Goal: Task Accomplishment & Management: Manage account settings

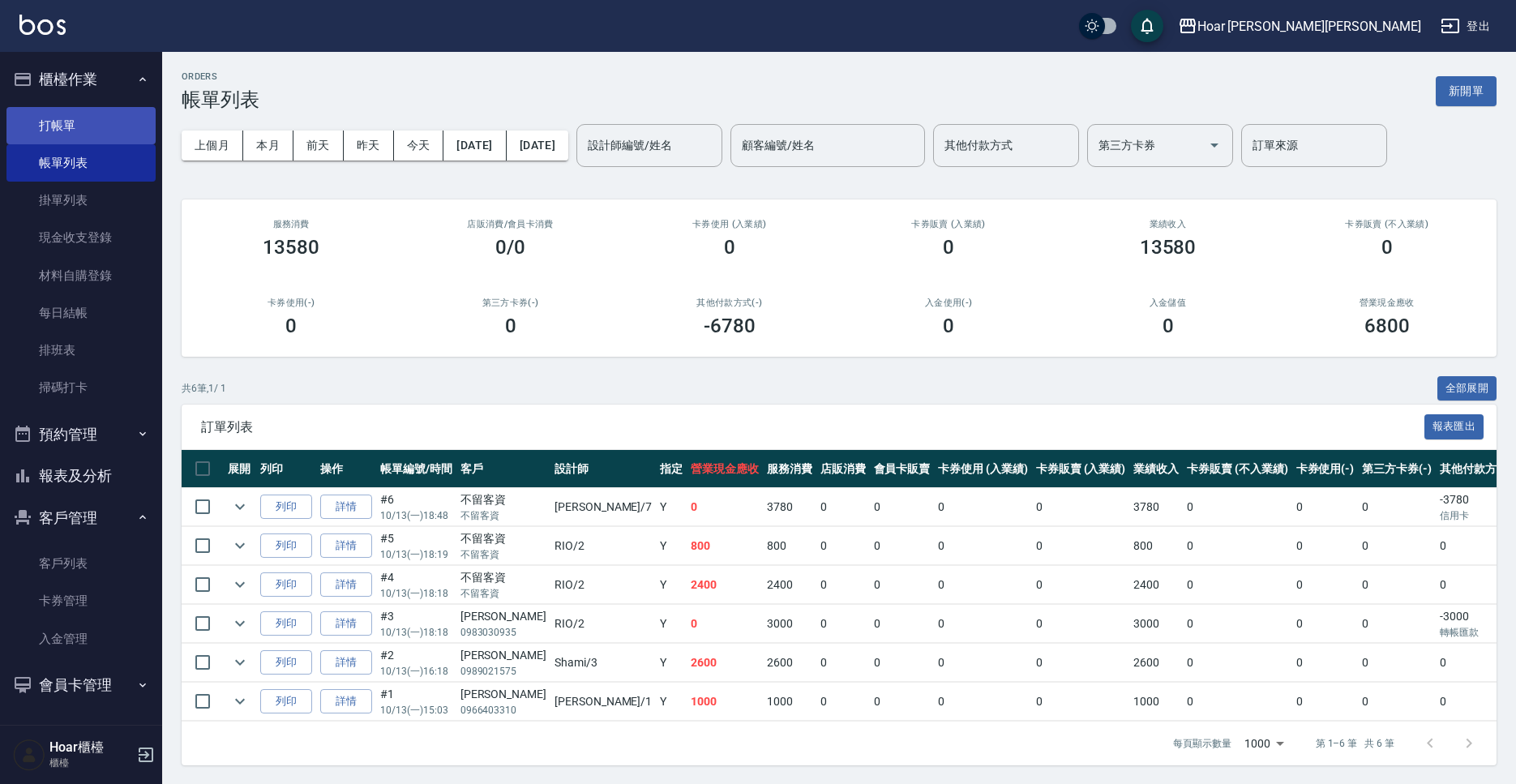
drag, startPoint x: 109, startPoint y: 135, endPoint x: 128, endPoint y: 137, distance: 19.1
click at [108, 135] on link "打帳單" at bounding box center [81, 125] width 149 height 38
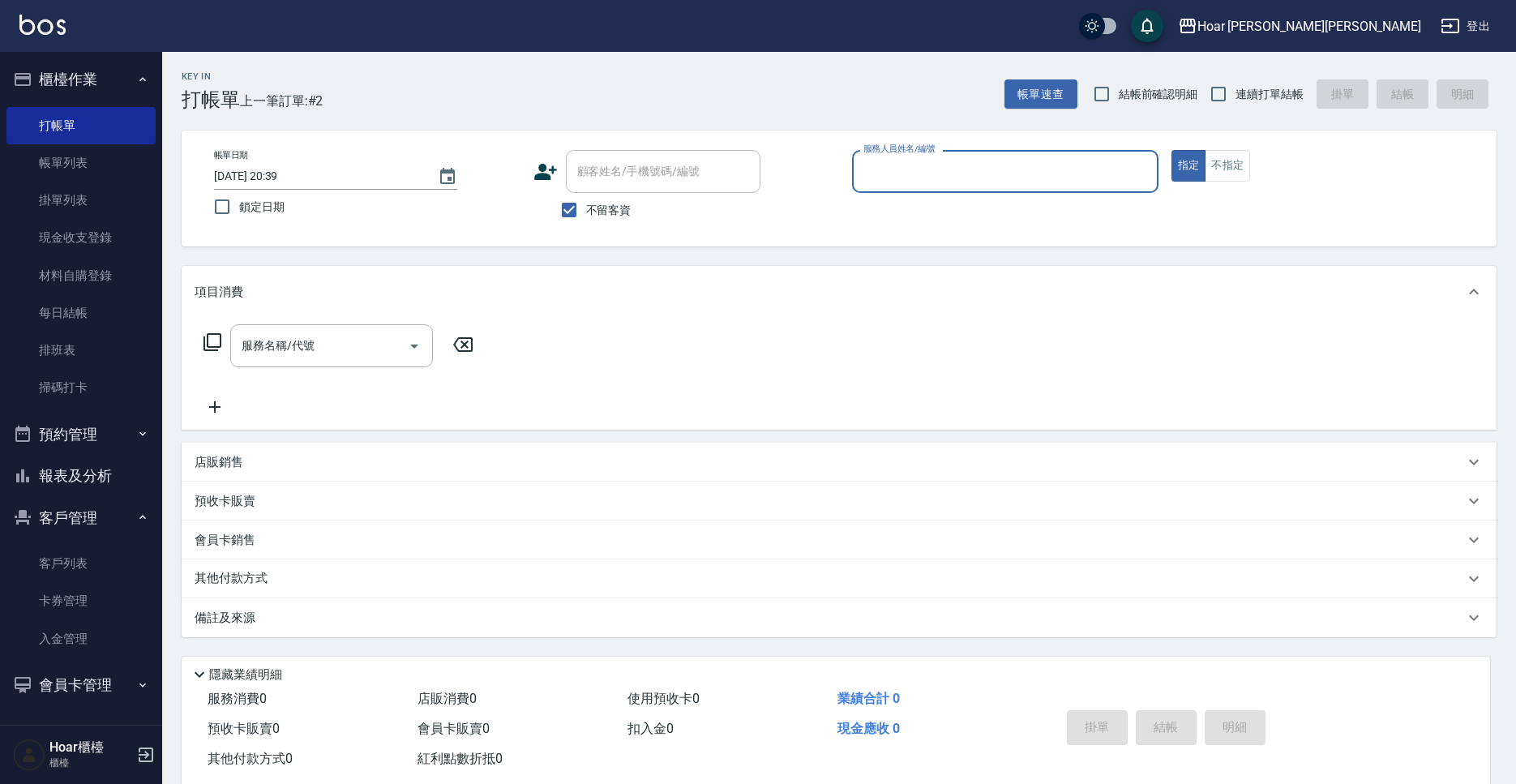
click at [607, 211] on span "不留客資" at bounding box center [609, 210] width 45 height 17
click at [587, 211] on input "不留客資" at bounding box center [569, 209] width 34 height 34
checkbox input "false"
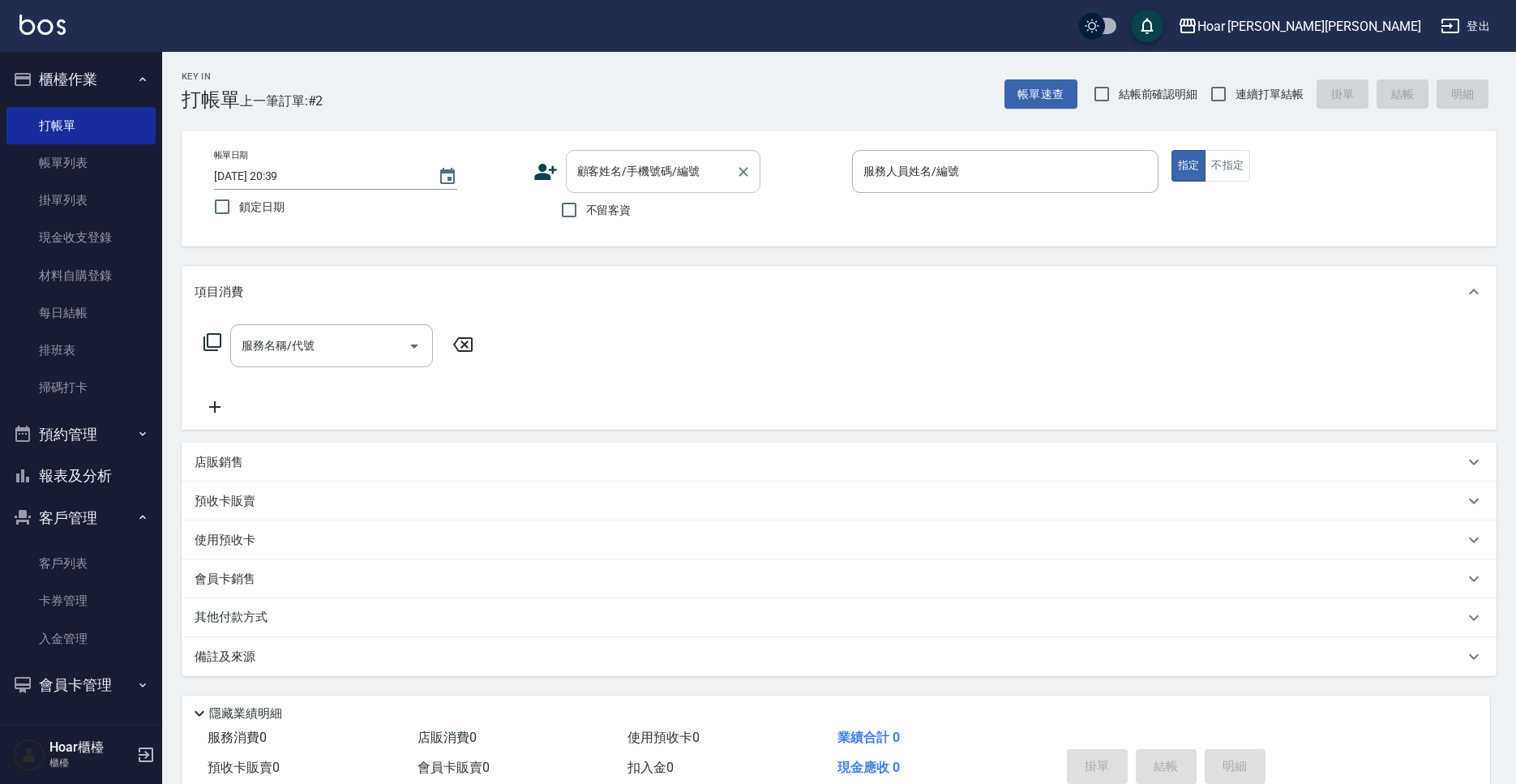
click at [634, 182] on input "顧客姓名/手機號碼/編號" at bounding box center [651, 172] width 156 height 28
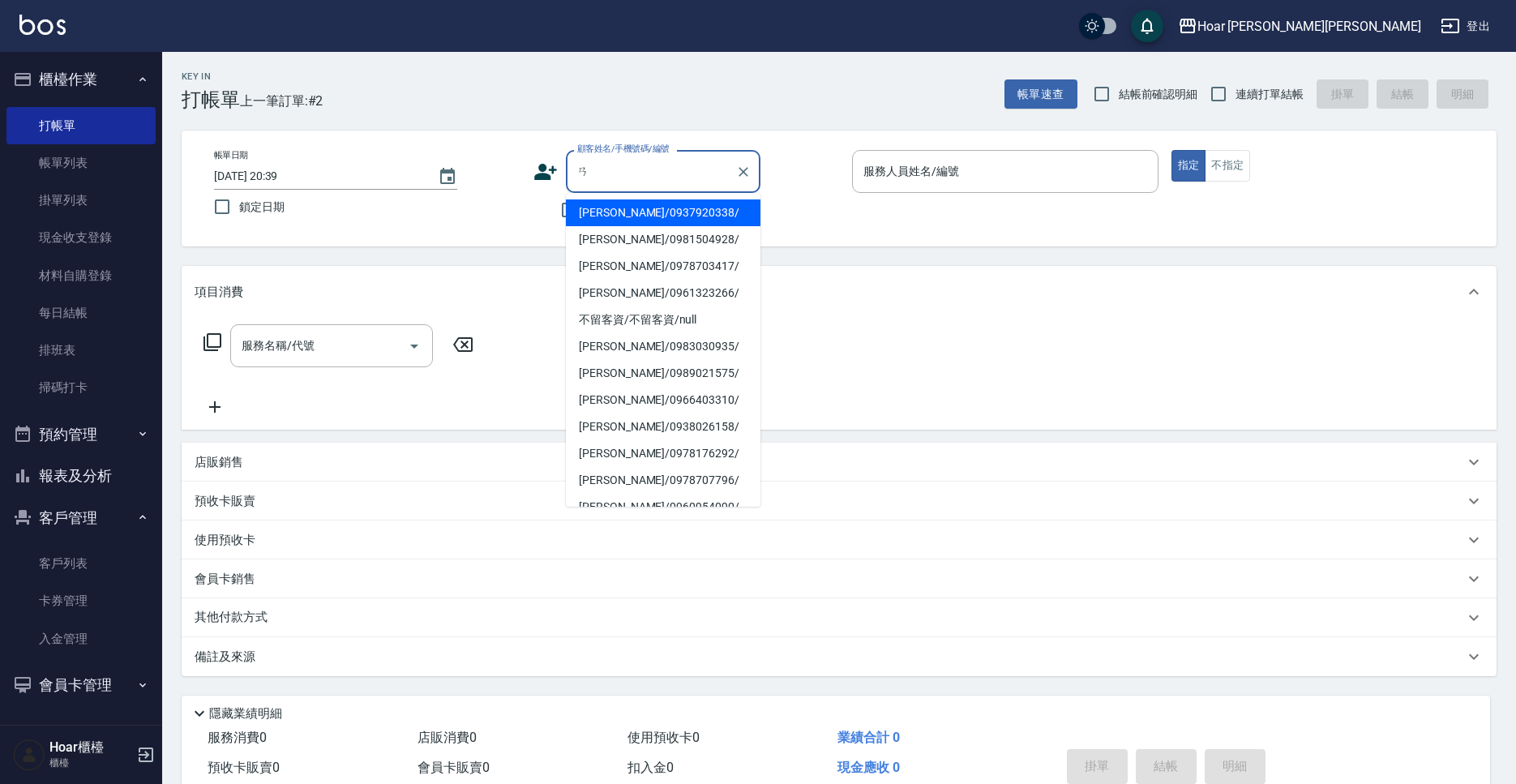
type input "ㄞ"
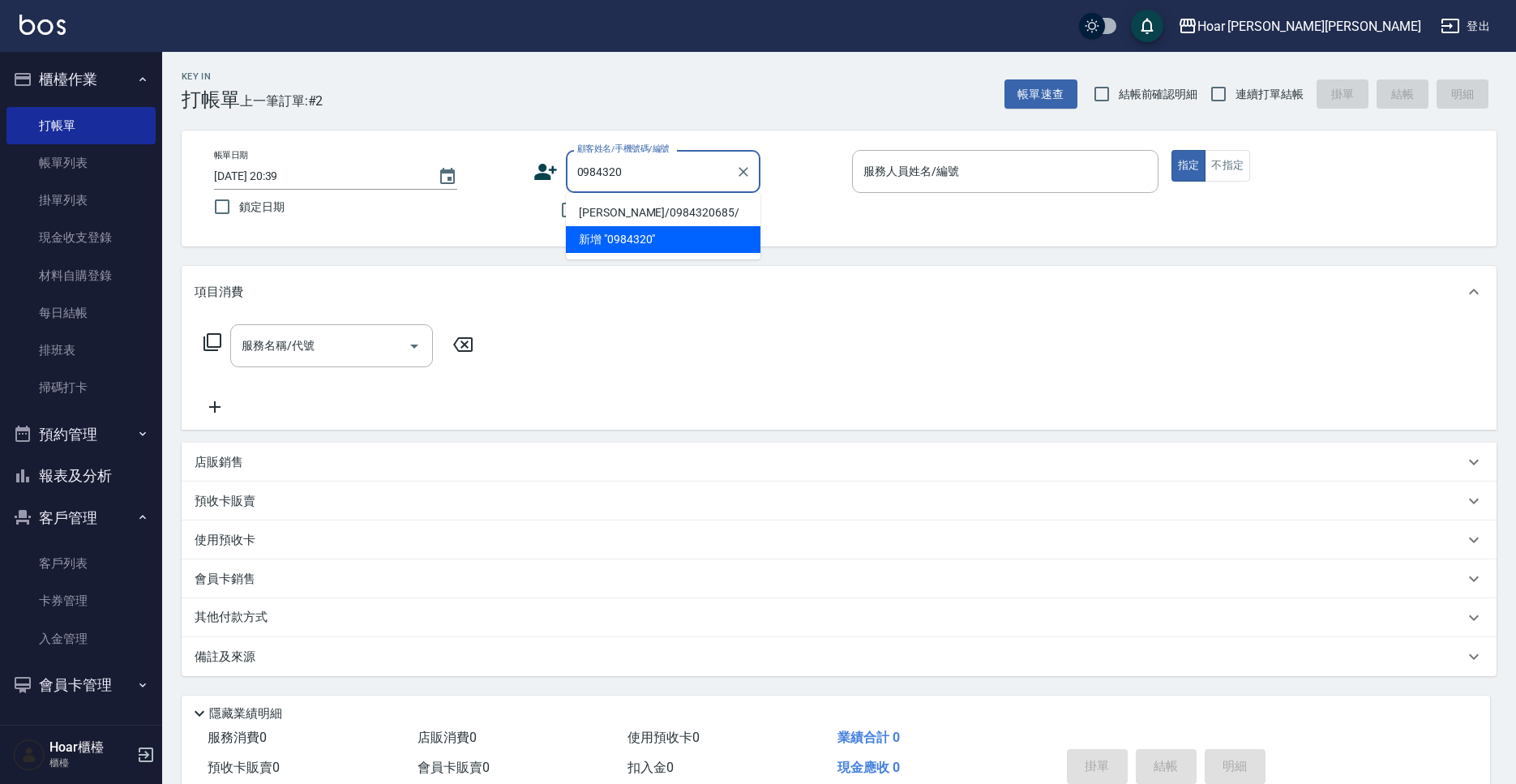
click at [663, 211] on li "曾楷傑/0984320685/" at bounding box center [662, 213] width 194 height 27
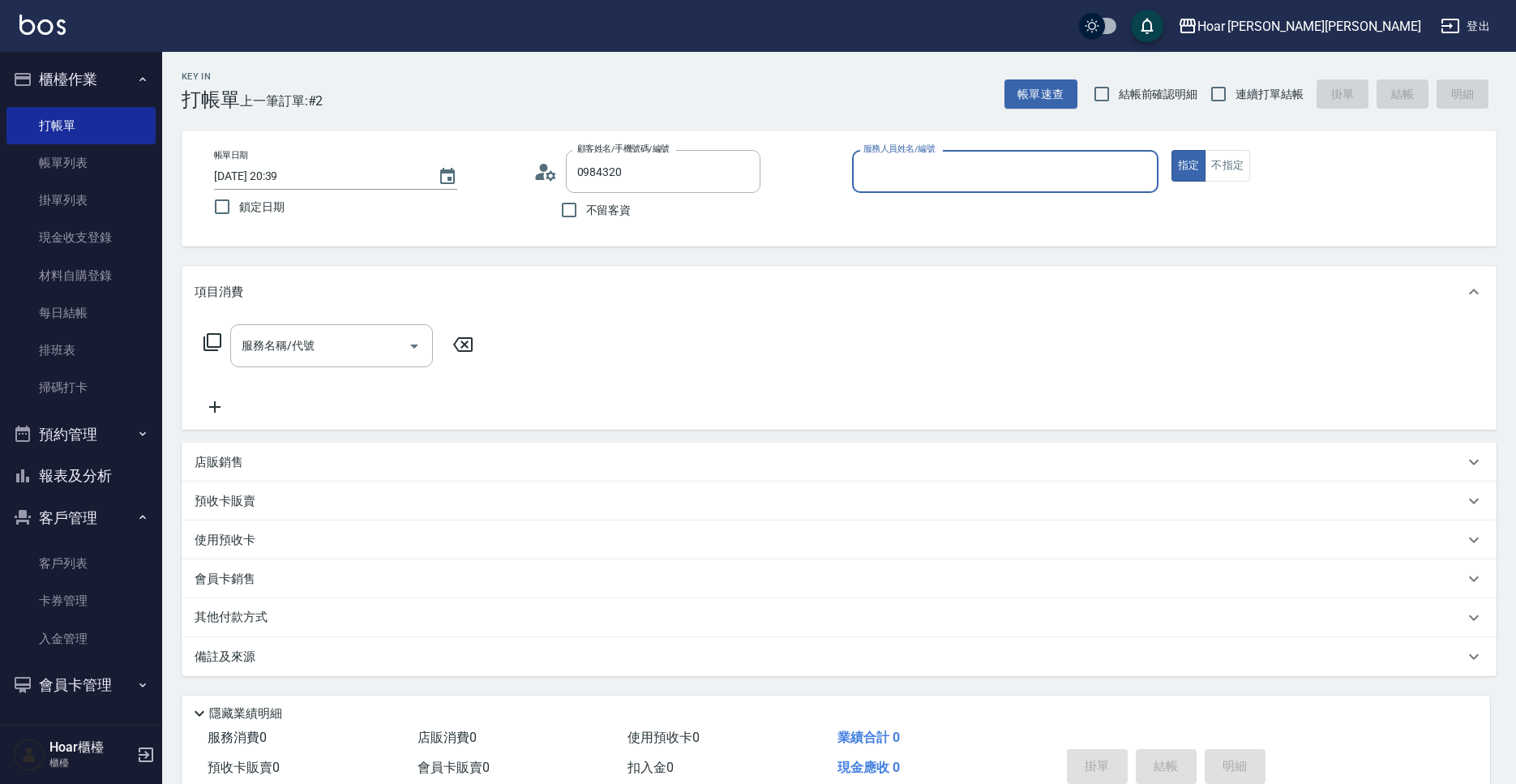
type input "曾楷傑/0984320685/"
type input "Hugo-1"
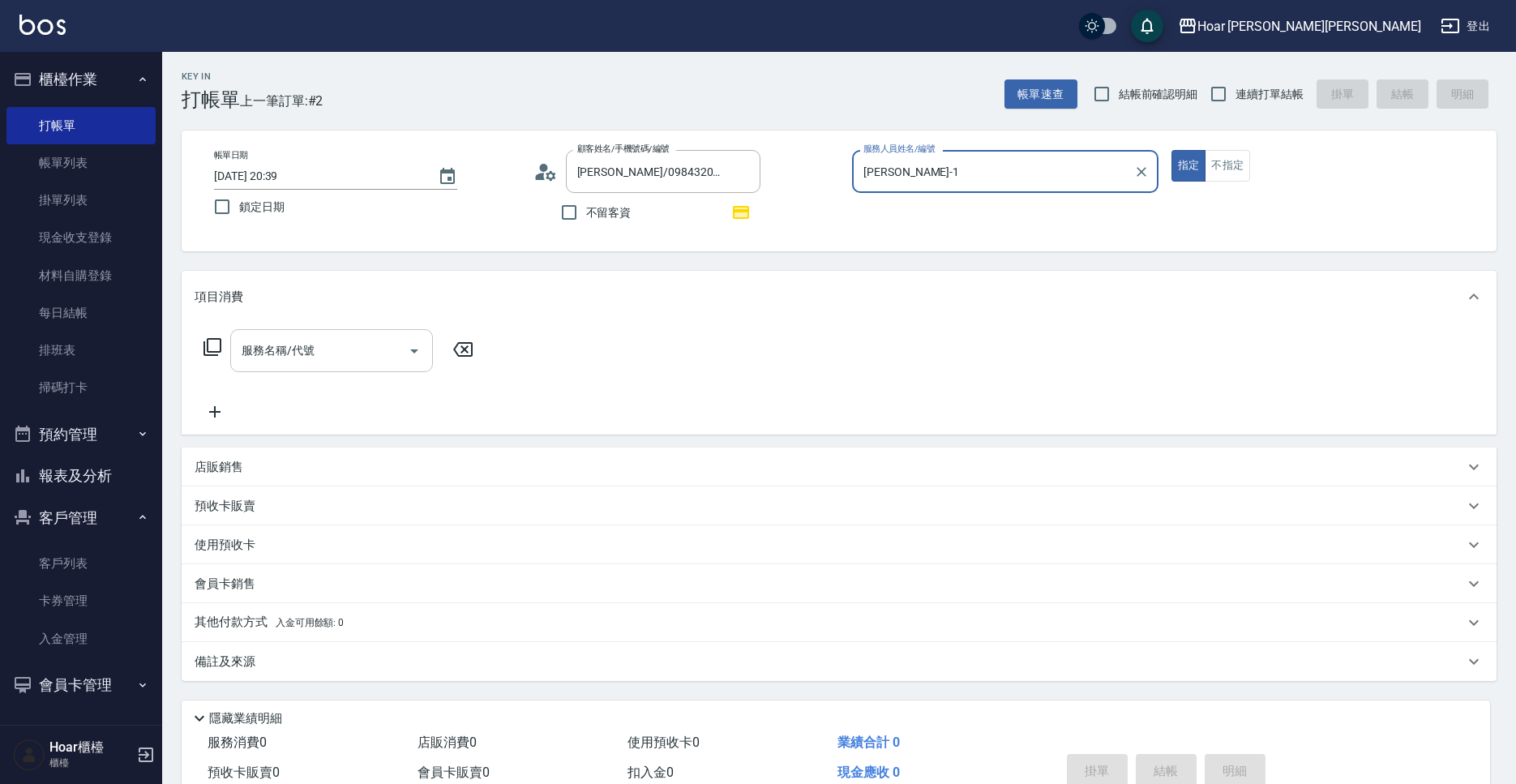
drag, startPoint x: 374, startPoint y: 348, endPoint x: 364, endPoint y: 349, distance: 10.0
click at [364, 349] on input "服務名稱/代號" at bounding box center [320, 350] width 164 height 28
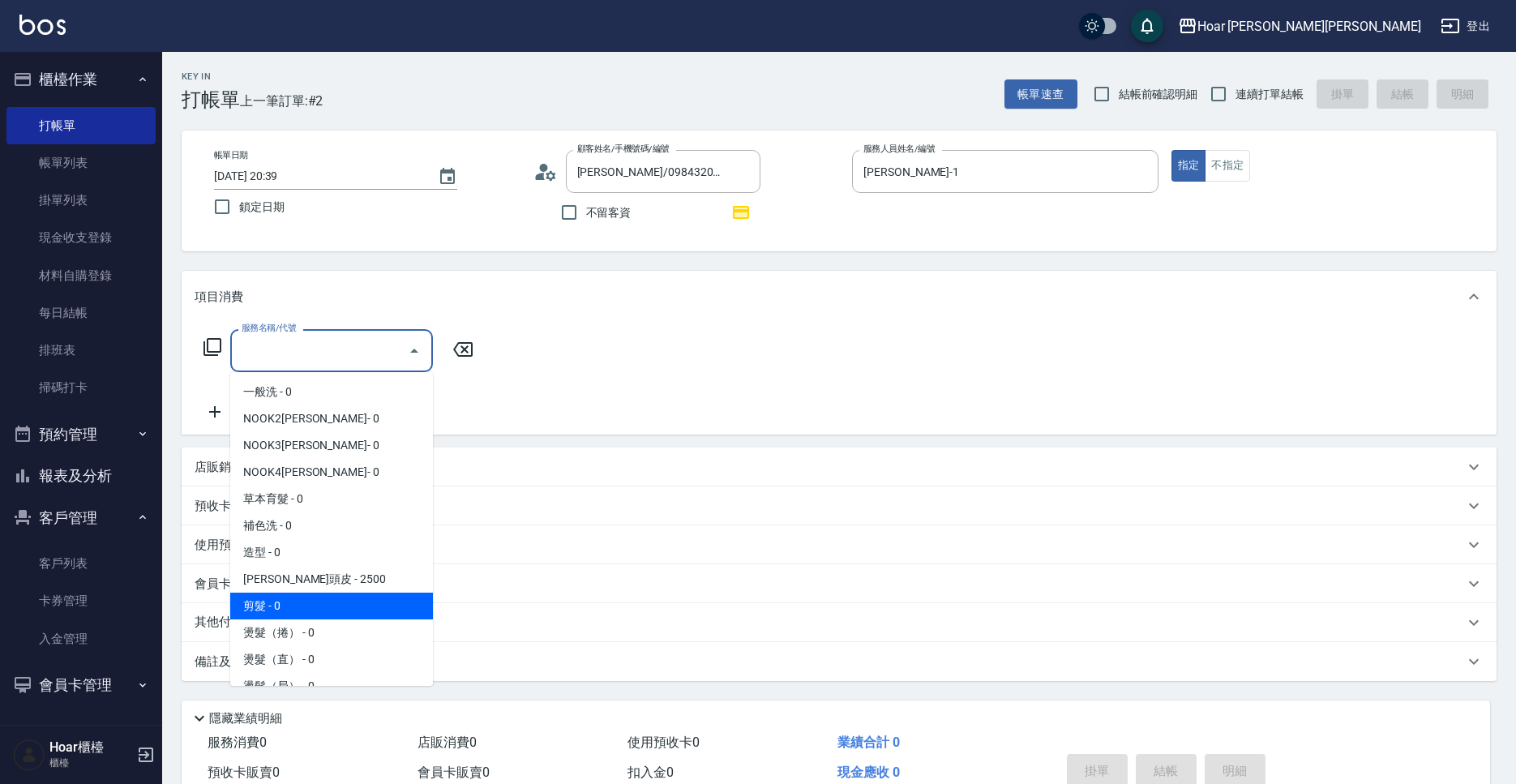
drag, startPoint x: 313, startPoint y: 608, endPoint x: 434, endPoint y: 518, distance: 150.8
click at [313, 608] on span "剪髮 - 0" at bounding box center [331, 606] width 203 height 27
type input "剪髮(201)"
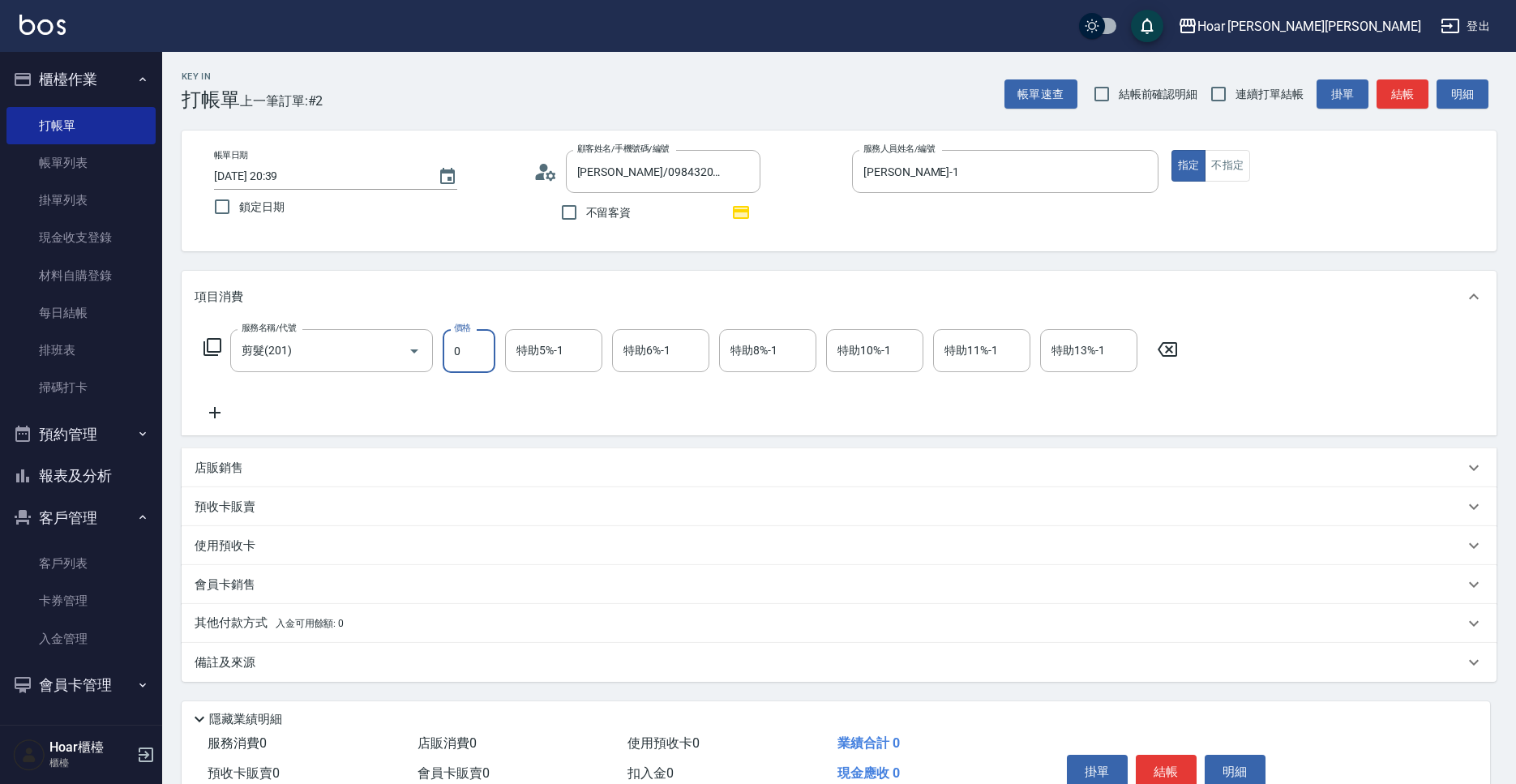
click at [486, 369] on input "0" at bounding box center [469, 351] width 53 height 43
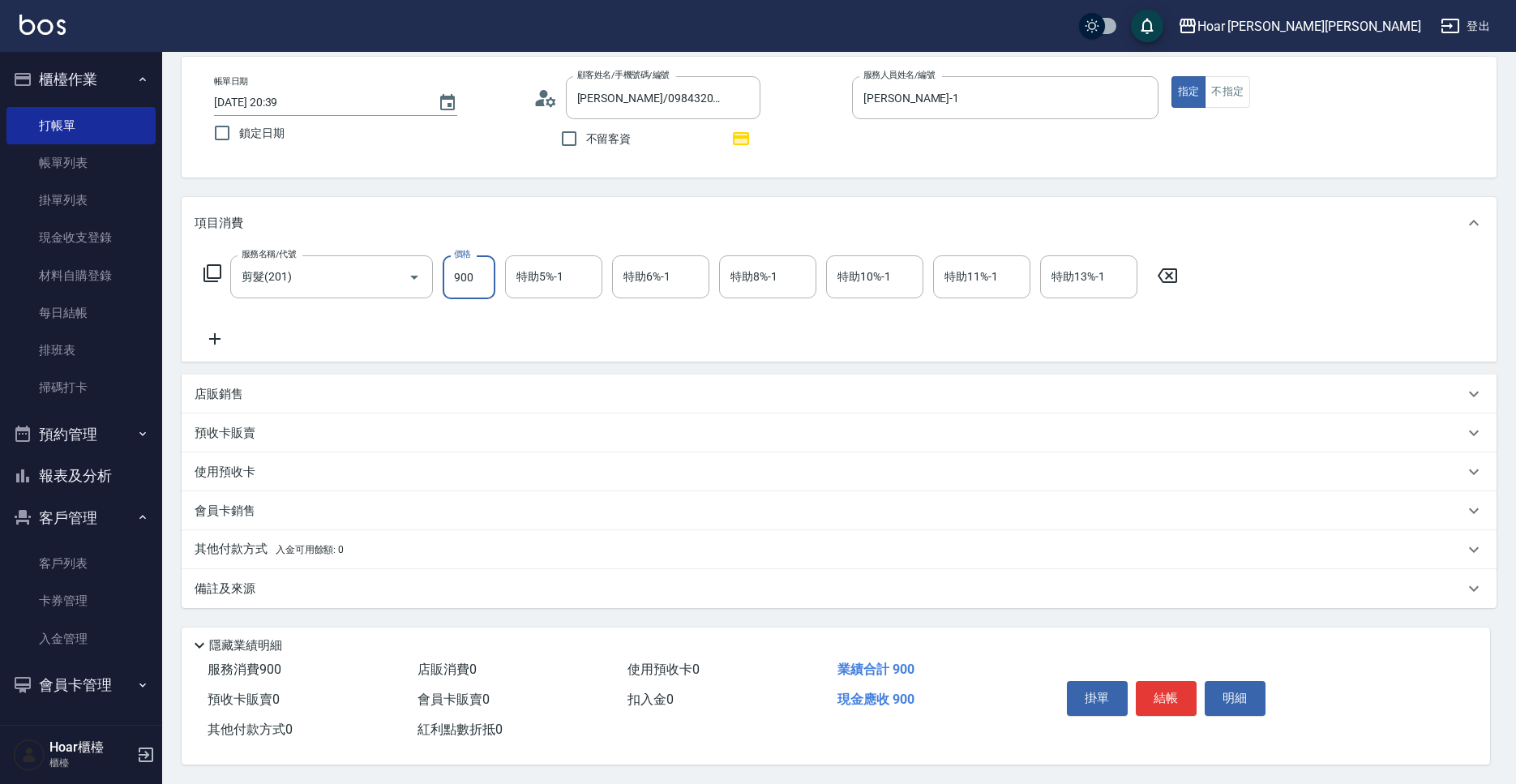
type input "900"
click at [238, 553] on div "其他付款方式 入金可用餘額: 0" at bounding box center [839, 549] width 1315 height 39
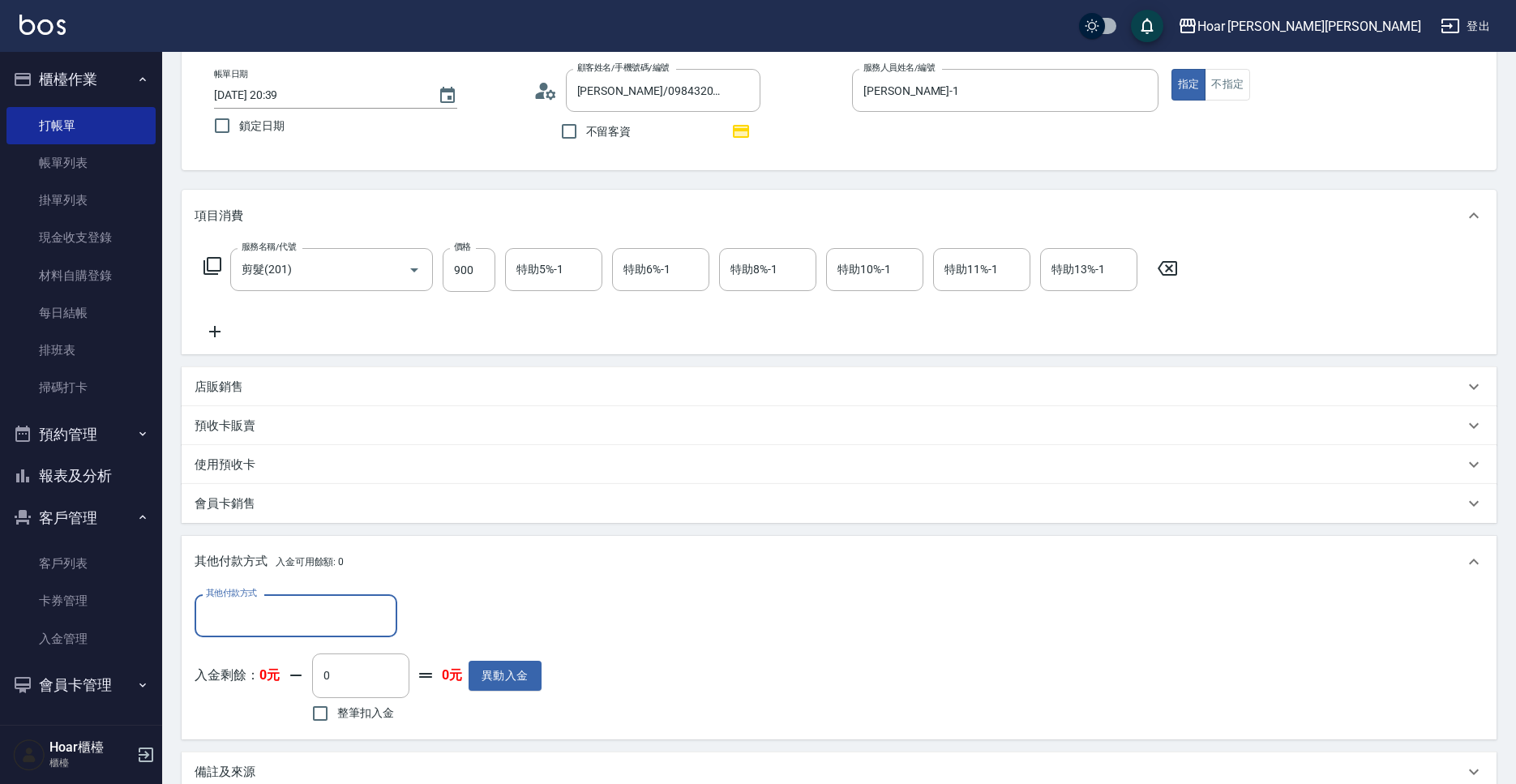
scroll to position [0, 0]
click at [263, 610] on input "其他付款方式" at bounding box center [295, 616] width 188 height 28
drag, startPoint x: 254, startPoint y: 686, endPoint x: 278, endPoint y: 683, distance: 24.2
click at [254, 686] on span "轉帳匯款" at bounding box center [295, 684] width 203 height 27
type input "轉帳匯款"
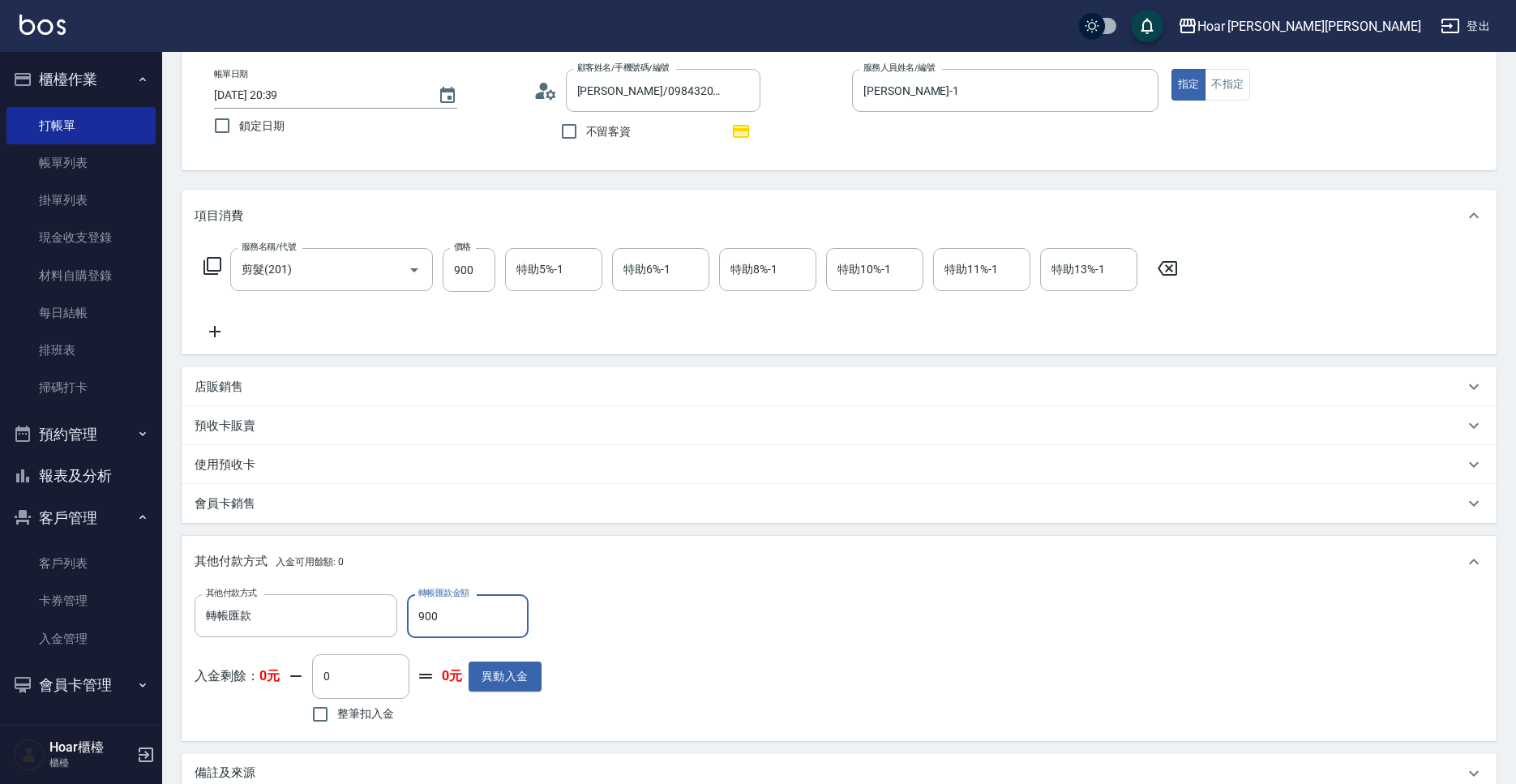
type input "900"
click at [759, 578] on div "其他付款方式 入金可用餘額: 0" at bounding box center [839, 561] width 1315 height 52
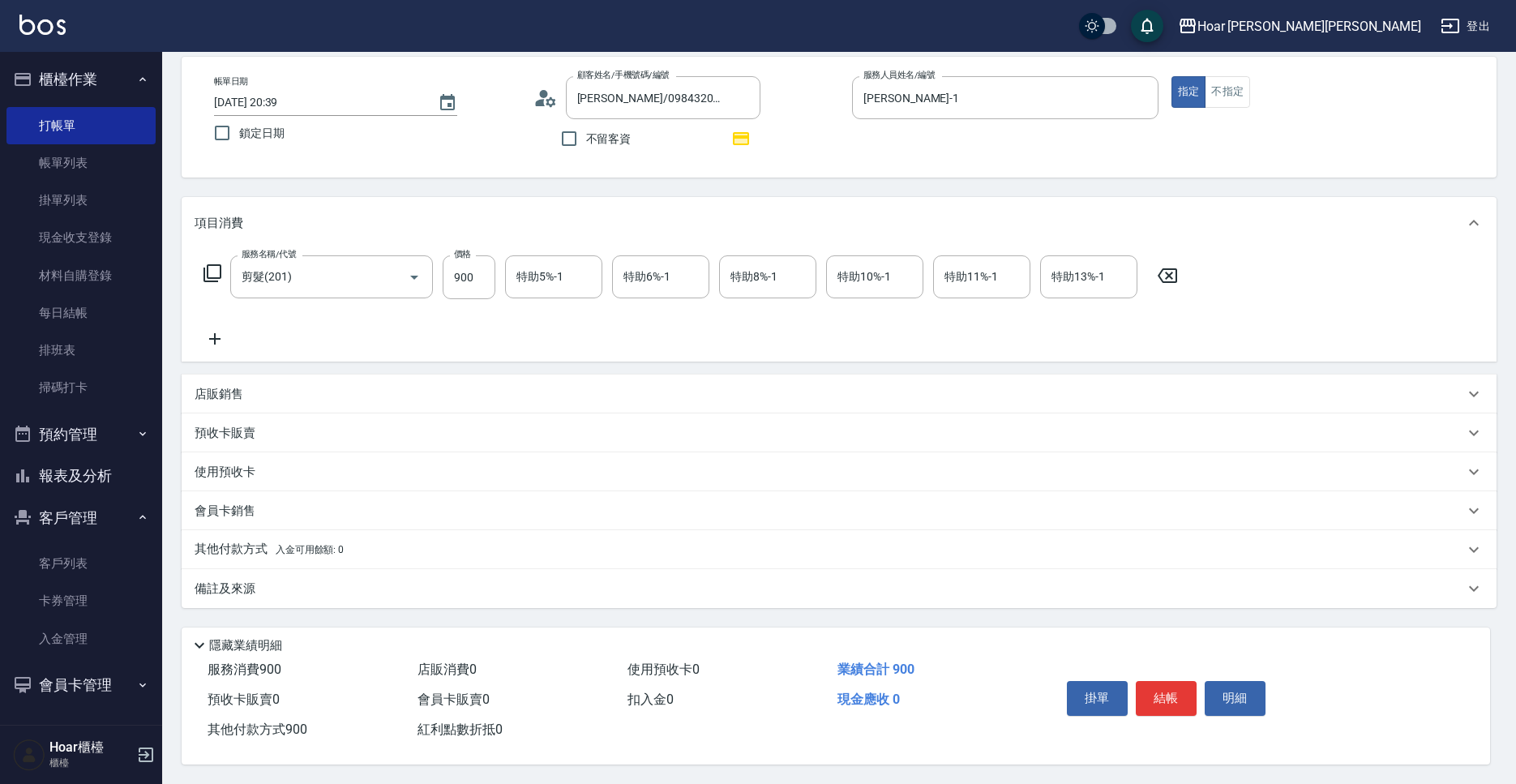
scroll to position [1, 0]
click at [1170, 692] on button "結帳" at bounding box center [1166, 697] width 61 height 34
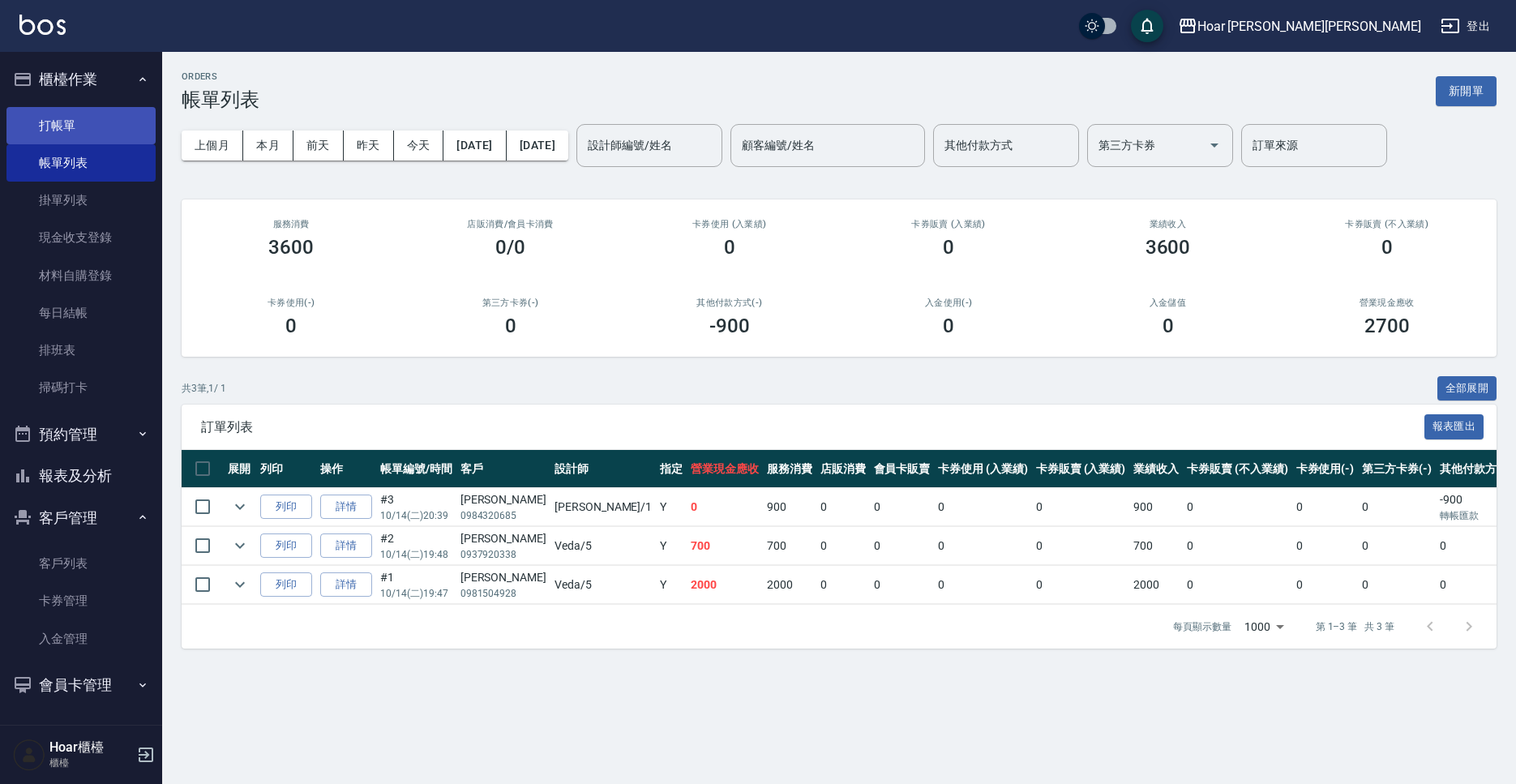
click at [82, 138] on link "打帳單" at bounding box center [81, 125] width 149 height 38
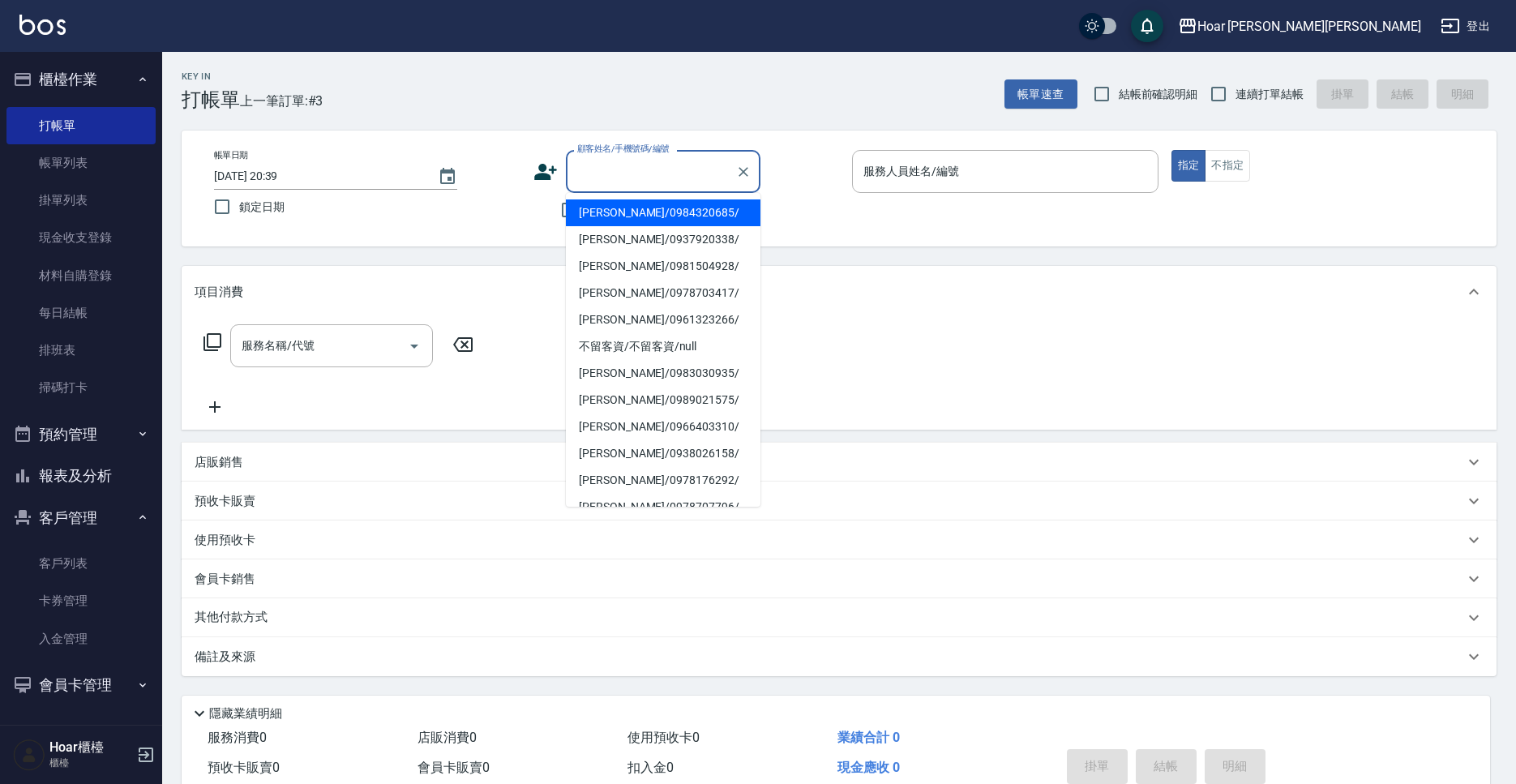
click at [650, 181] on input "顧客姓名/手機號碼/編號" at bounding box center [651, 172] width 156 height 28
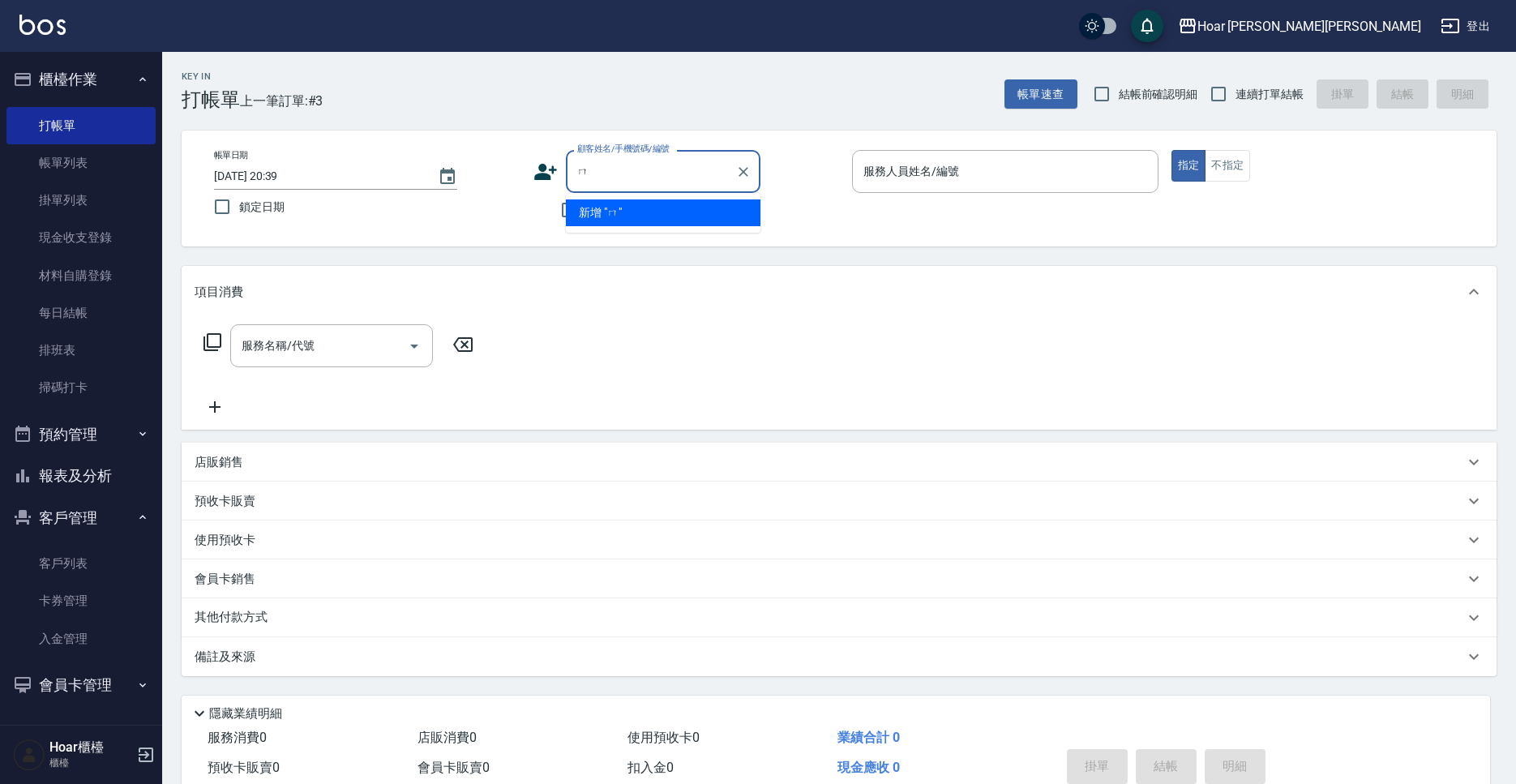
type input "ㄋ"
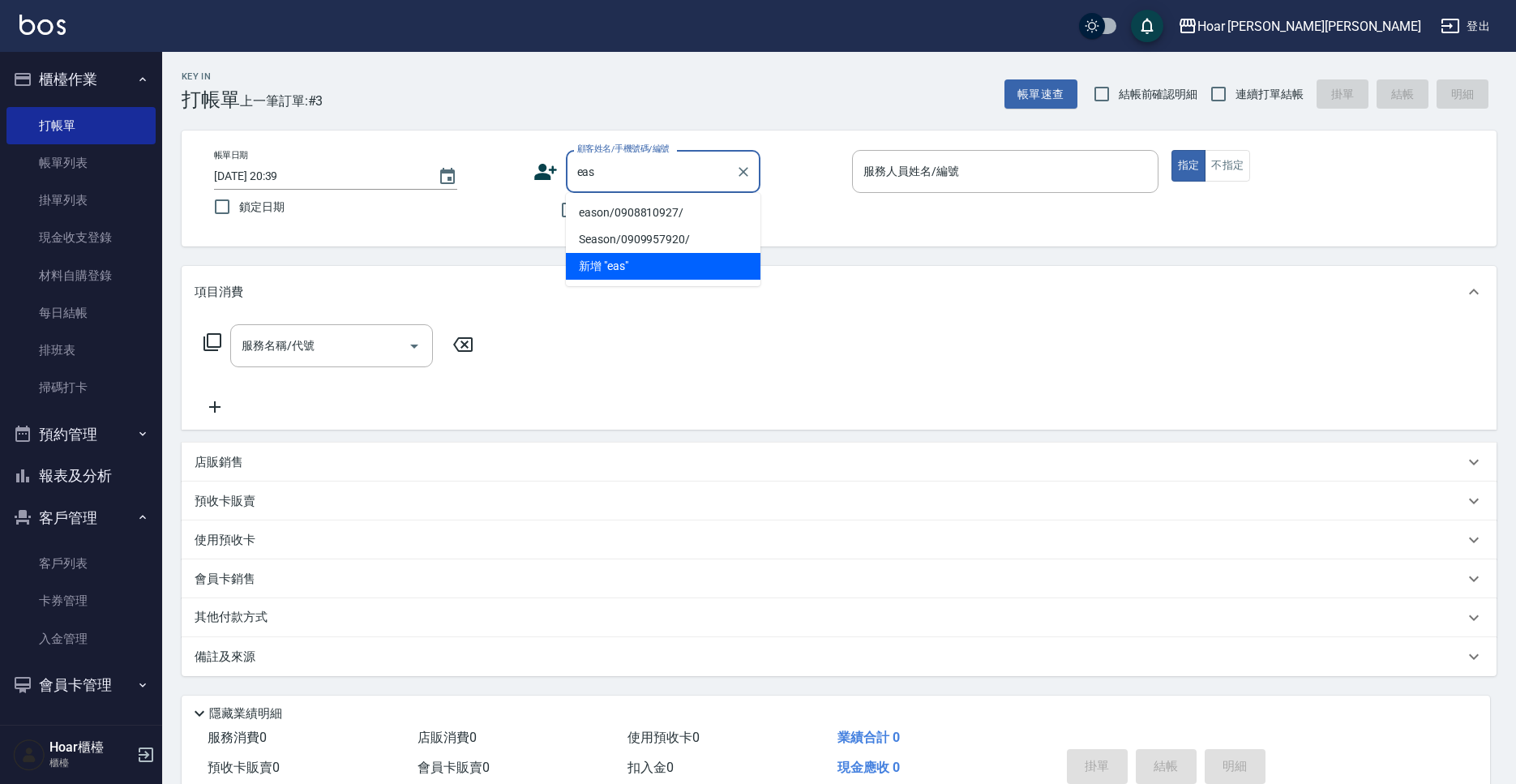
click at [652, 214] on li "eason/0908810927/" at bounding box center [662, 213] width 194 height 27
type input "eason/0908810927/"
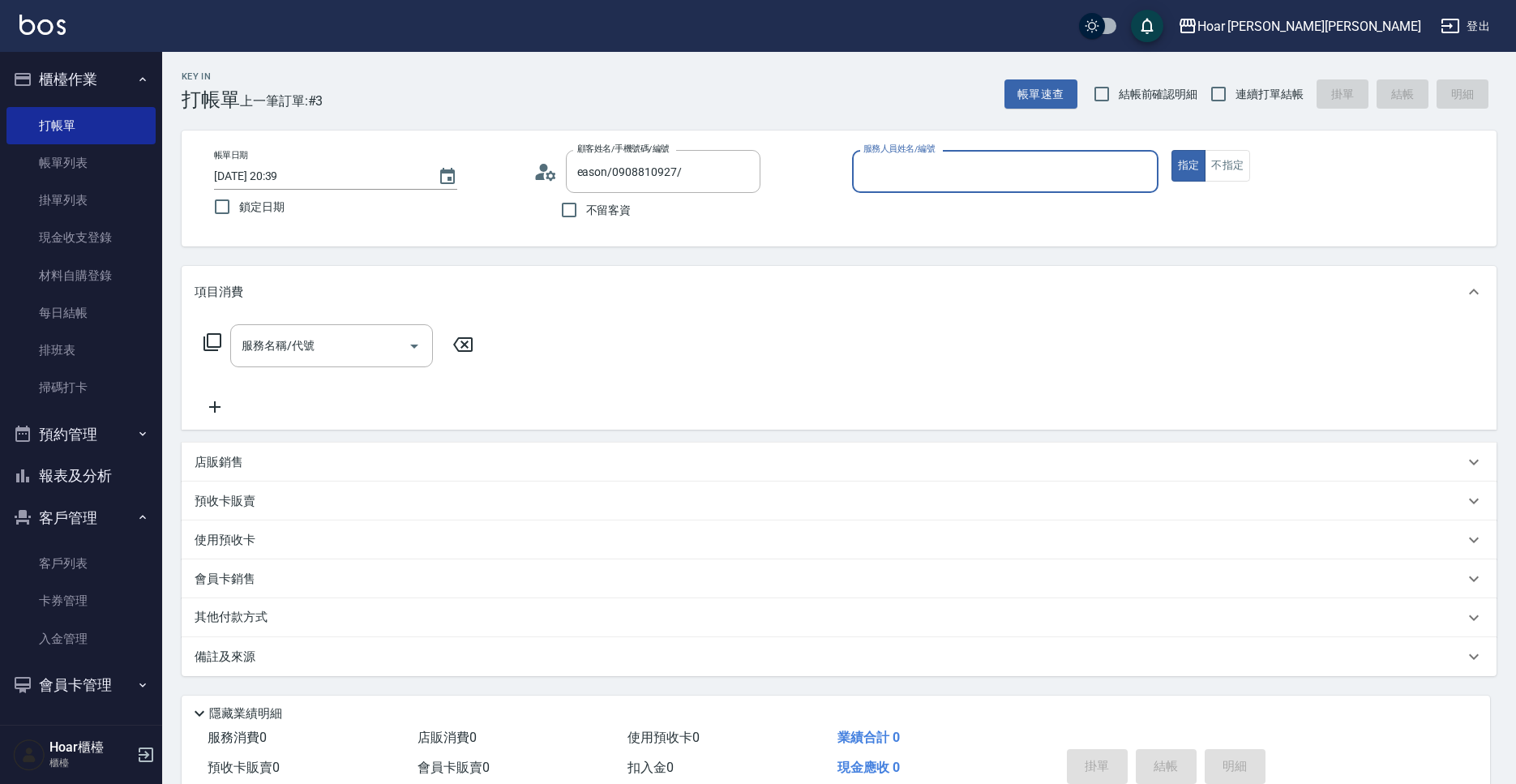
type input "RIO-2"
drag, startPoint x: 340, startPoint y: 361, endPoint x: 330, endPoint y: 360, distance: 10.0
click at [330, 360] on div "服務名稱/代號" at bounding box center [331, 345] width 203 height 43
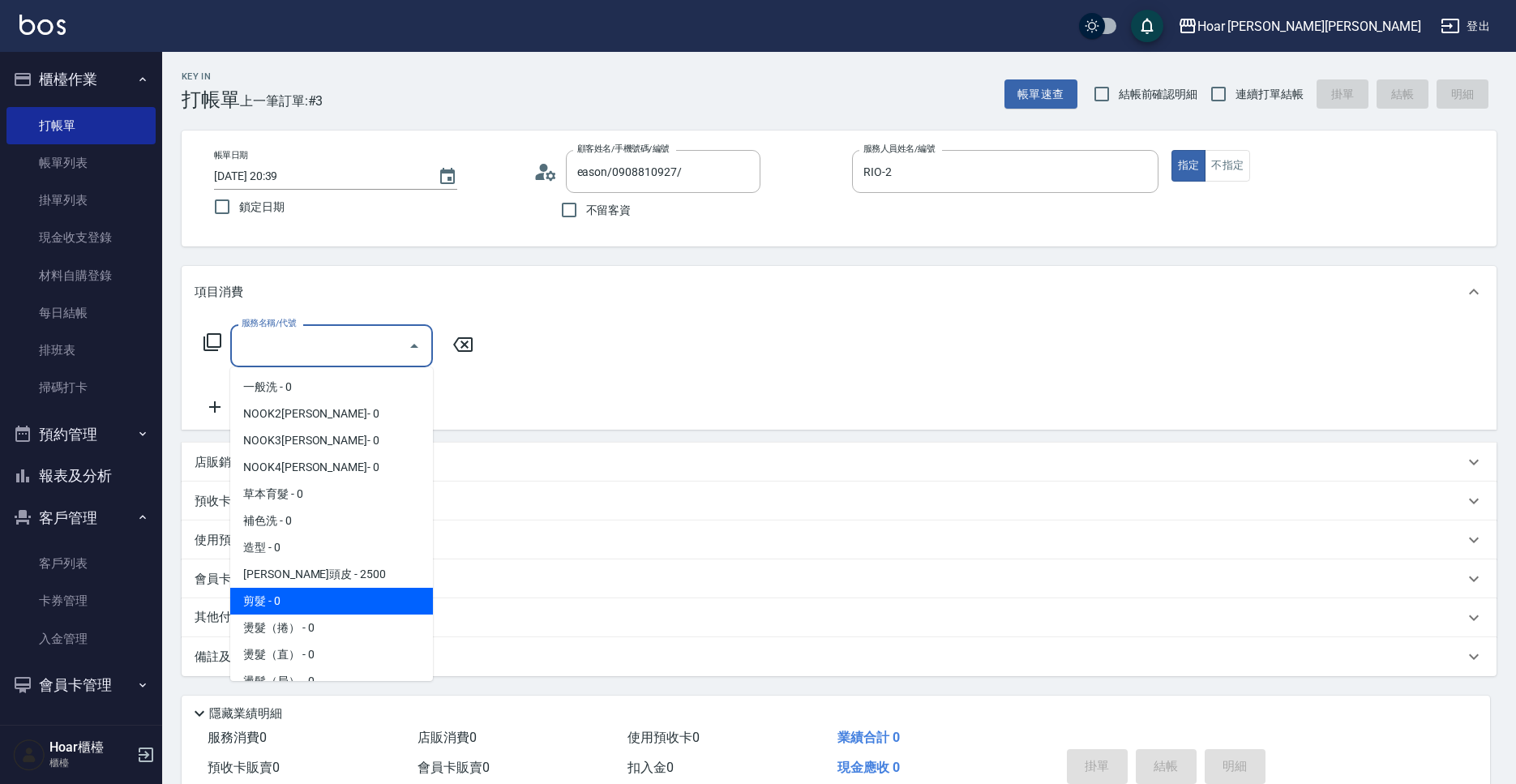
click at [287, 595] on span "剪髮 - 0" at bounding box center [331, 601] width 203 height 27
type input "剪髮(201)"
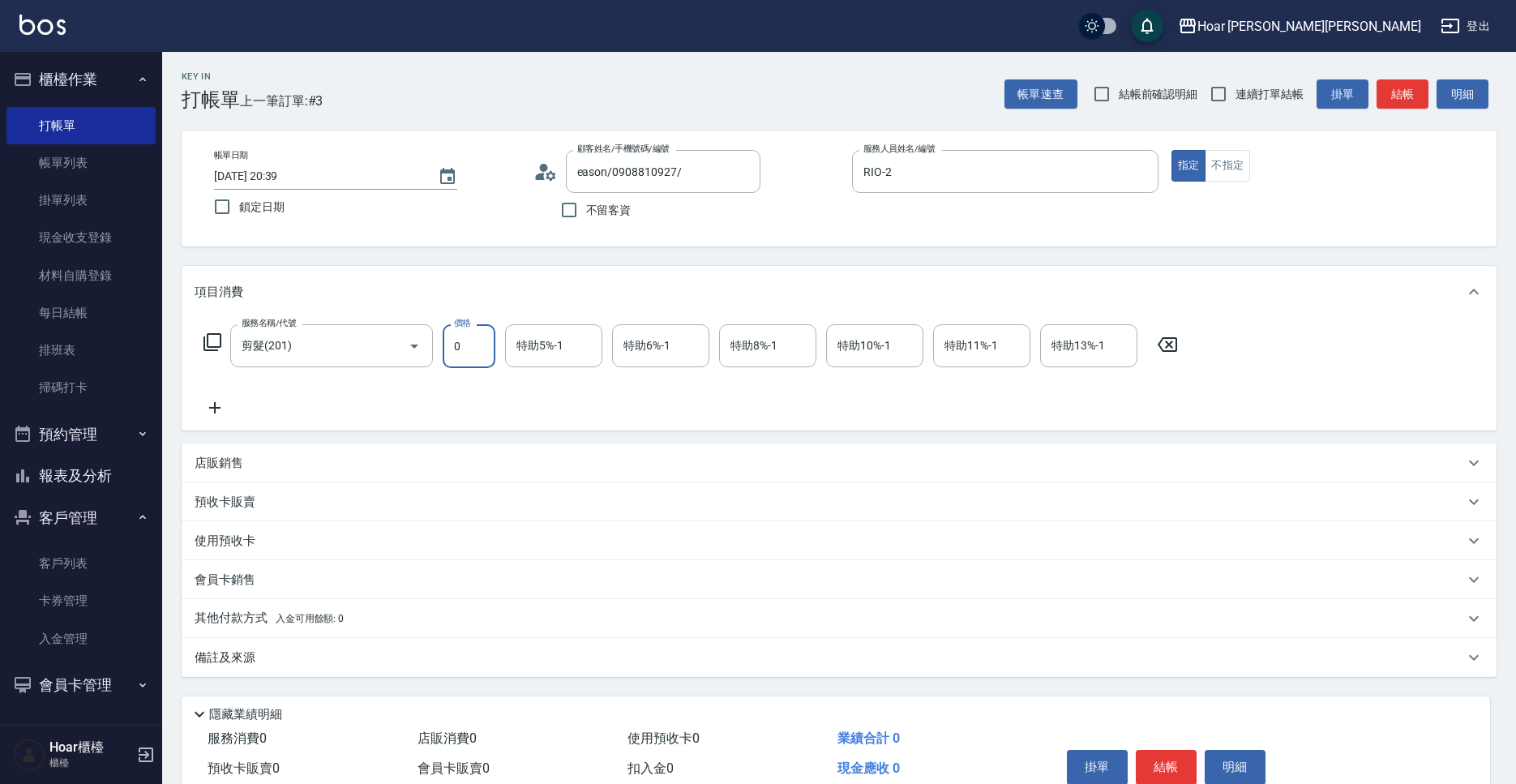
click at [474, 358] on input "0" at bounding box center [469, 346] width 53 height 43
type input "1000"
click at [1154, 771] on button "結帳" at bounding box center [1166, 766] width 61 height 34
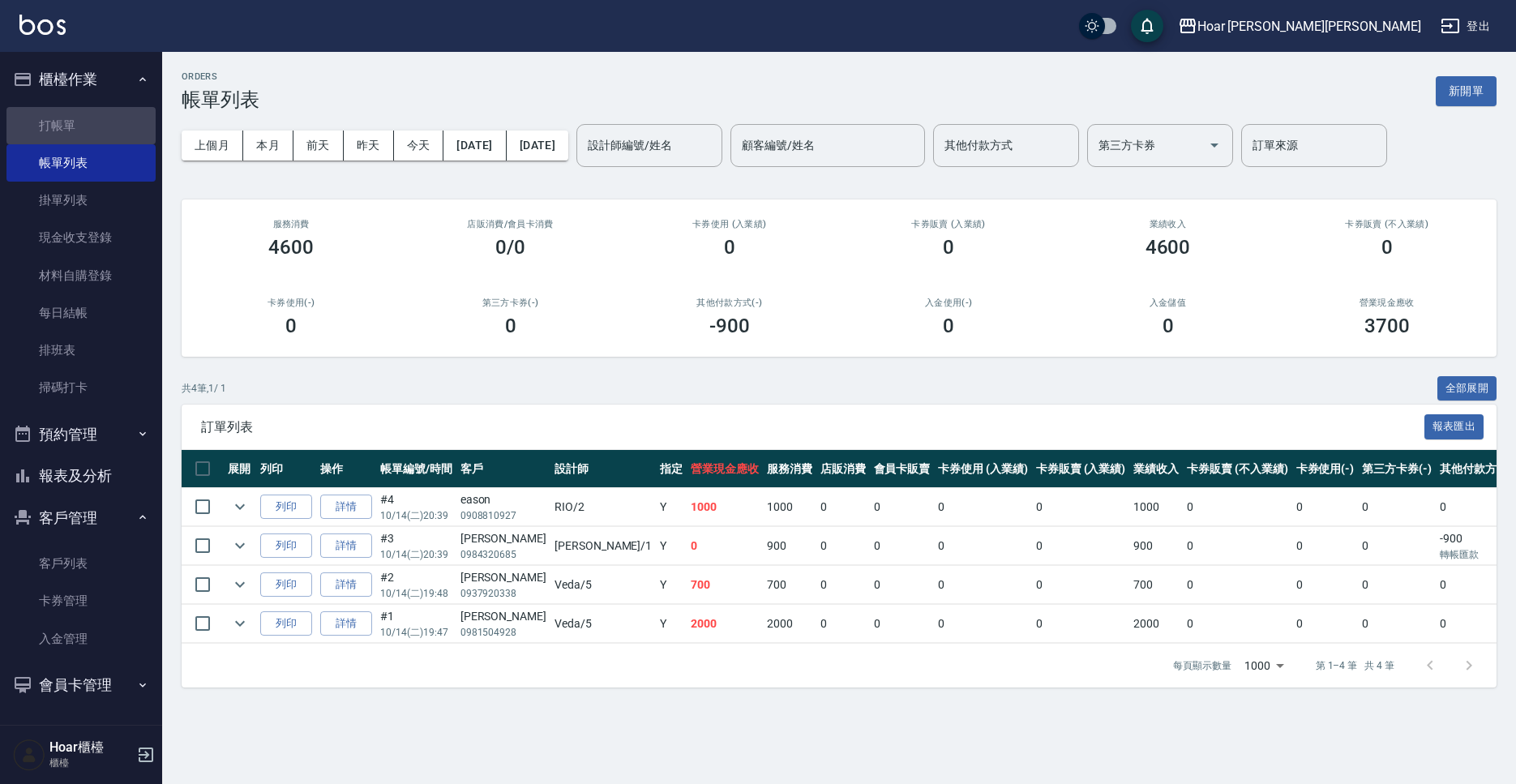
drag, startPoint x: 75, startPoint y: 123, endPoint x: 199, endPoint y: 249, distance: 176.8
click at [75, 123] on link "打帳單" at bounding box center [81, 125] width 149 height 38
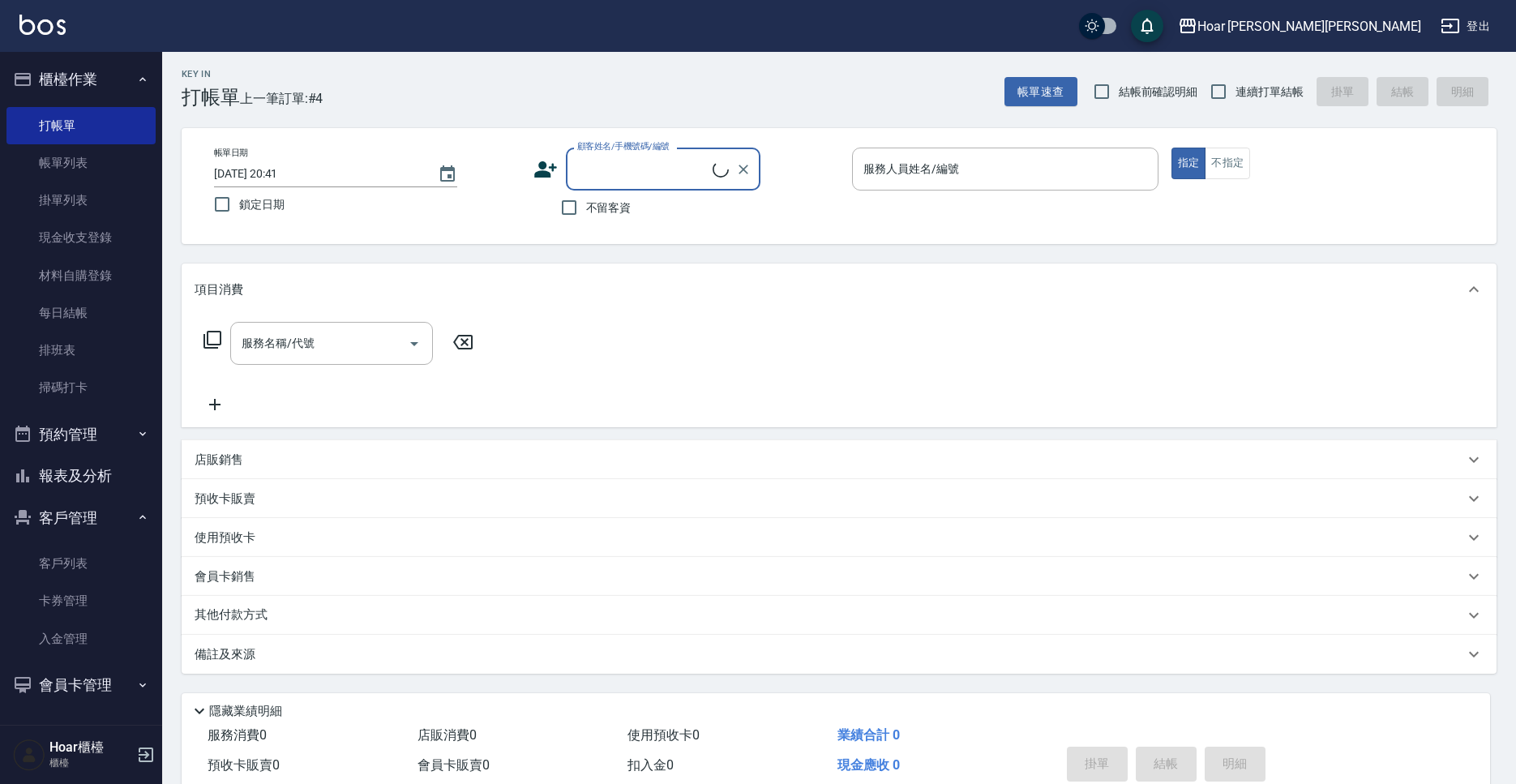
scroll to position [3, 0]
click at [249, 466] on div "店販銷售" at bounding box center [839, 459] width 1315 height 39
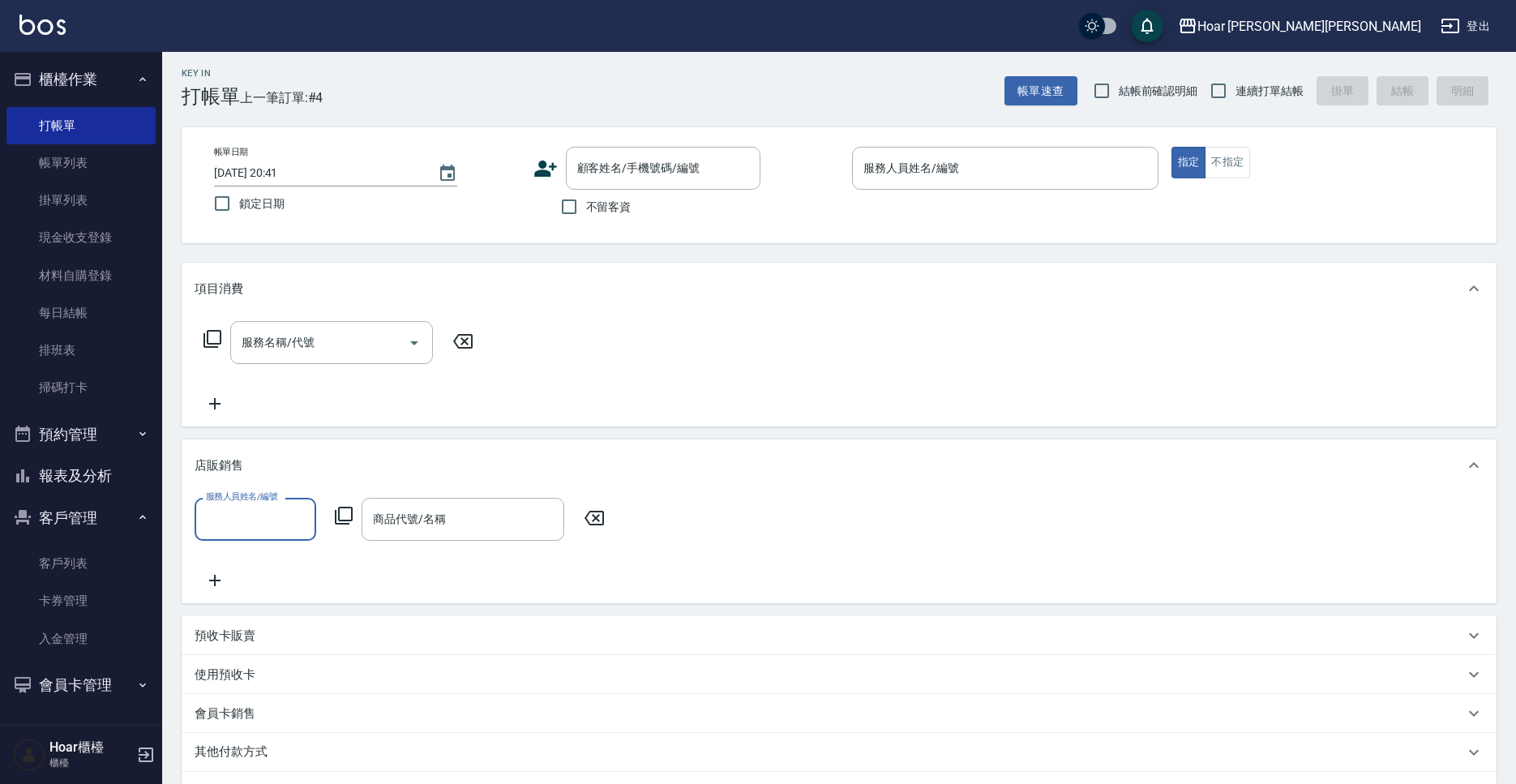
scroll to position [0, 0]
click at [428, 540] on div "商品代號/名稱" at bounding box center [462, 519] width 203 height 43
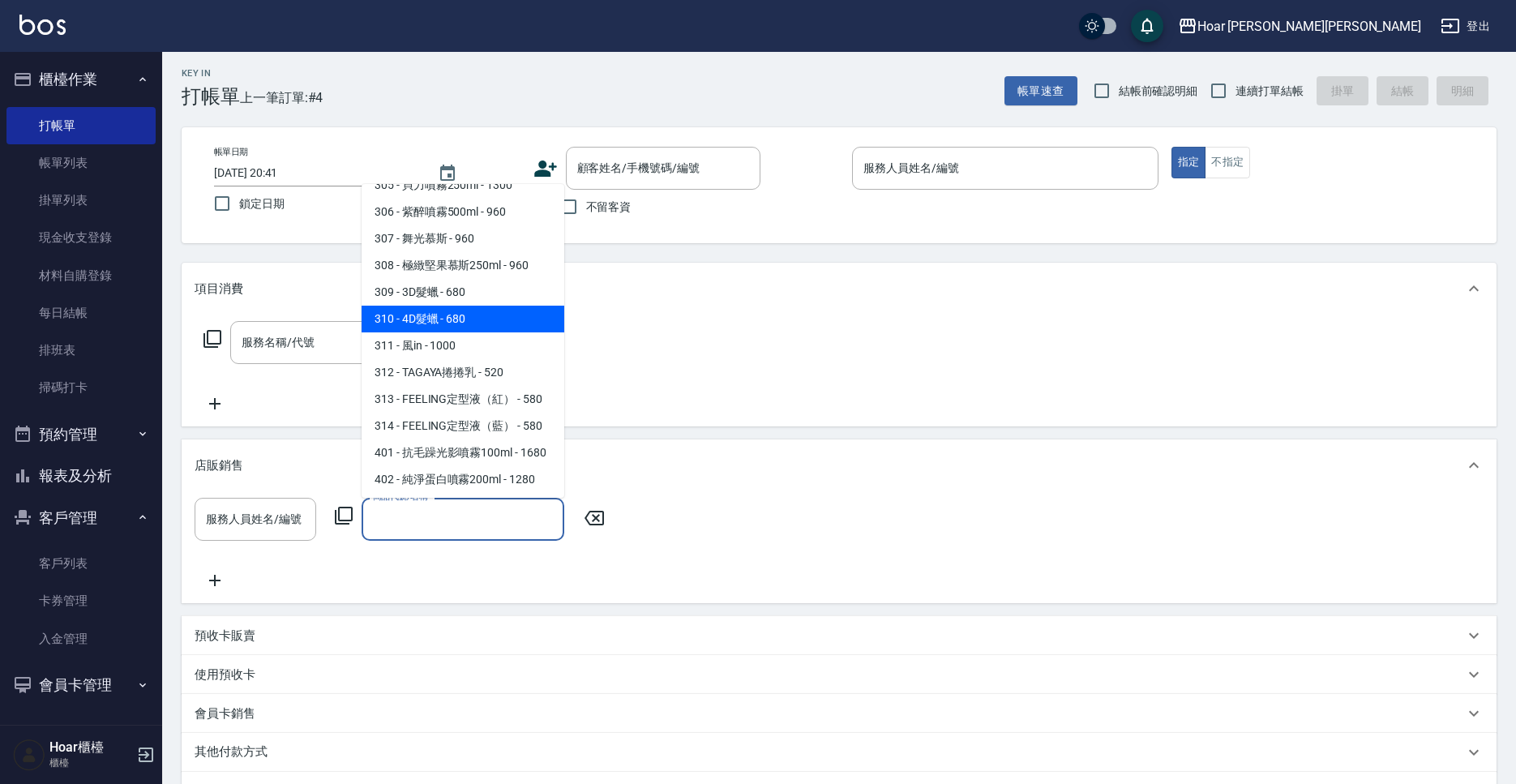
scroll to position [1642, 0]
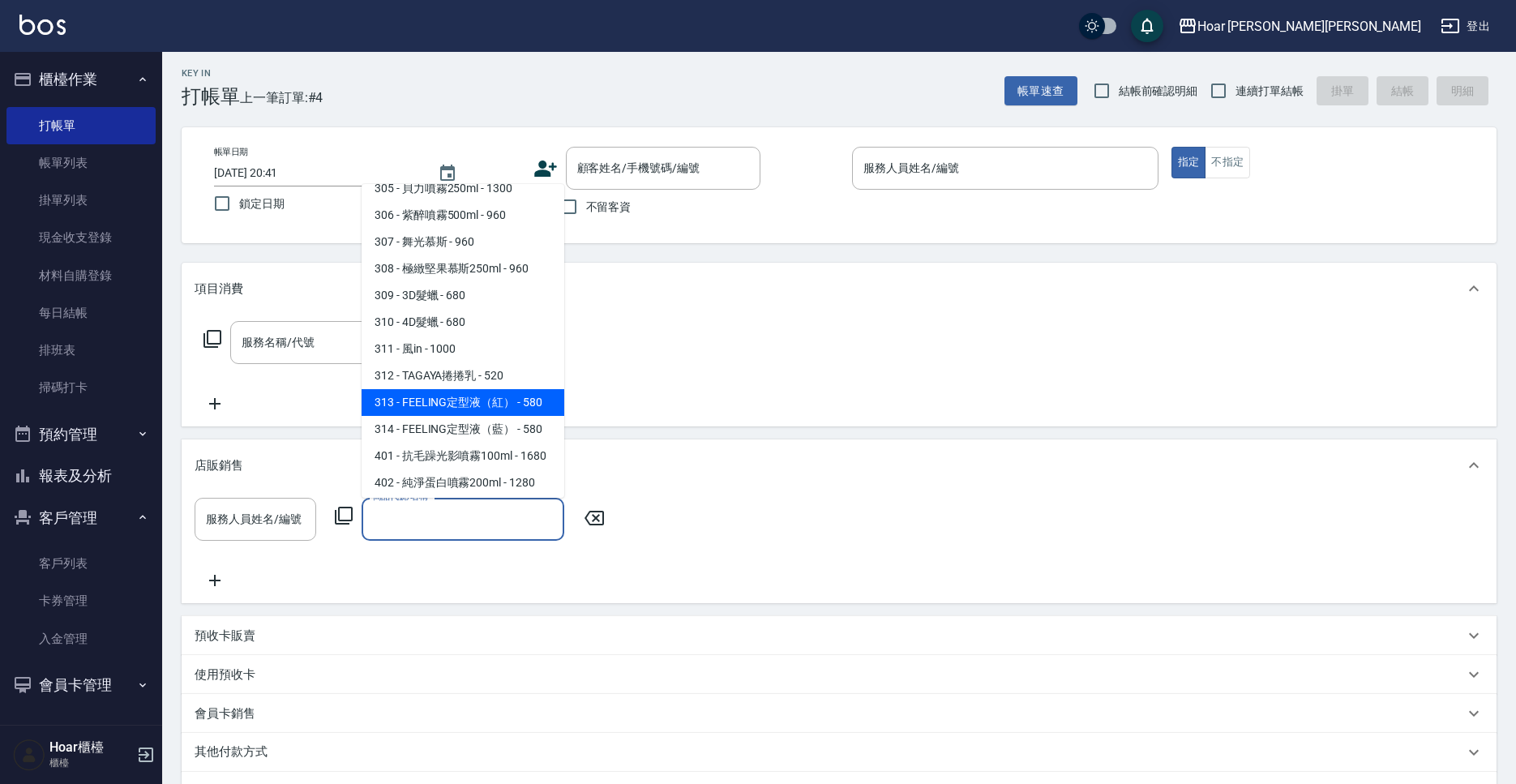
click at [584, 358] on div "服務名稱/代號 服務名稱/代號" at bounding box center [839, 370] width 1315 height 112
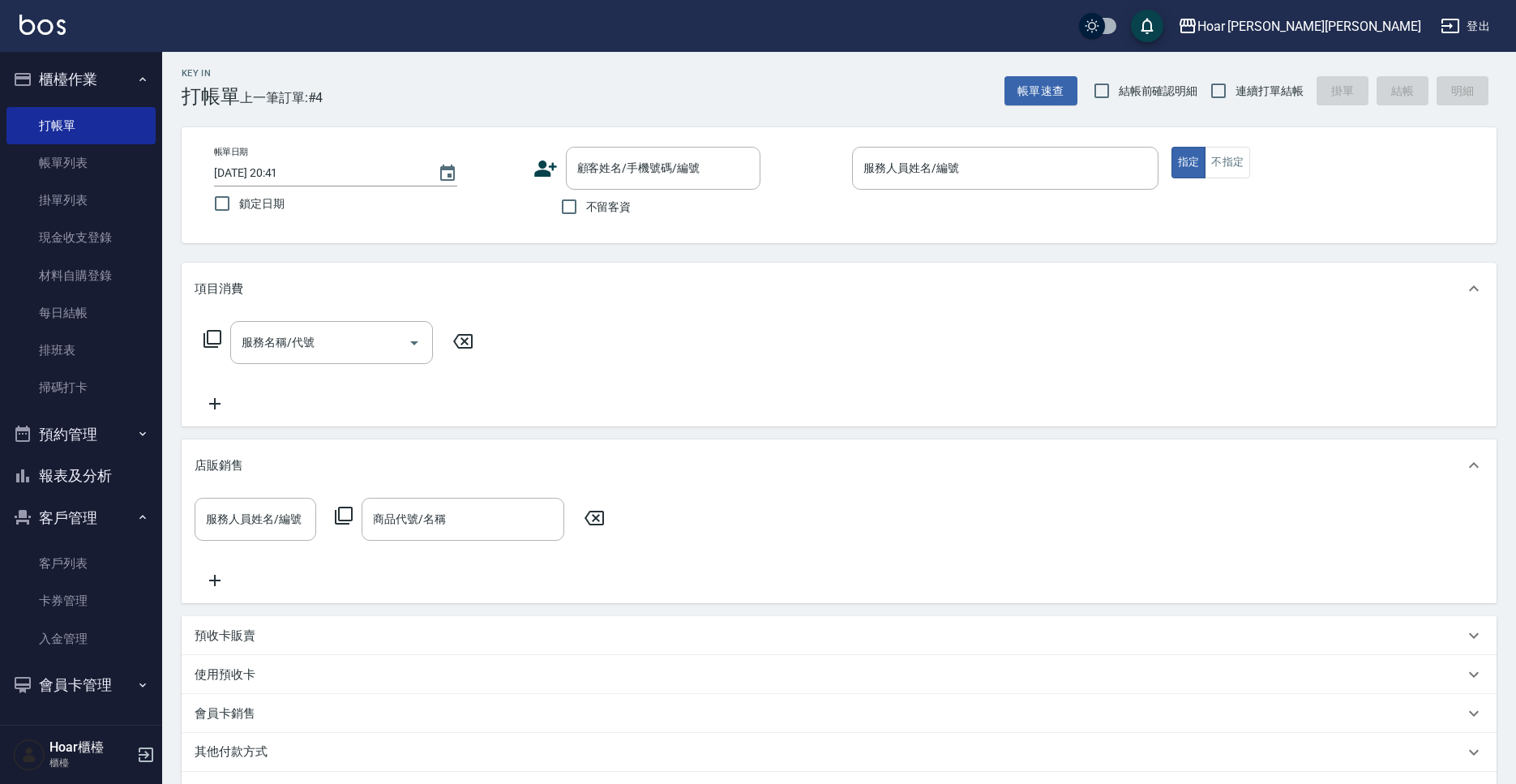
drag, startPoint x: 72, startPoint y: 161, endPoint x: 332, endPoint y: 231, distance: 269.3
click at [72, 161] on link "帳單列表" at bounding box center [81, 163] width 149 height 38
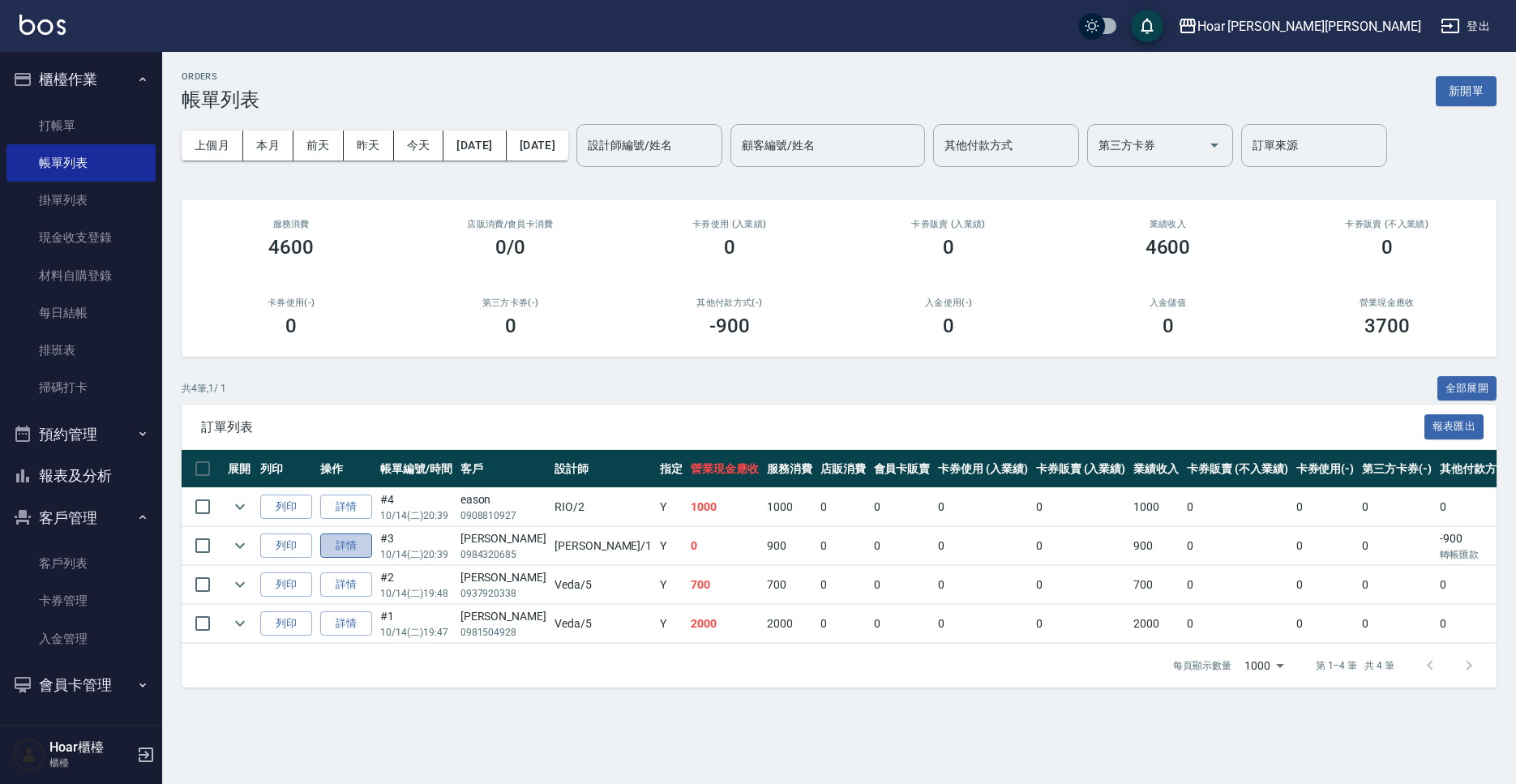
click at [367, 547] on link "詳情" at bounding box center [346, 545] width 52 height 25
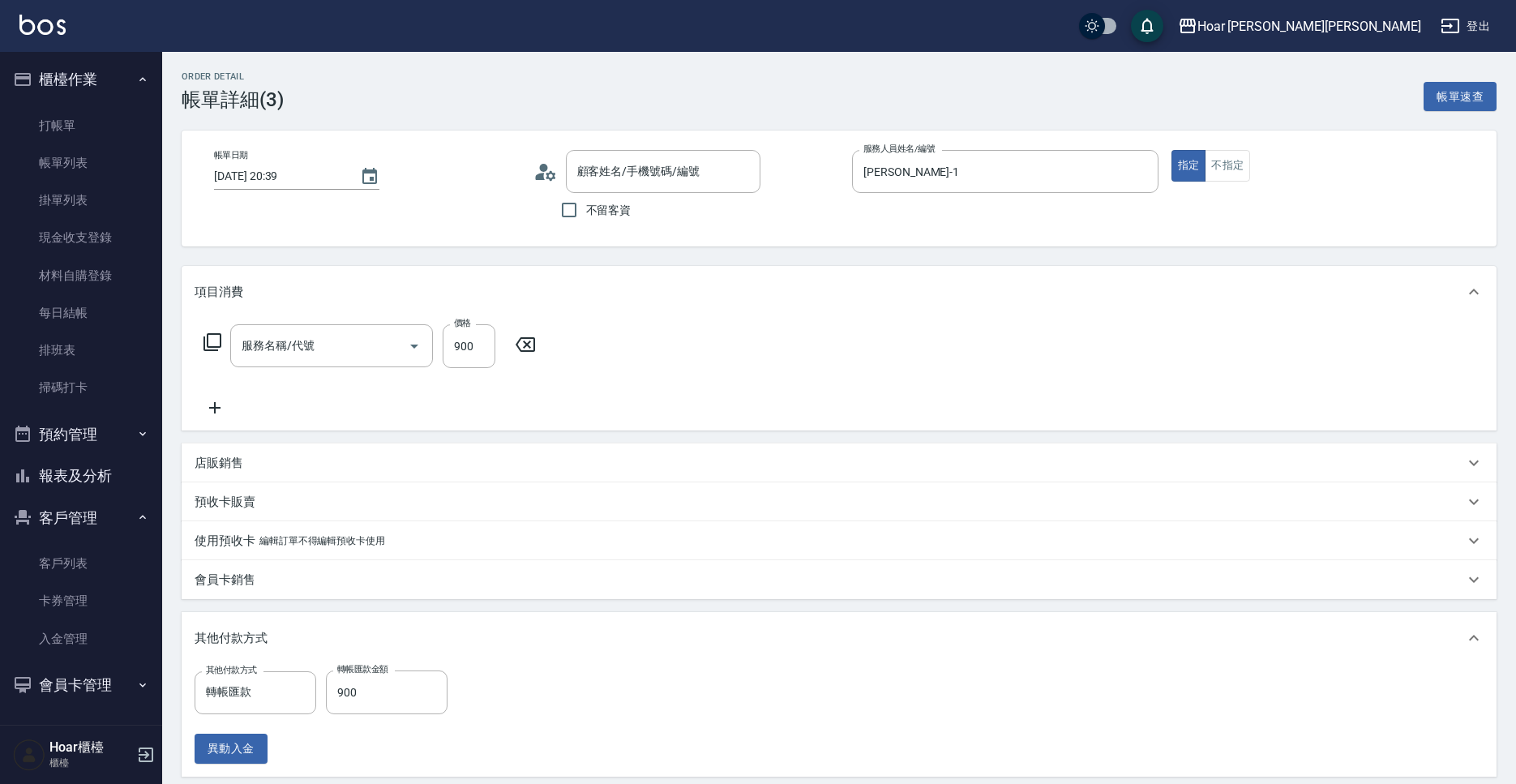
type input "2025/10/14 20:39"
type input "Hugo-1"
type input "剪髮(201)"
type input "曾楷傑/0984320685/"
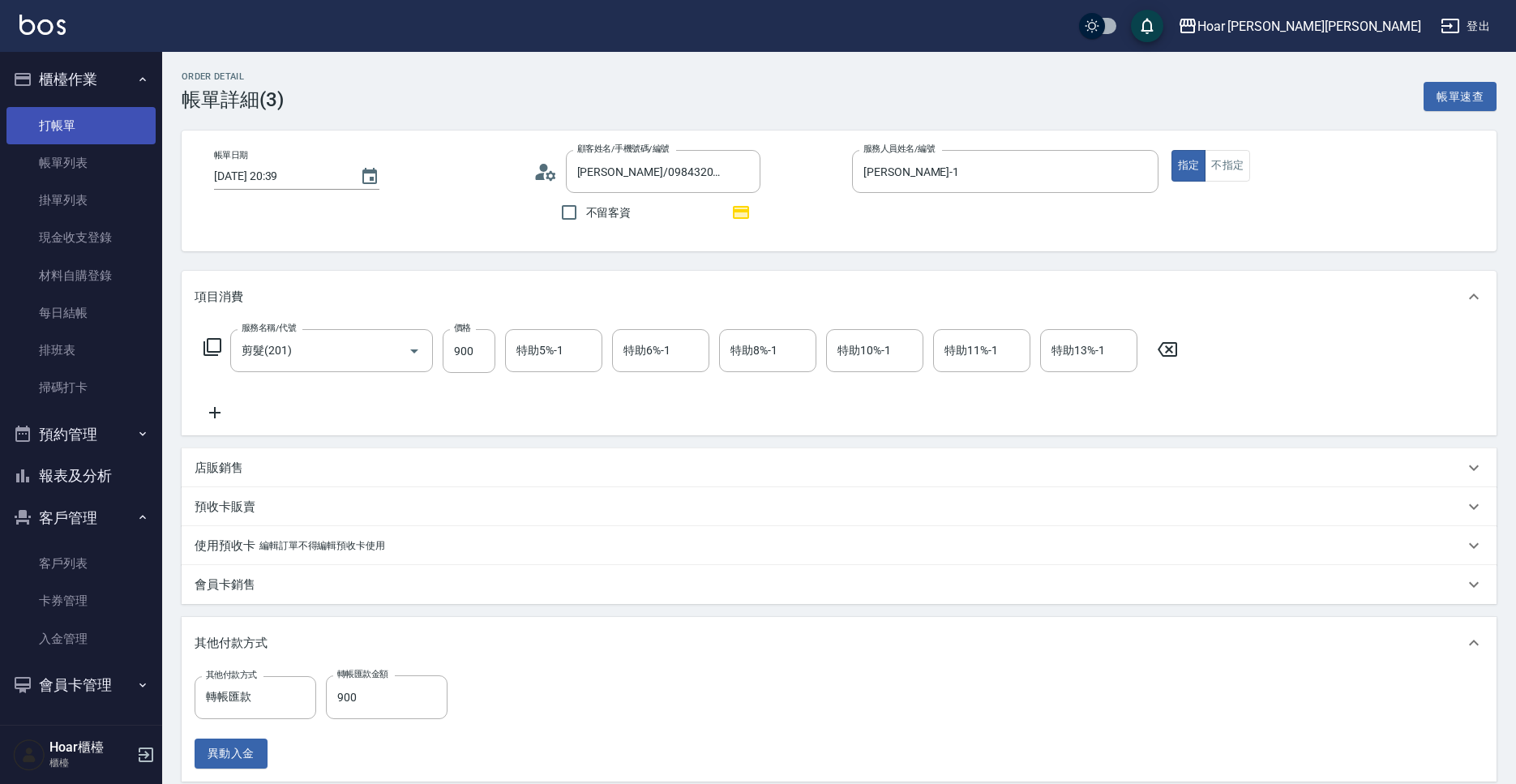
click at [112, 136] on link "打帳單" at bounding box center [81, 125] width 149 height 38
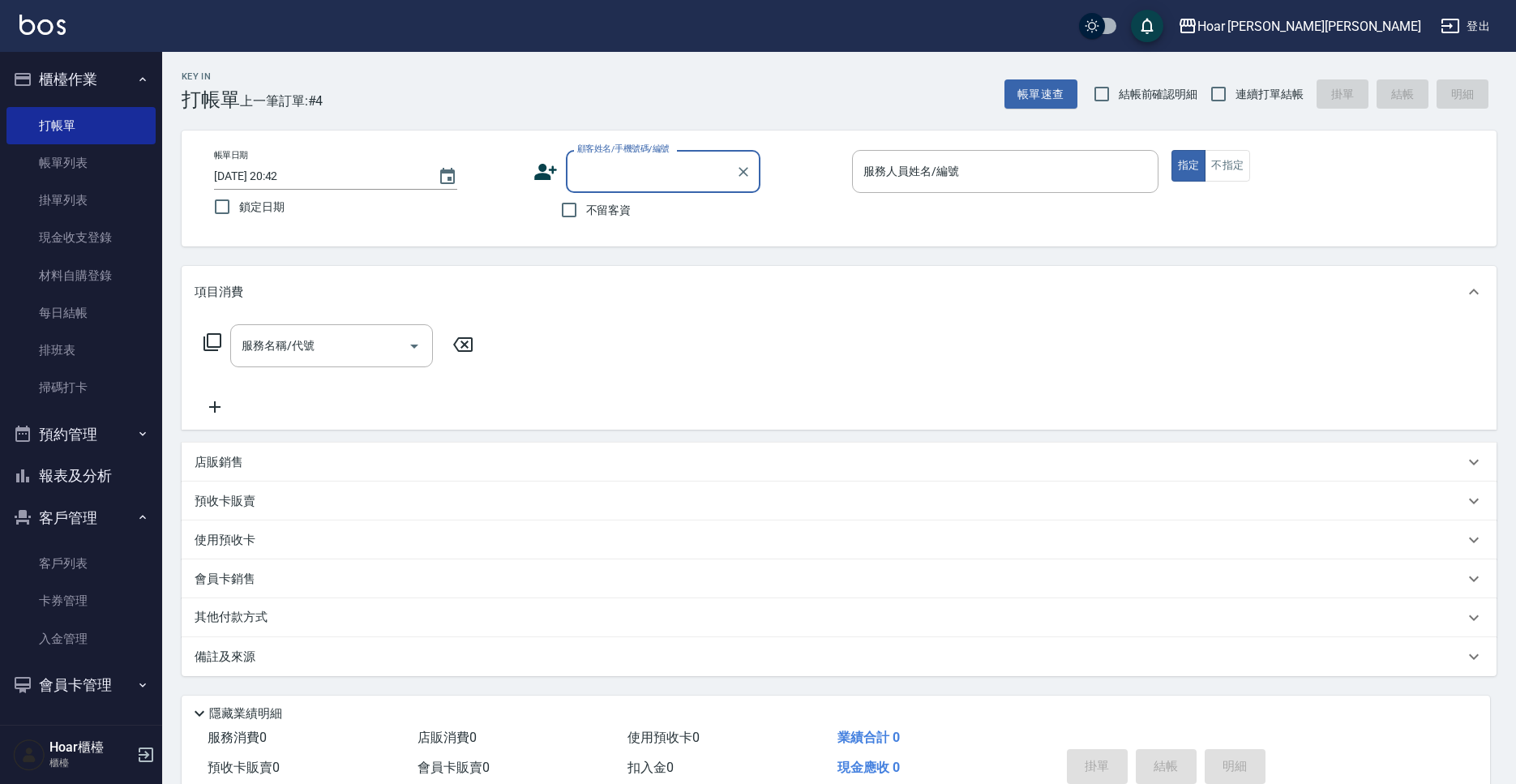
scroll to position [9, 0]
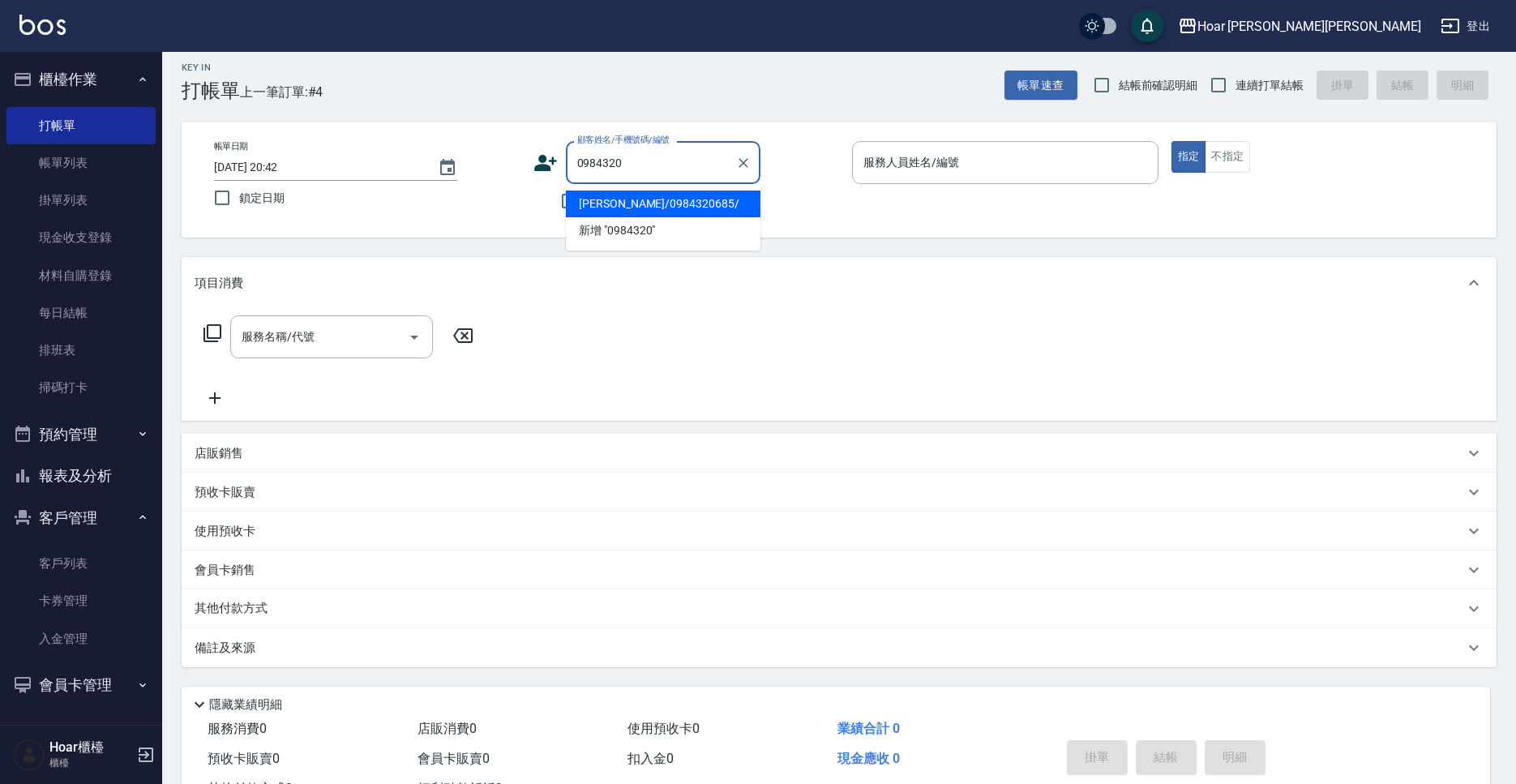
click at [622, 204] on li "曾楷傑/0984320685/" at bounding box center [662, 204] width 194 height 27
type input "曾楷傑/0984320685/"
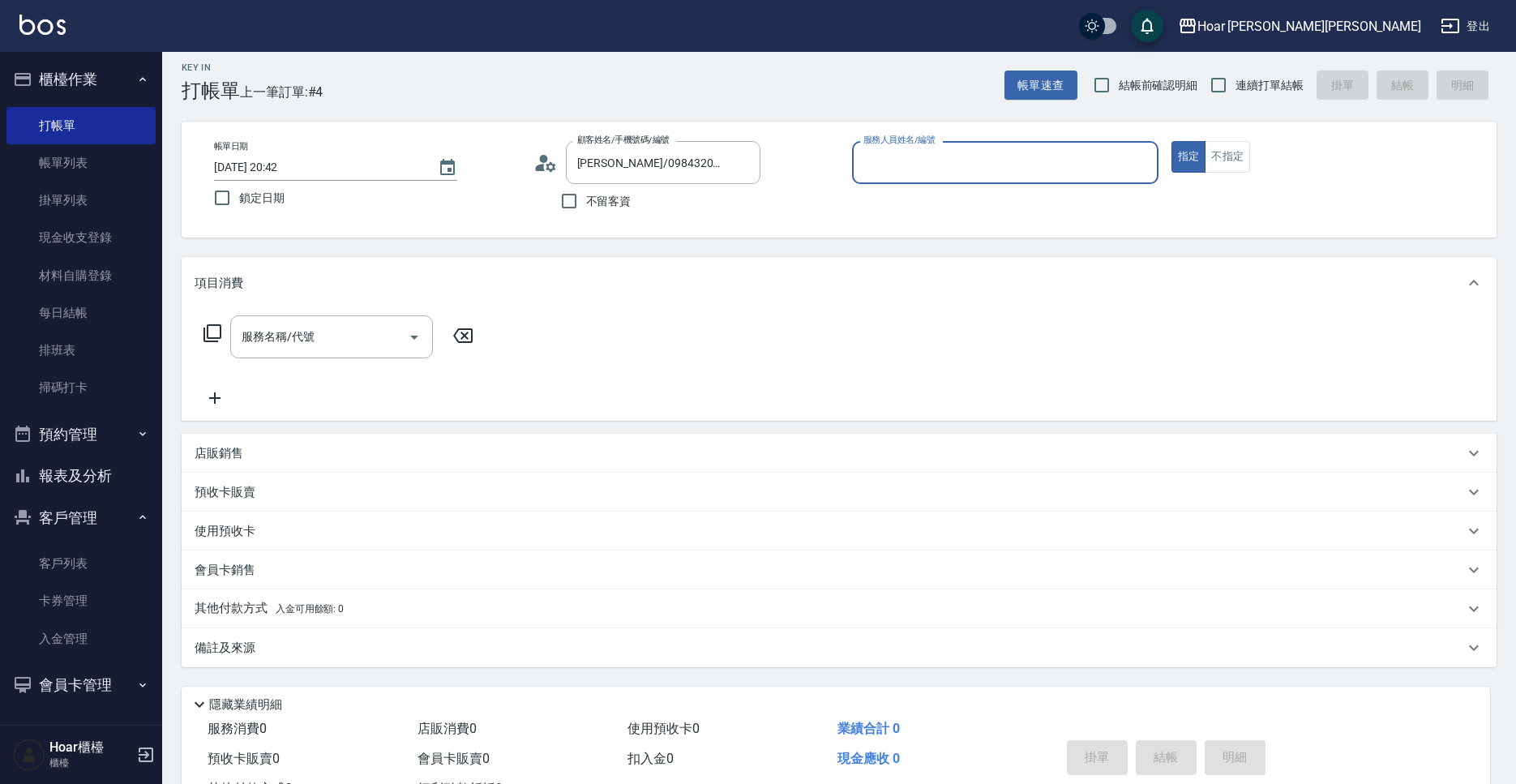
type input "Hugo-1"
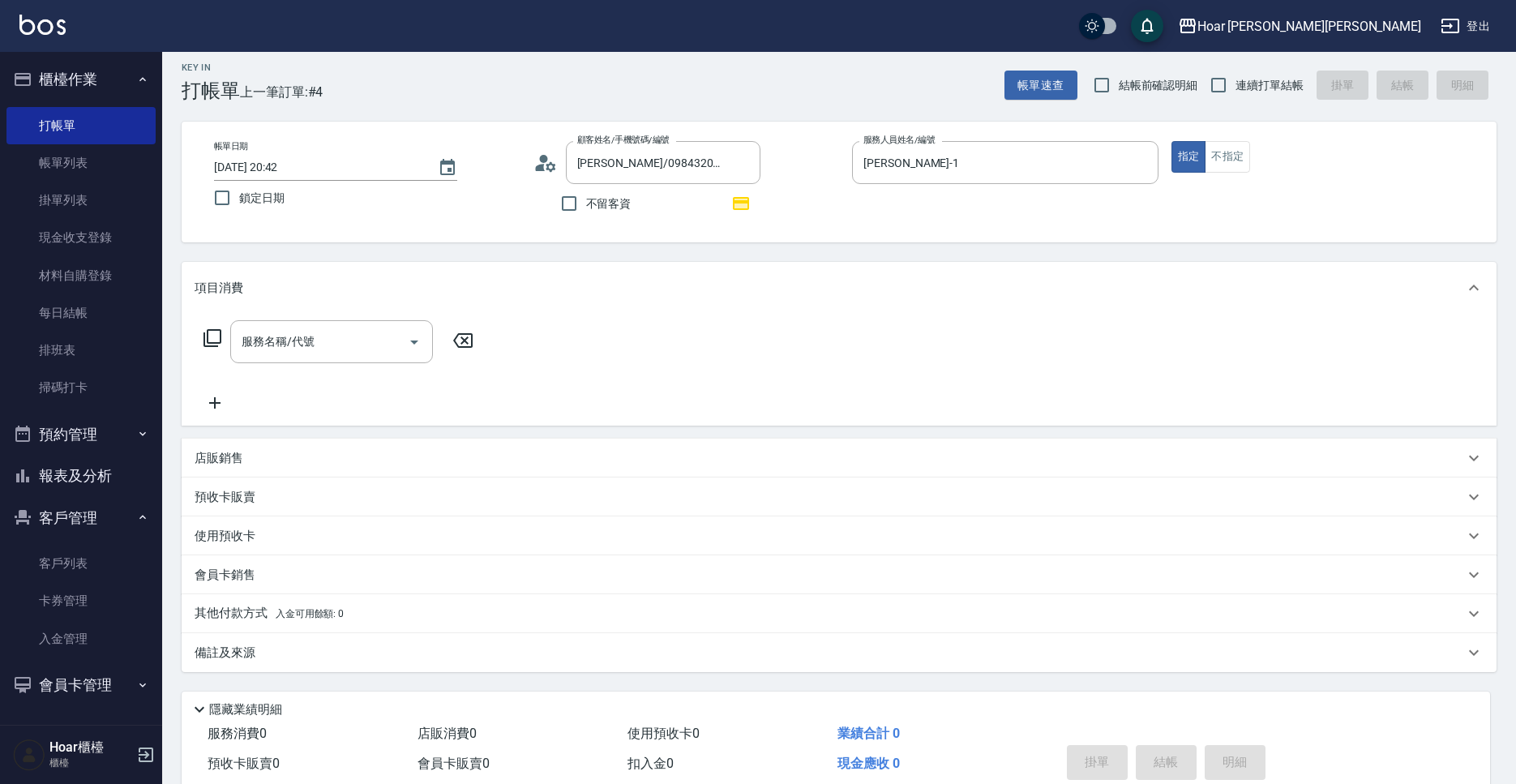
click at [246, 461] on div "店販銷售" at bounding box center [829, 458] width 1270 height 17
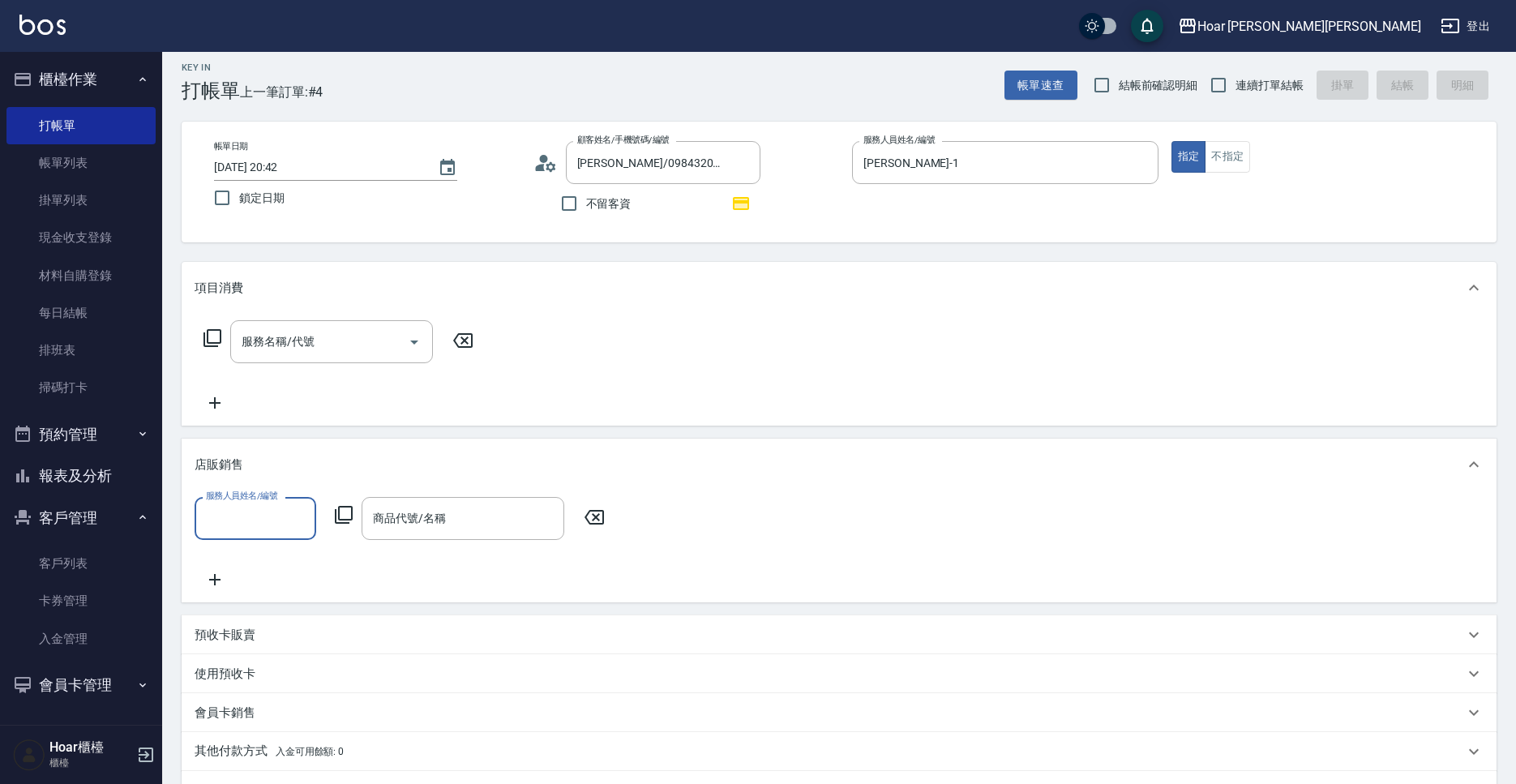
scroll to position [0, 0]
click at [251, 521] on input "服務人員姓名/編號" at bounding box center [255, 518] width 107 height 28
click at [259, 560] on div "Hugo -1" at bounding box center [255, 560] width 122 height 27
type input "Hugo-1"
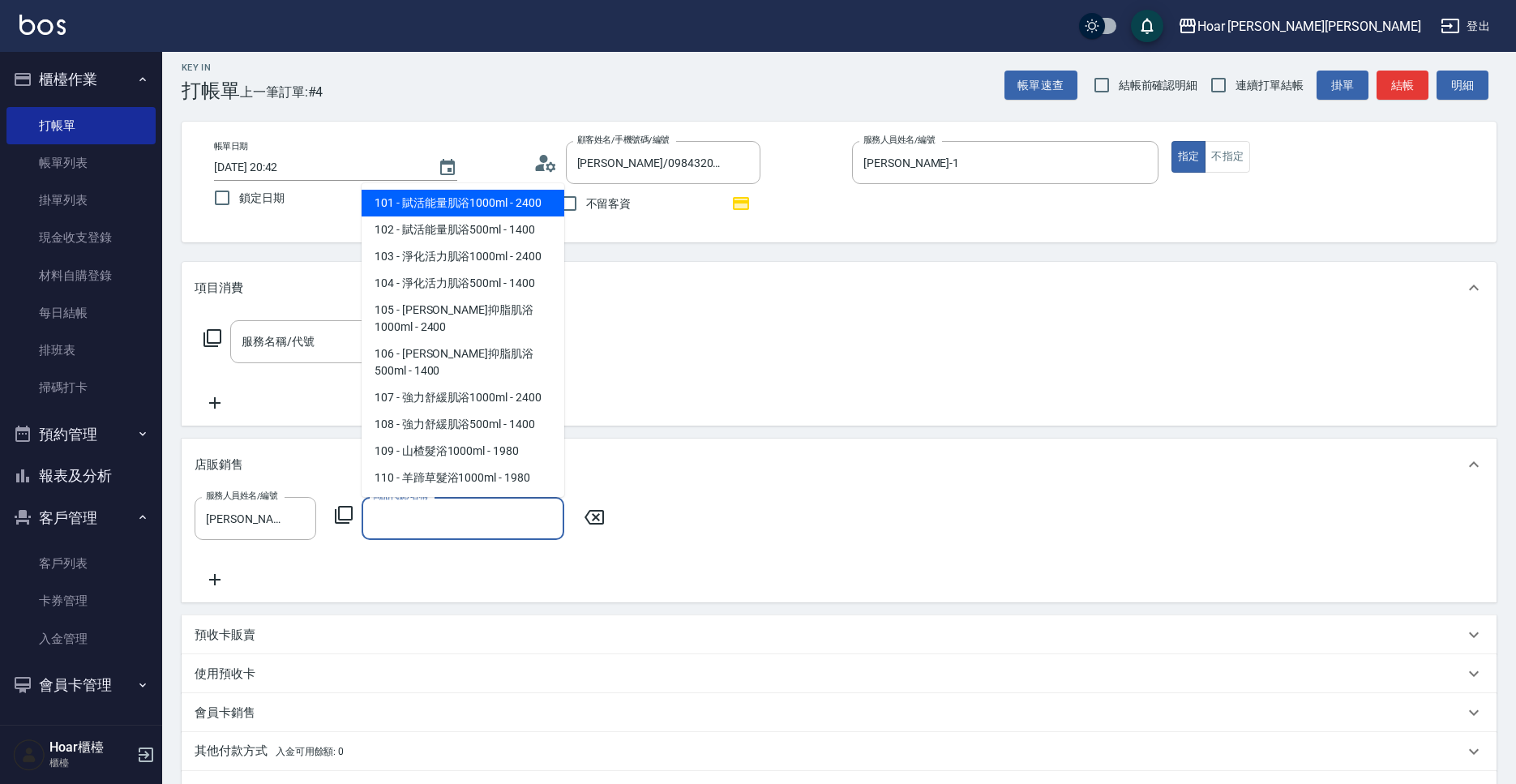
click at [446, 523] on input "商品代號/名稱" at bounding box center [462, 518] width 188 height 28
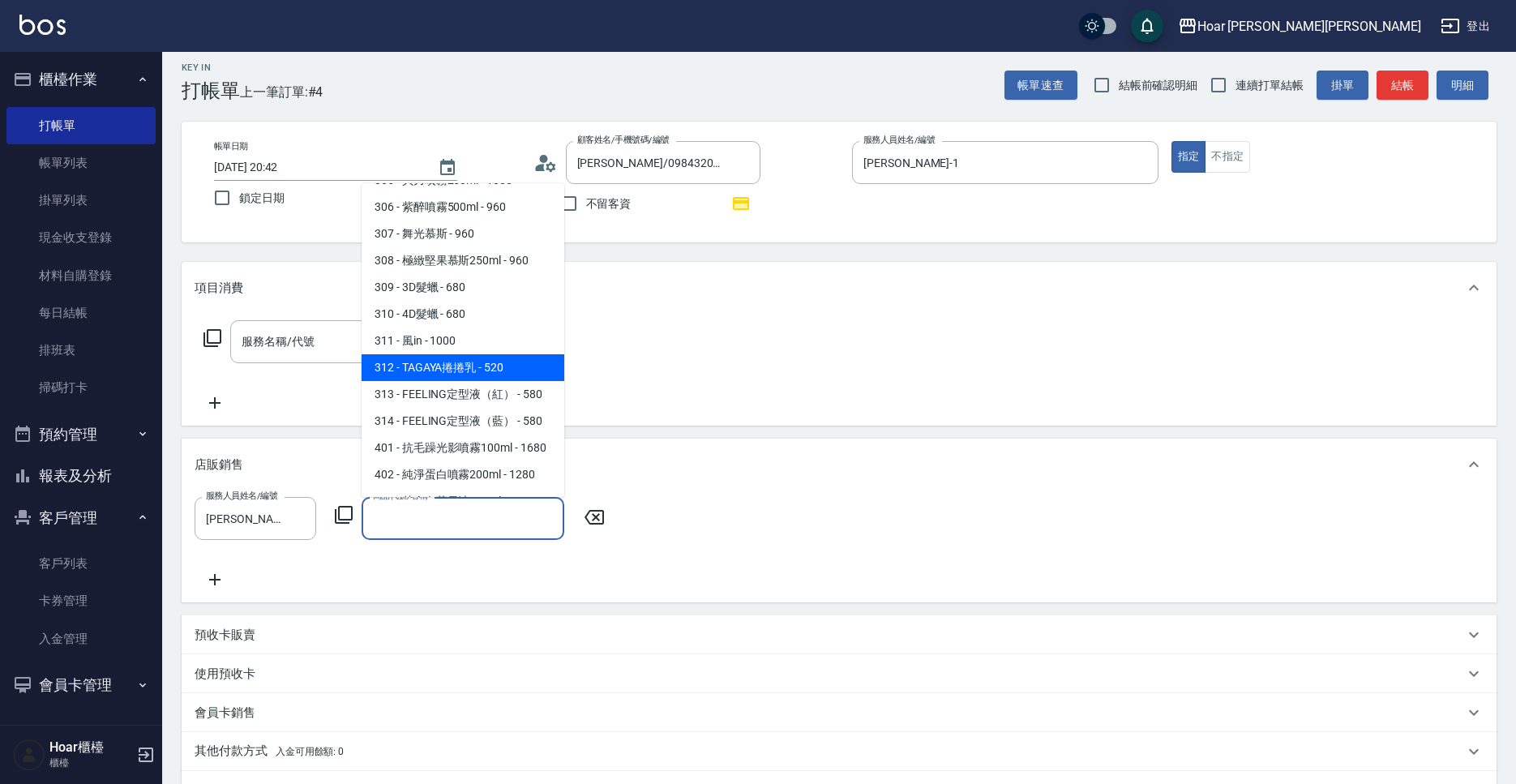
scroll to position [1651, 0]
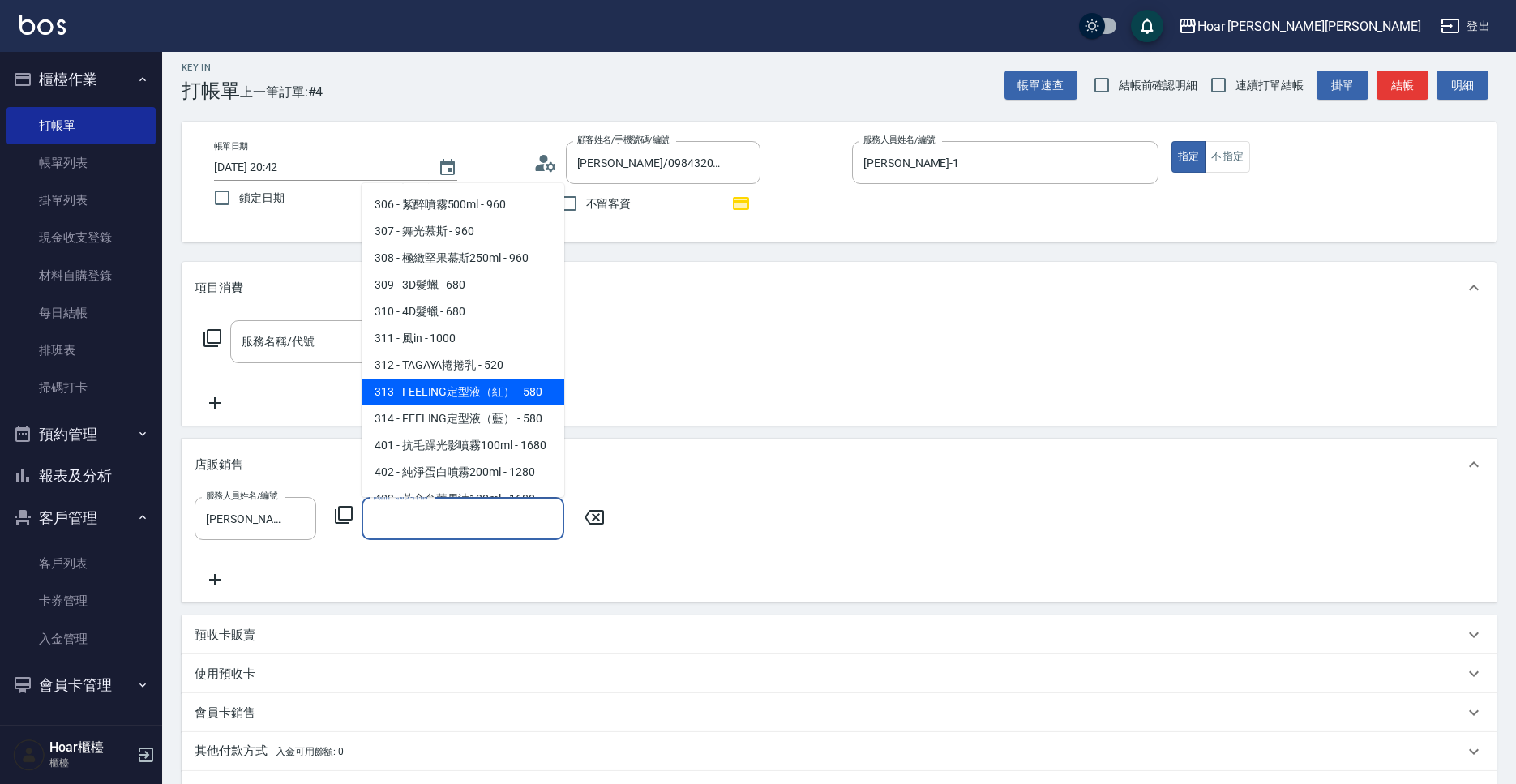
click at [521, 379] on span "313 - FEELING定型液（紅） - 580" at bounding box center [462, 392] width 203 height 27
type input "FEELING定型液（紅）"
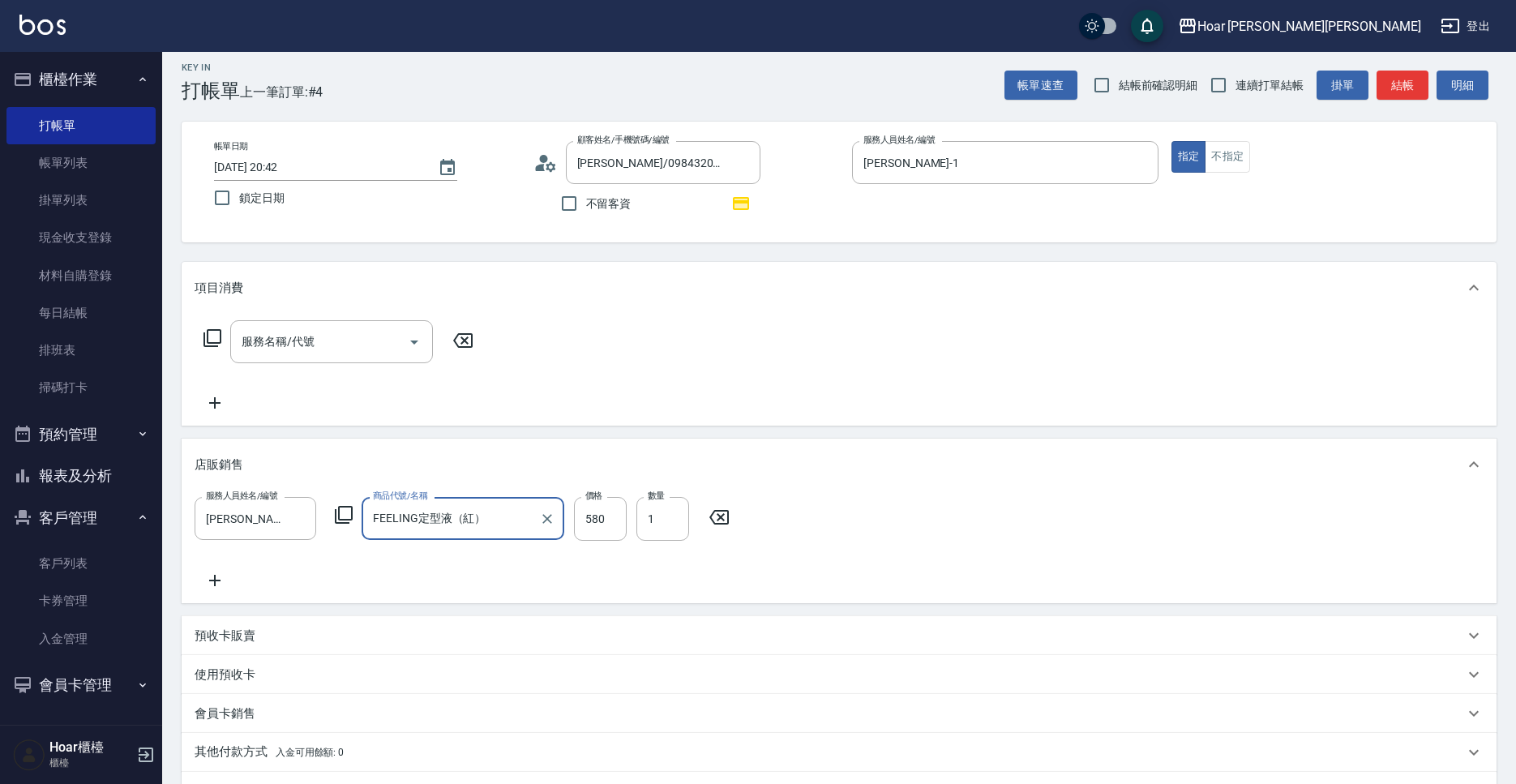
click at [591, 562] on div "服務人員姓名/編號 Hugo-1 服務人員姓名/編號 商品代號/名稱 FEELING定型液（紅） 商品代號/名稱 價格 580 價格 數量 1 數量" at bounding box center [839, 544] width 1289 height 93
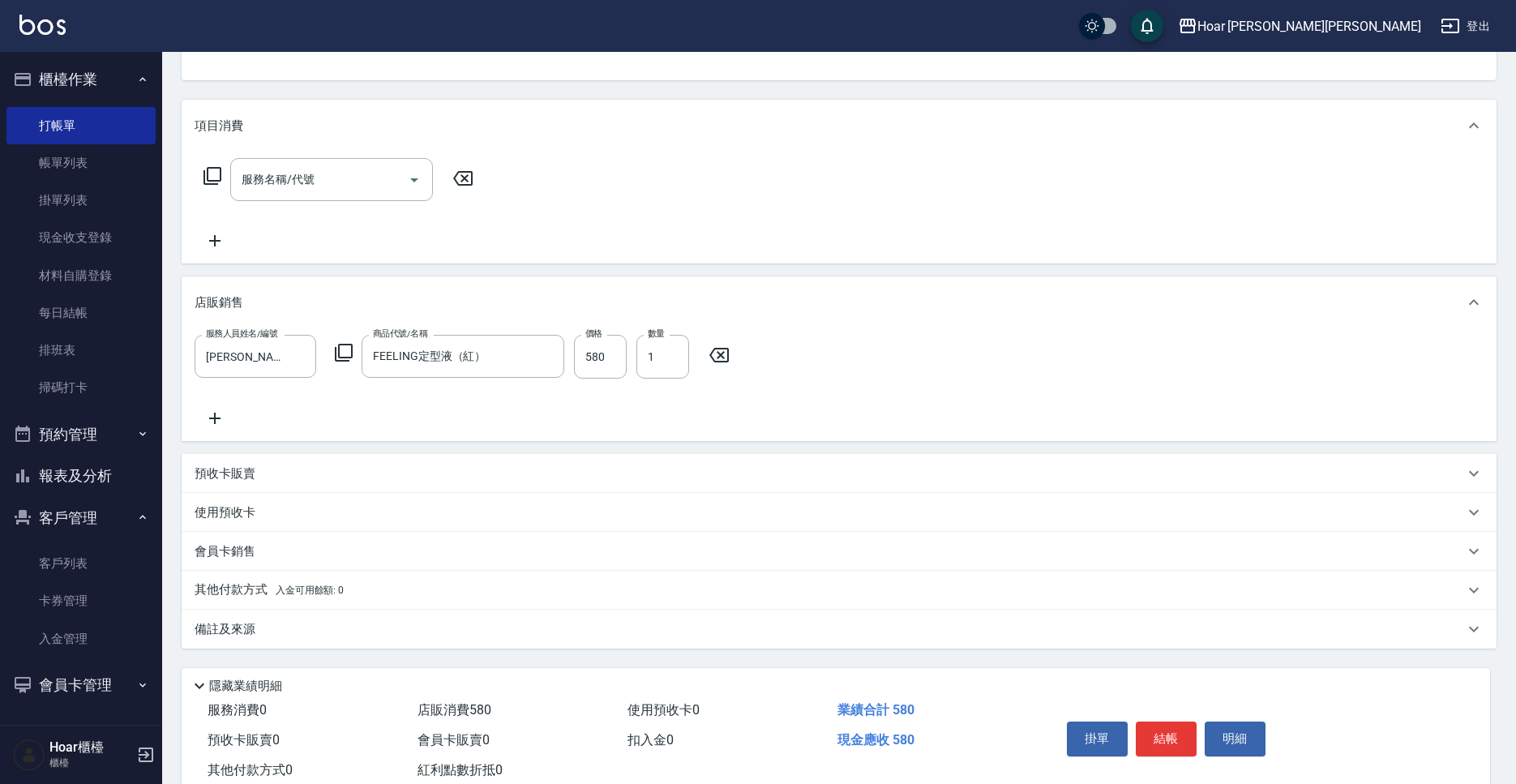
scroll to position [190, 0]
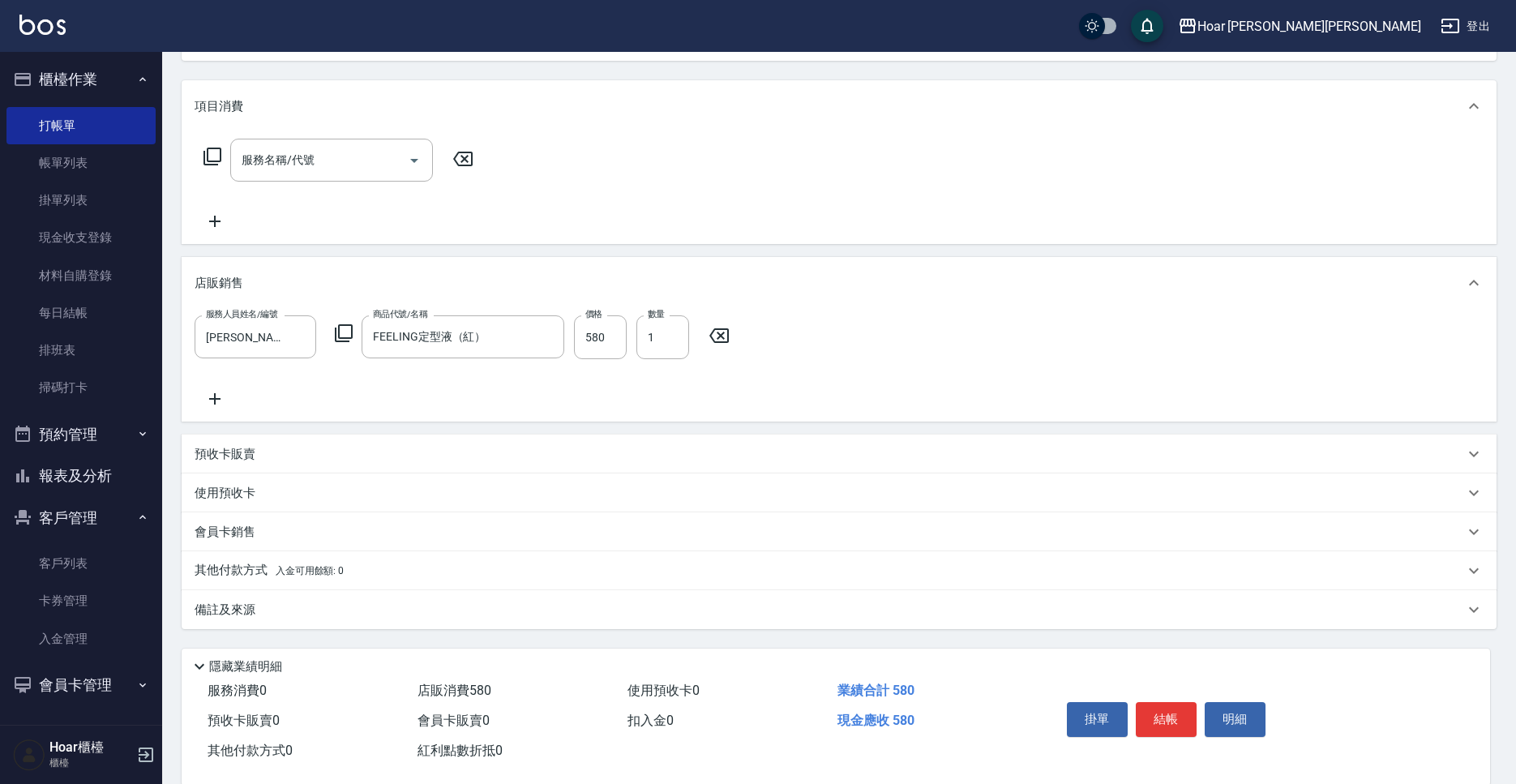
click at [387, 573] on div "其他付款方式 入金可用餘額: 0" at bounding box center [829, 570] width 1270 height 18
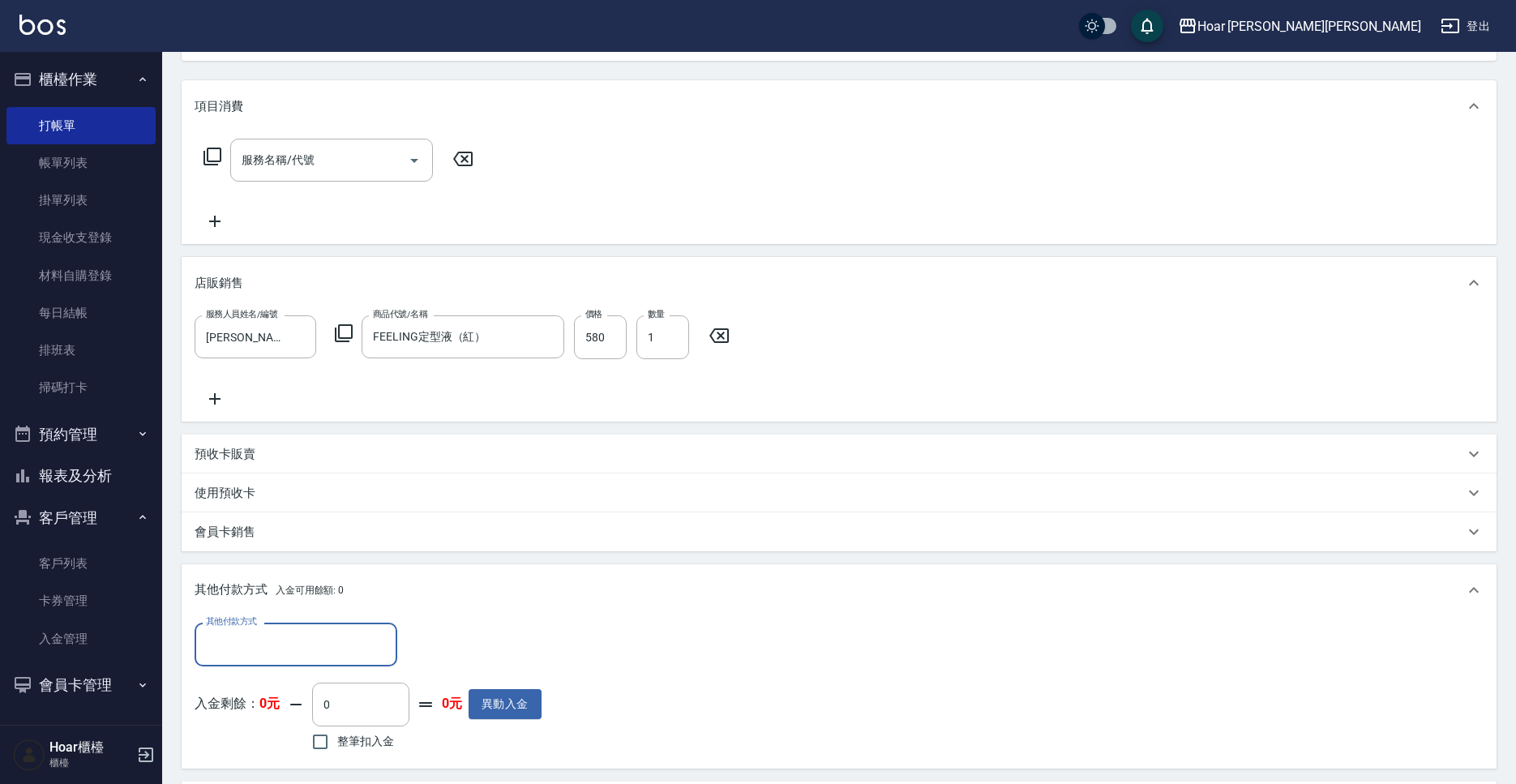
scroll to position [0, 0]
click at [330, 638] on input "其他付款方式" at bounding box center [295, 644] width 188 height 28
click at [281, 706] on span "轉帳匯款" at bounding box center [295, 713] width 203 height 27
type input "轉帳匯款"
click at [469, 653] on input "0" at bounding box center [468, 644] width 122 height 43
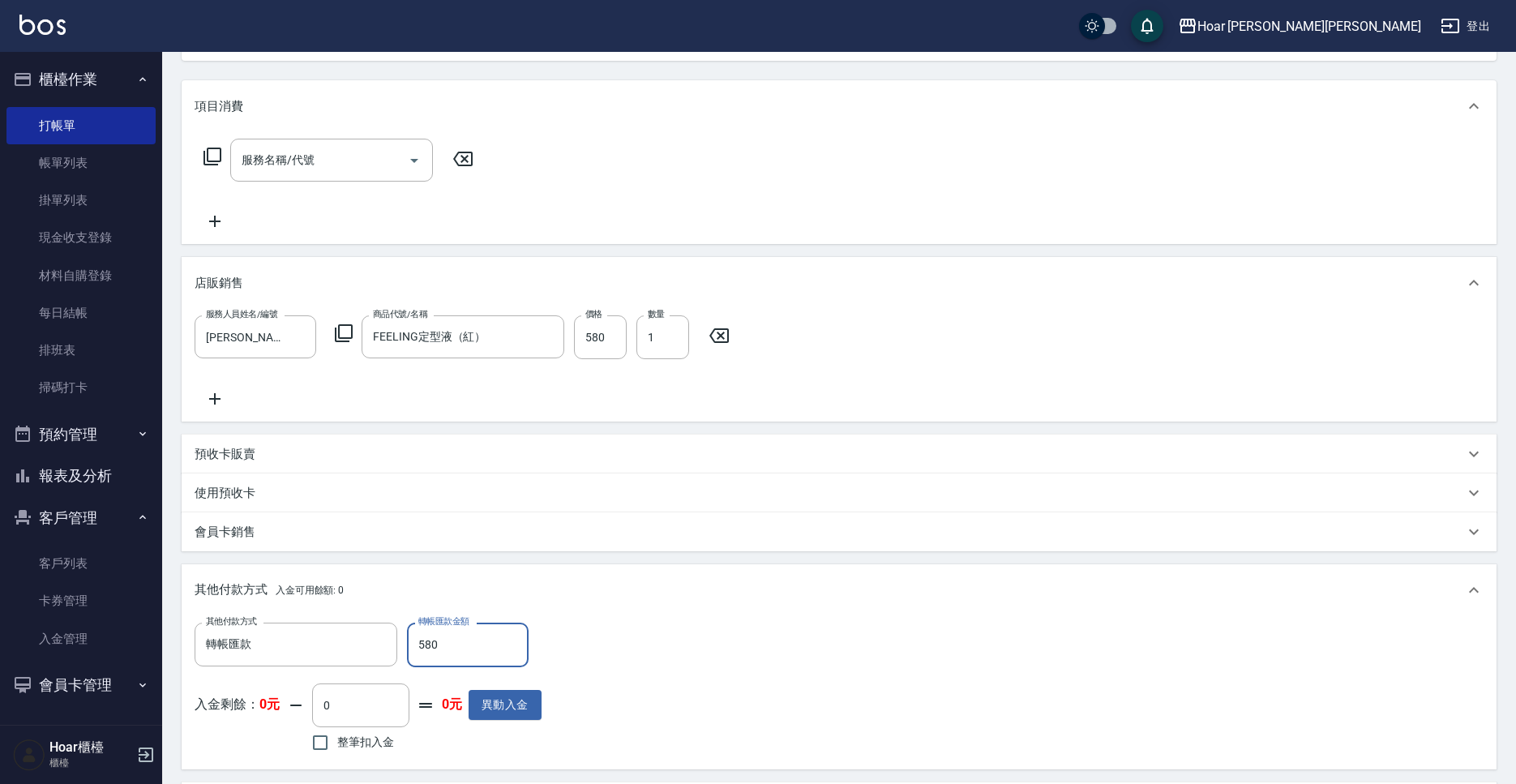
type input "580"
drag, startPoint x: 683, startPoint y: 626, endPoint x: 842, endPoint y: 681, distance: 168.2
click at [683, 626] on div "其他付款方式 轉帳匯款 其他付款方式 轉帳匯款金額 580 轉帳匯款金額 入金剩餘： 0元 0 ​ 整筆扣入金 0元 異動入金" at bounding box center [839, 688] width 1289 height 133
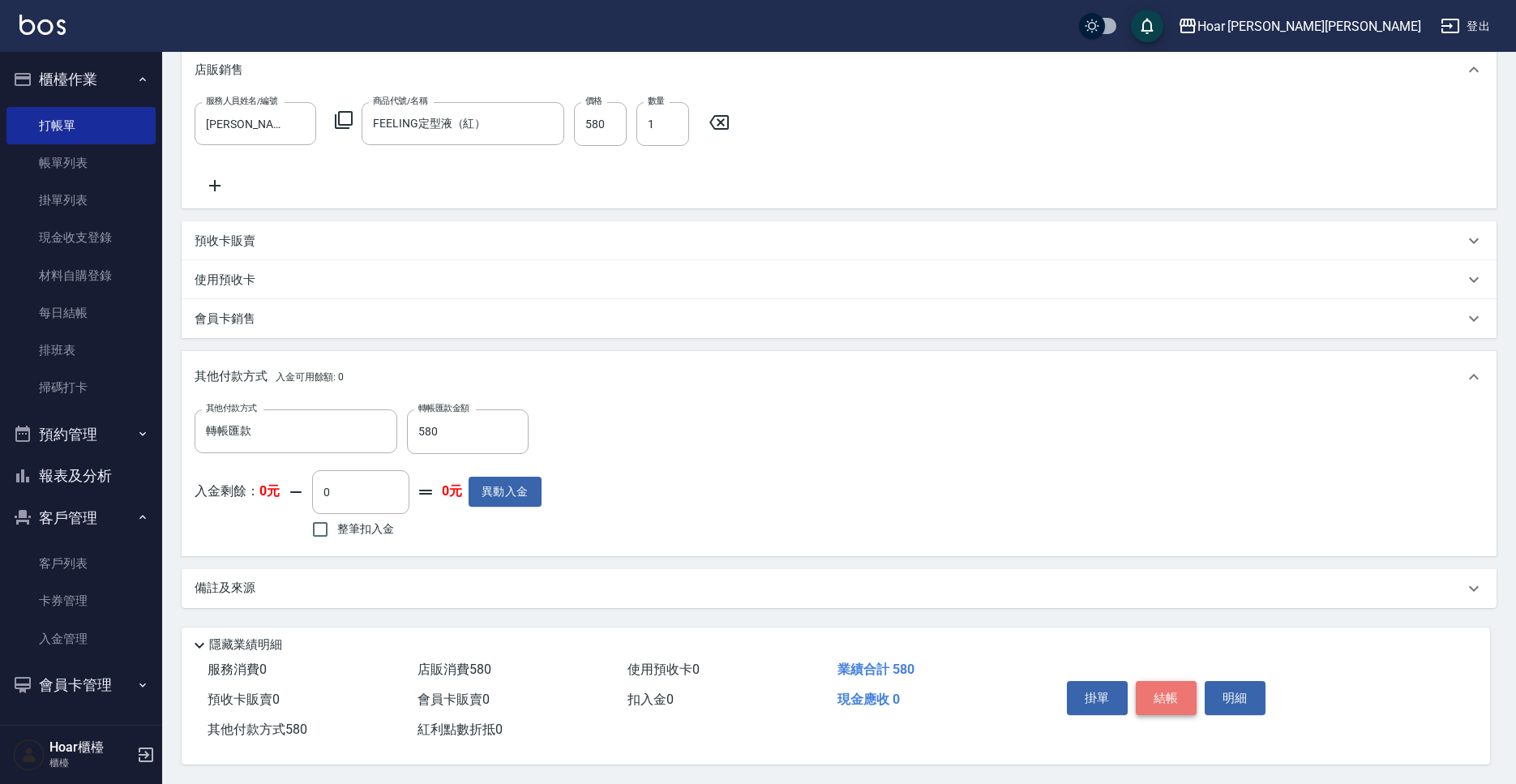
click at [1180, 695] on button "結帳" at bounding box center [1166, 697] width 61 height 34
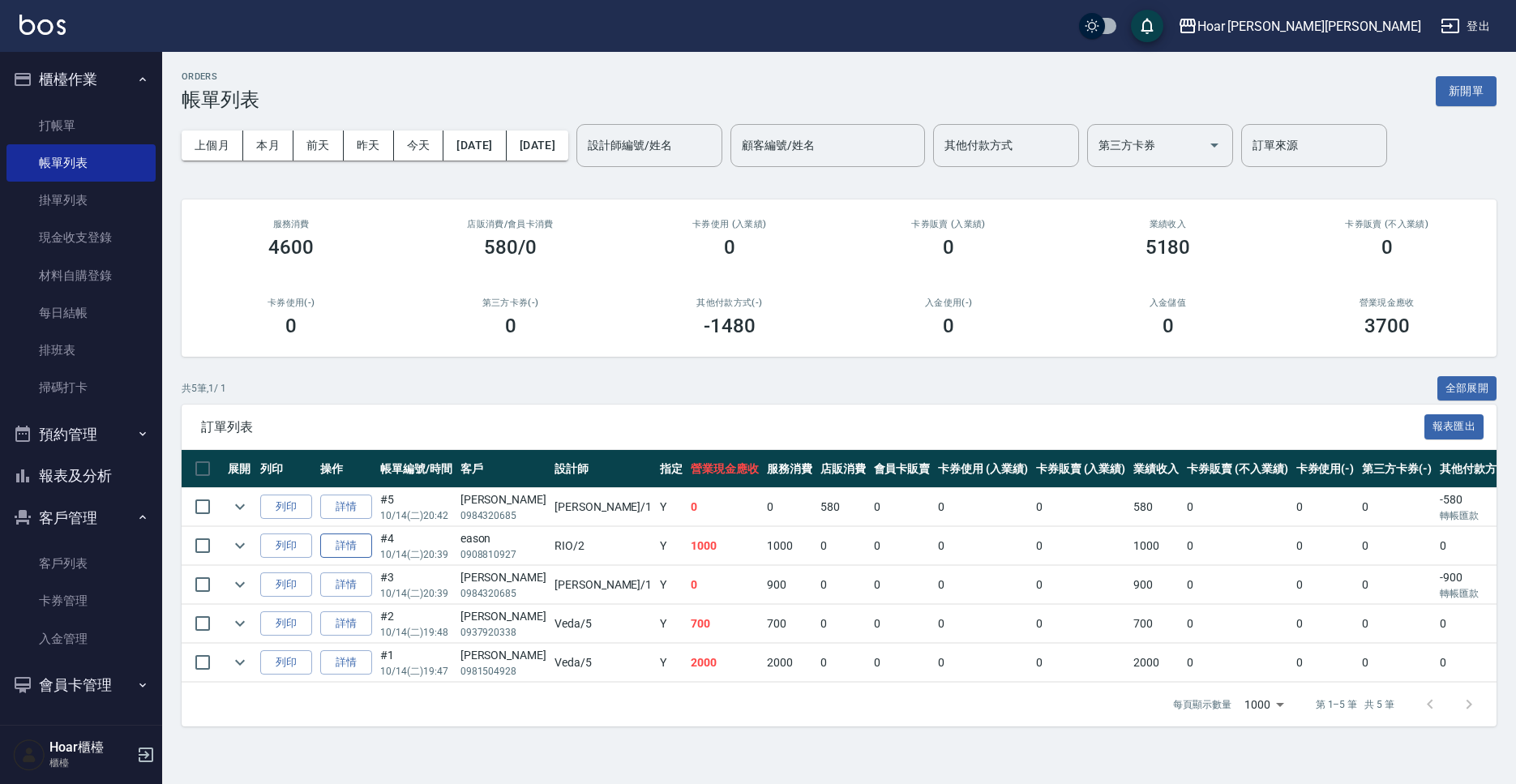
click at [360, 535] on link "詳情" at bounding box center [346, 545] width 52 height 25
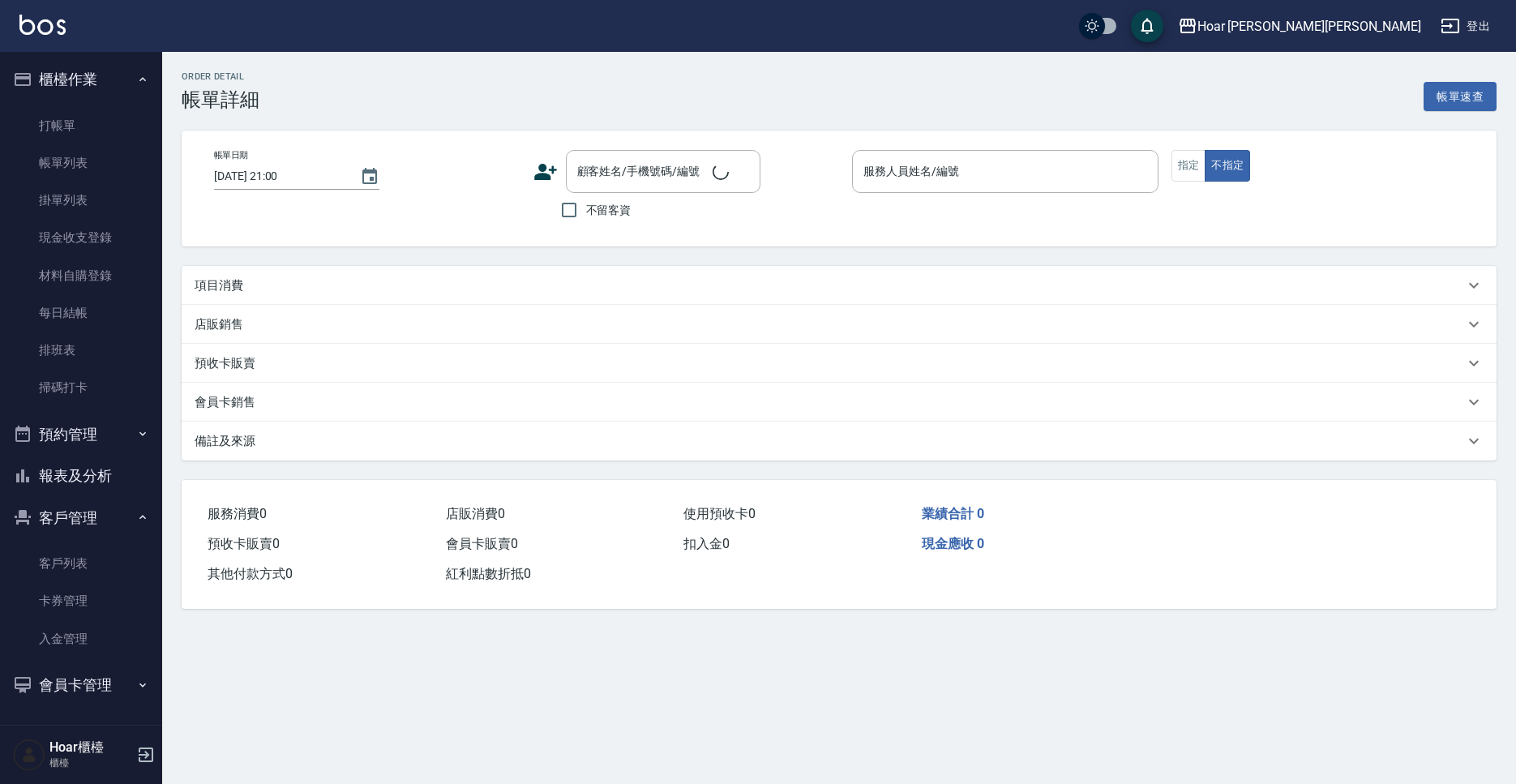
scroll to position [1, 0]
type input "2025/10/14 20:39"
type input "RIO-2"
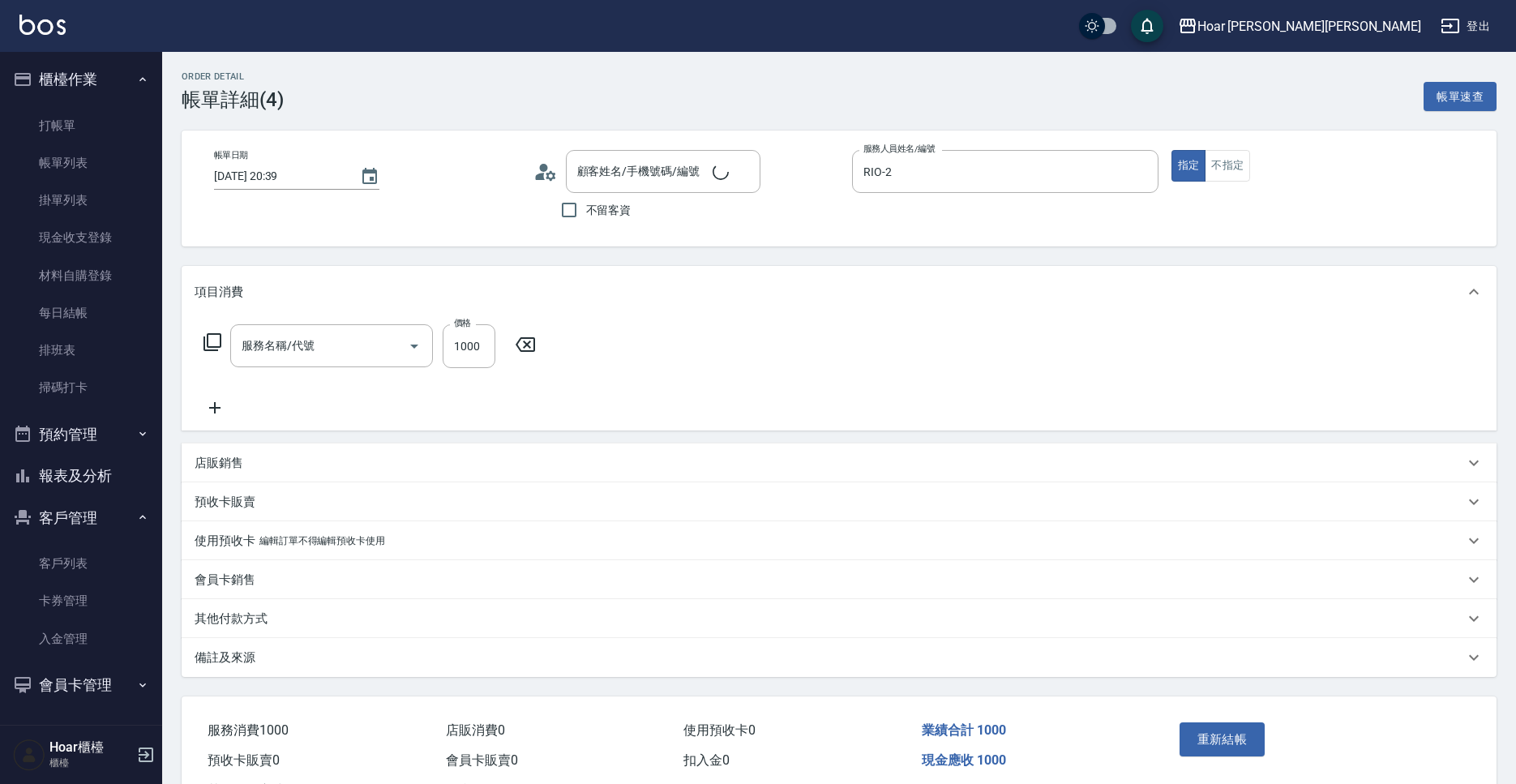
type input "剪髮(201)"
type input "eason/0908810927/"
click at [915, 168] on input "RIO-2" at bounding box center [993, 172] width 268 height 28
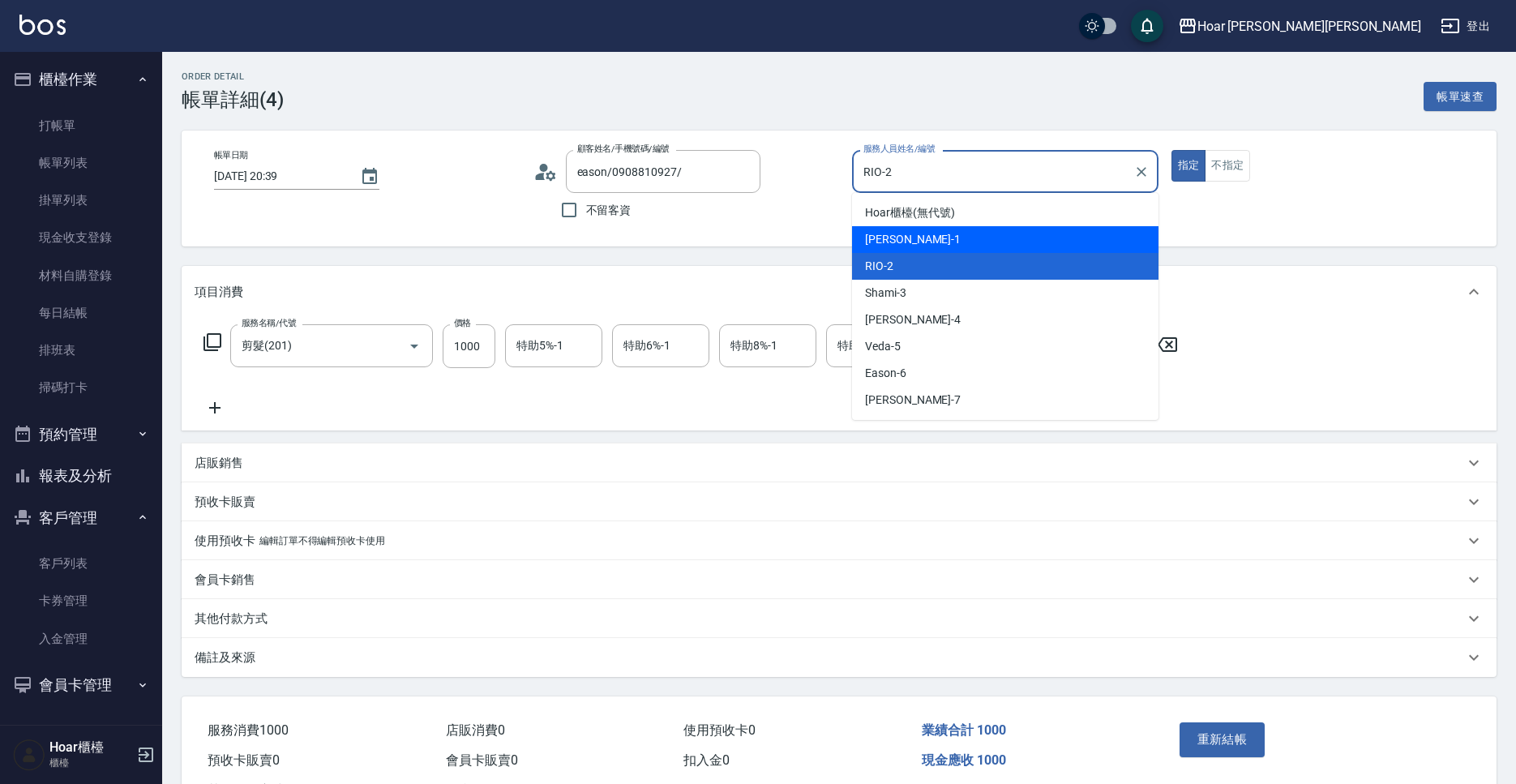
click at [912, 246] on div "Hugo -1" at bounding box center [1005, 239] width 306 height 27
type input "Hugo-1"
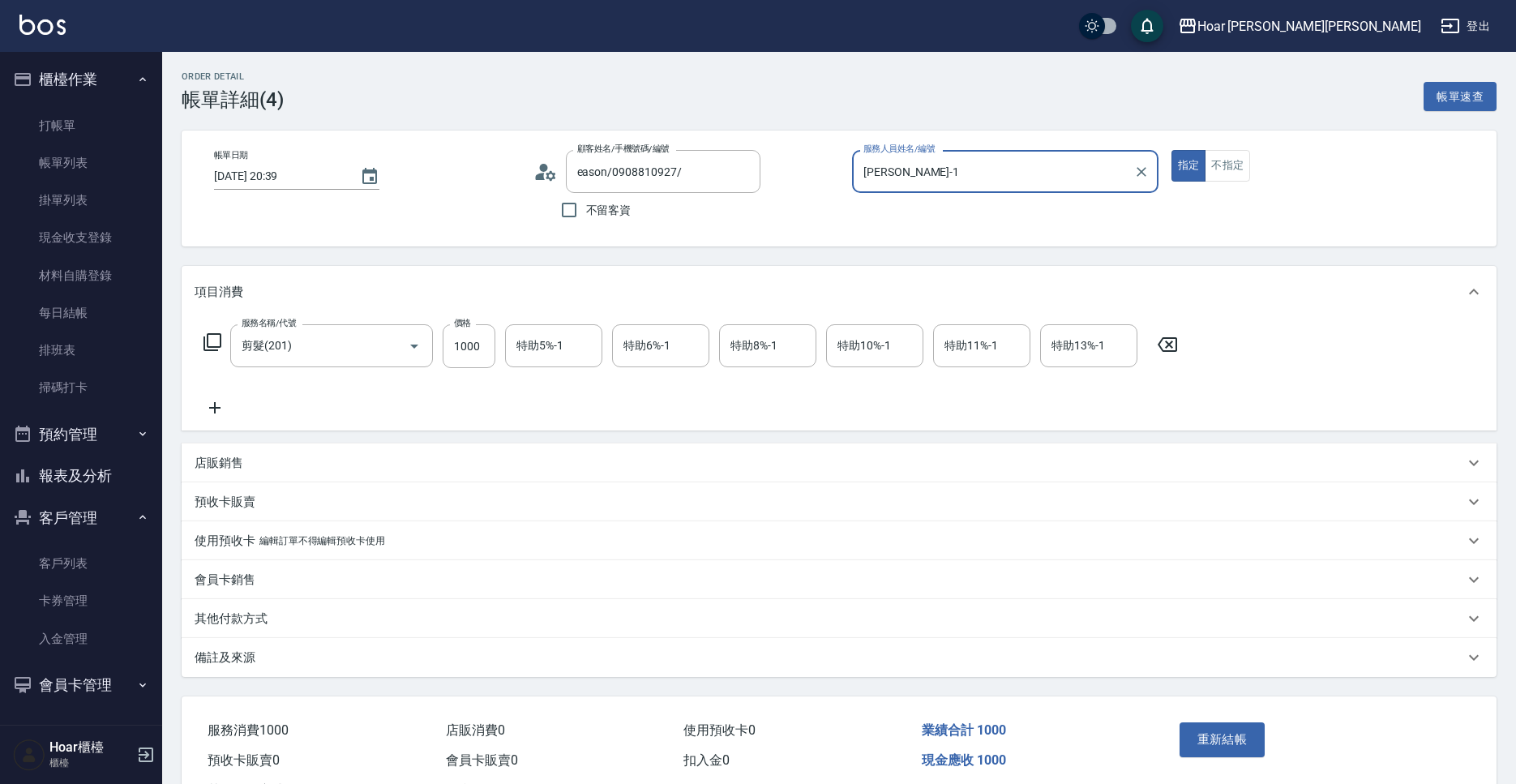
scroll to position [68, 0]
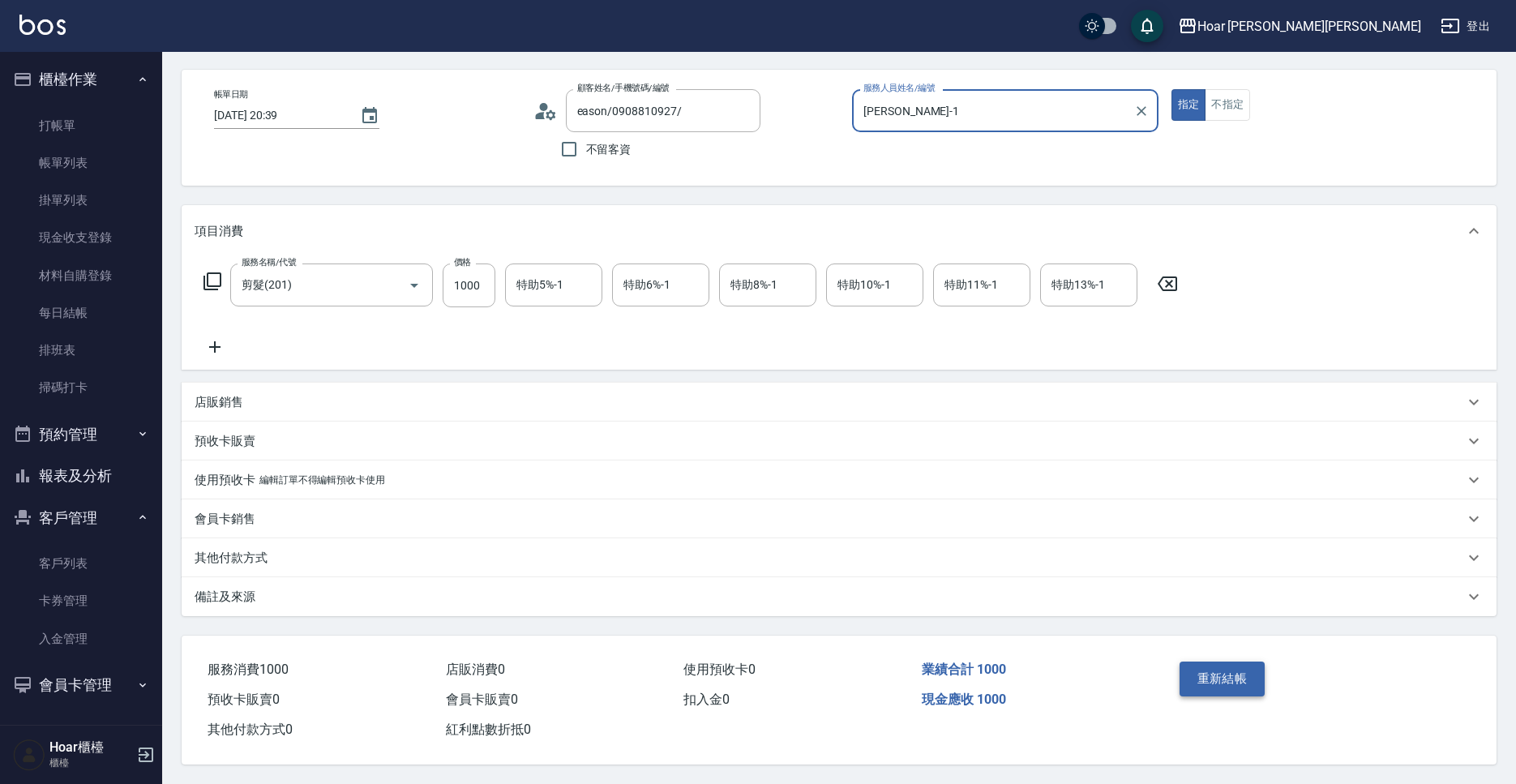
click at [1206, 672] on button "重新結帳" at bounding box center [1222, 678] width 86 height 34
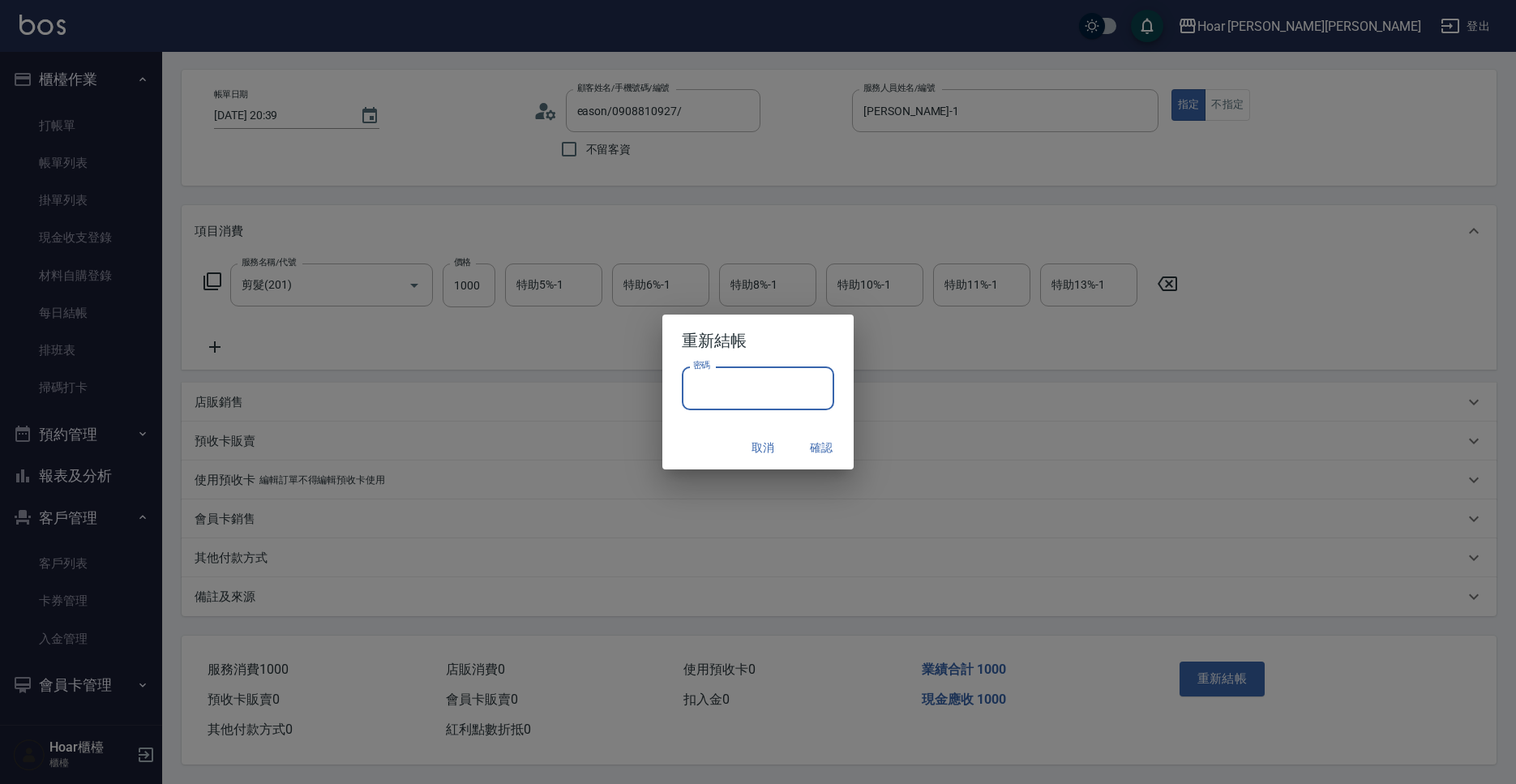
click at [807, 394] on input "密碼" at bounding box center [758, 388] width 153 height 43
type input "********"
click at [825, 452] on button "確認" at bounding box center [821, 448] width 52 height 30
click at [828, 451] on div "取消 確認" at bounding box center [758, 447] width 191 height 43
click at [830, 445] on div "取消 確認" at bounding box center [758, 447] width 191 height 43
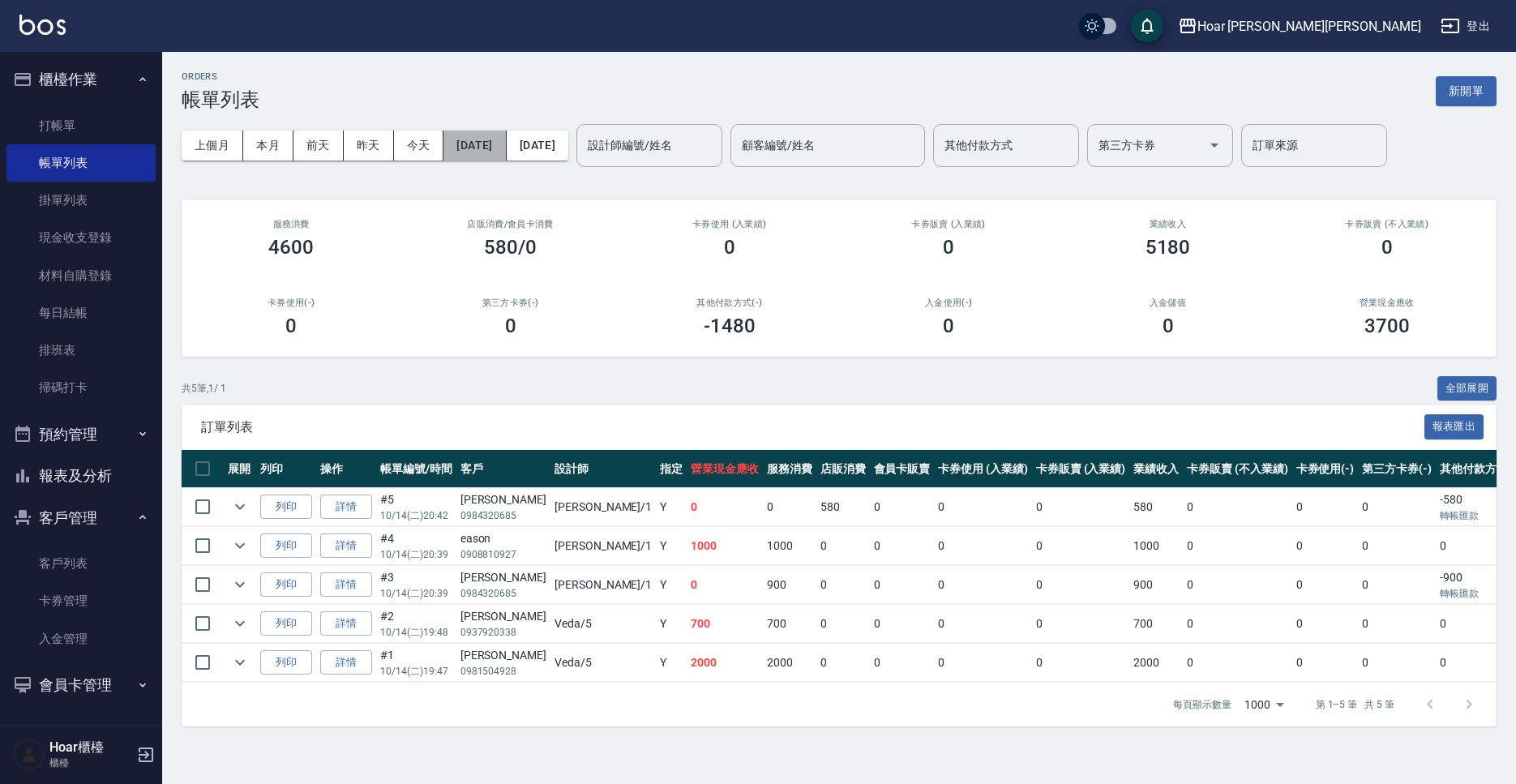
click at [487, 138] on button "[DATE]" at bounding box center [475, 145] width 63 height 30
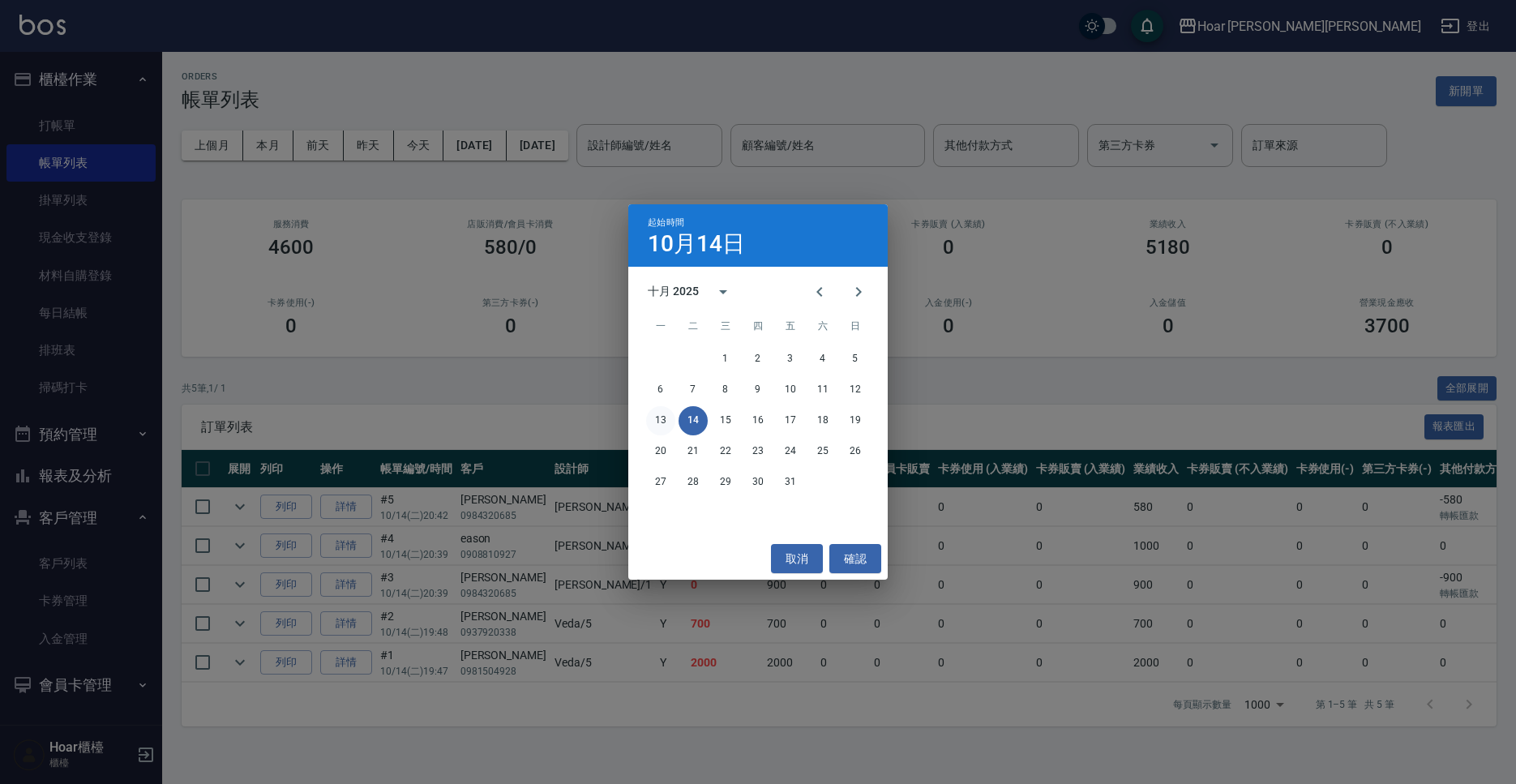
click at [662, 419] on button "13" at bounding box center [660, 420] width 29 height 29
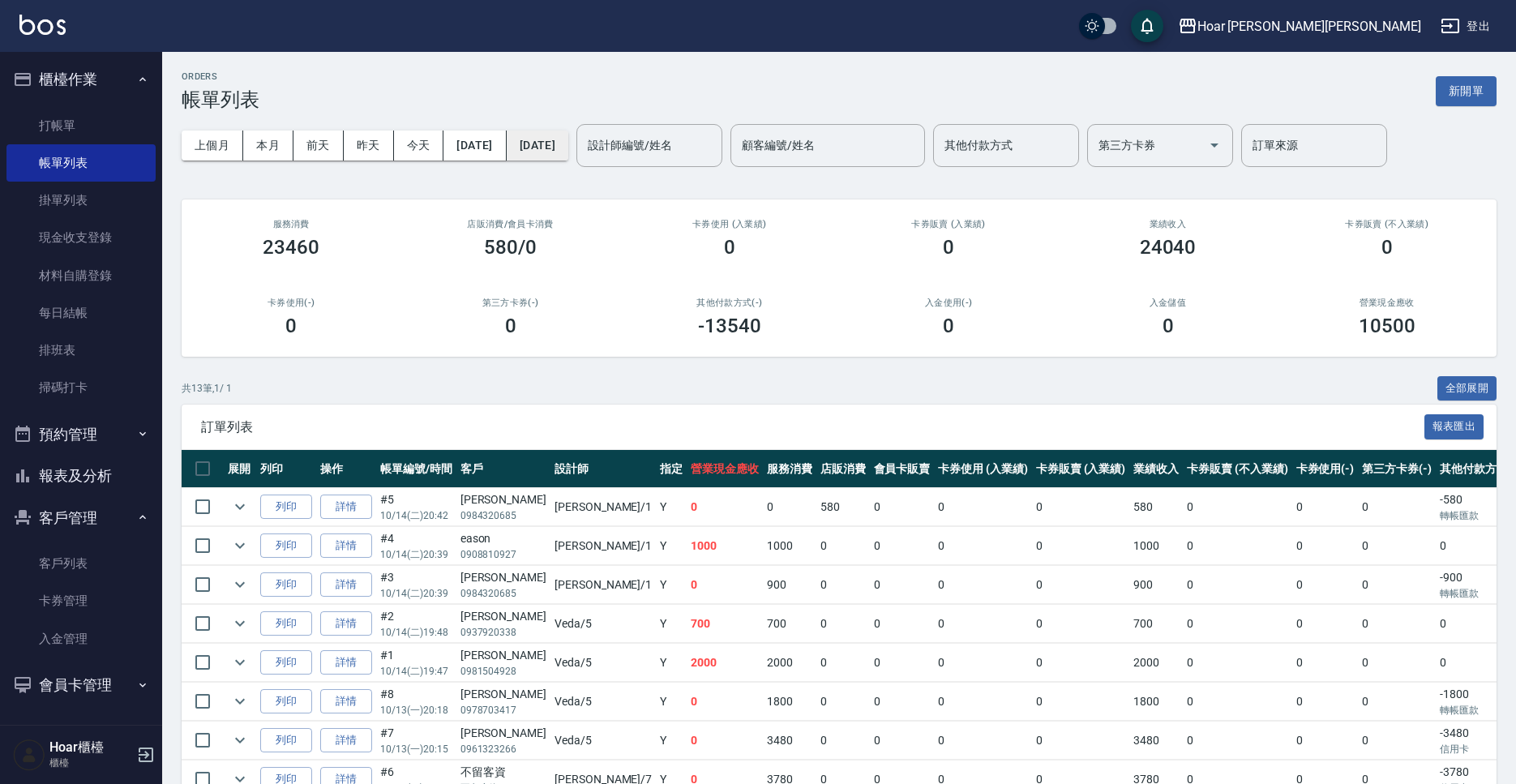
click at [568, 135] on button "[DATE]" at bounding box center [537, 145] width 62 height 30
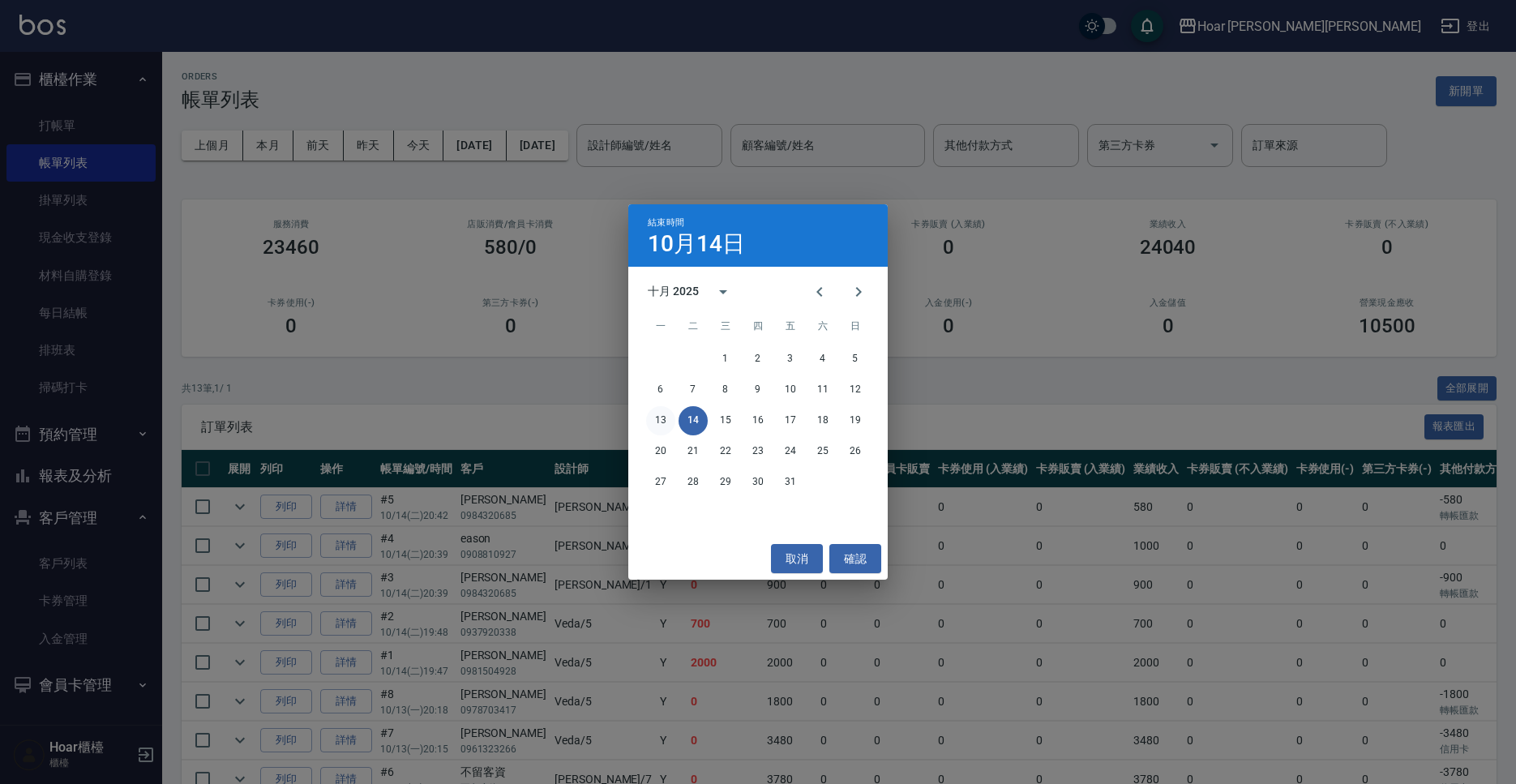
click at [672, 428] on button "13" at bounding box center [660, 420] width 29 height 29
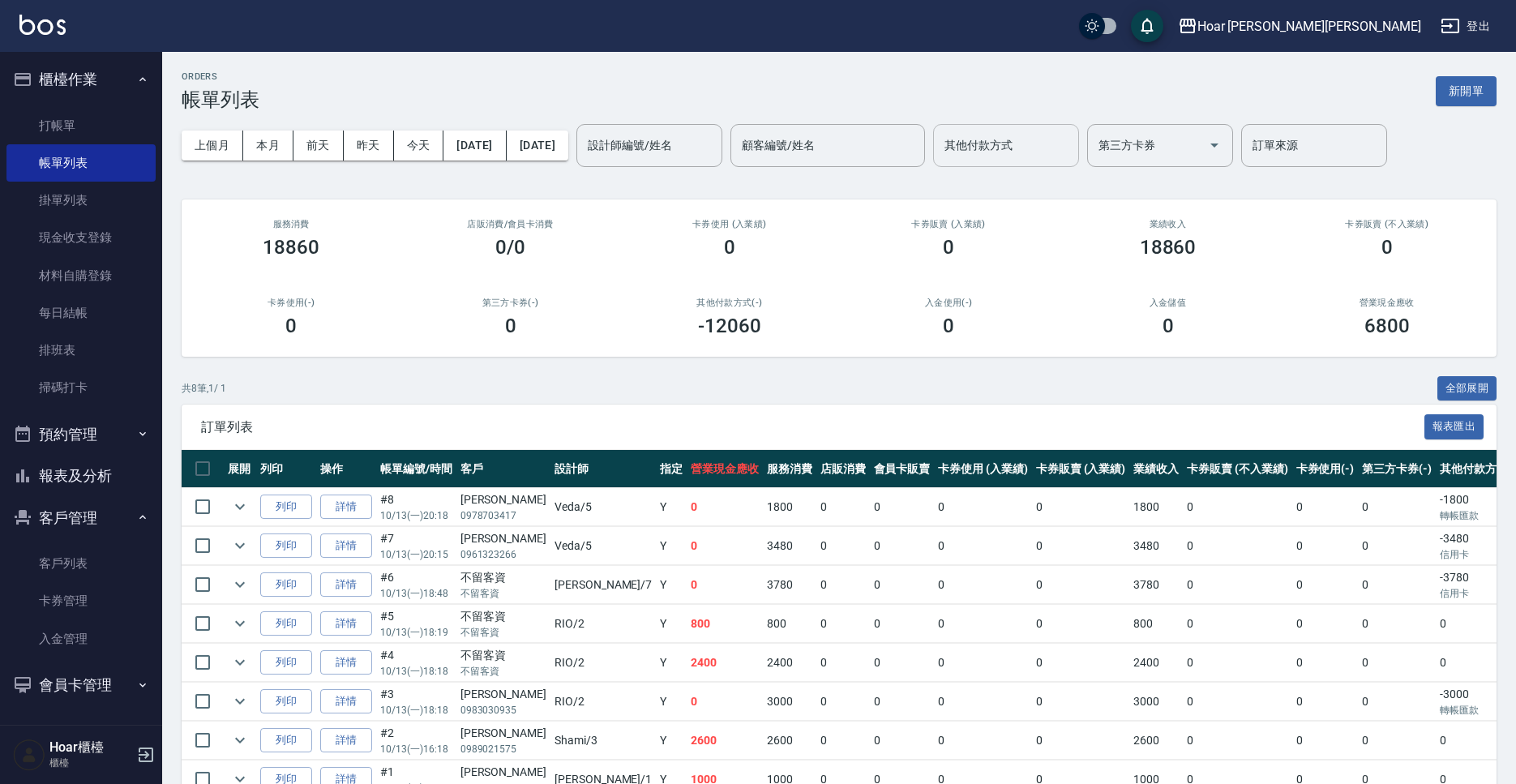
click at [1030, 158] on input "其他付款方式" at bounding box center [1005, 145] width 131 height 28
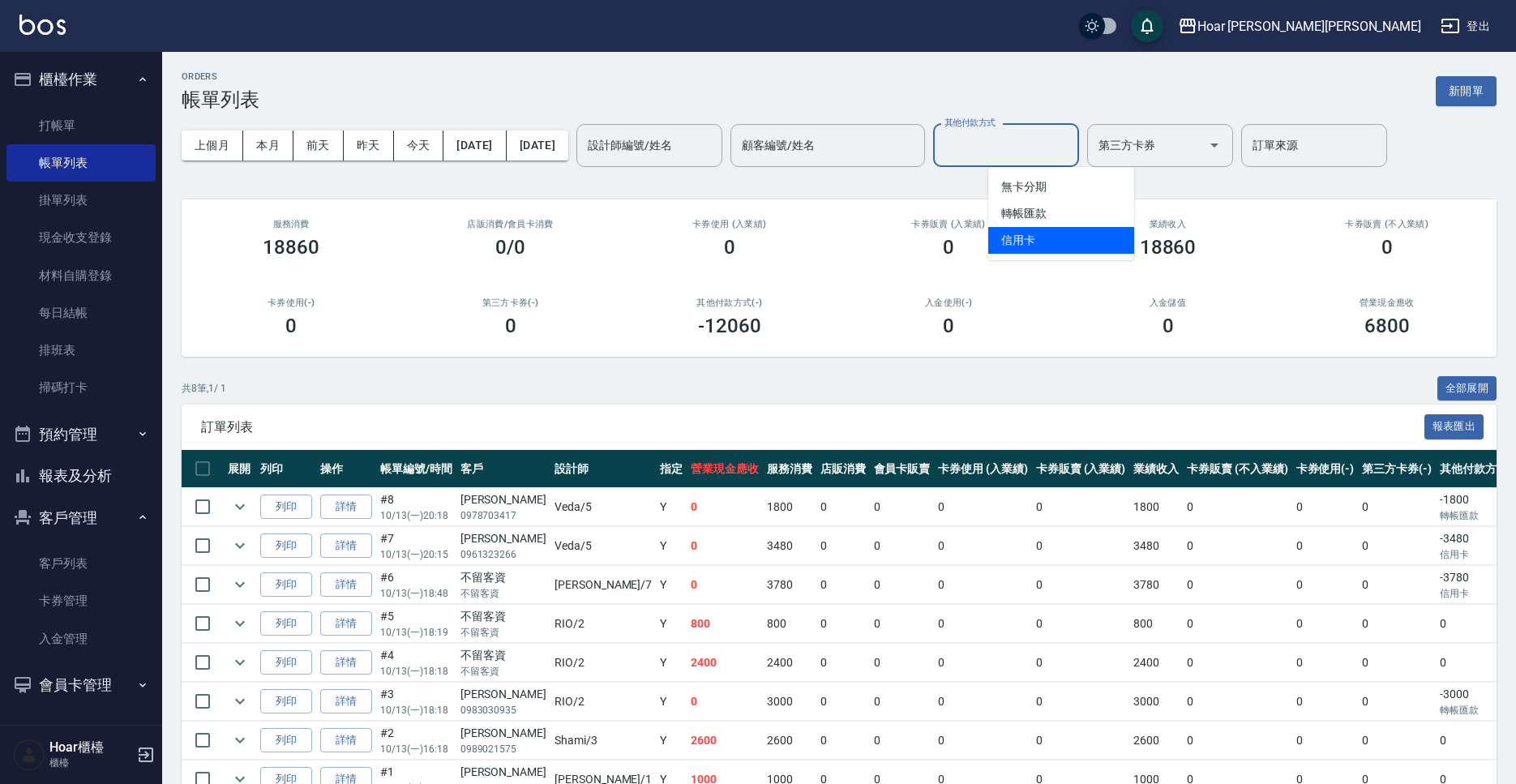
click at [1024, 232] on span "信用卡" at bounding box center [1060, 240] width 146 height 27
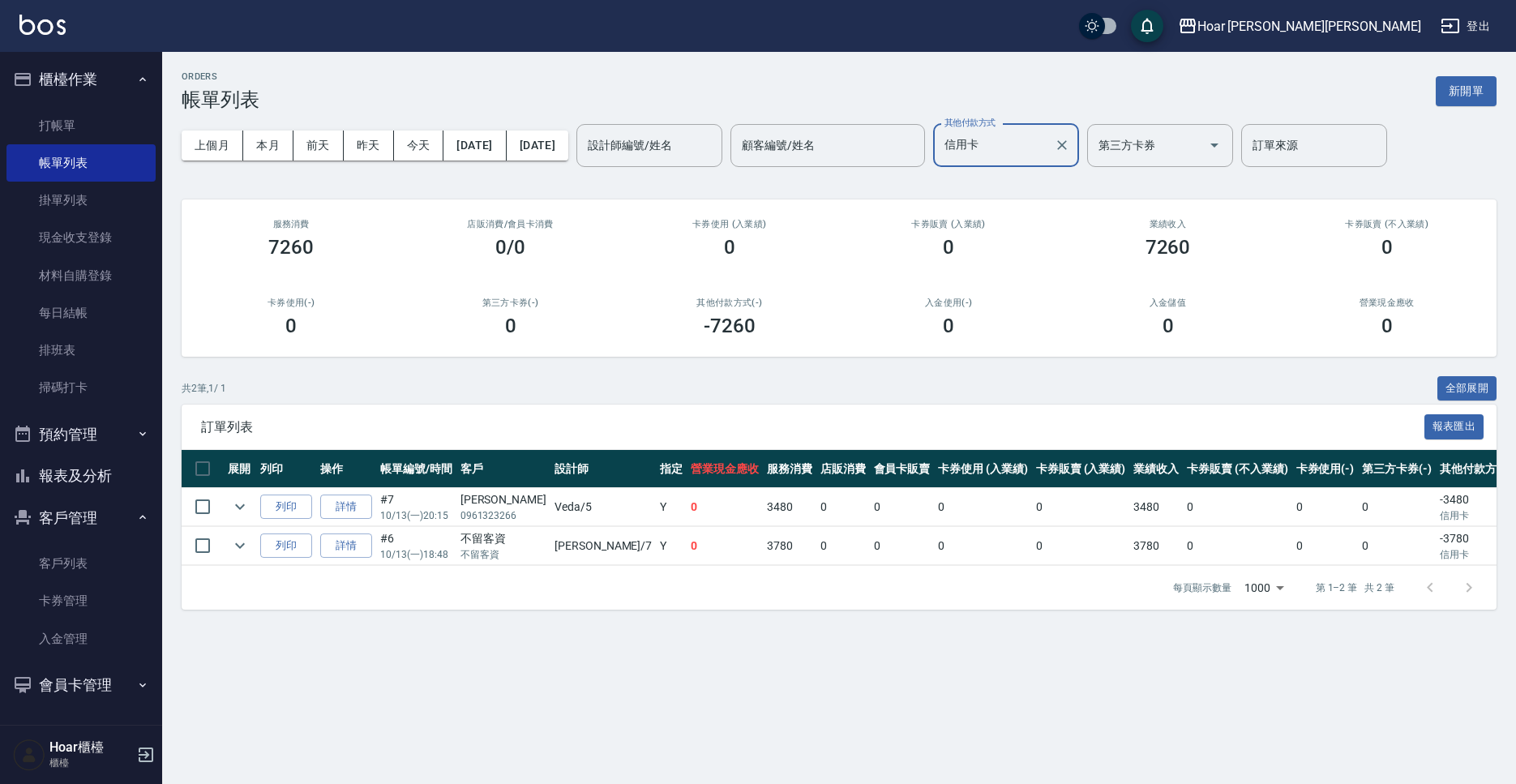
drag, startPoint x: 1039, startPoint y: 152, endPoint x: 1038, endPoint y: 161, distance: 9.1
click at [1039, 152] on input "信用卡" at bounding box center [994, 145] width 107 height 28
click at [1037, 218] on span "轉帳匯款" at bounding box center [1060, 214] width 146 height 27
type input "轉帳匯款"
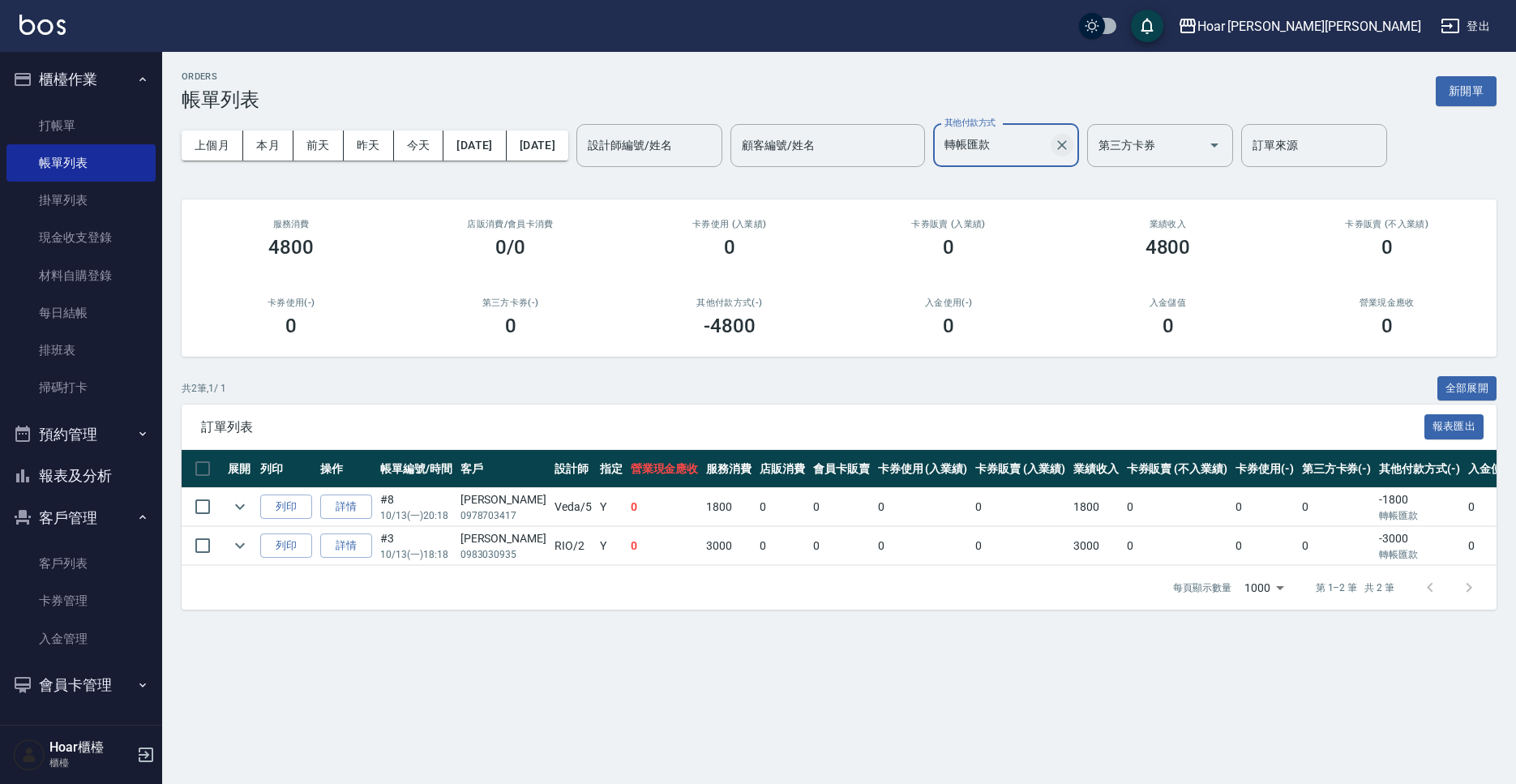
click at [1070, 144] on icon "Clear" at bounding box center [1061, 144] width 16 height 16
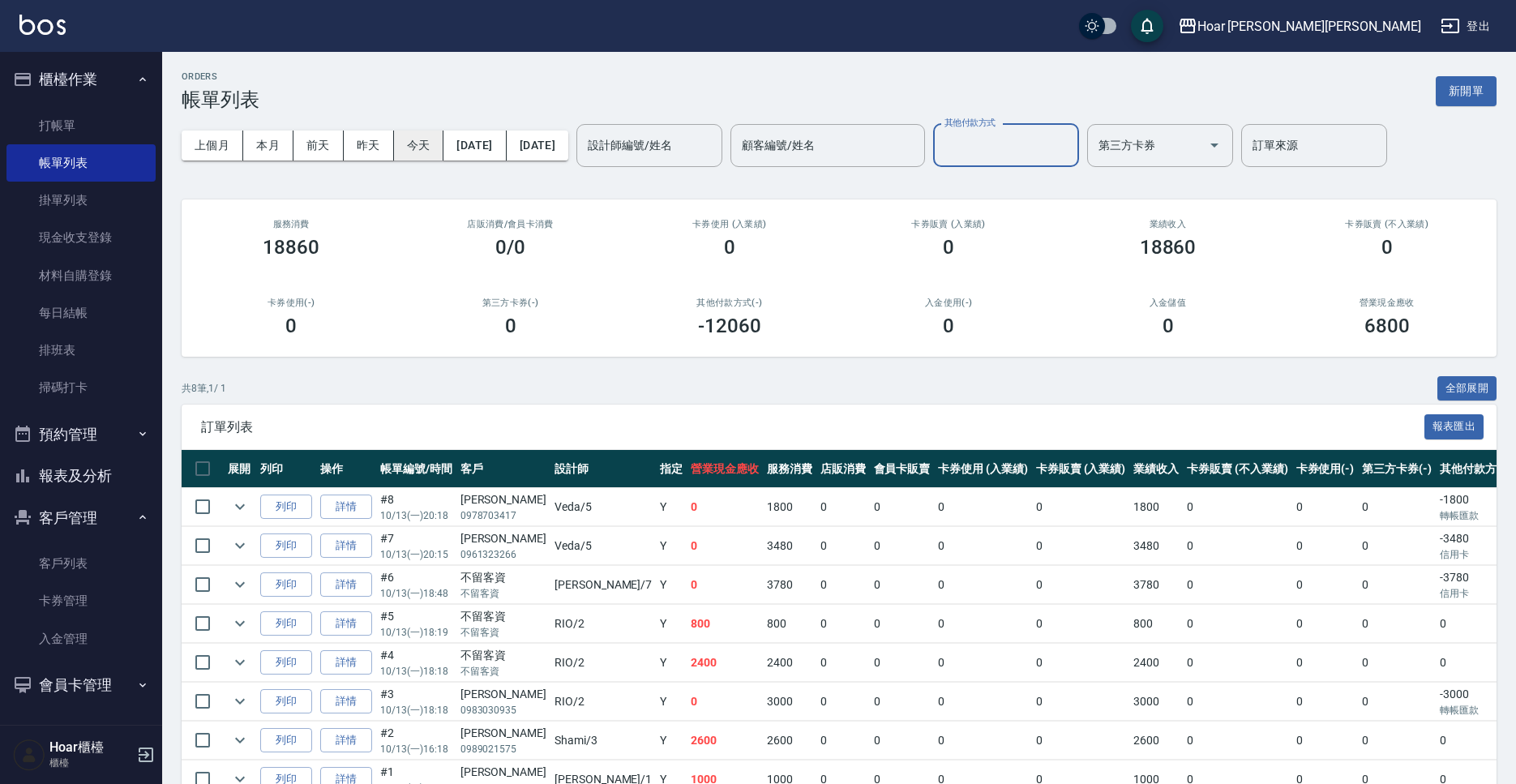
click at [438, 148] on button "今天" at bounding box center [419, 145] width 50 height 30
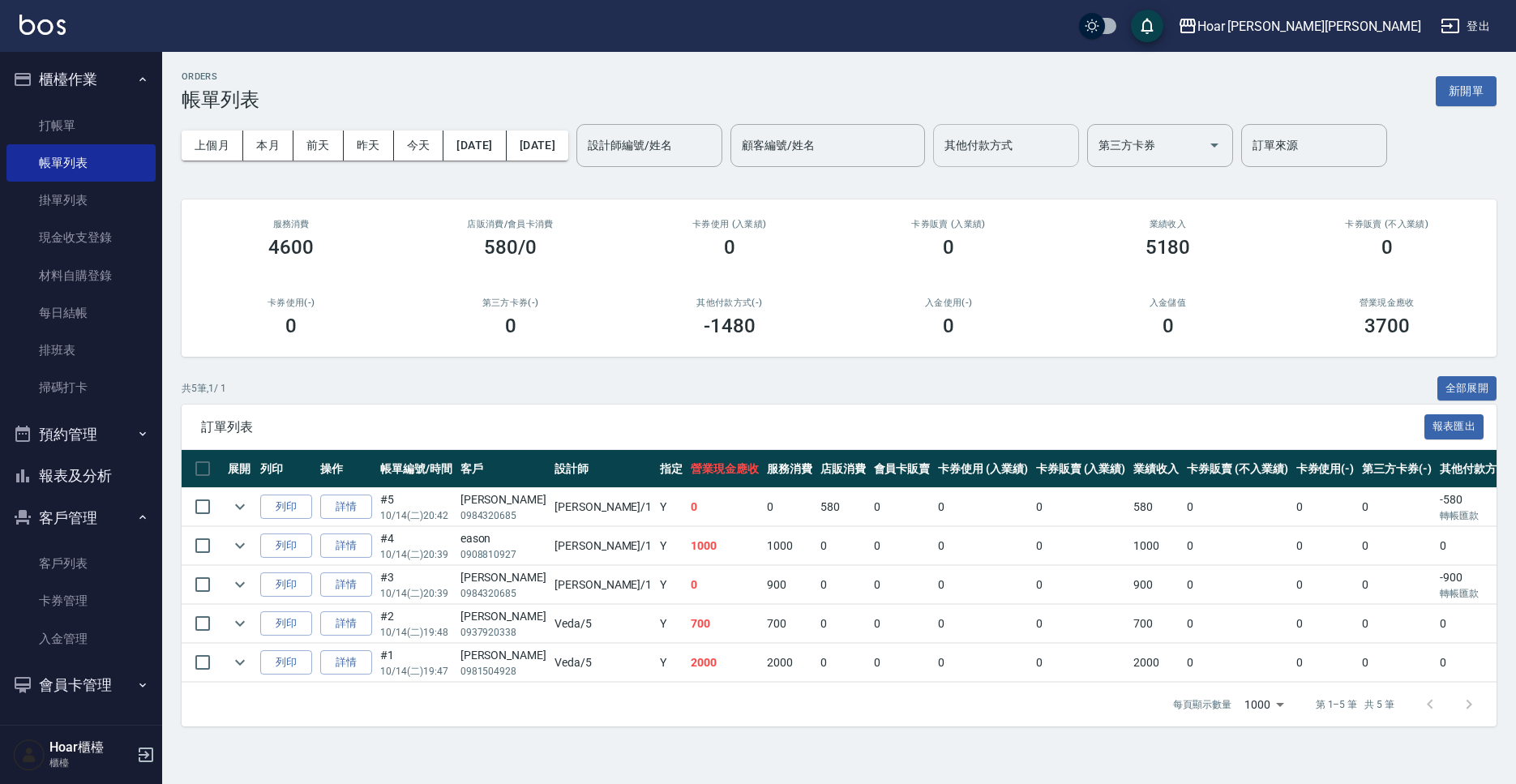
click at [150, 759] on icon "button" at bounding box center [145, 754] width 19 height 19
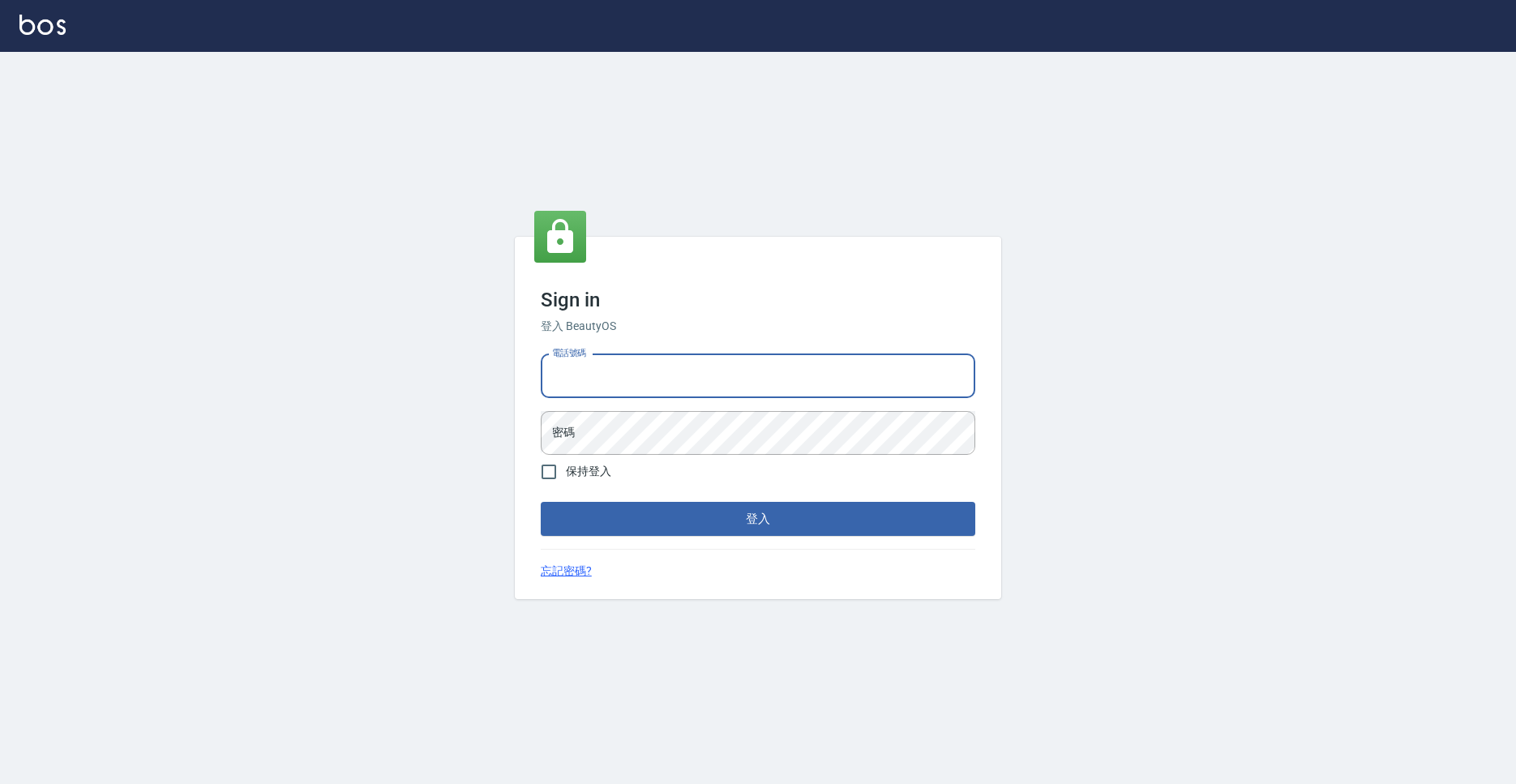
drag, startPoint x: 587, startPoint y: 379, endPoint x: 577, endPoint y: 379, distance: 10.0
click at [584, 379] on input "電話號碼" at bounding box center [758, 376] width 435 height 43
click at [644, 382] on input "電話號碼" at bounding box center [758, 376] width 435 height 43
type input "0931317287"
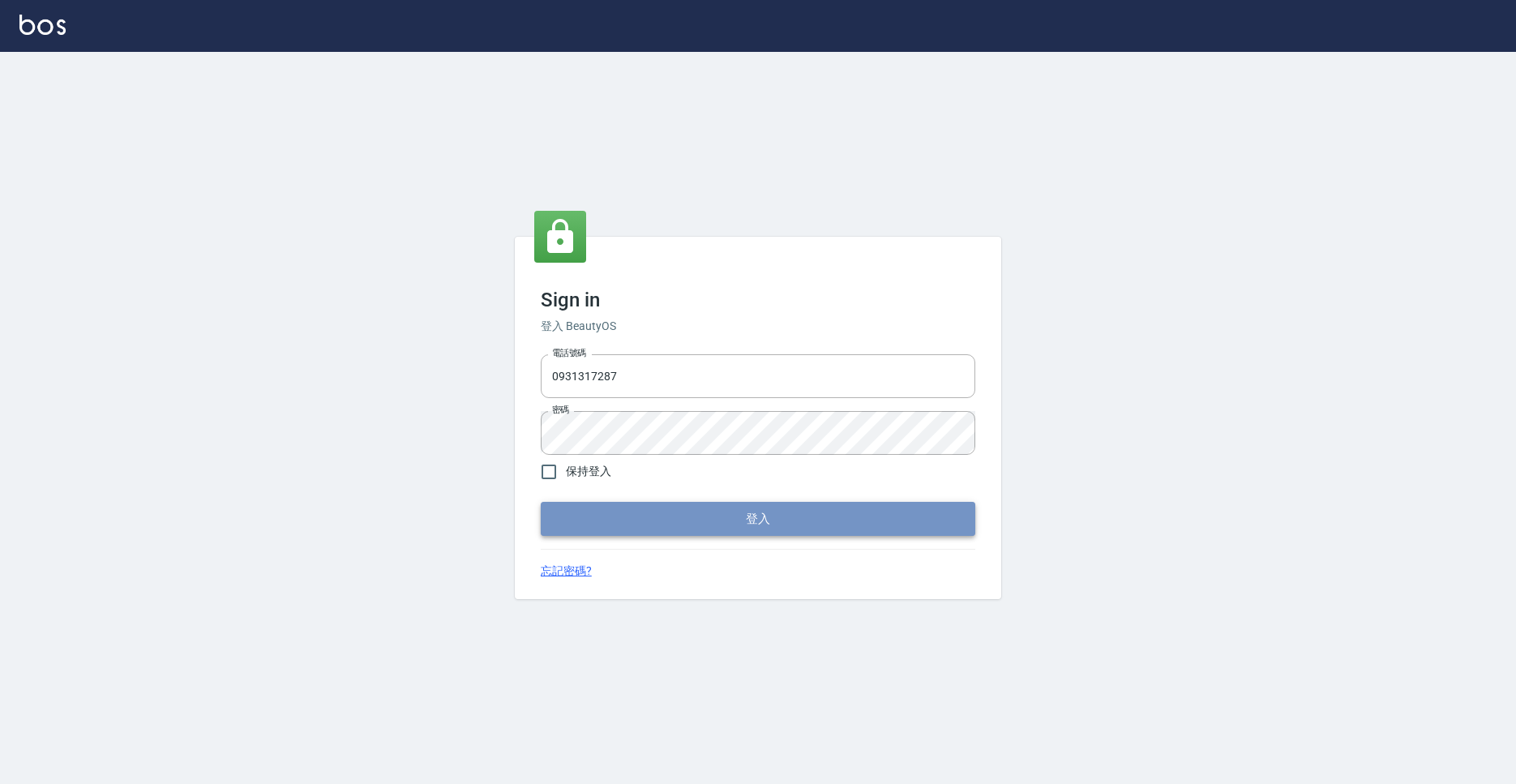
click at [641, 525] on button "登入" at bounding box center [758, 518] width 435 height 34
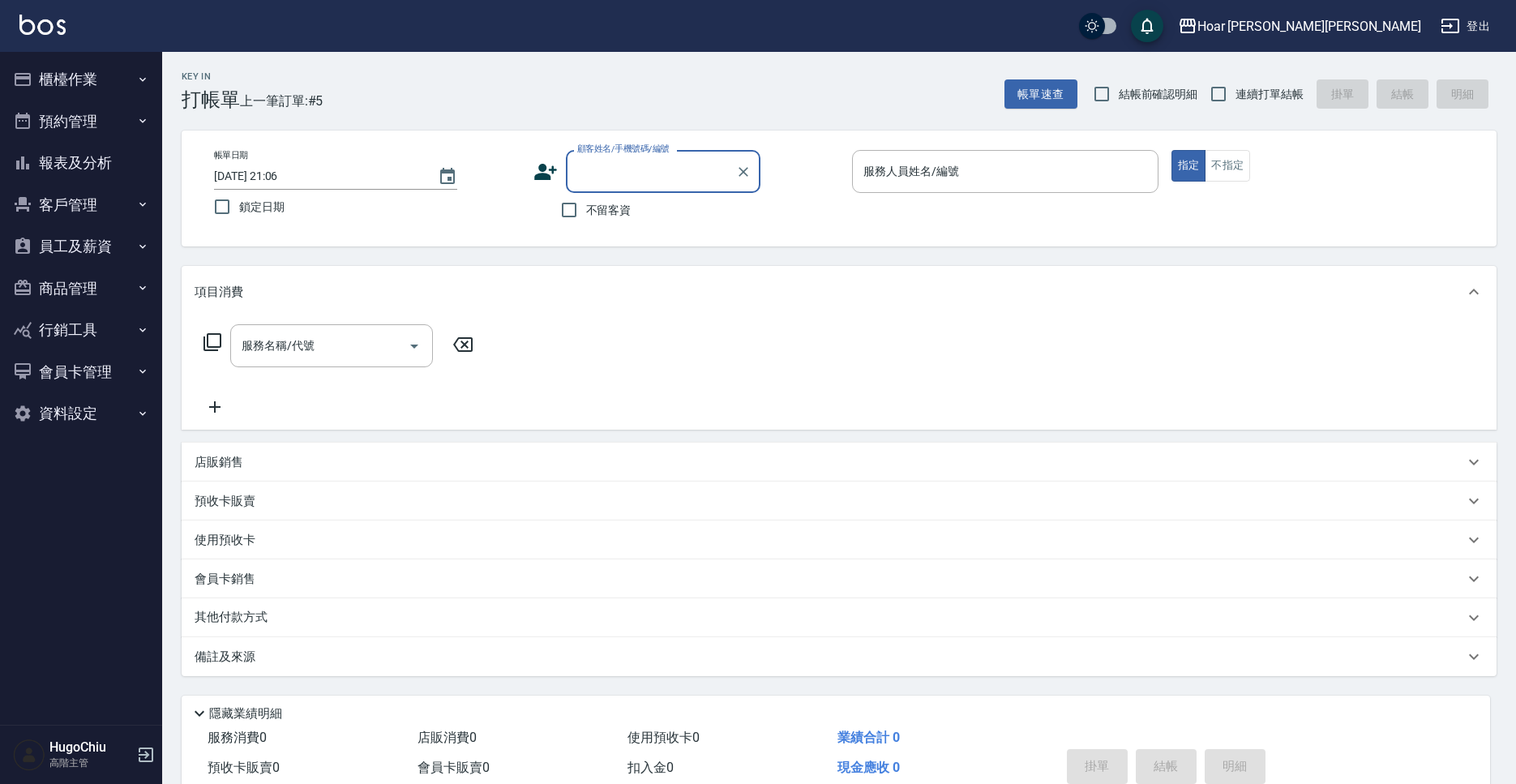
click at [69, 85] on button "櫃檯作業" at bounding box center [81, 79] width 149 height 43
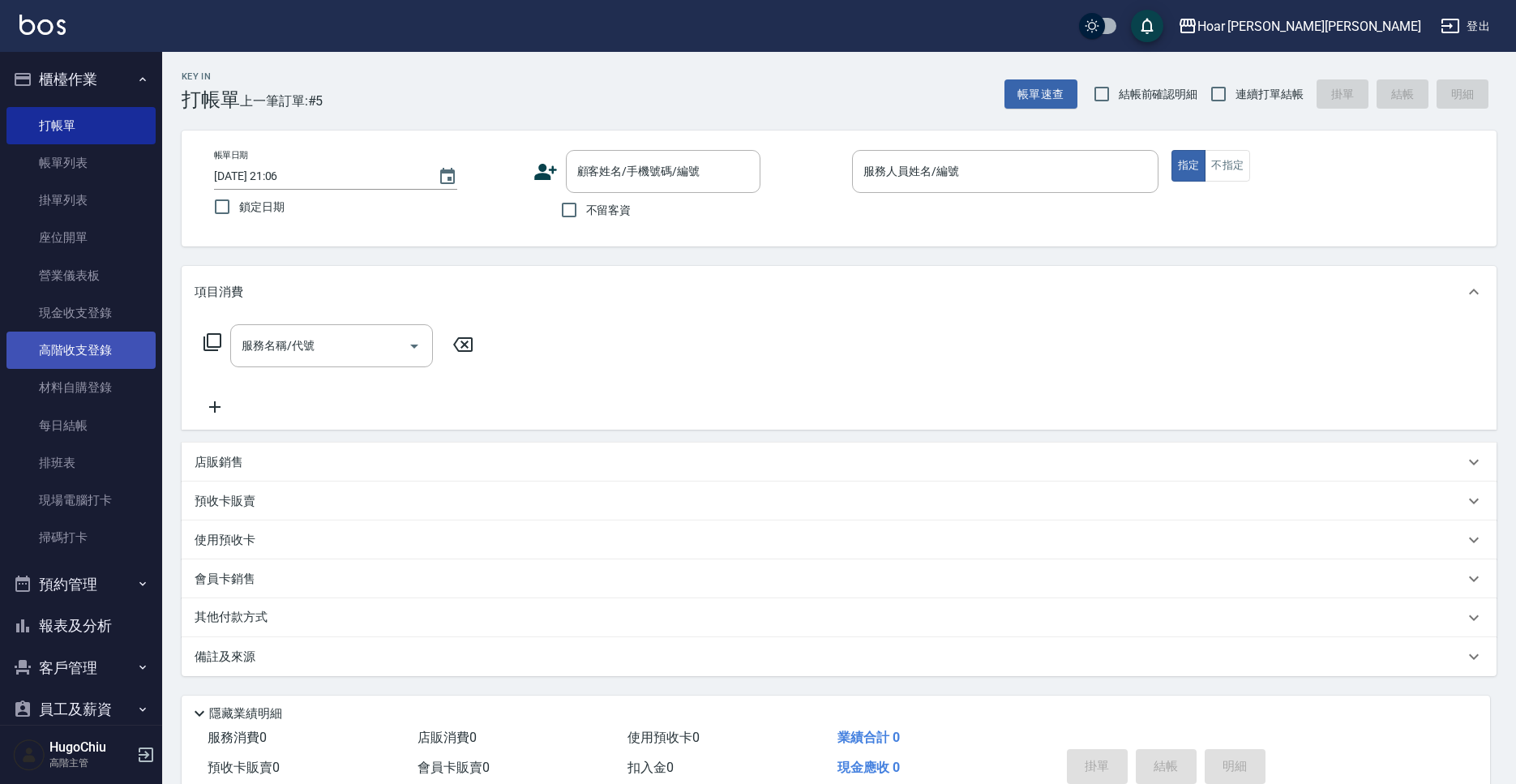
click at [61, 335] on link "高階收支登錄" at bounding box center [81, 349] width 149 height 38
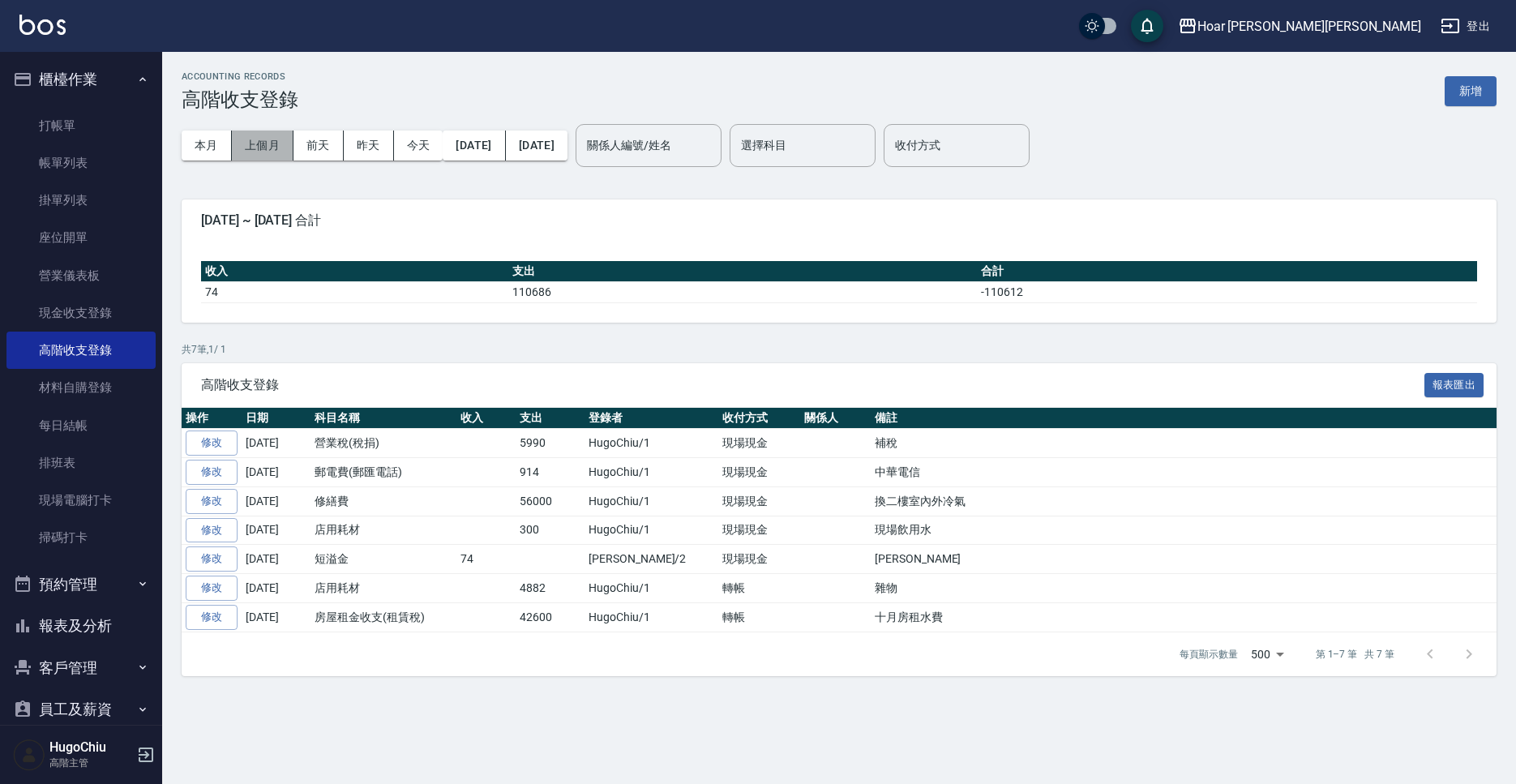
click at [284, 158] on button "上個月" at bounding box center [263, 145] width 62 height 30
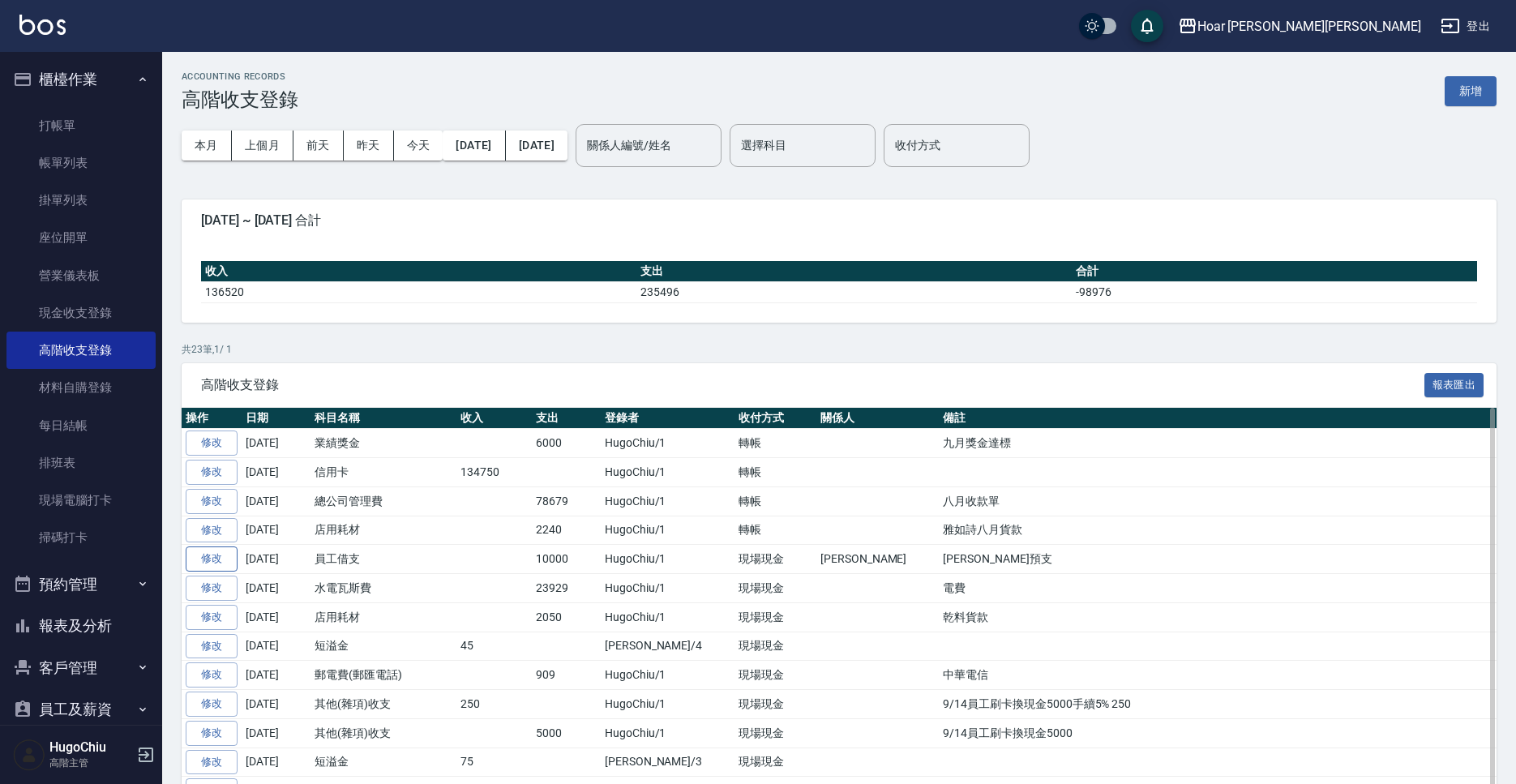
click at [214, 555] on link "修改" at bounding box center [212, 559] width 52 height 25
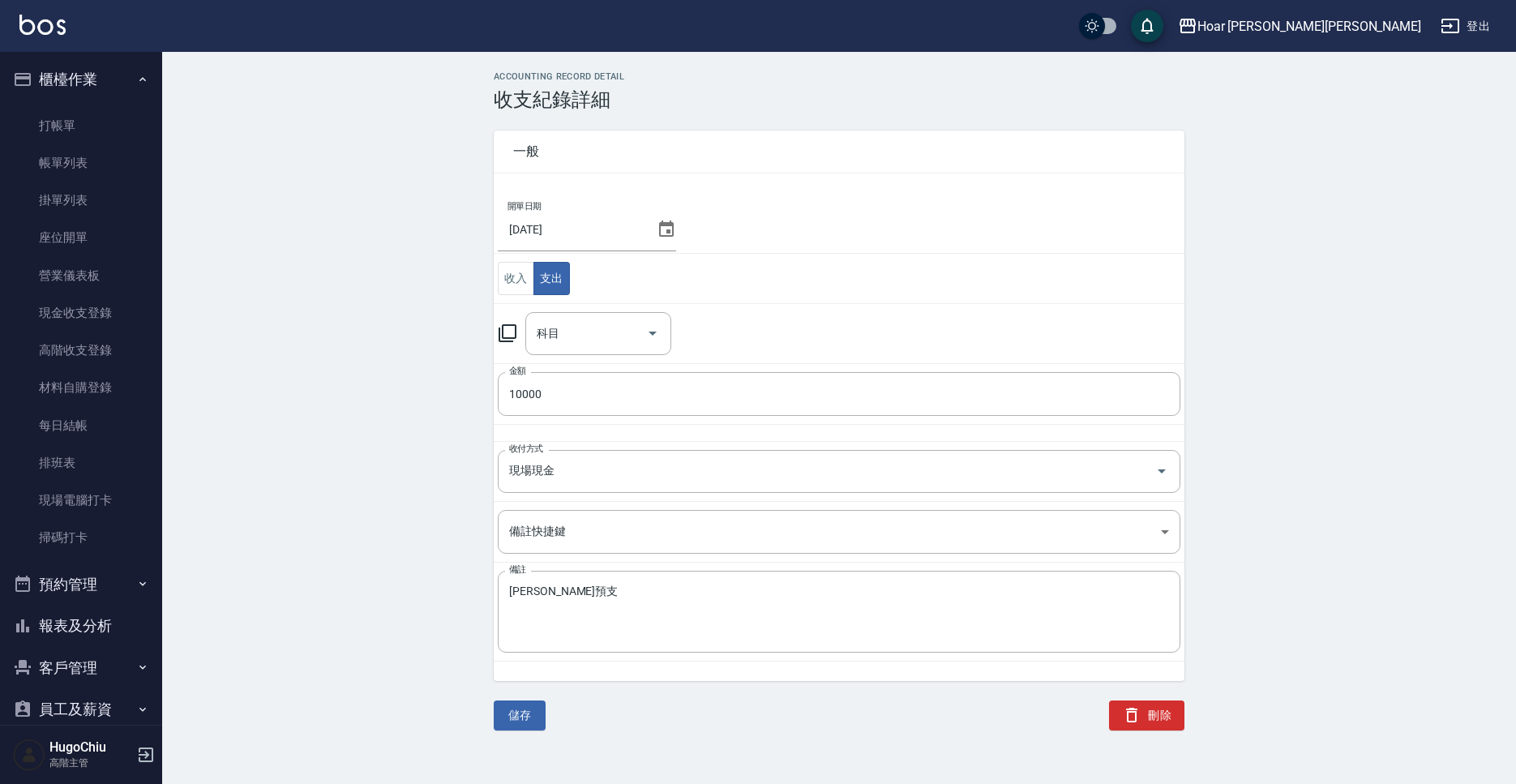
type input "6 員工借支"
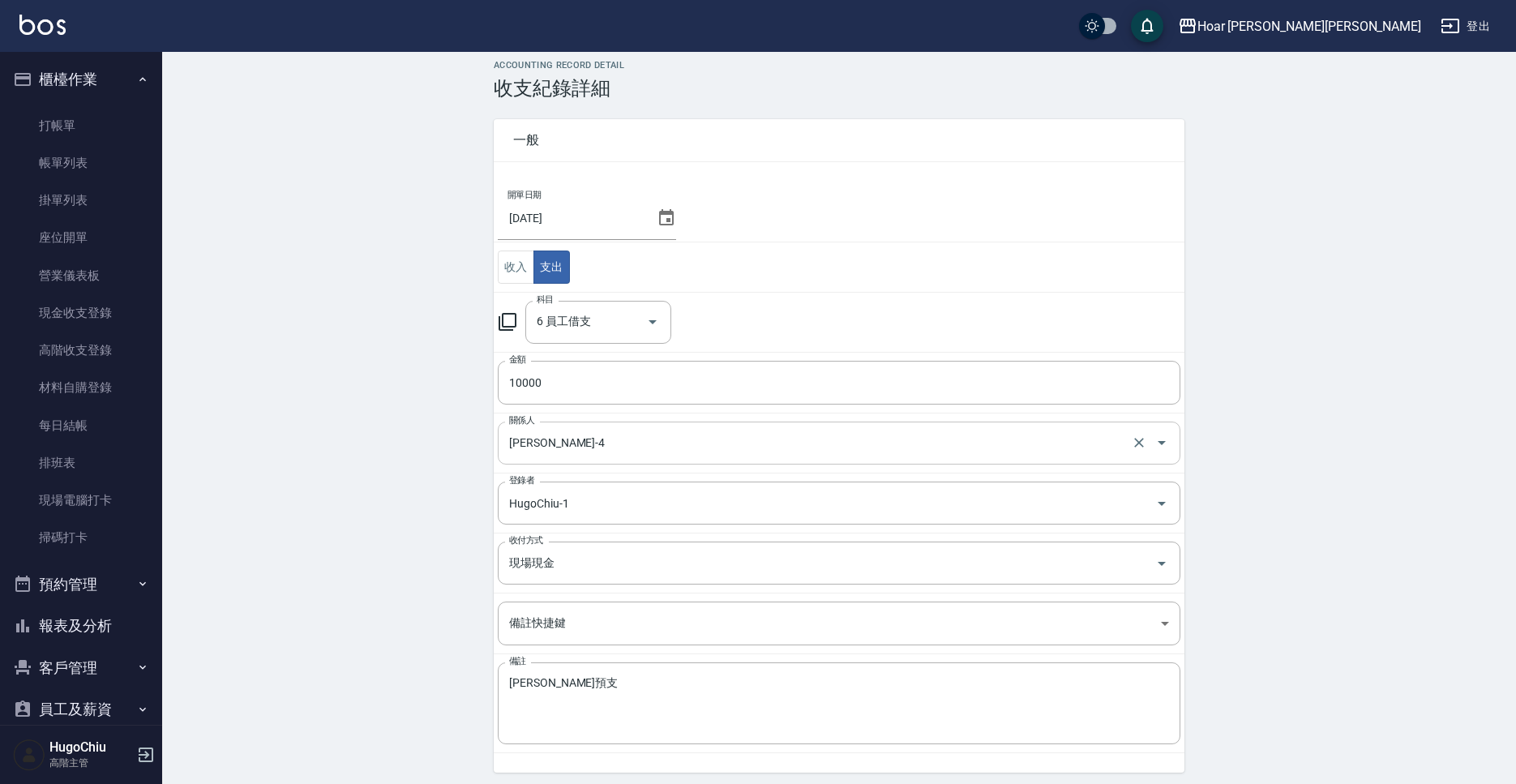
scroll to position [69, 0]
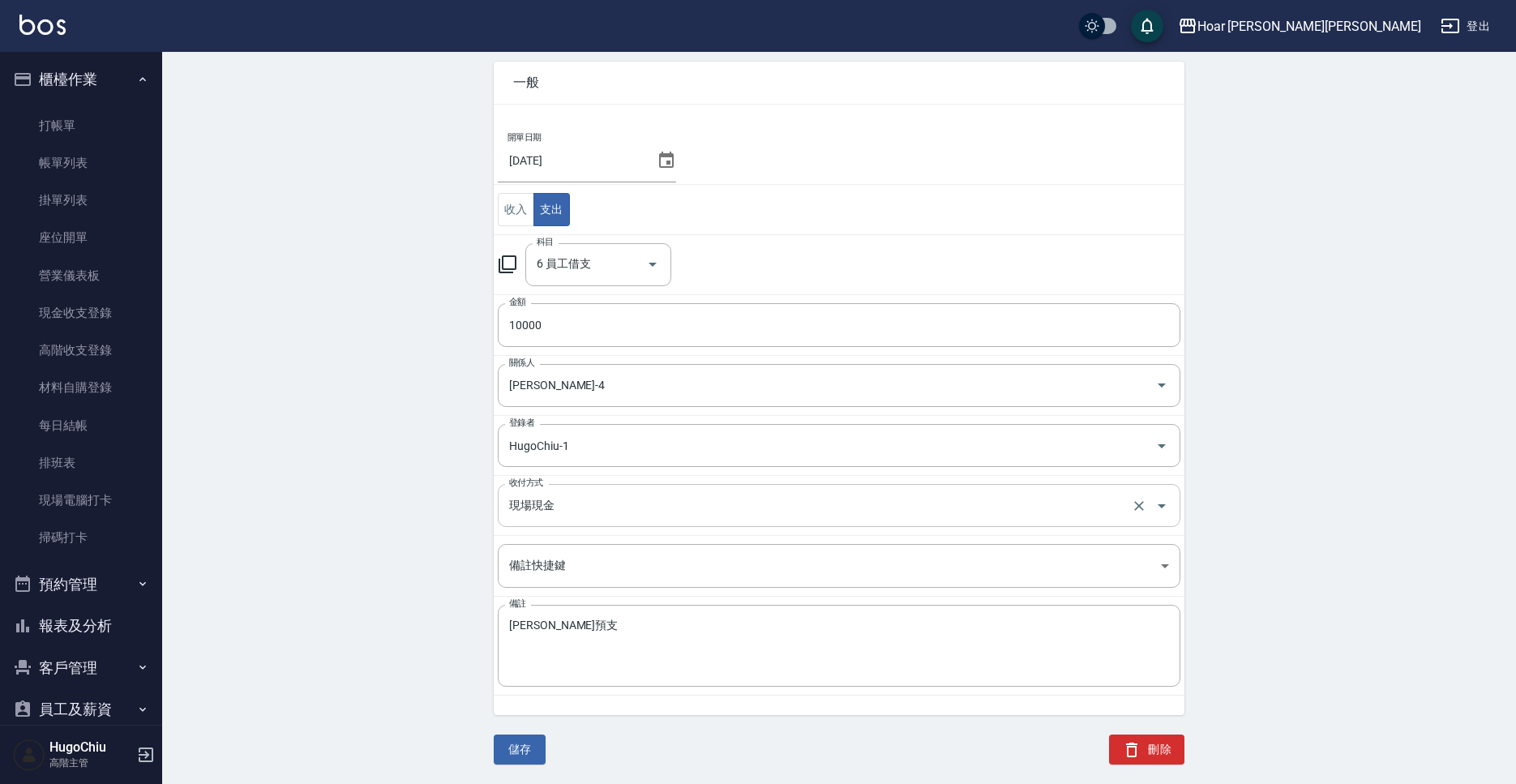
click at [570, 508] on input "現場現金" at bounding box center [816, 505] width 622 height 28
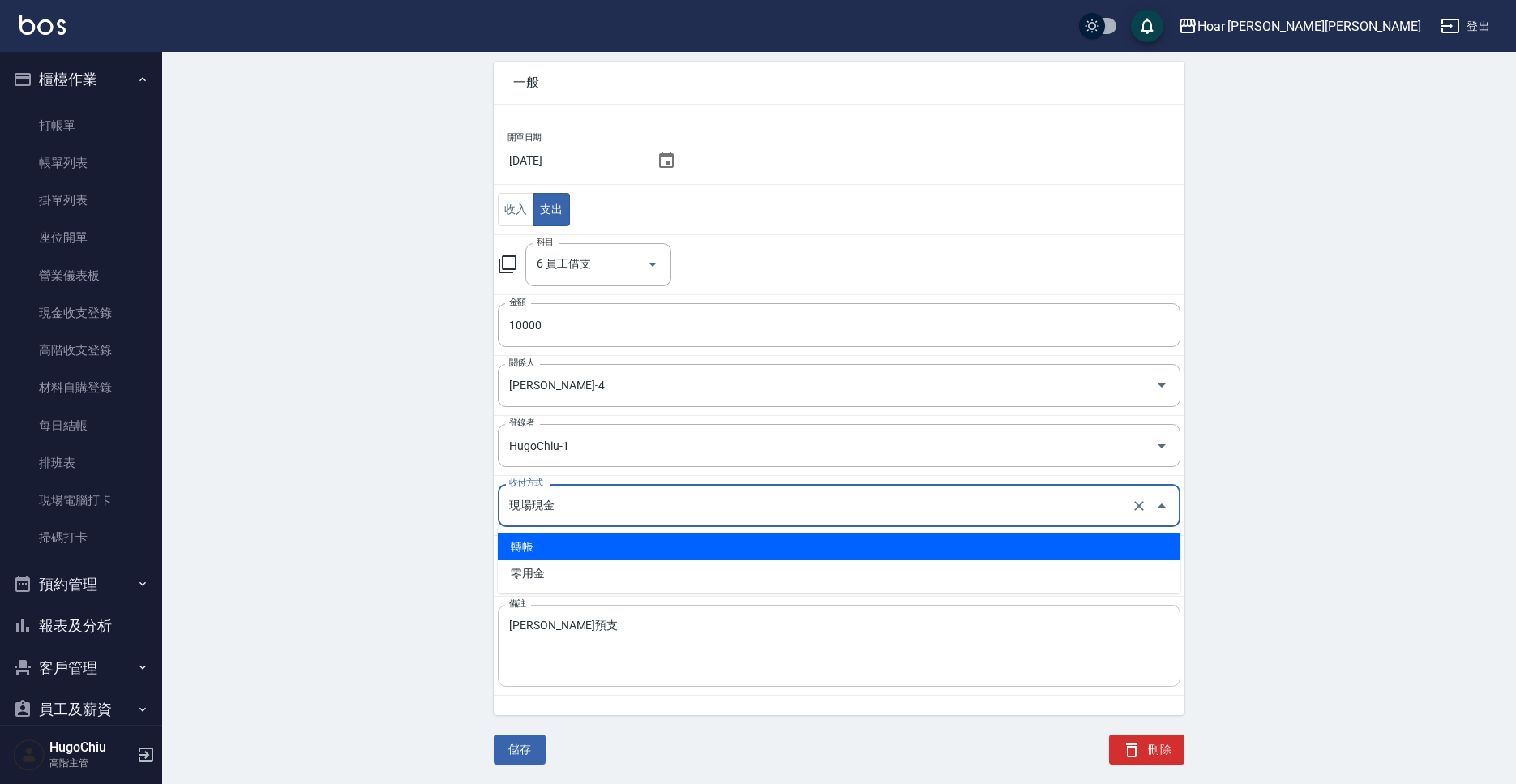
drag, startPoint x: 555, startPoint y: 555, endPoint x: 551, endPoint y: 674, distance: 119.1
click at [556, 555] on li "轉帳" at bounding box center [839, 546] width 682 height 27
type input "轉帳"
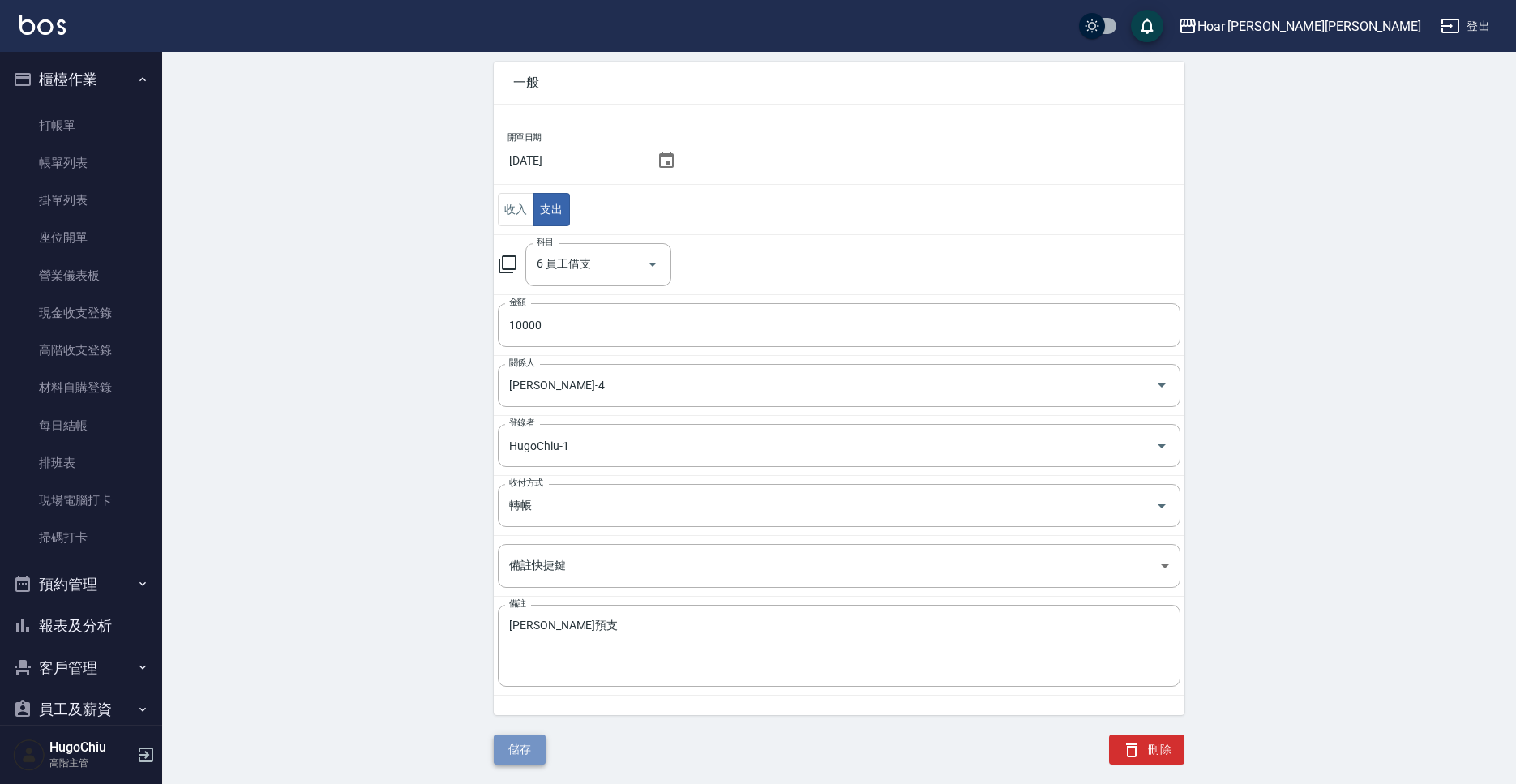
click at [530, 752] on button "儲存" at bounding box center [520, 749] width 52 height 30
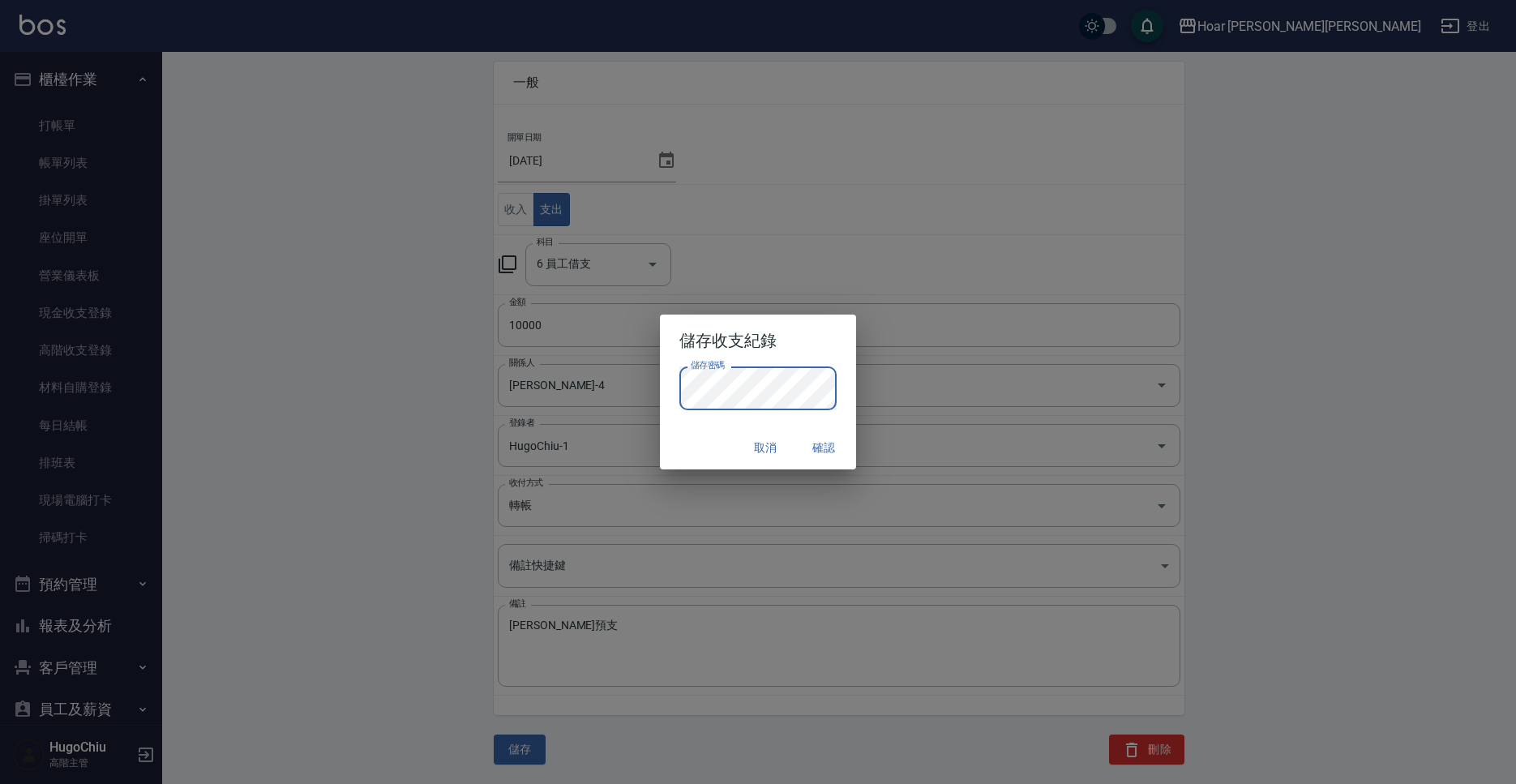
click at [823, 445] on button "確認" at bounding box center [823, 448] width 52 height 30
click at [831, 460] on button "確認" at bounding box center [823, 448] width 52 height 30
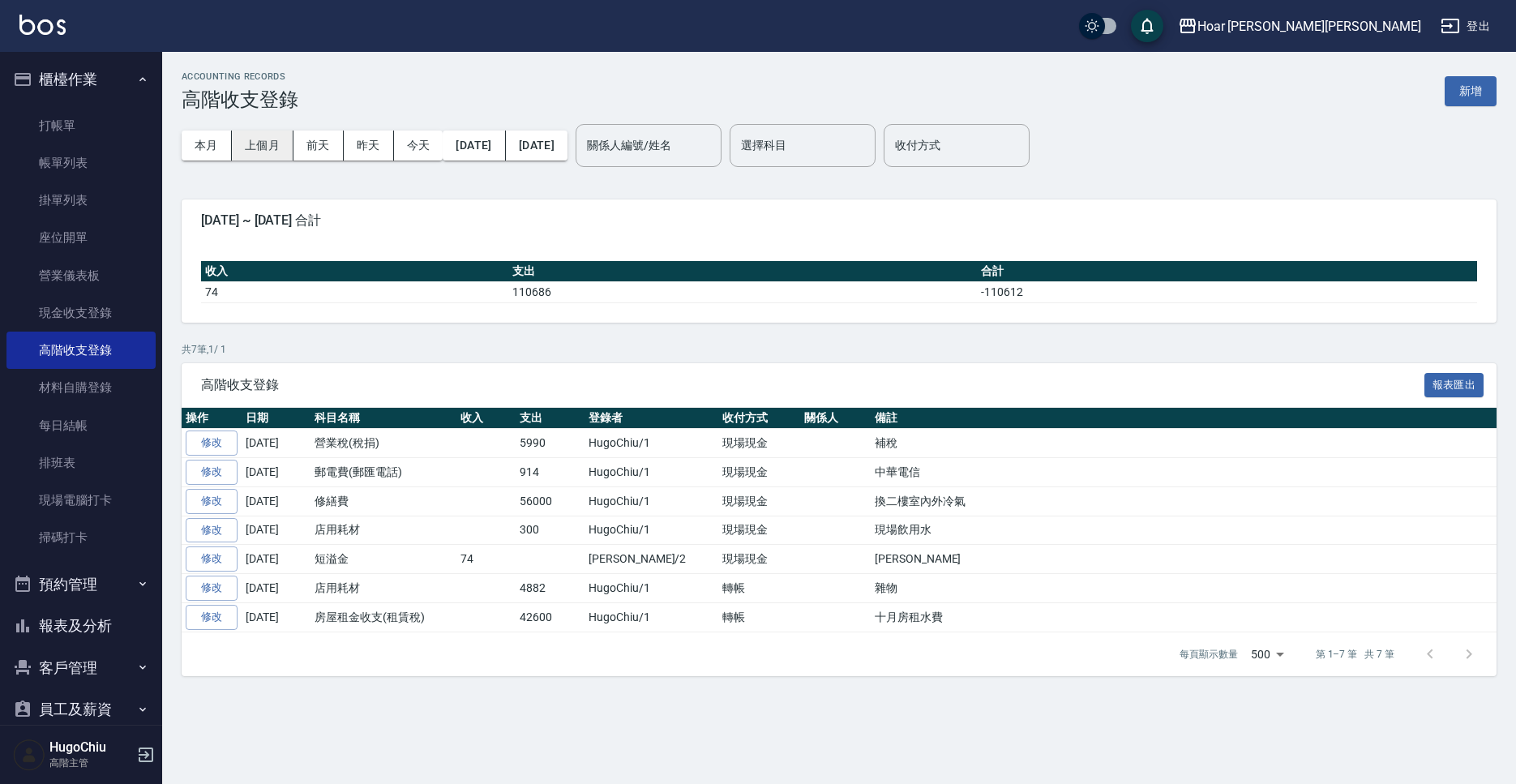
click at [256, 155] on button "上個月" at bounding box center [263, 145] width 62 height 30
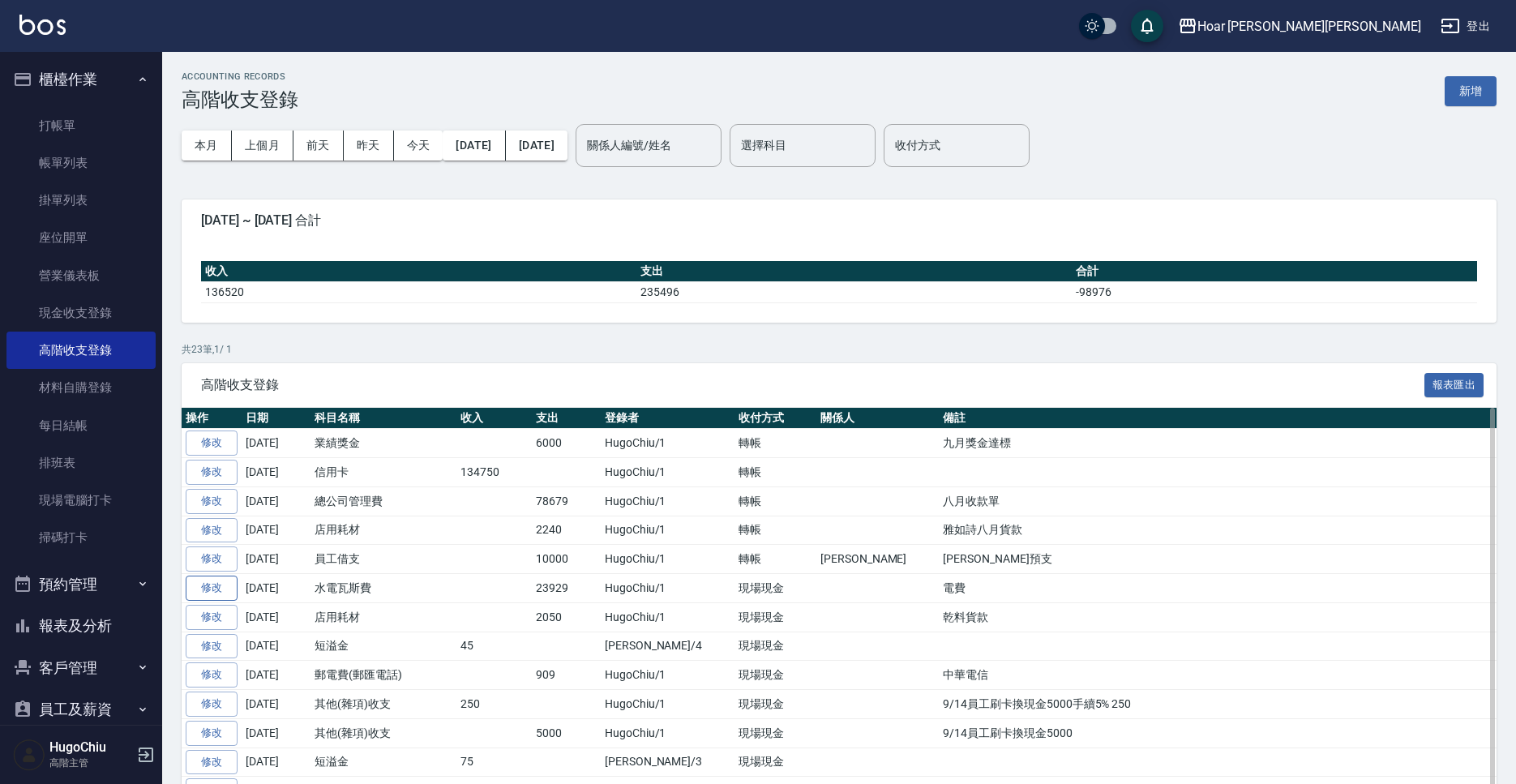
click at [219, 585] on link "修改" at bounding box center [212, 588] width 52 height 25
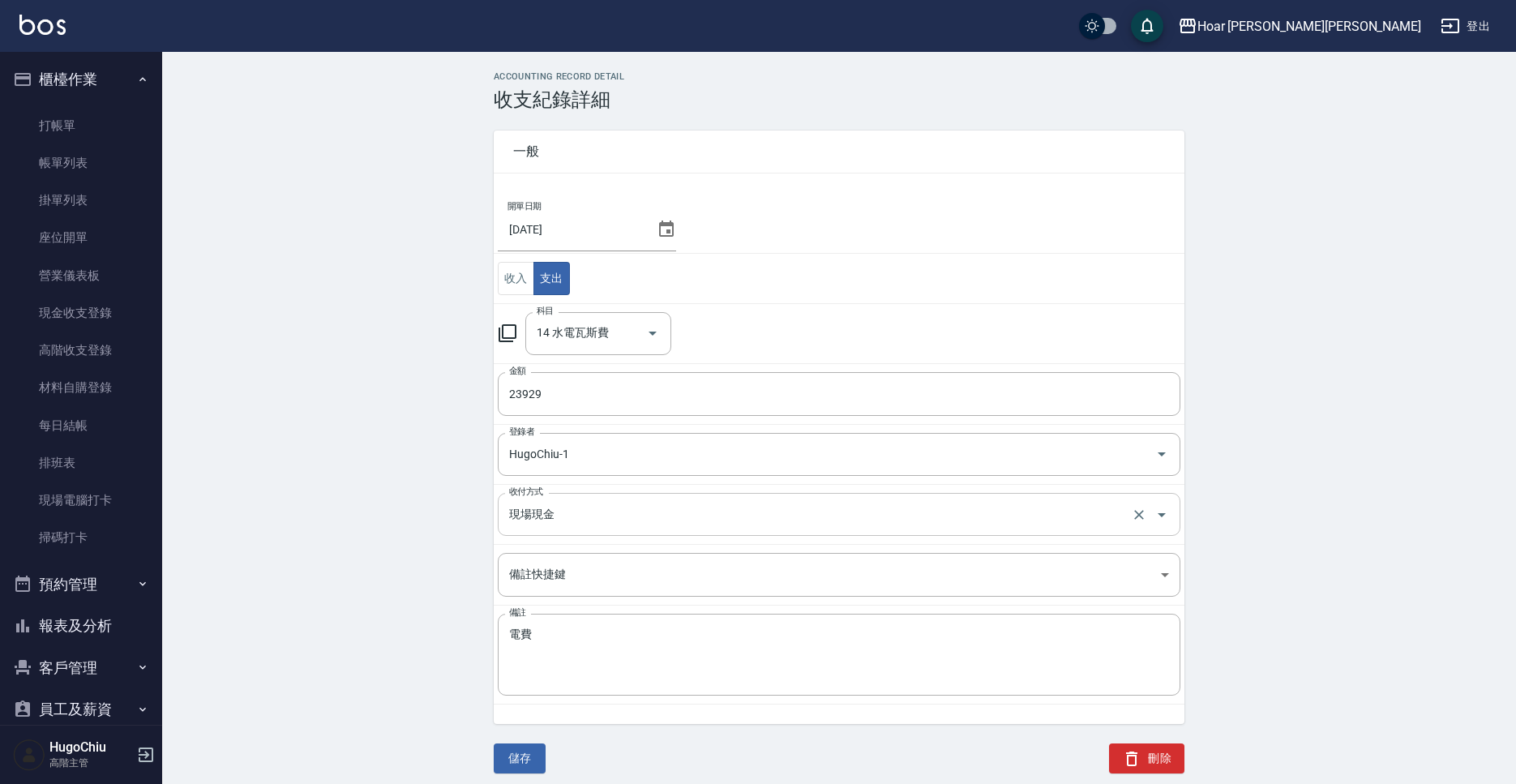
click at [565, 529] on input "現場現金" at bounding box center [816, 515] width 622 height 28
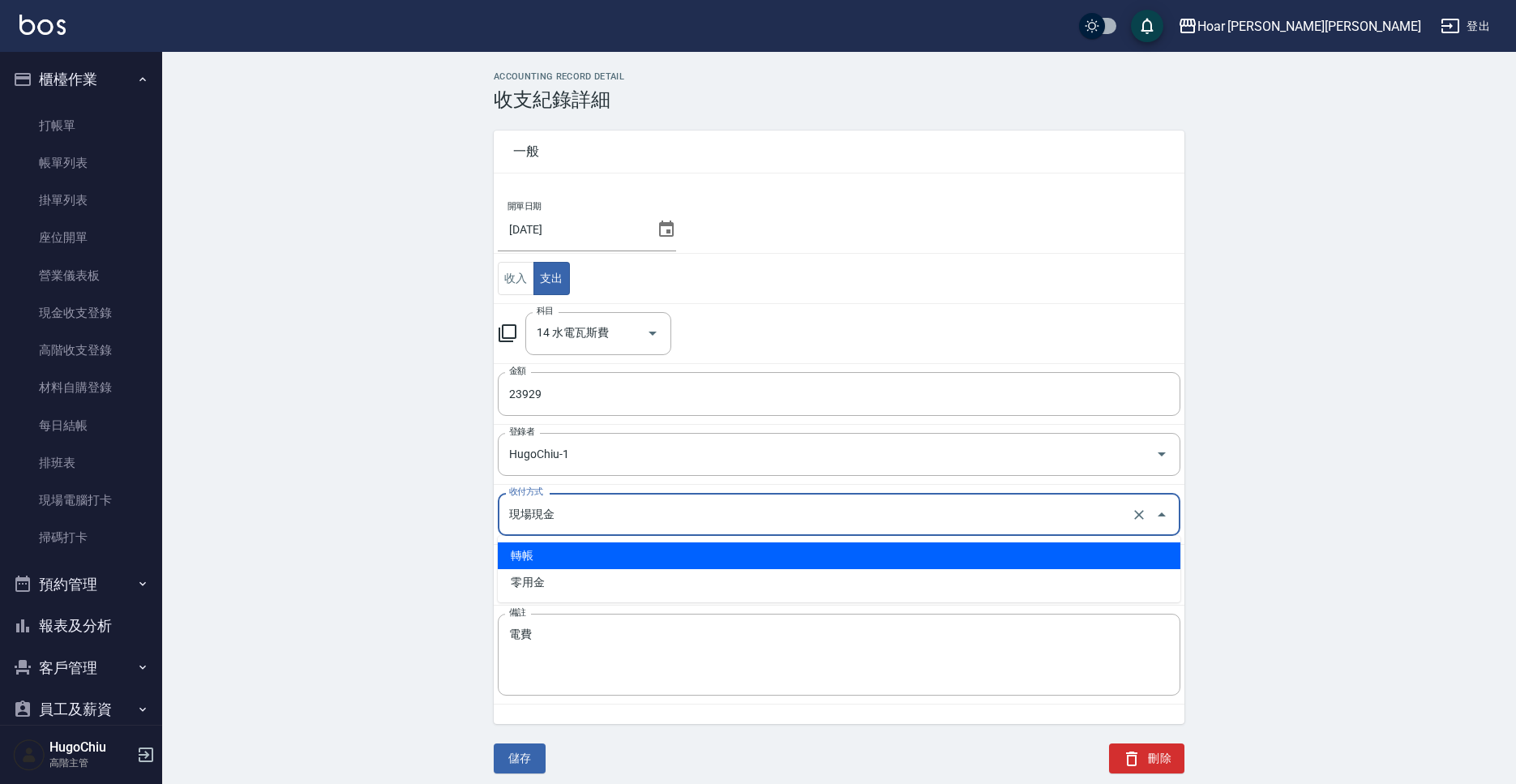
click at [546, 565] on li "轉帳" at bounding box center [839, 555] width 682 height 27
type input "轉帳"
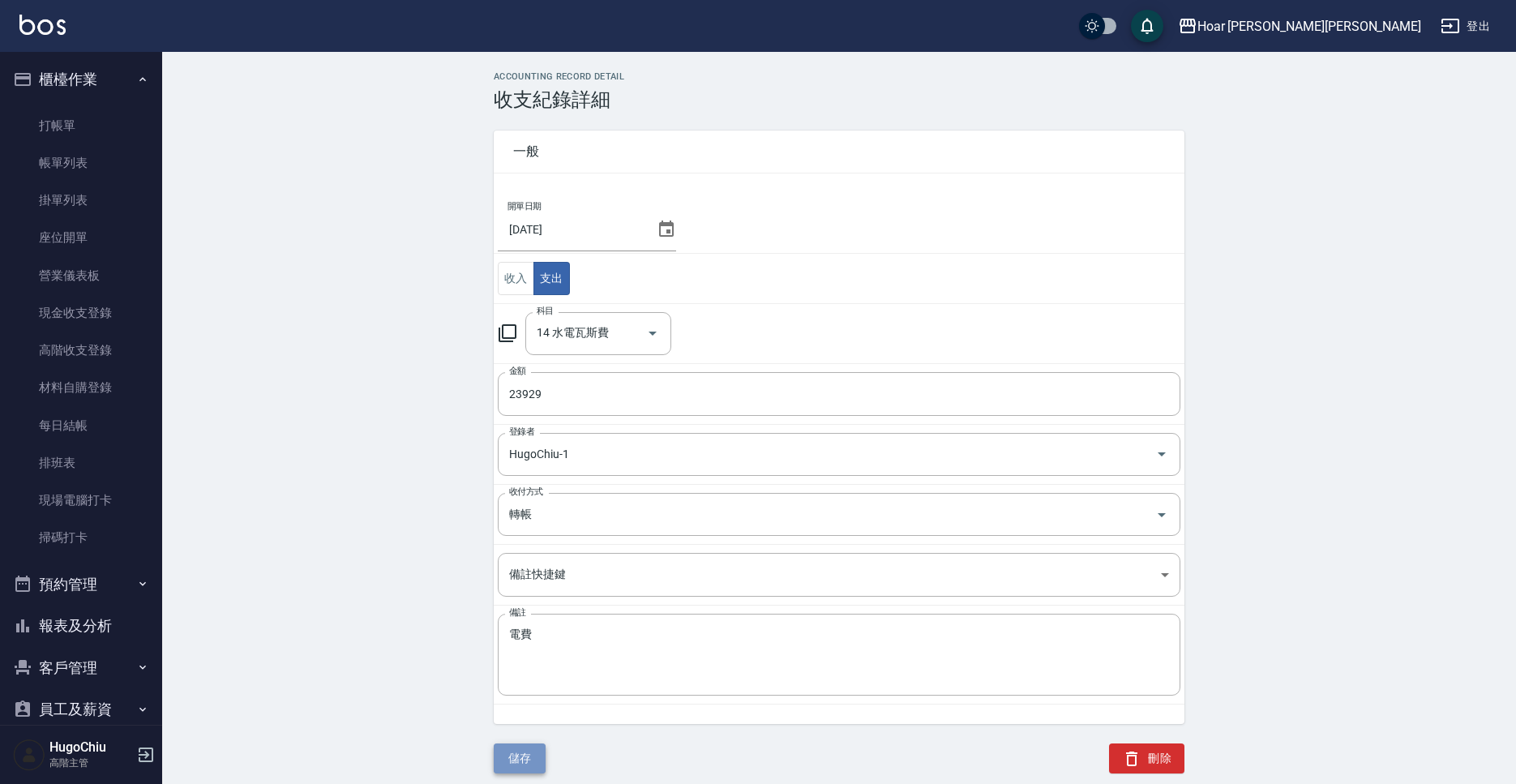
click at [525, 752] on button "儲存" at bounding box center [520, 758] width 52 height 30
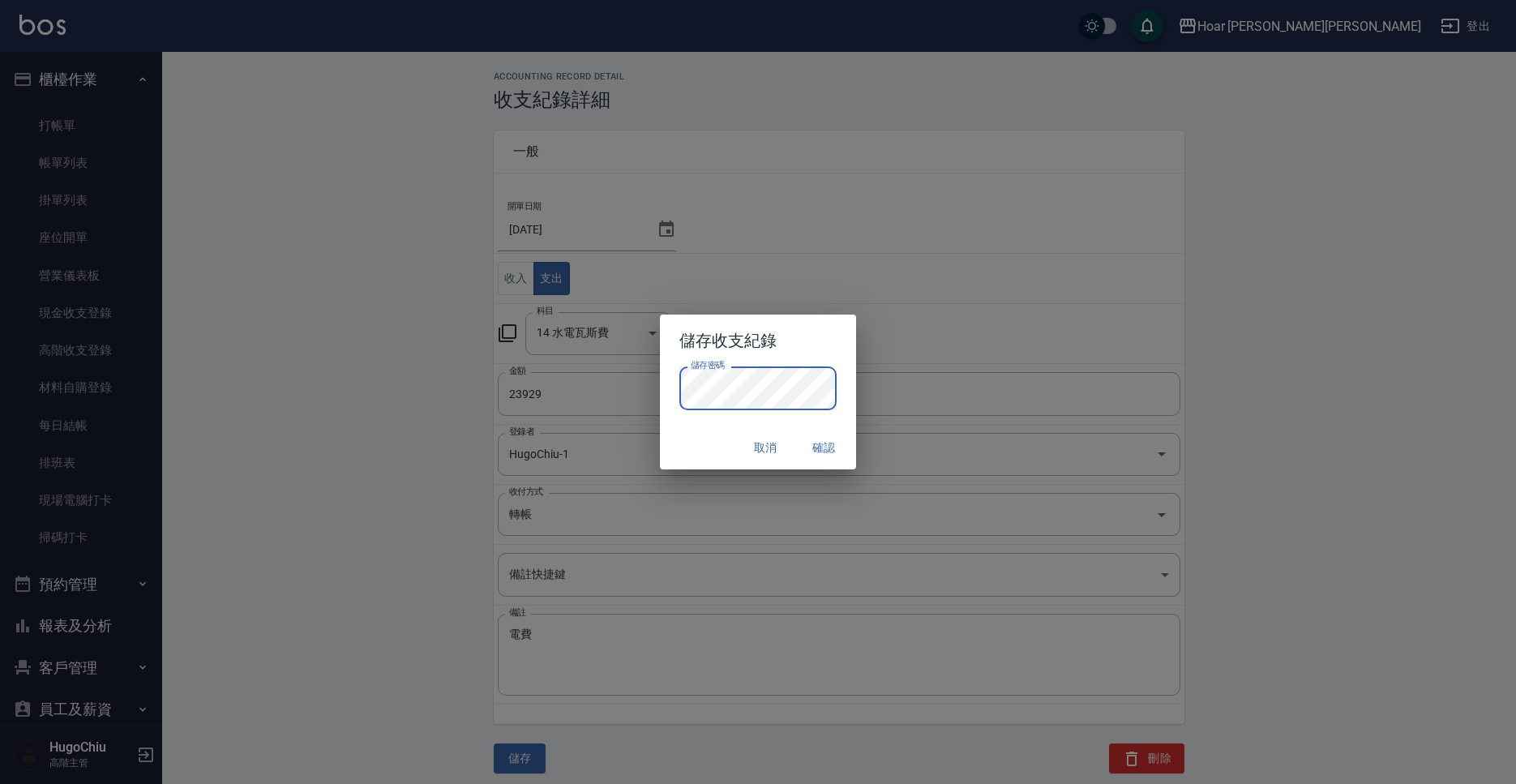
click at [829, 440] on button "確認" at bounding box center [823, 448] width 52 height 30
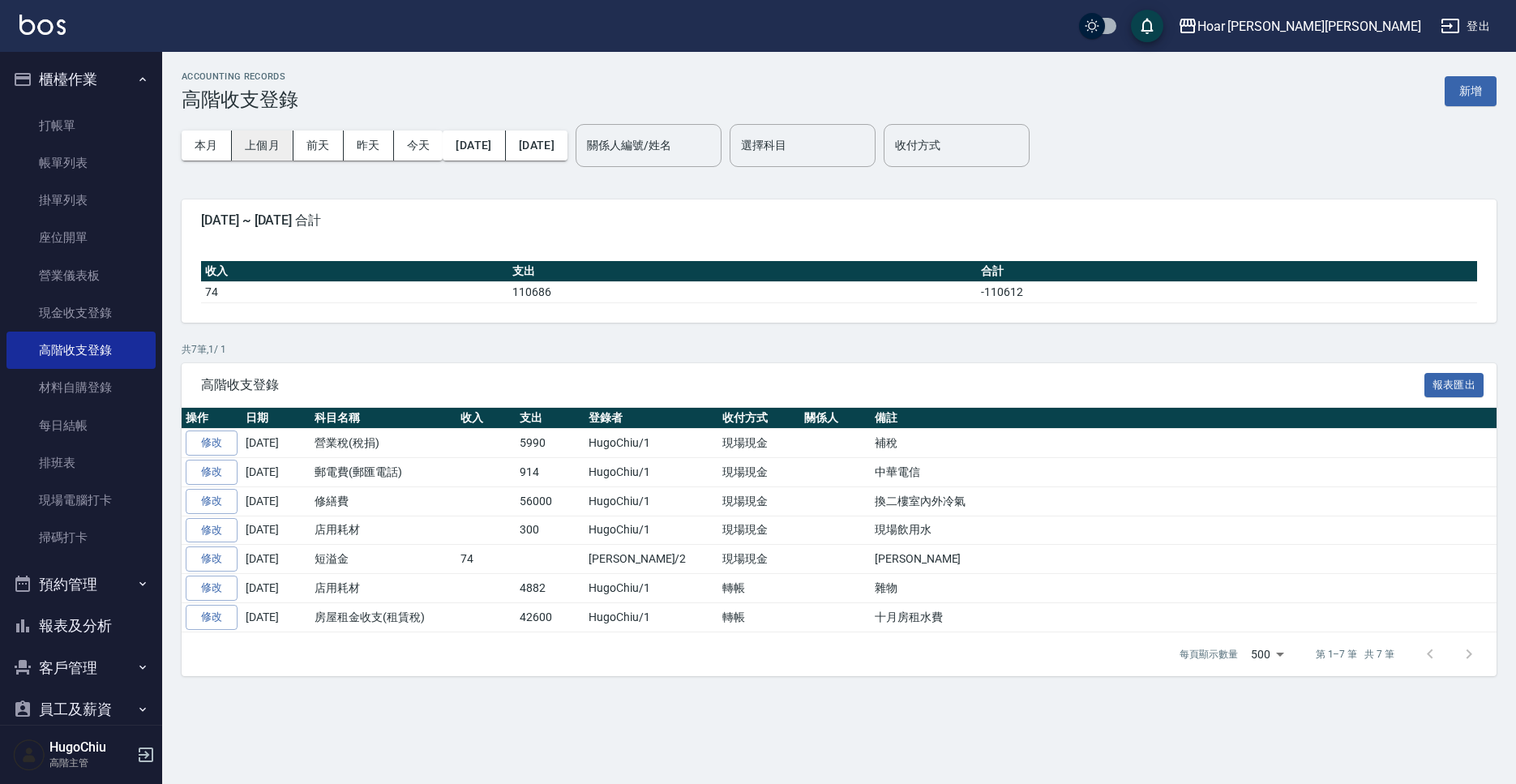
click at [260, 153] on button "上個月" at bounding box center [263, 145] width 62 height 30
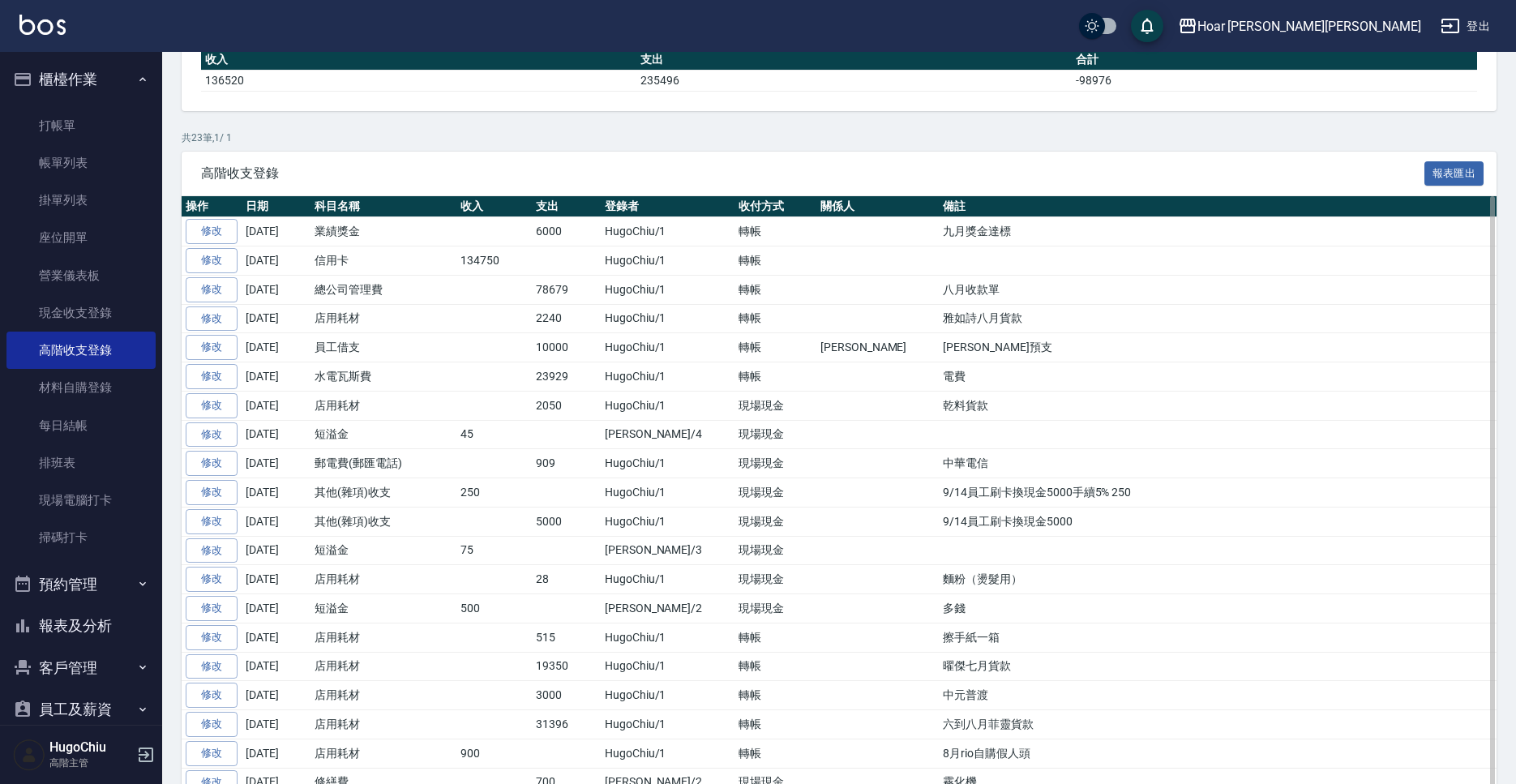
scroll to position [211, 0]
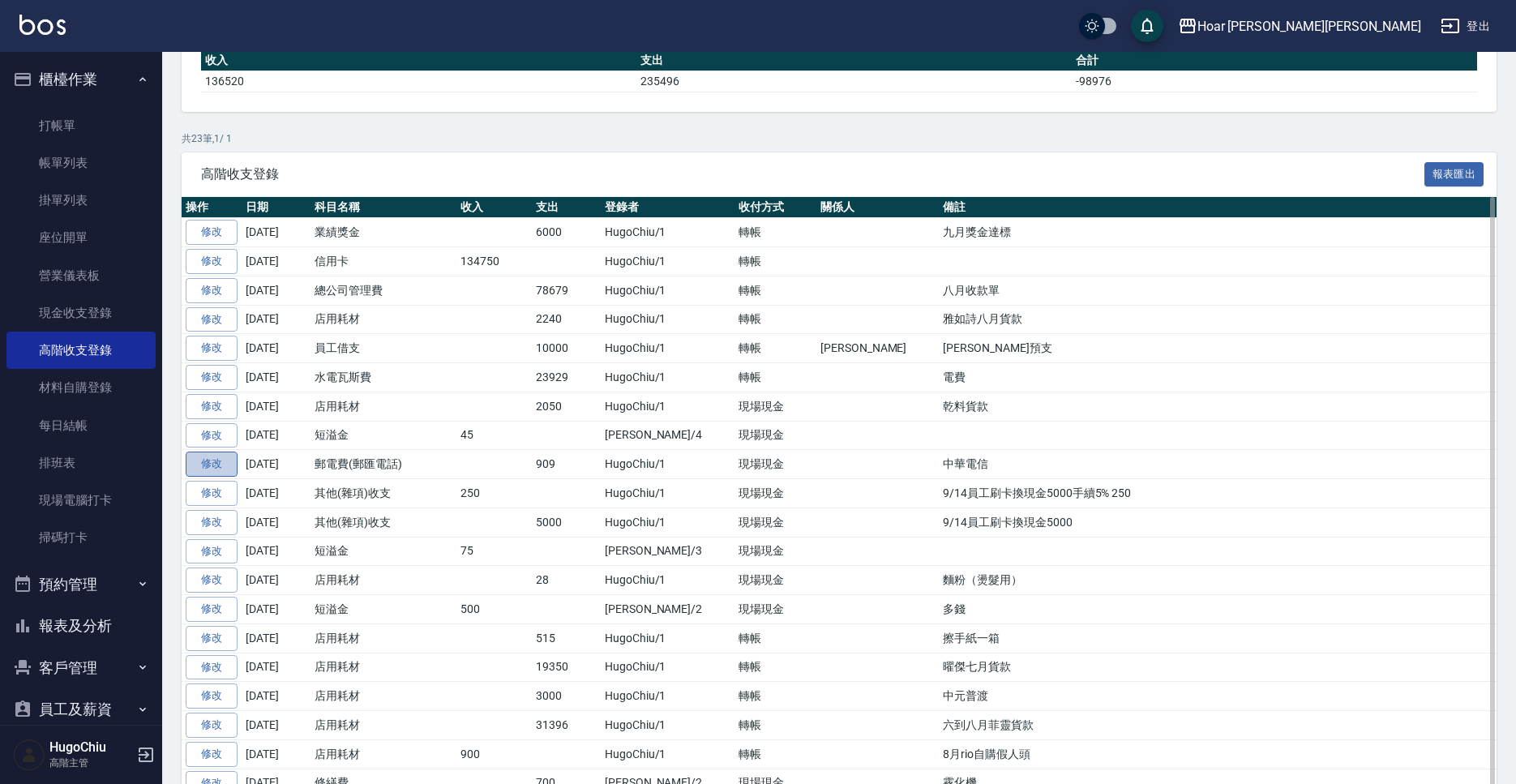
click at [214, 469] on link "修改" at bounding box center [212, 464] width 52 height 25
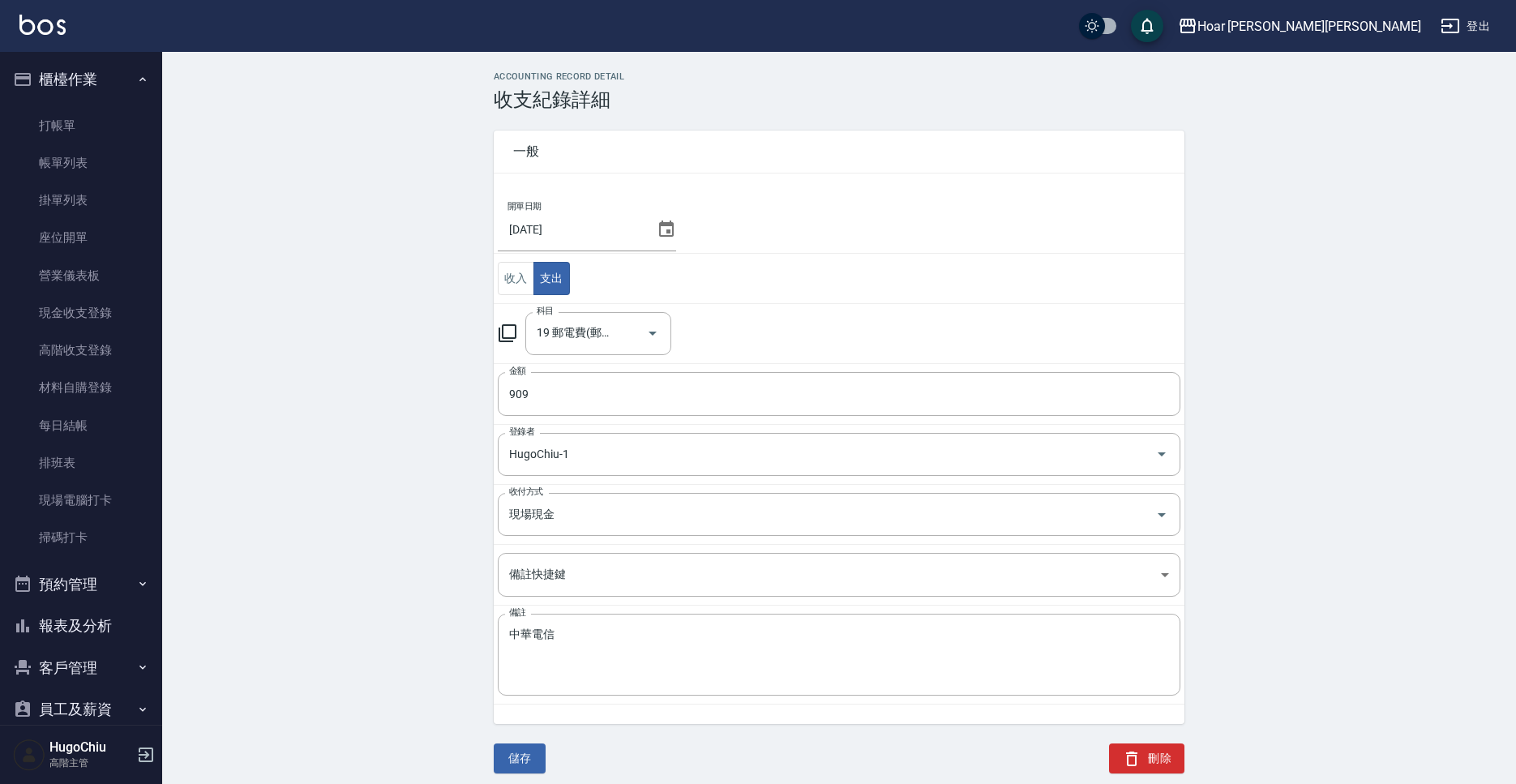
scroll to position [9, 0]
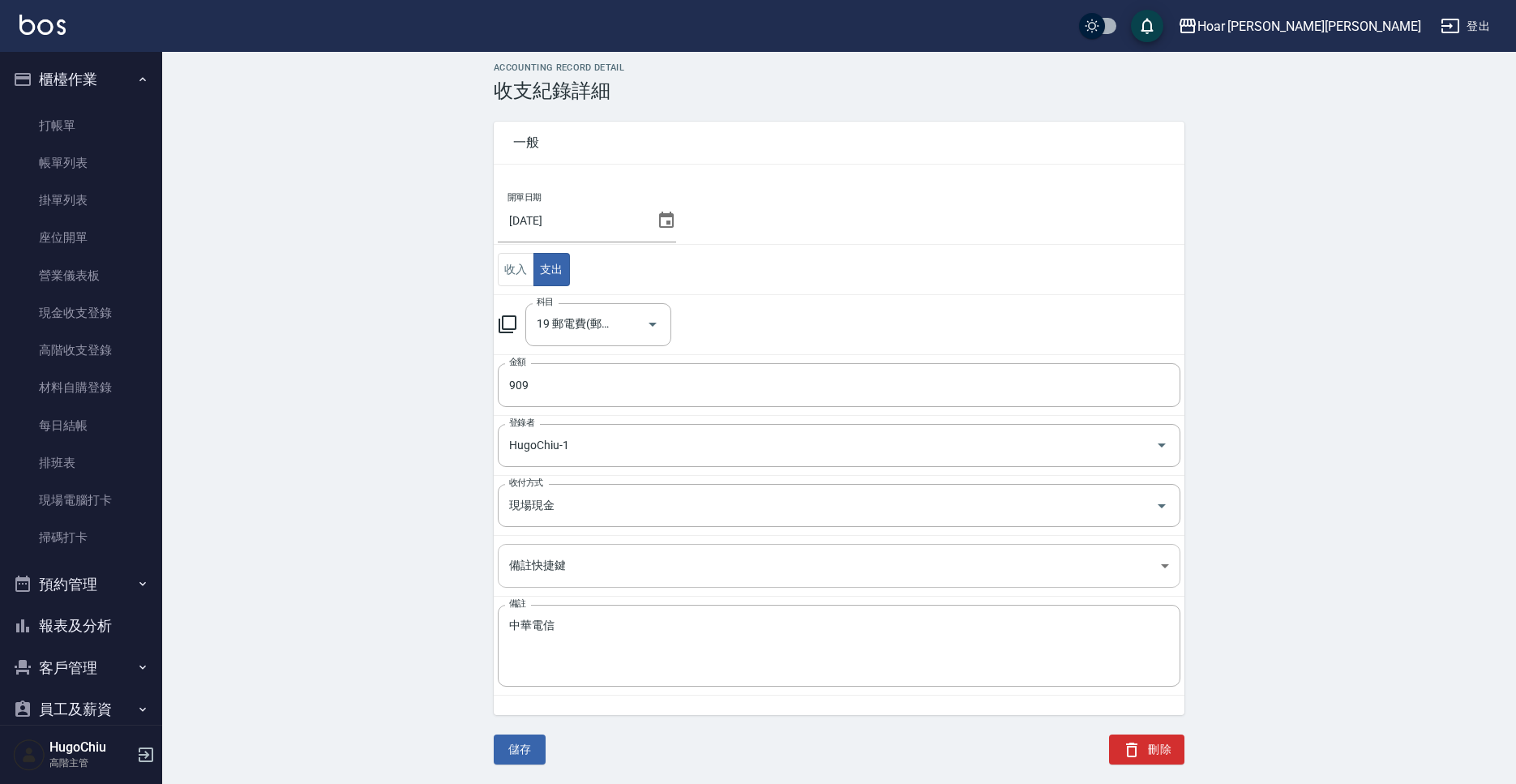
click at [548, 581] on body "Hoar 霍爾沙龍 登出 櫃檯作業 打帳單 帳單列表 掛單列表 座位開單 營業儀表板 現金收支登錄 高階收支登錄 材料自購登錄 每日結帳 排班表 現場電腦打卡…" at bounding box center [758, 387] width 1516 height 792
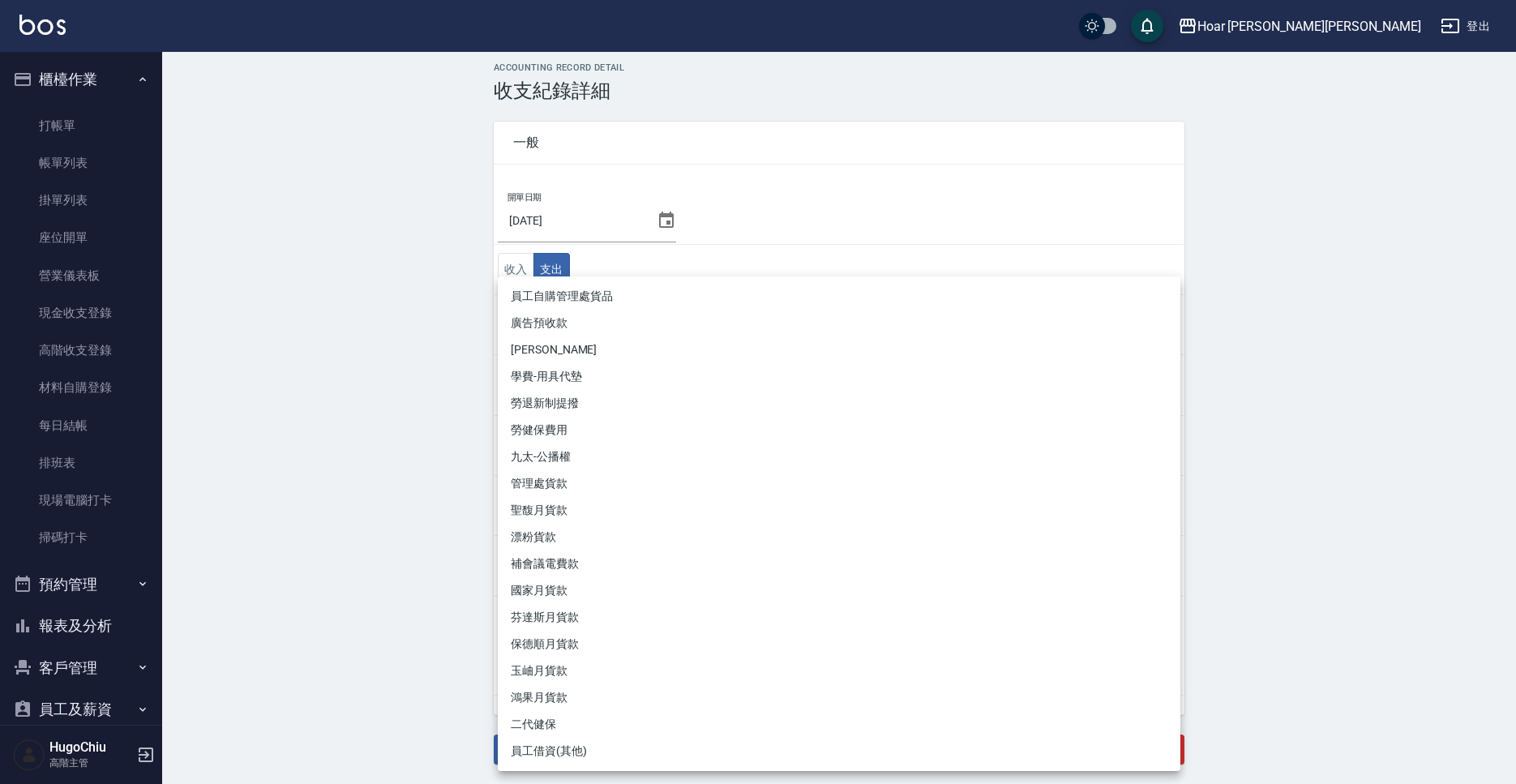
click at [444, 511] on div at bounding box center [758, 392] width 1516 height 784
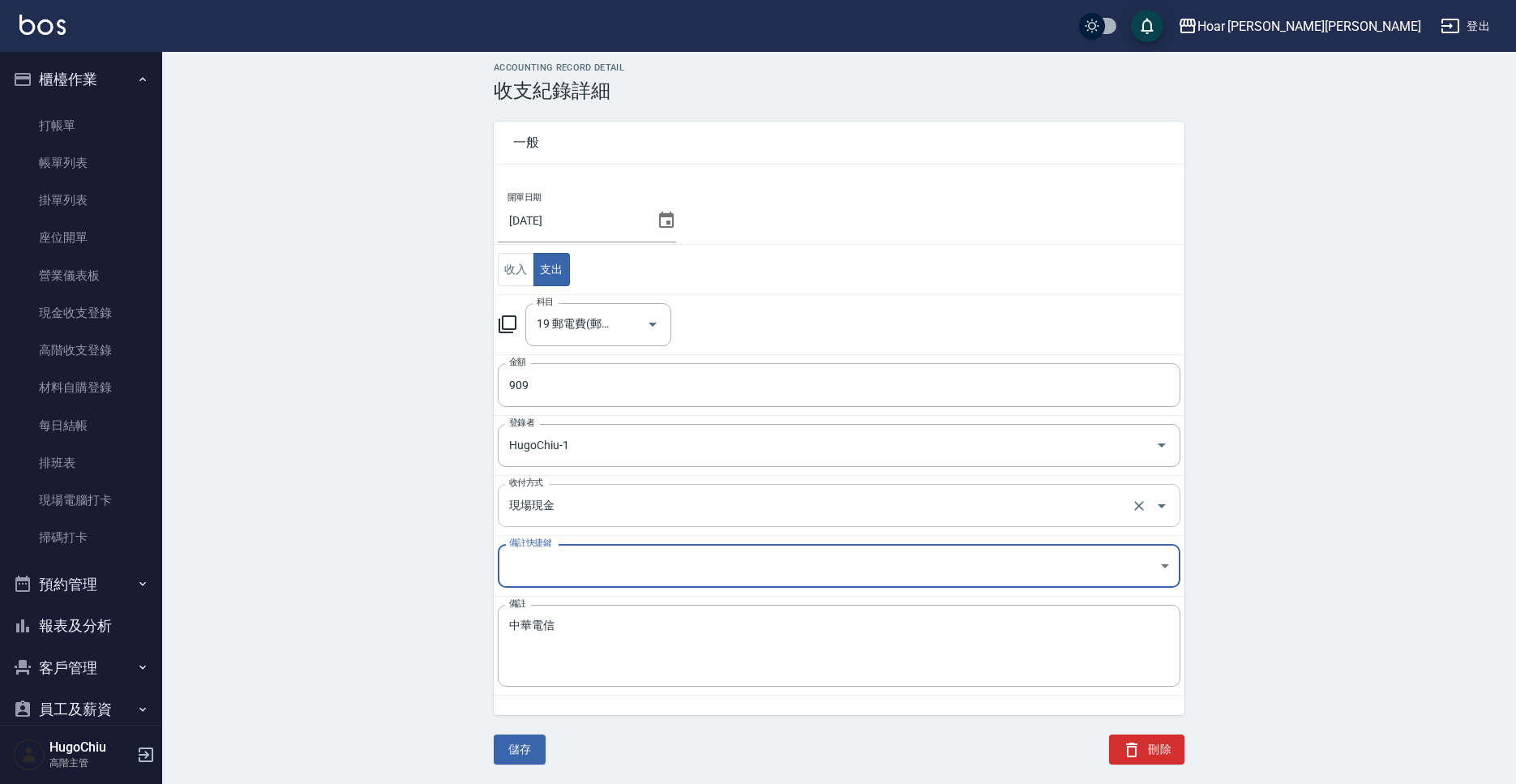
click at [531, 511] on input "現場現金" at bounding box center [816, 505] width 622 height 28
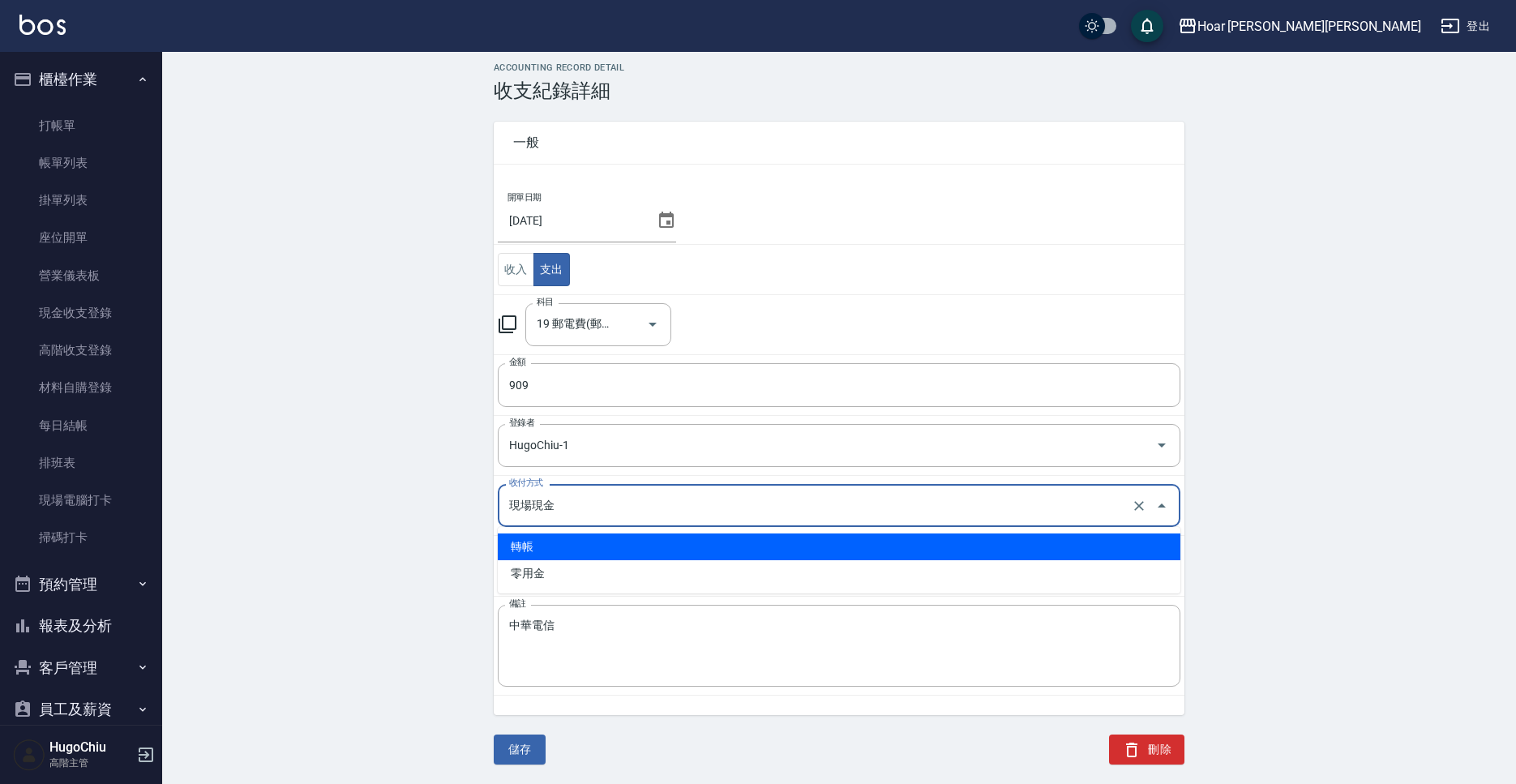
drag, startPoint x: 540, startPoint y: 545, endPoint x: 511, endPoint y: 606, distance: 67.5
click at [540, 545] on li "轉帳" at bounding box center [839, 546] width 682 height 27
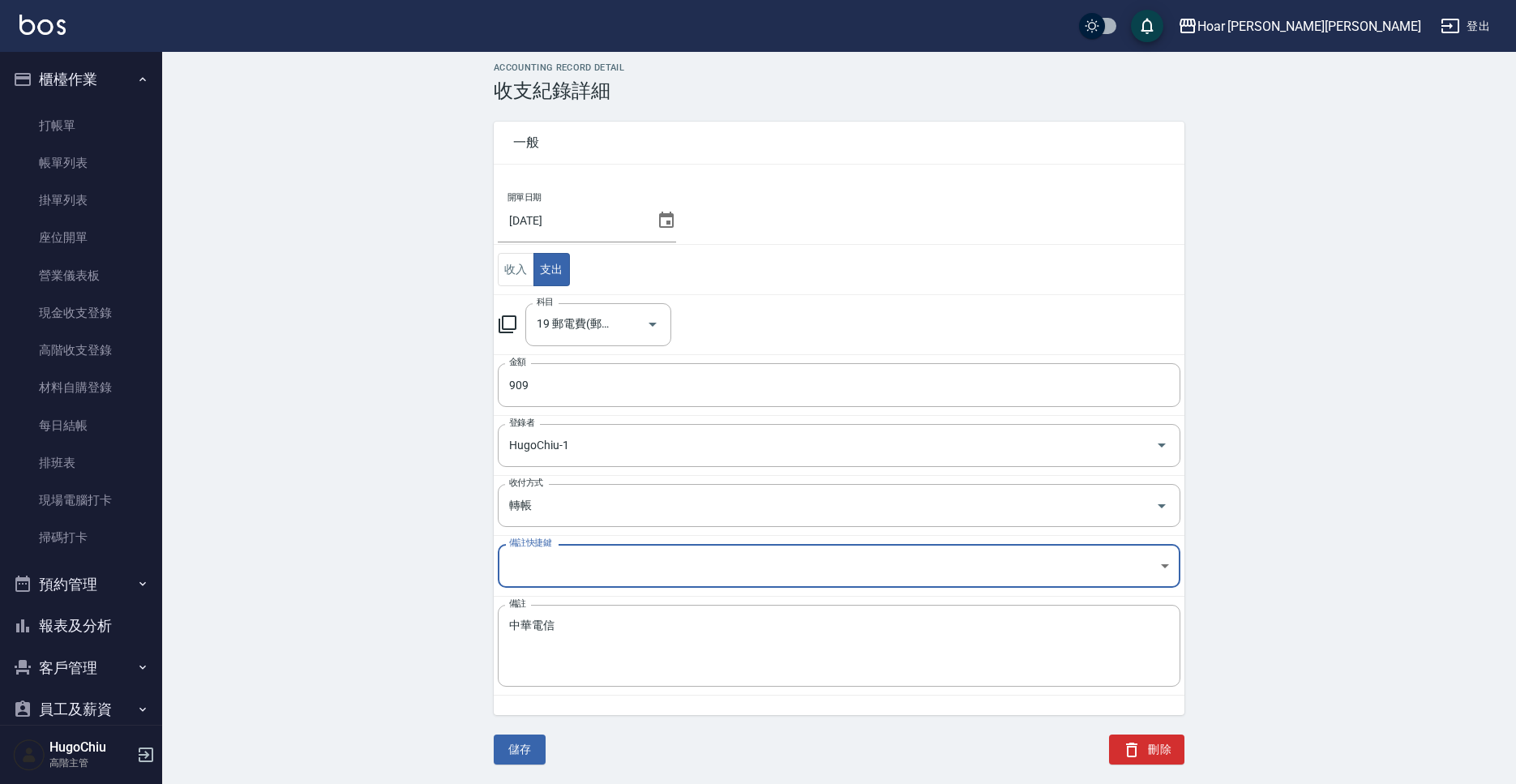
type input "轉帳"
click at [511, 736] on button "儲存" at bounding box center [520, 749] width 52 height 30
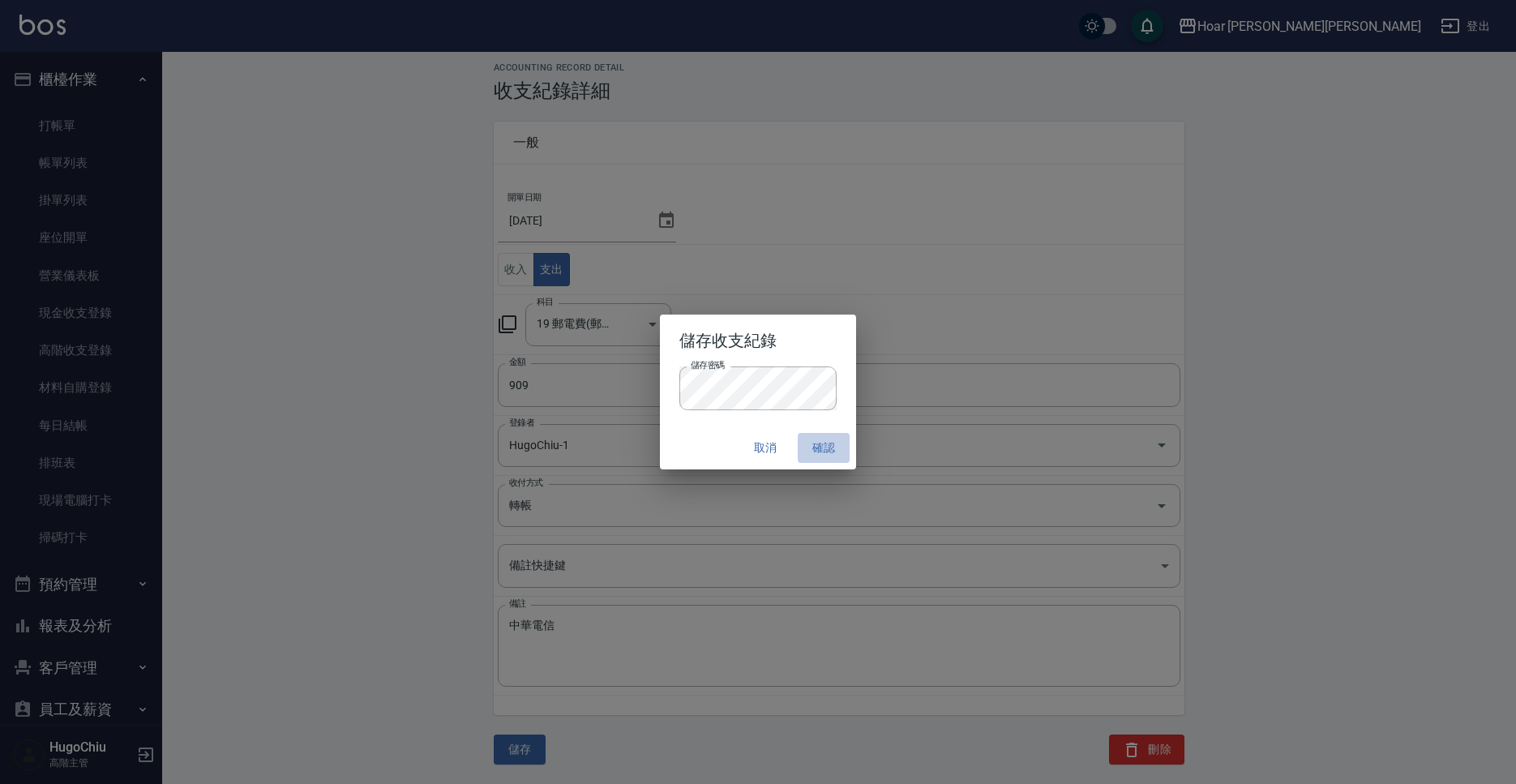
click at [823, 446] on button "確認" at bounding box center [823, 448] width 52 height 30
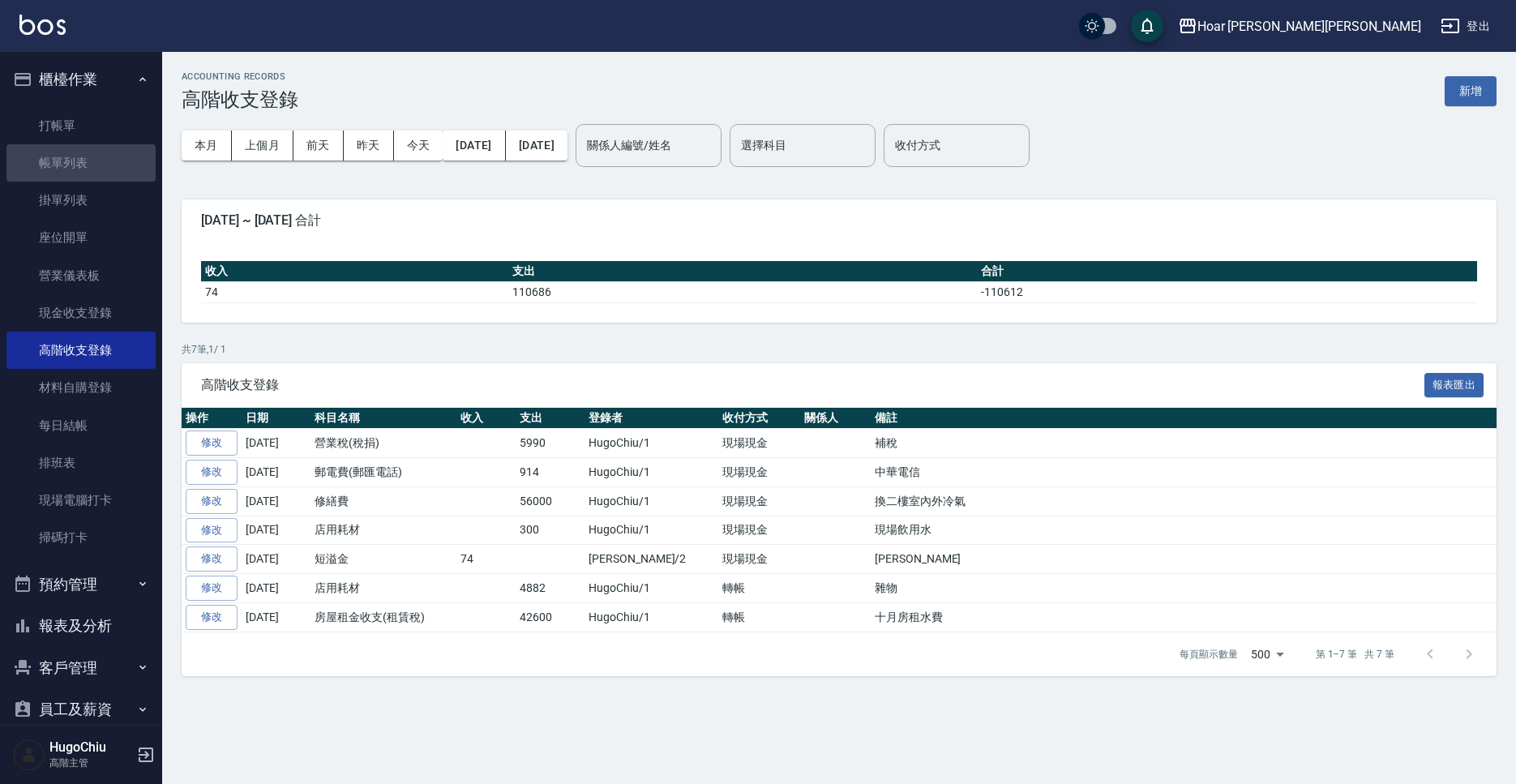
drag, startPoint x: 50, startPoint y: 162, endPoint x: 248, endPoint y: 168, distance: 198.1
click at [49, 162] on link "帳單列表" at bounding box center [81, 163] width 149 height 38
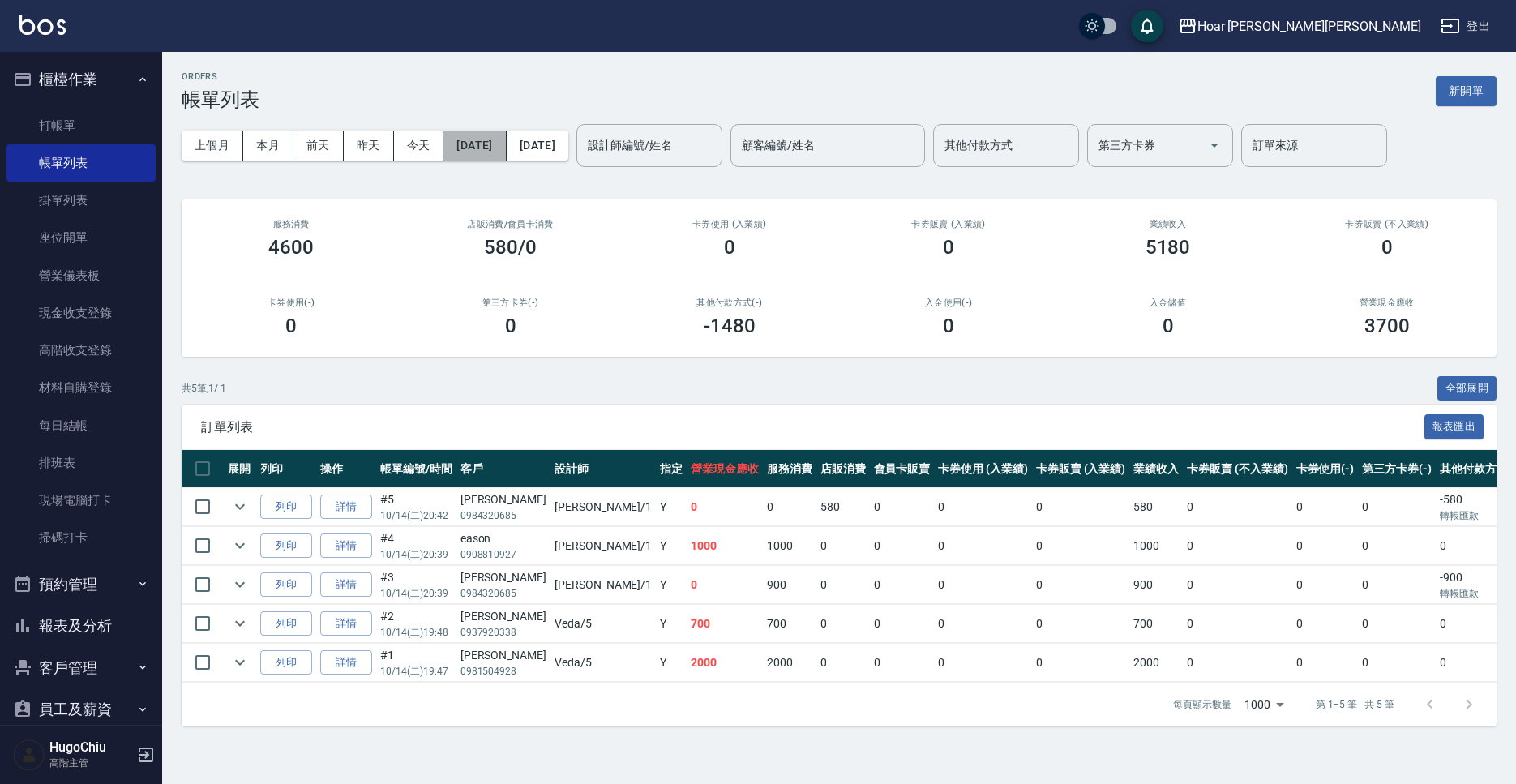
click at [478, 150] on button "[DATE]" at bounding box center [475, 145] width 63 height 30
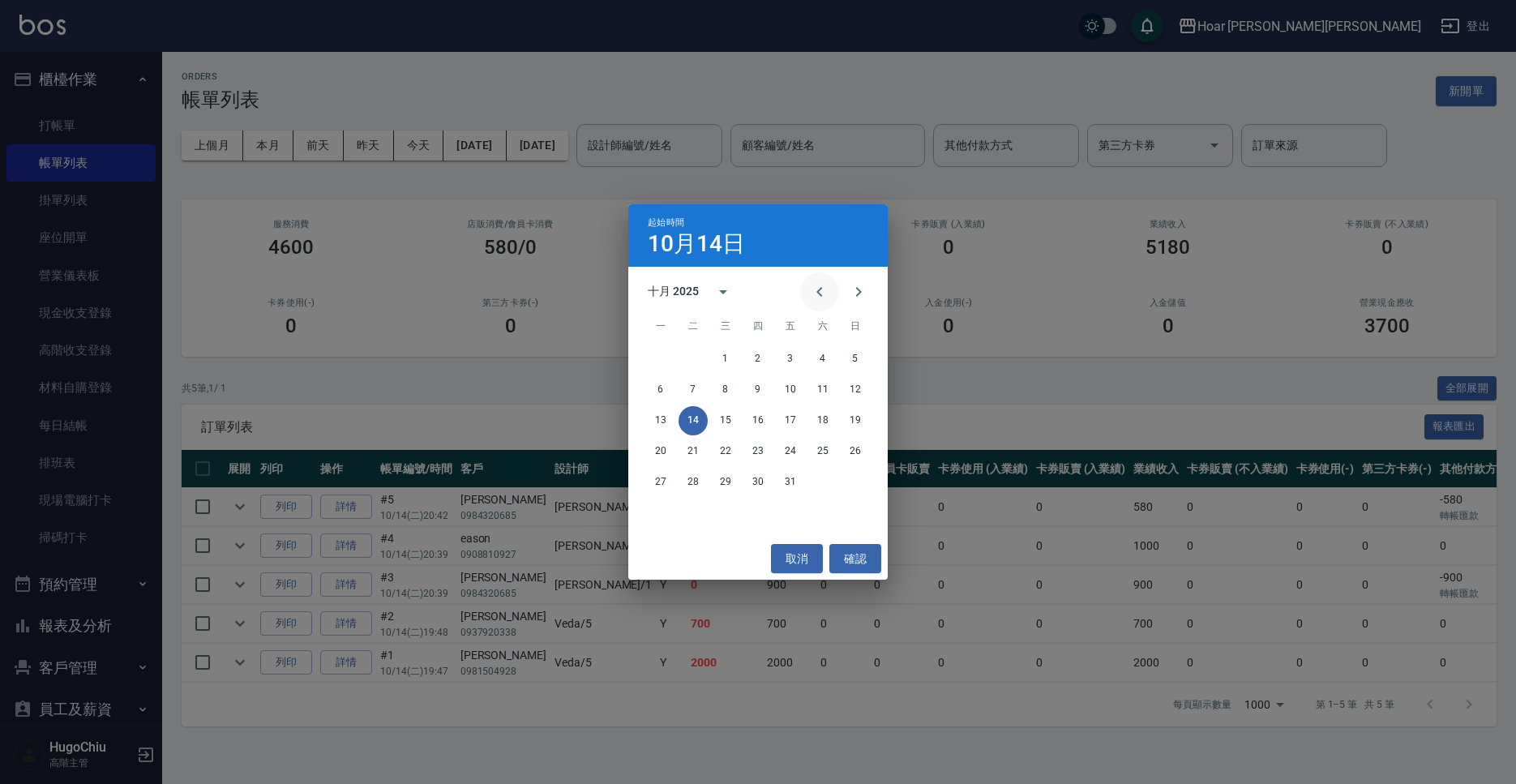
click at [804, 286] on button "Previous month" at bounding box center [819, 291] width 39 height 39
drag, startPoint x: 821, startPoint y: 421, endPoint x: 738, endPoint y: 291, distance: 154.2
click at [819, 421] on button "20" at bounding box center [823, 420] width 29 height 29
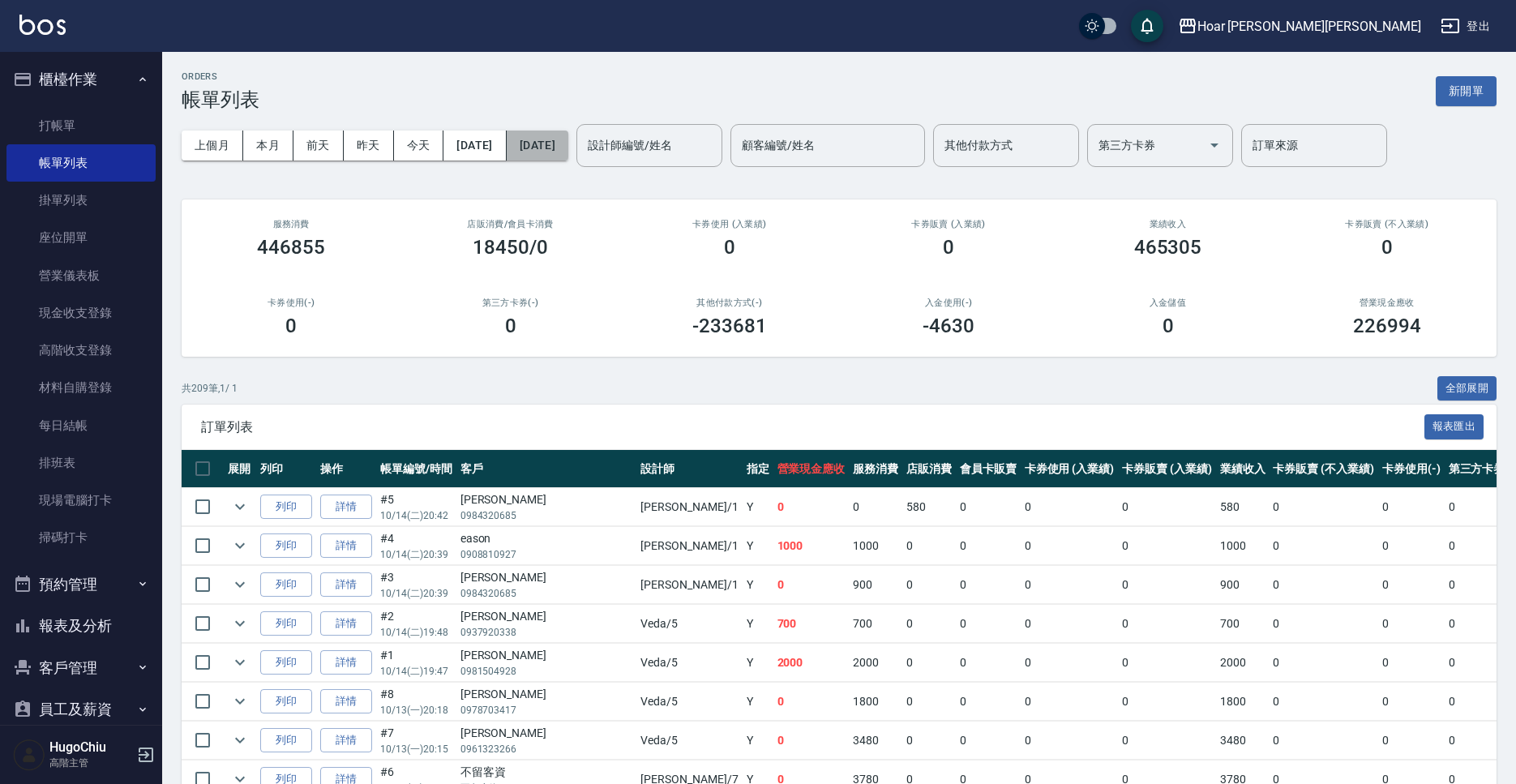
click at [568, 148] on button "[DATE]" at bounding box center [537, 145] width 62 height 30
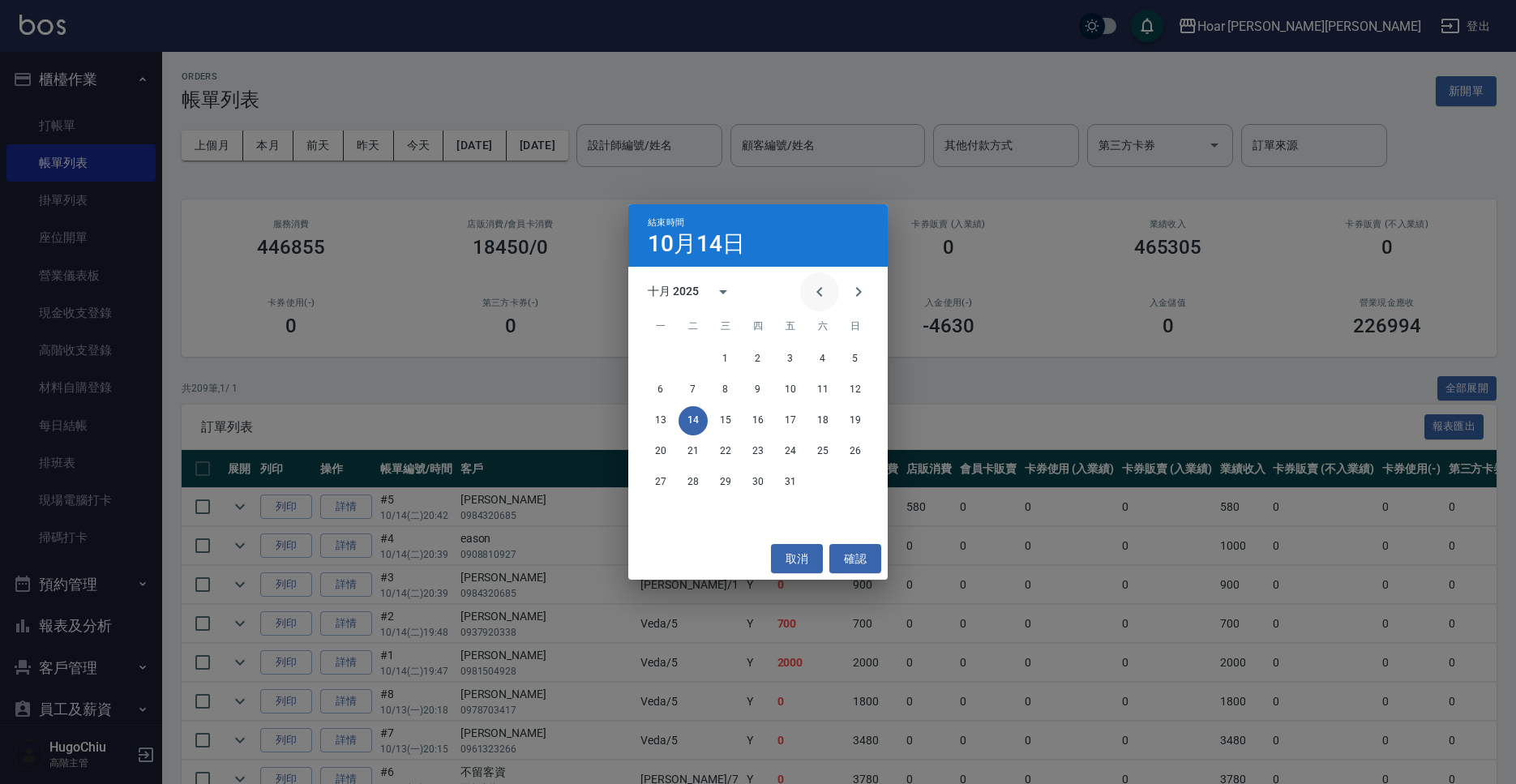
click at [826, 292] on icon "Previous month" at bounding box center [819, 291] width 19 height 19
click at [820, 430] on button "20" at bounding box center [823, 420] width 29 height 29
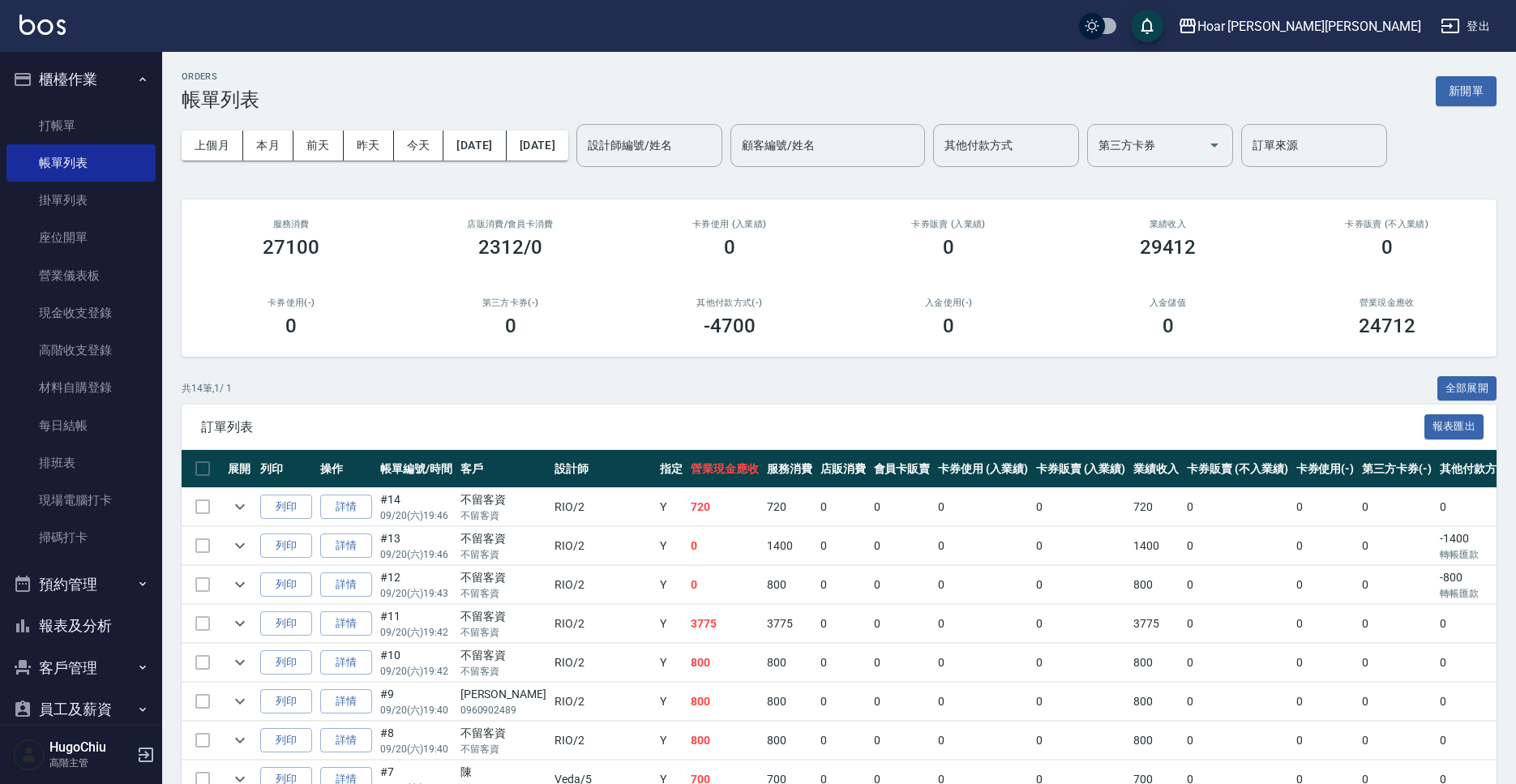
scroll to position [4, 0]
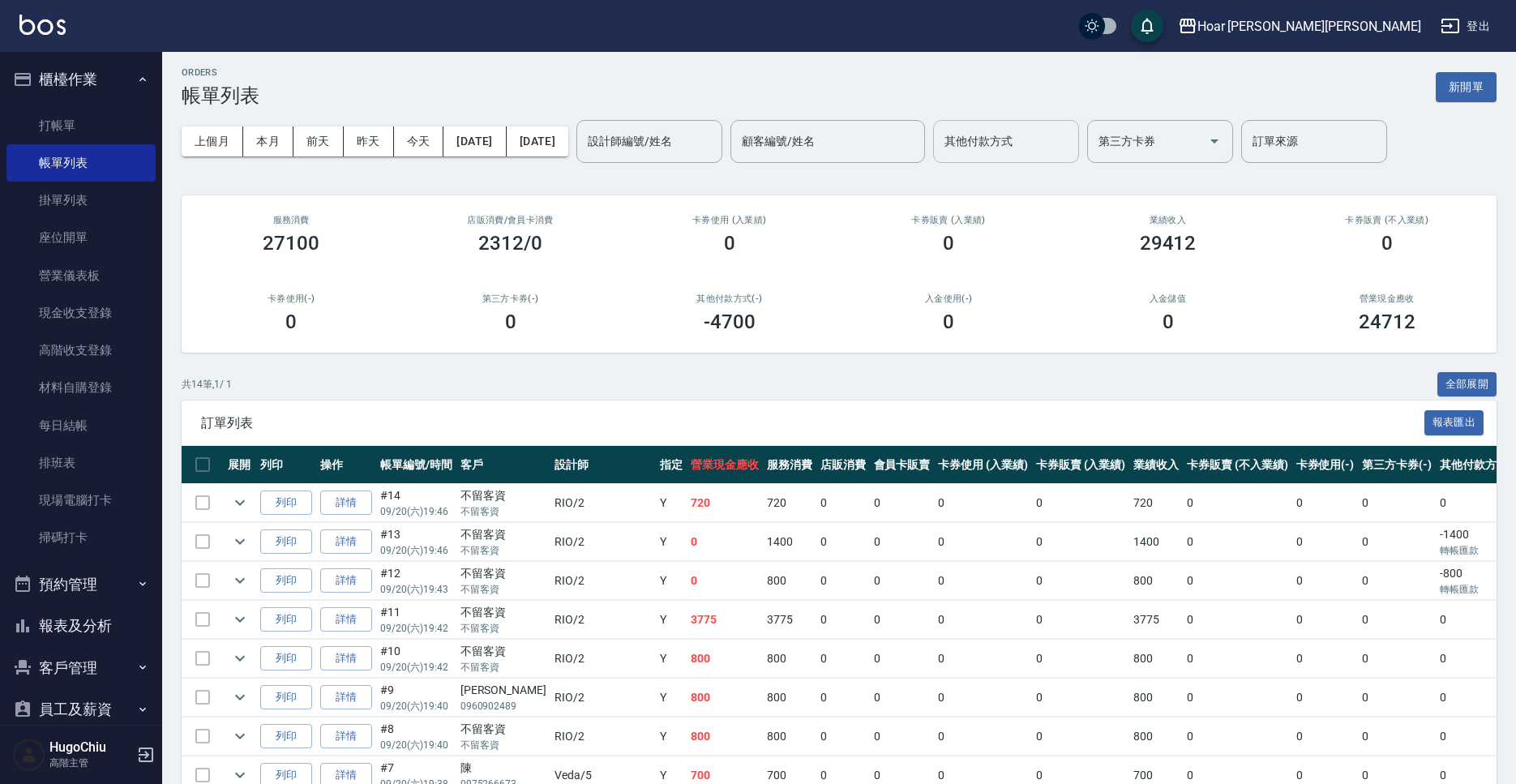
click at [1067, 158] on div "其他付款方式" at bounding box center [1005, 141] width 146 height 43
click at [1040, 220] on span "轉帳匯款" at bounding box center [1060, 209] width 146 height 27
type input "轉帳匯款"
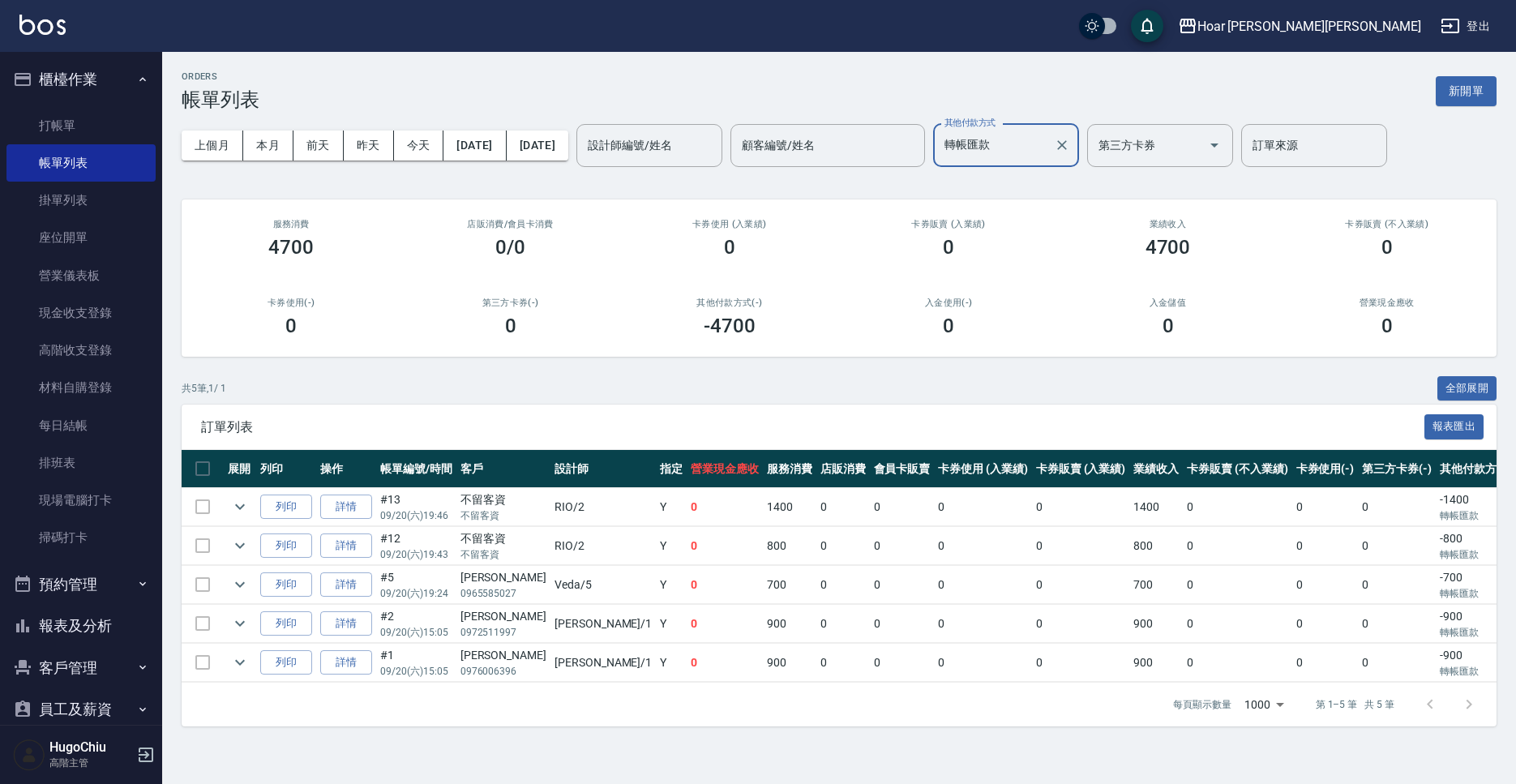
scroll to position [0, 6]
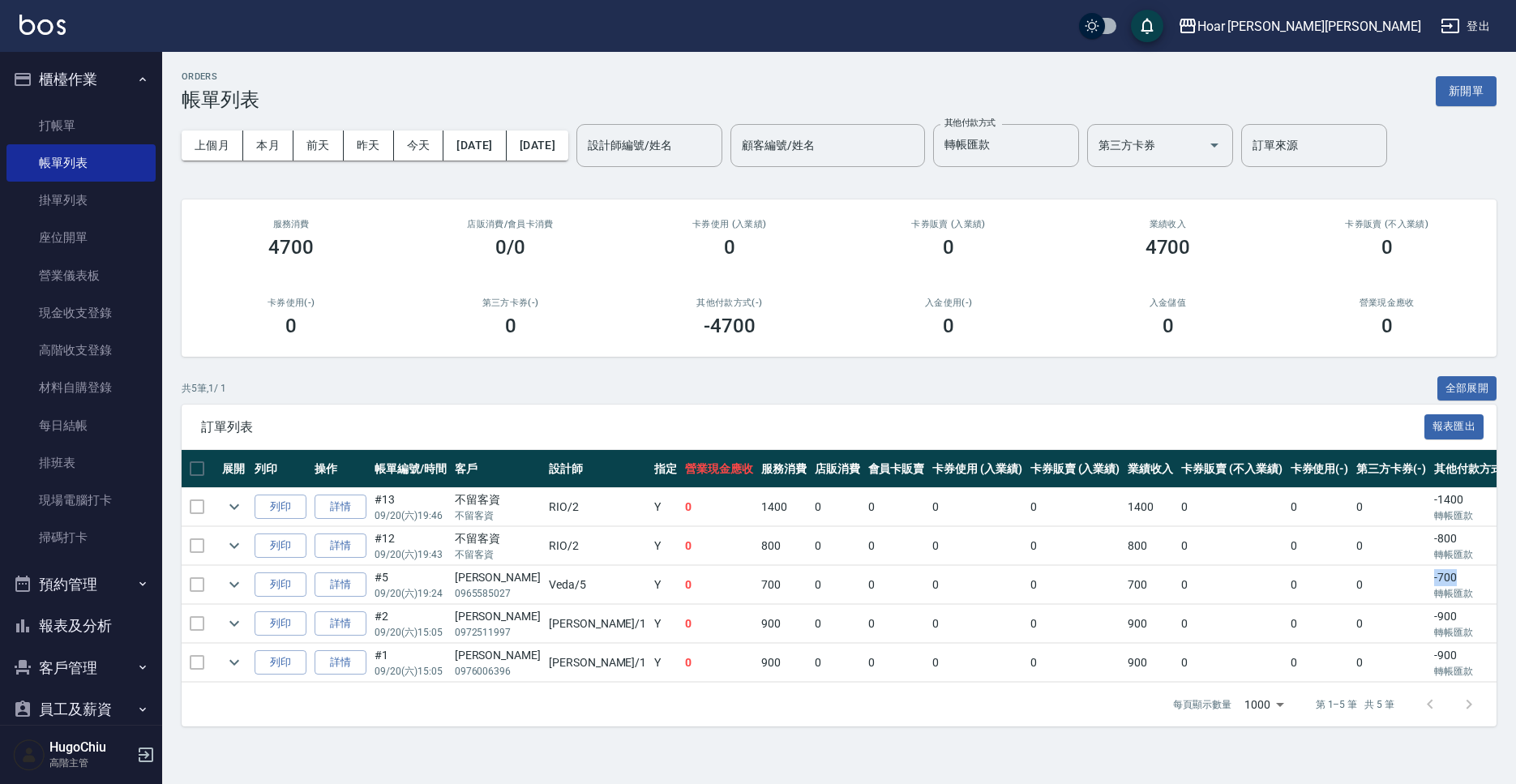
drag, startPoint x: 1372, startPoint y: 575, endPoint x: 1324, endPoint y: 576, distance: 48.0
click at [1324, 576] on tr "列印 詳情 #5 09/20 (六) 19:24 Wei喆 0965585027 Veda /5 Y 0 700 0 0 0 0 700 0 0 0 -700…" at bounding box center [923, 585] width 1493 height 38
click at [484, 143] on button "[DATE]" at bounding box center [475, 145] width 63 height 30
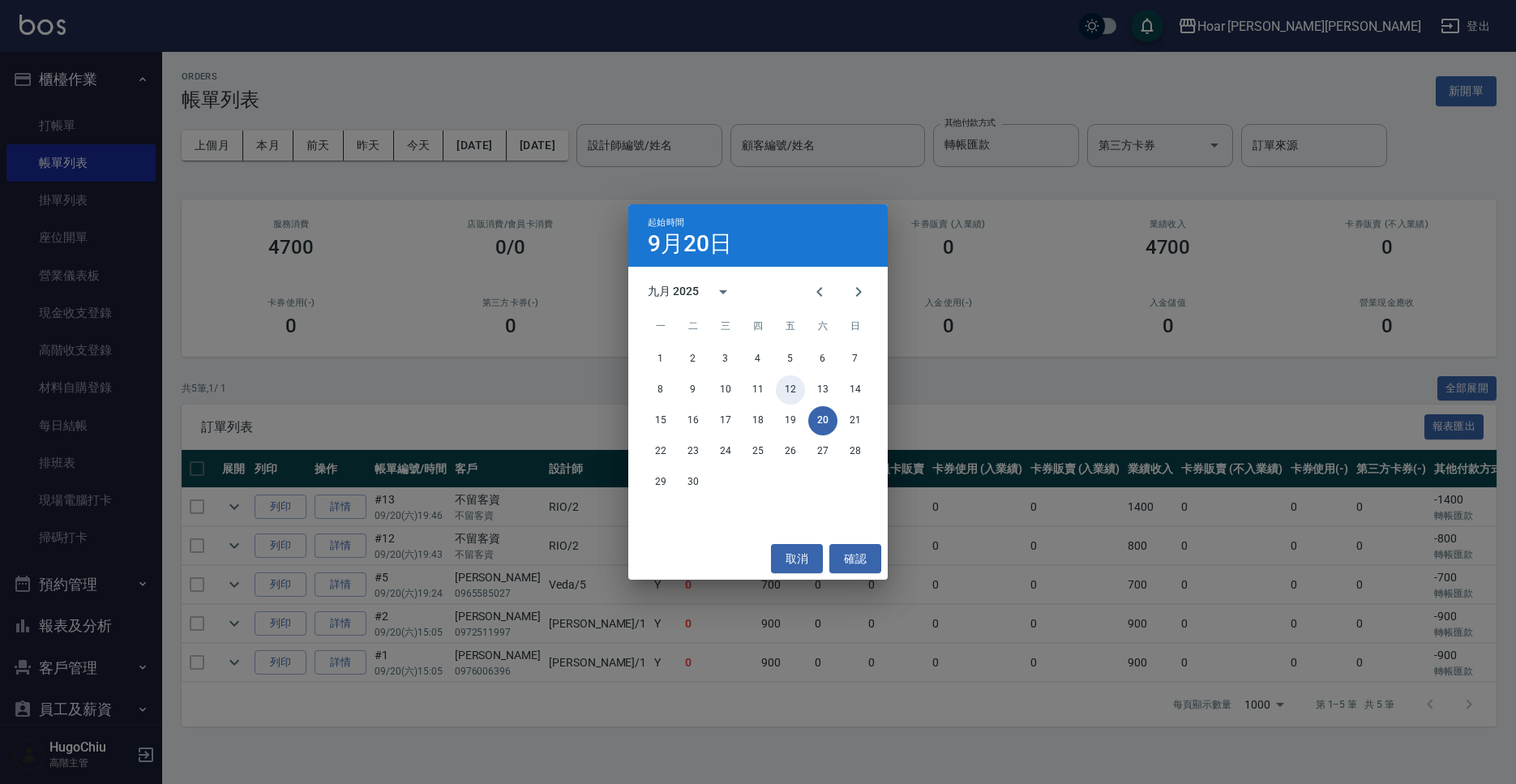
drag, startPoint x: 785, startPoint y: 389, endPoint x: 766, endPoint y: 377, distance: 22.5
click at [785, 389] on button "12" at bounding box center [790, 389] width 29 height 29
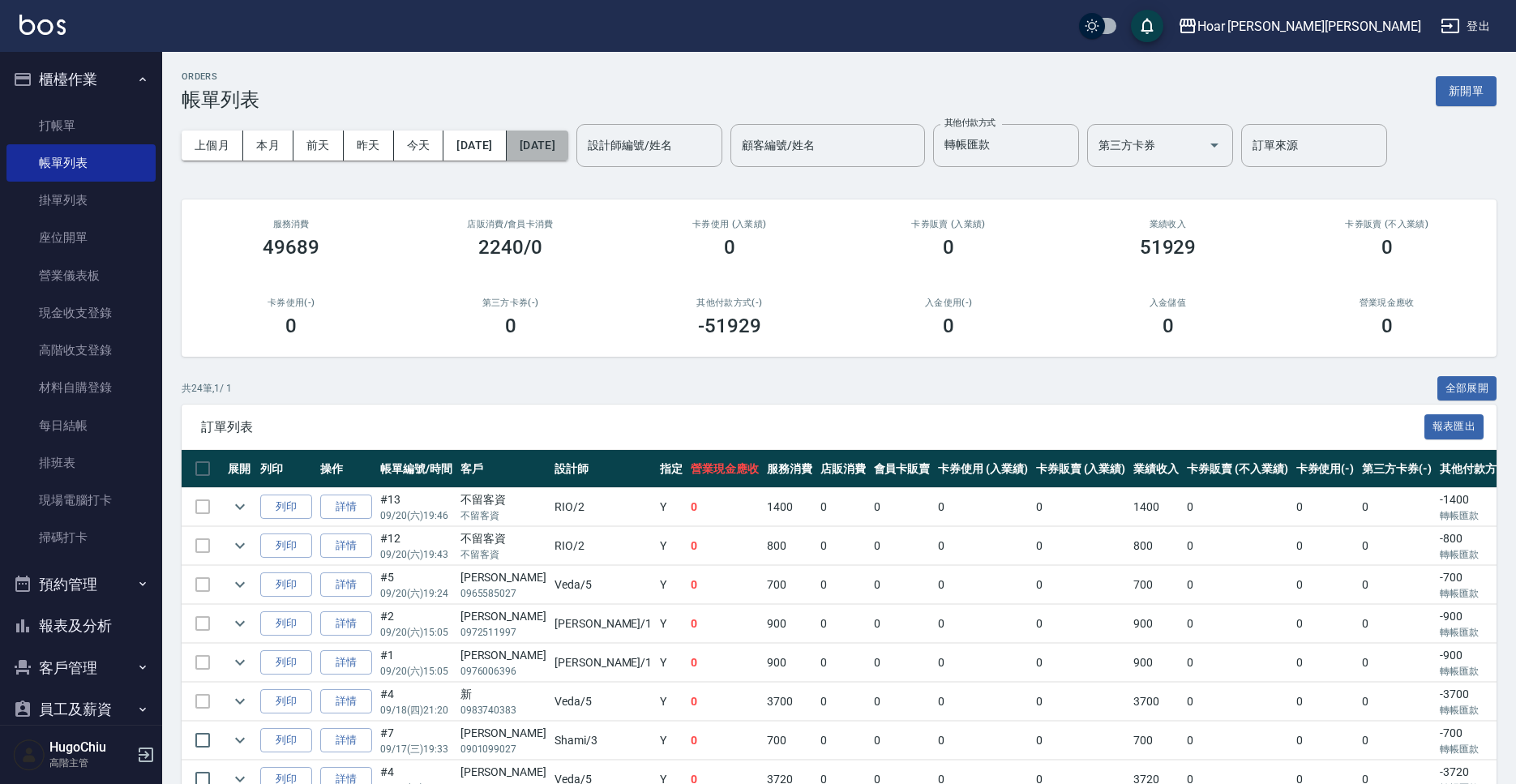
click at [568, 151] on button "[DATE]" at bounding box center [537, 145] width 62 height 30
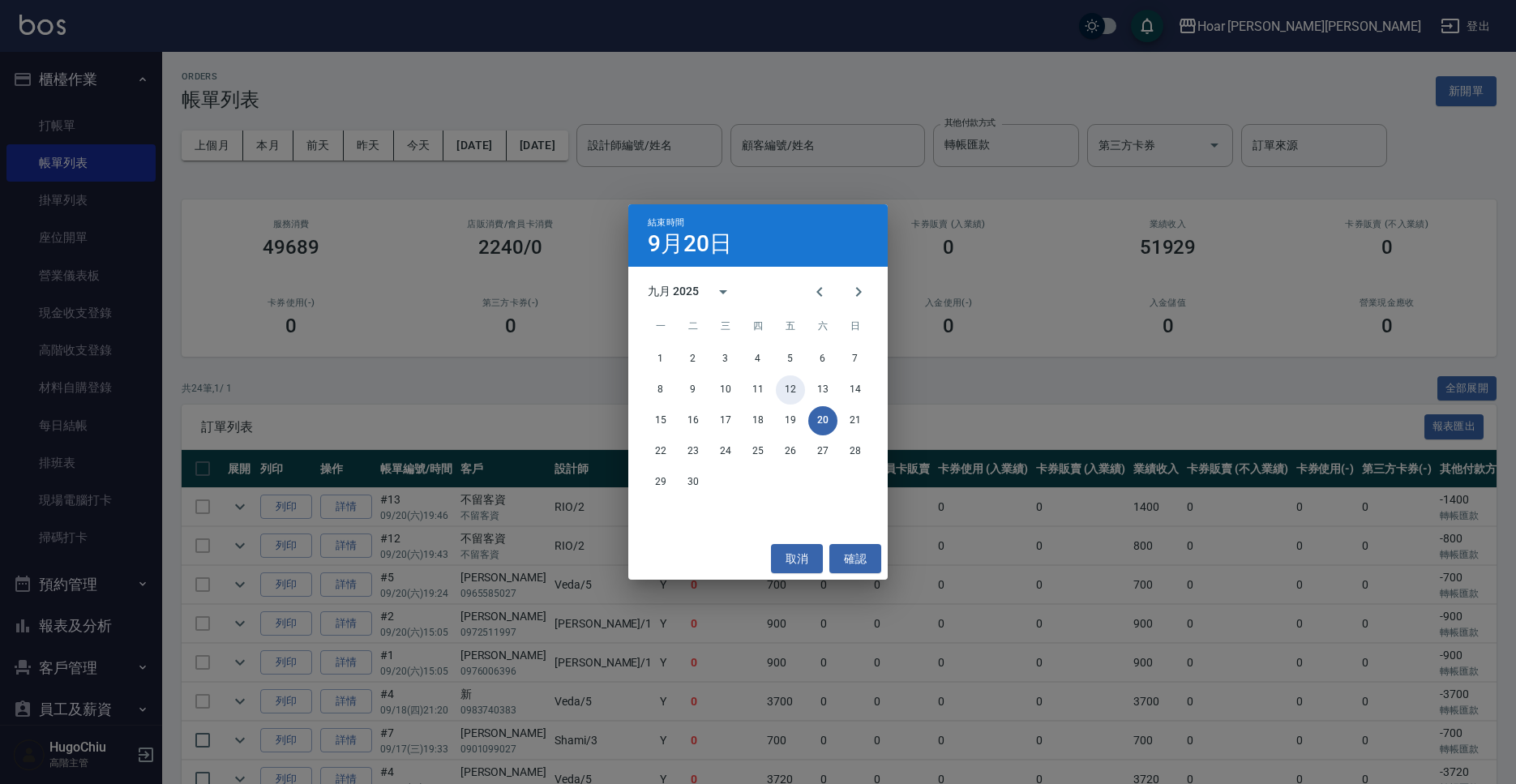
click at [788, 391] on button "12" at bounding box center [790, 389] width 29 height 29
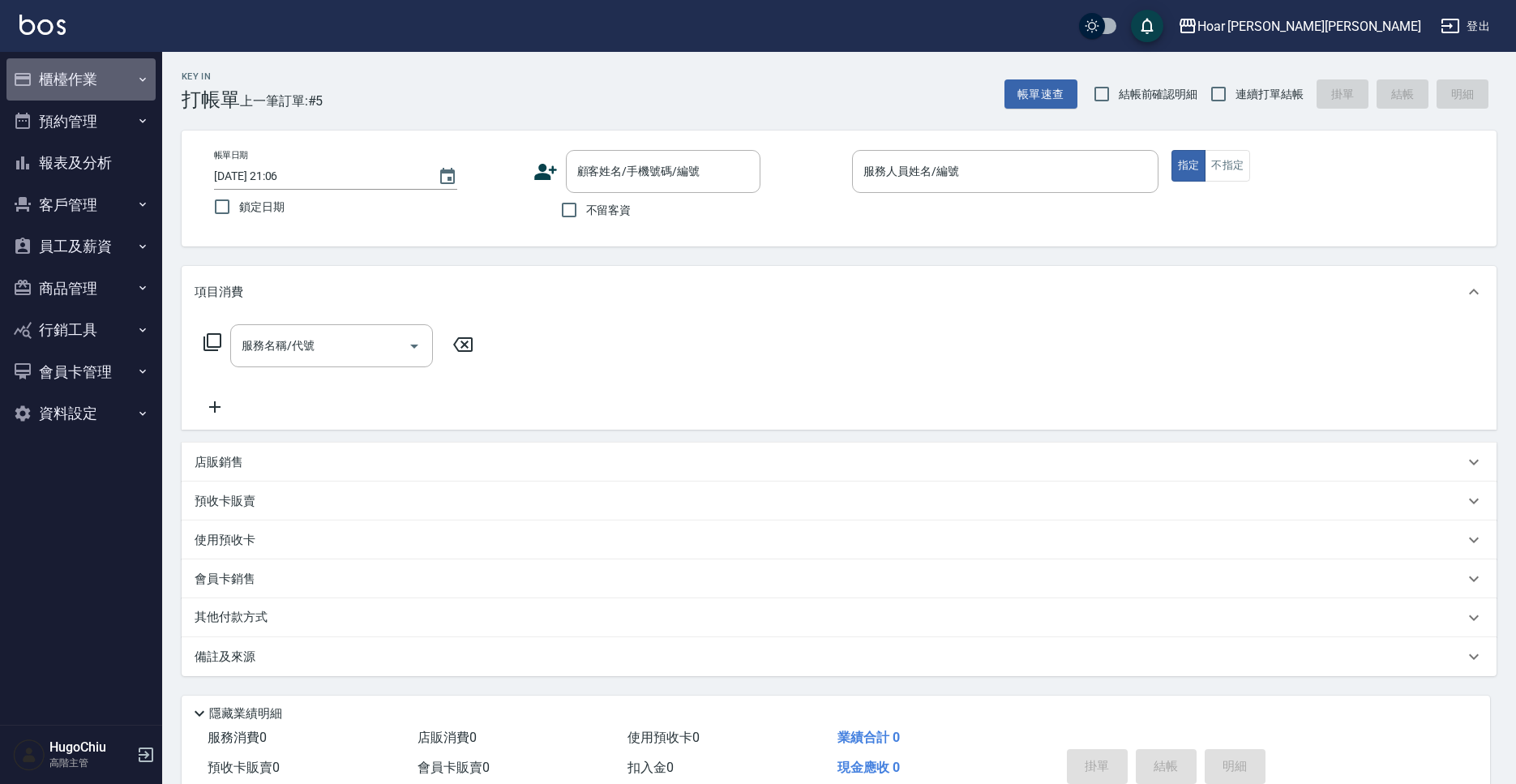
click at [121, 79] on button "櫃檯作業" at bounding box center [81, 79] width 149 height 43
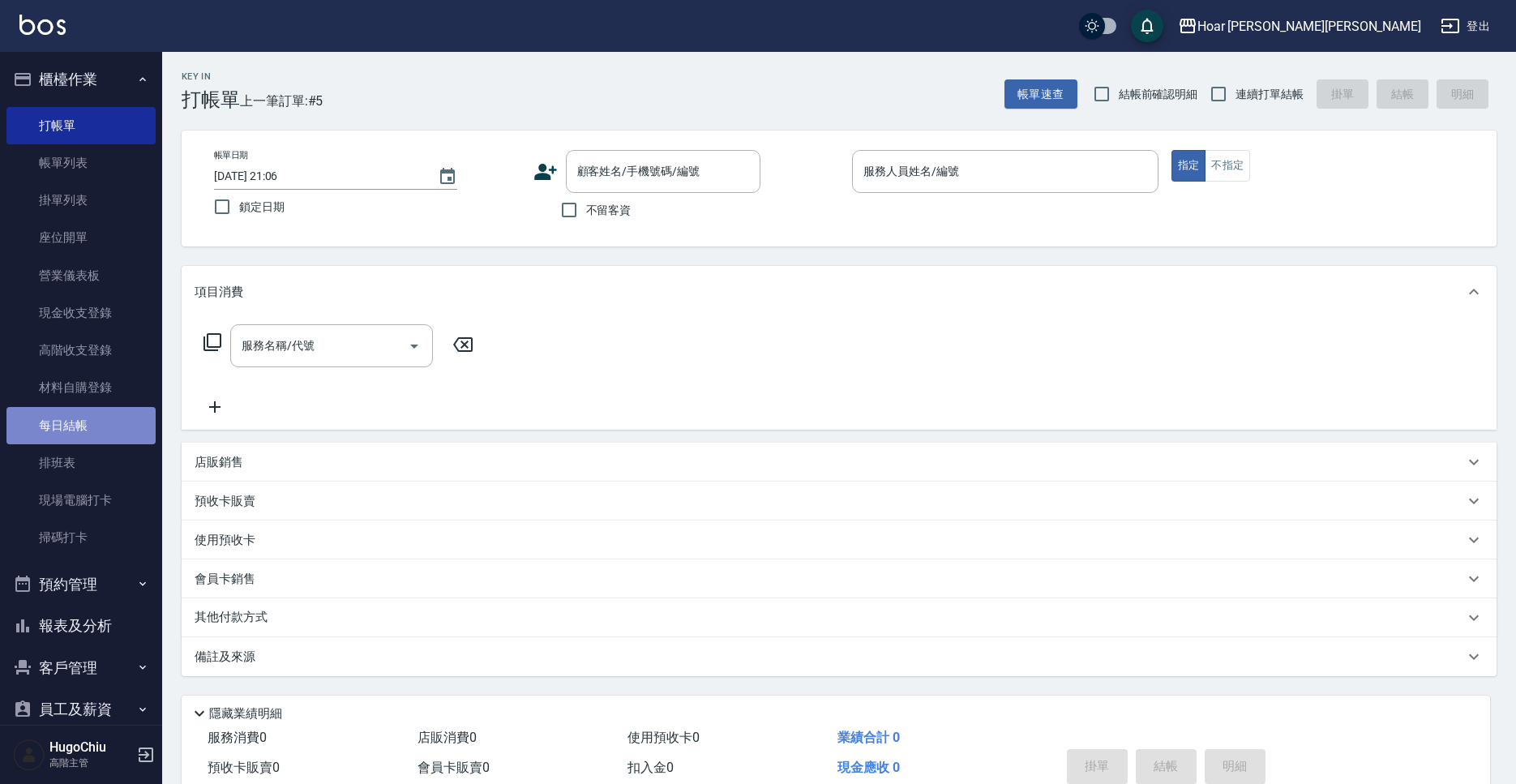
click at [80, 411] on link "每日結帳" at bounding box center [81, 425] width 149 height 38
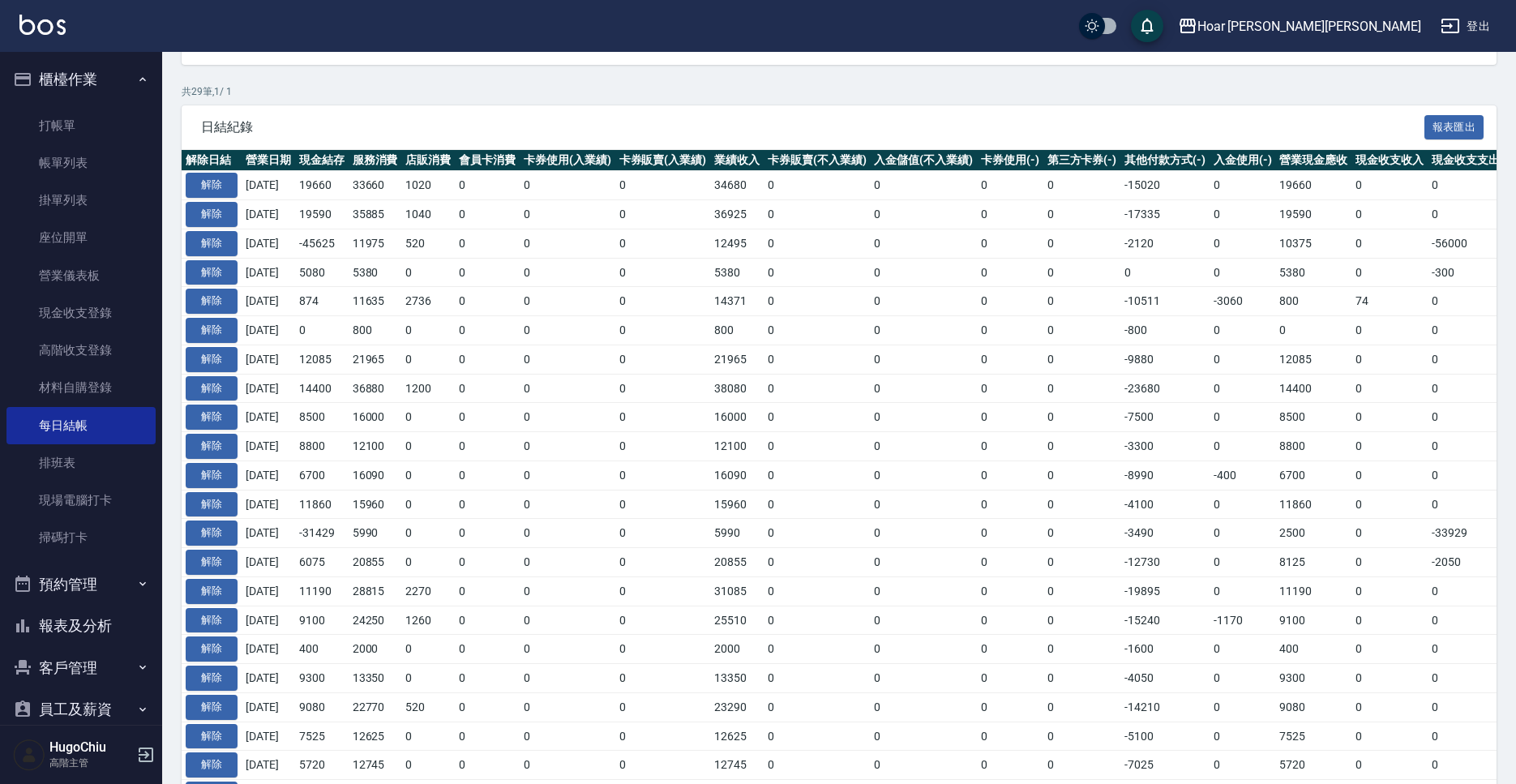
scroll to position [379, 0]
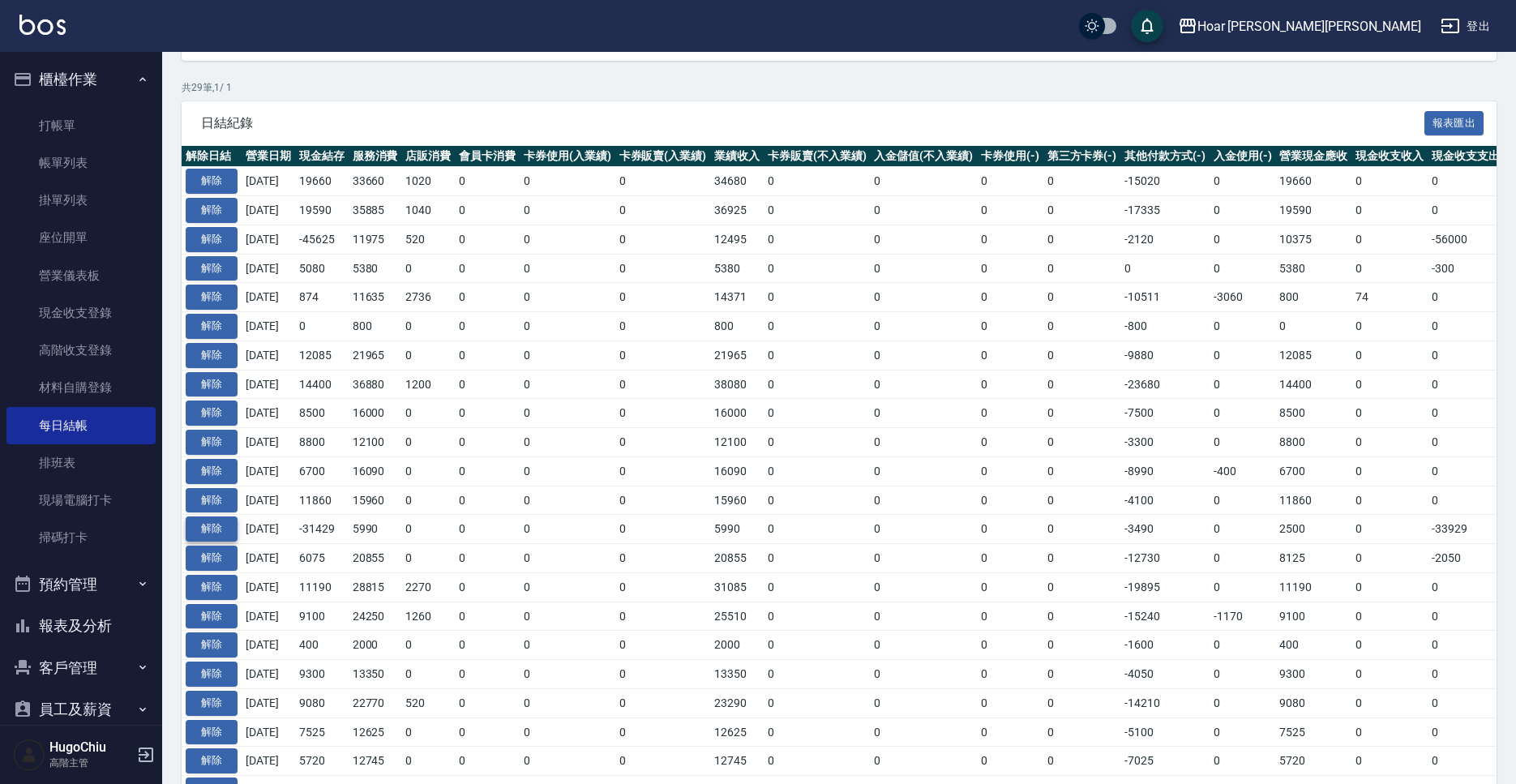
click at [229, 526] on button "解除" at bounding box center [212, 529] width 52 height 25
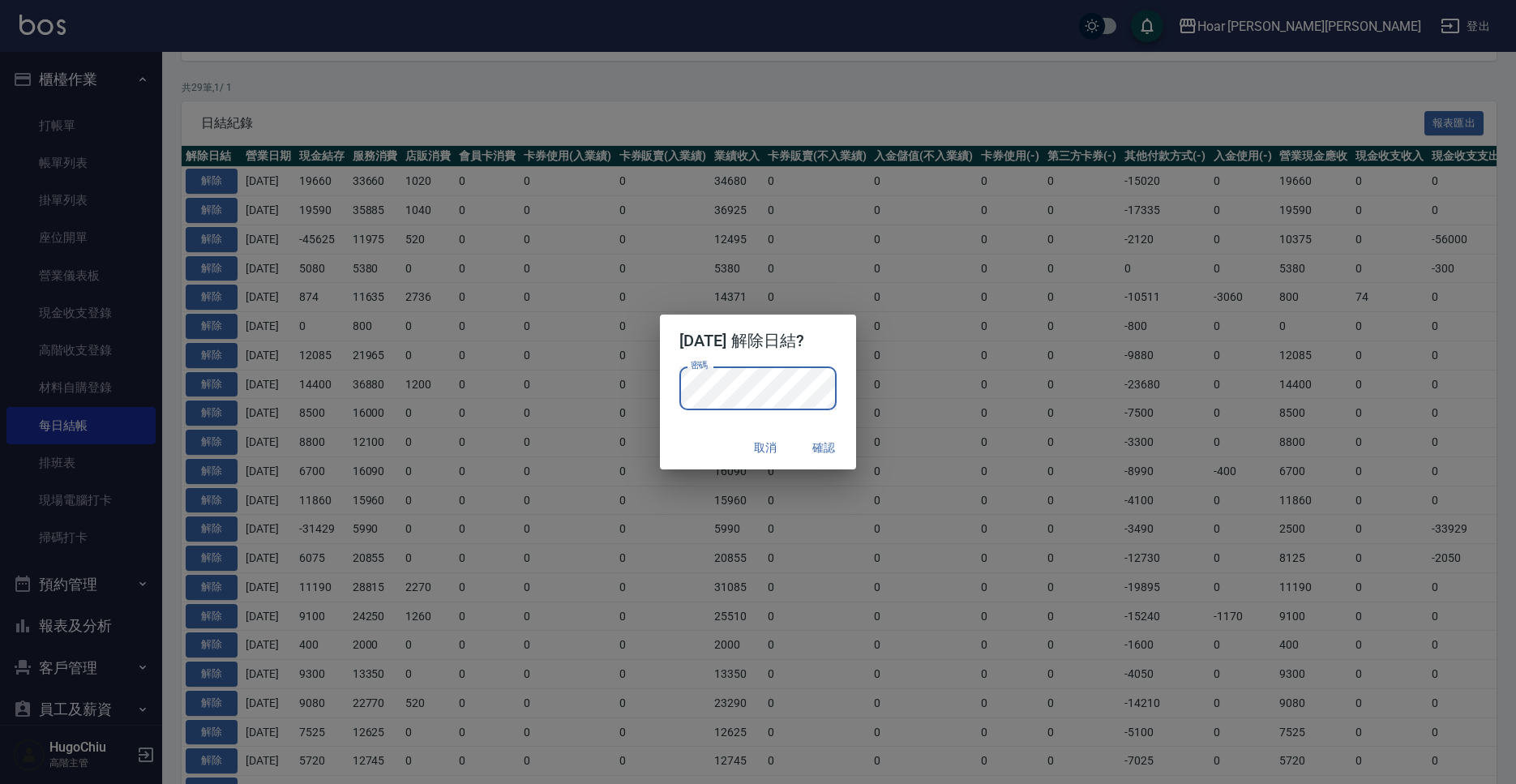
click at [818, 432] on div "取消 確認" at bounding box center [758, 447] width 197 height 43
click at [824, 442] on button "確認" at bounding box center [823, 448] width 52 height 30
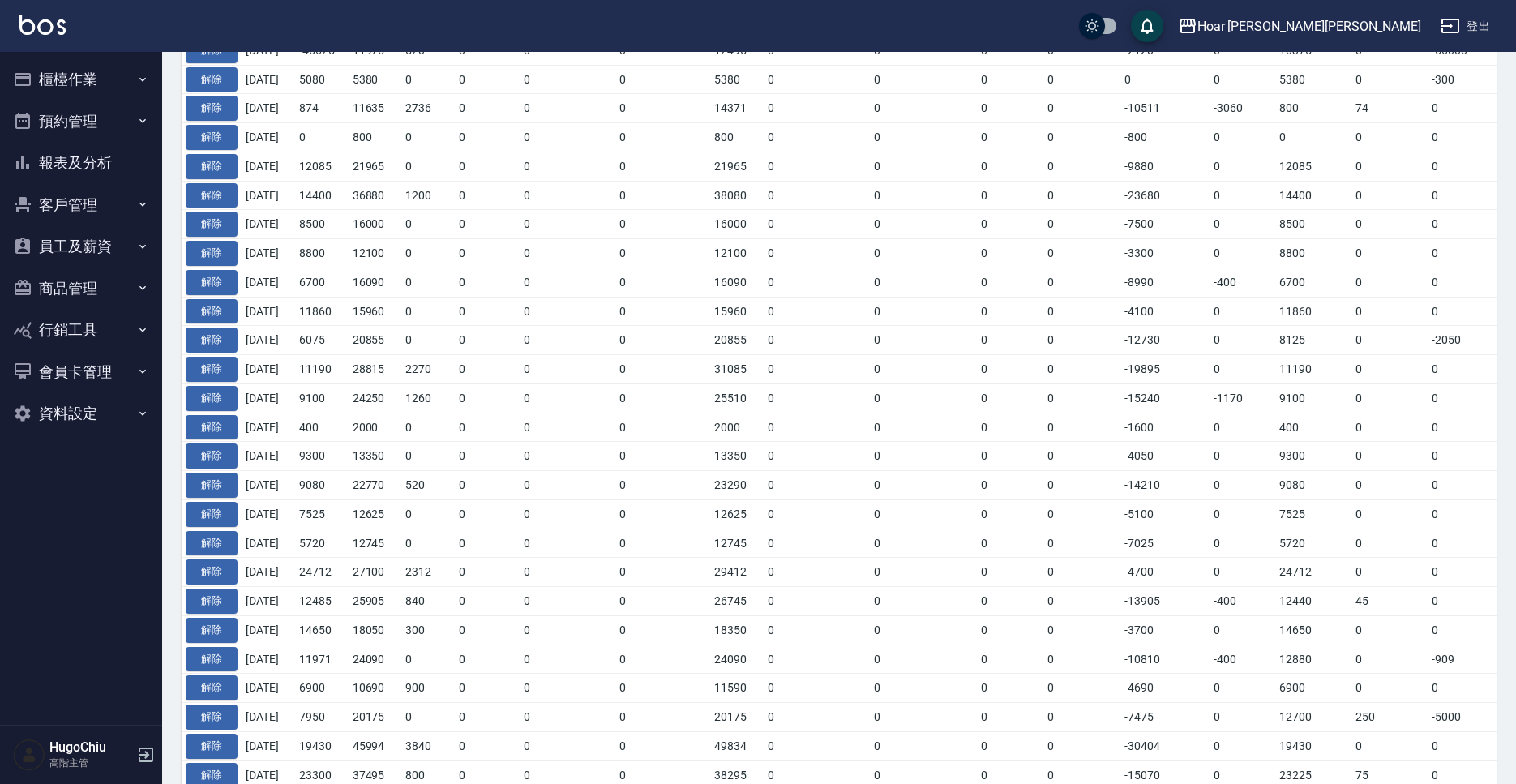
scroll to position [616, 0]
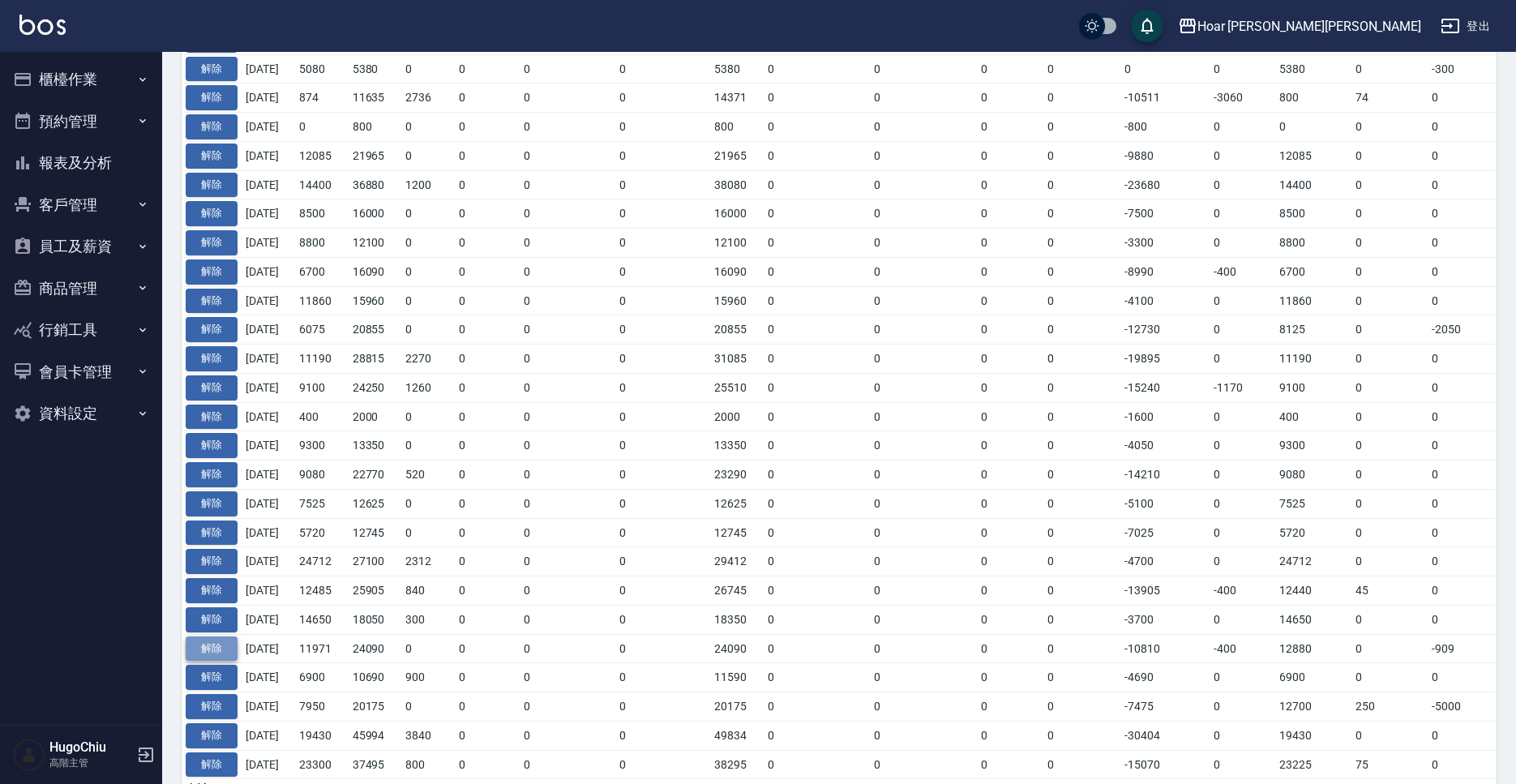
click at [221, 648] on button "解除" at bounding box center [212, 649] width 52 height 25
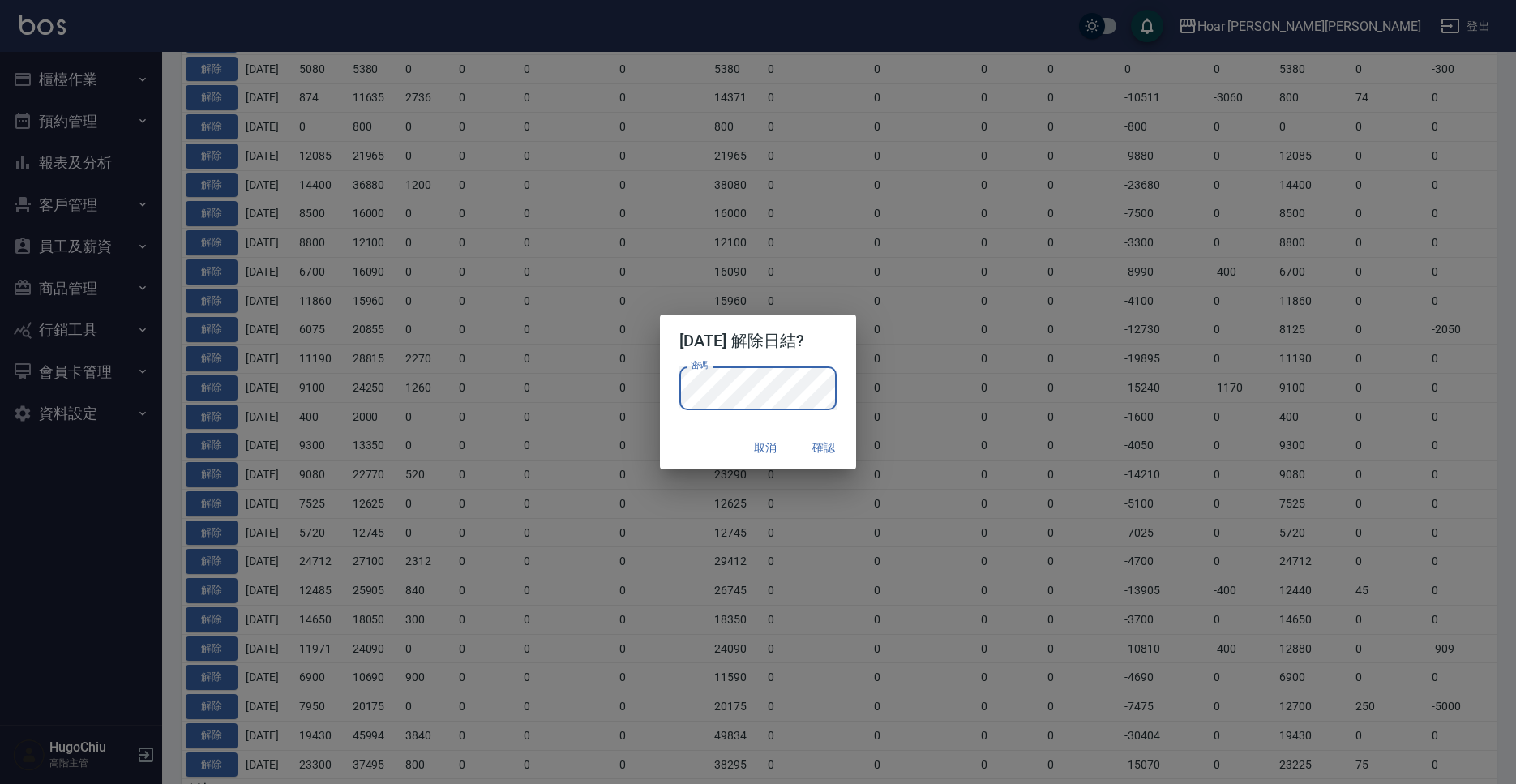
click at [826, 450] on button "確認" at bounding box center [823, 448] width 52 height 30
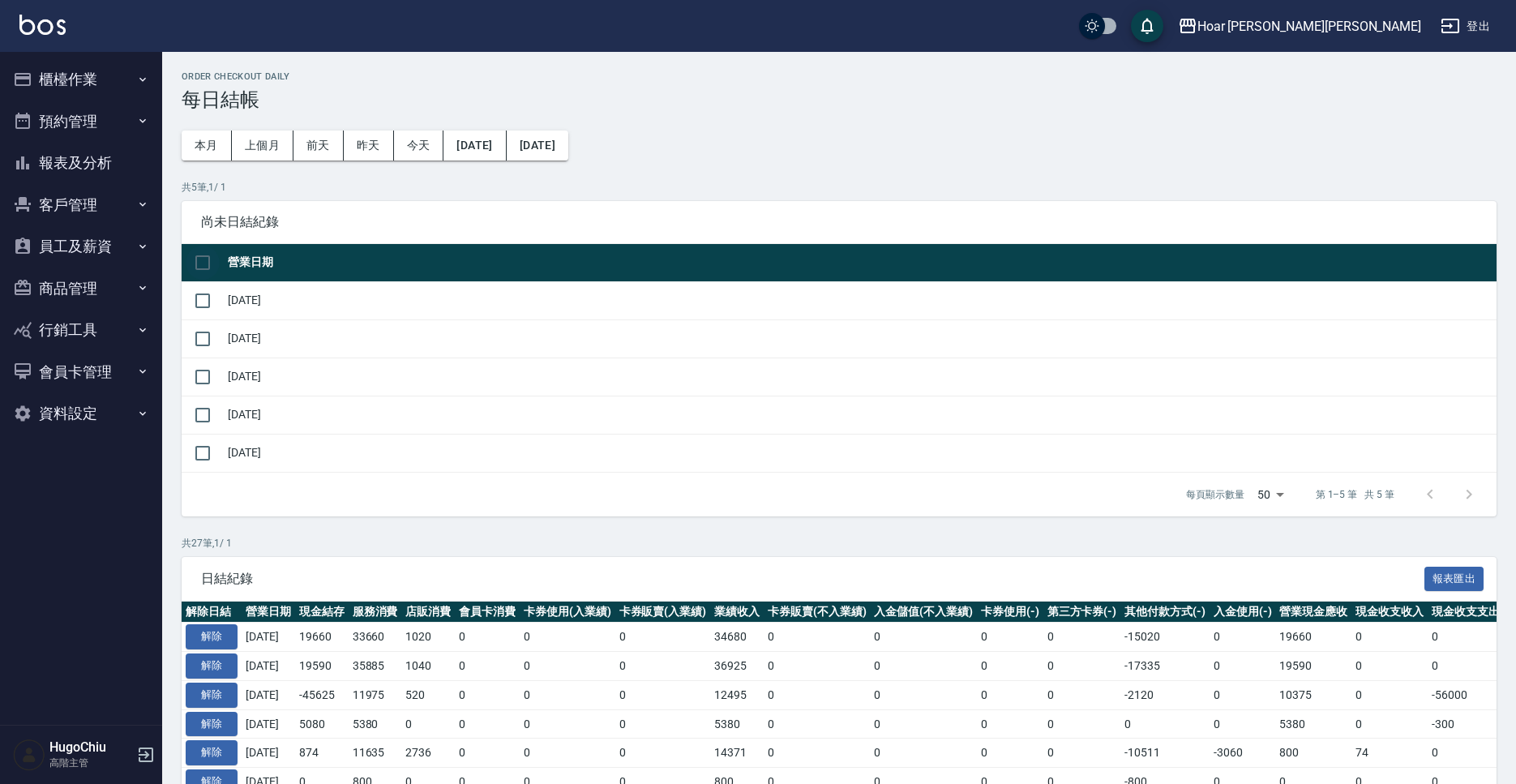
click at [204, 263] on input "checkbox" at bounding box center [203, 262] width 34 height 34
checkbox input "true"
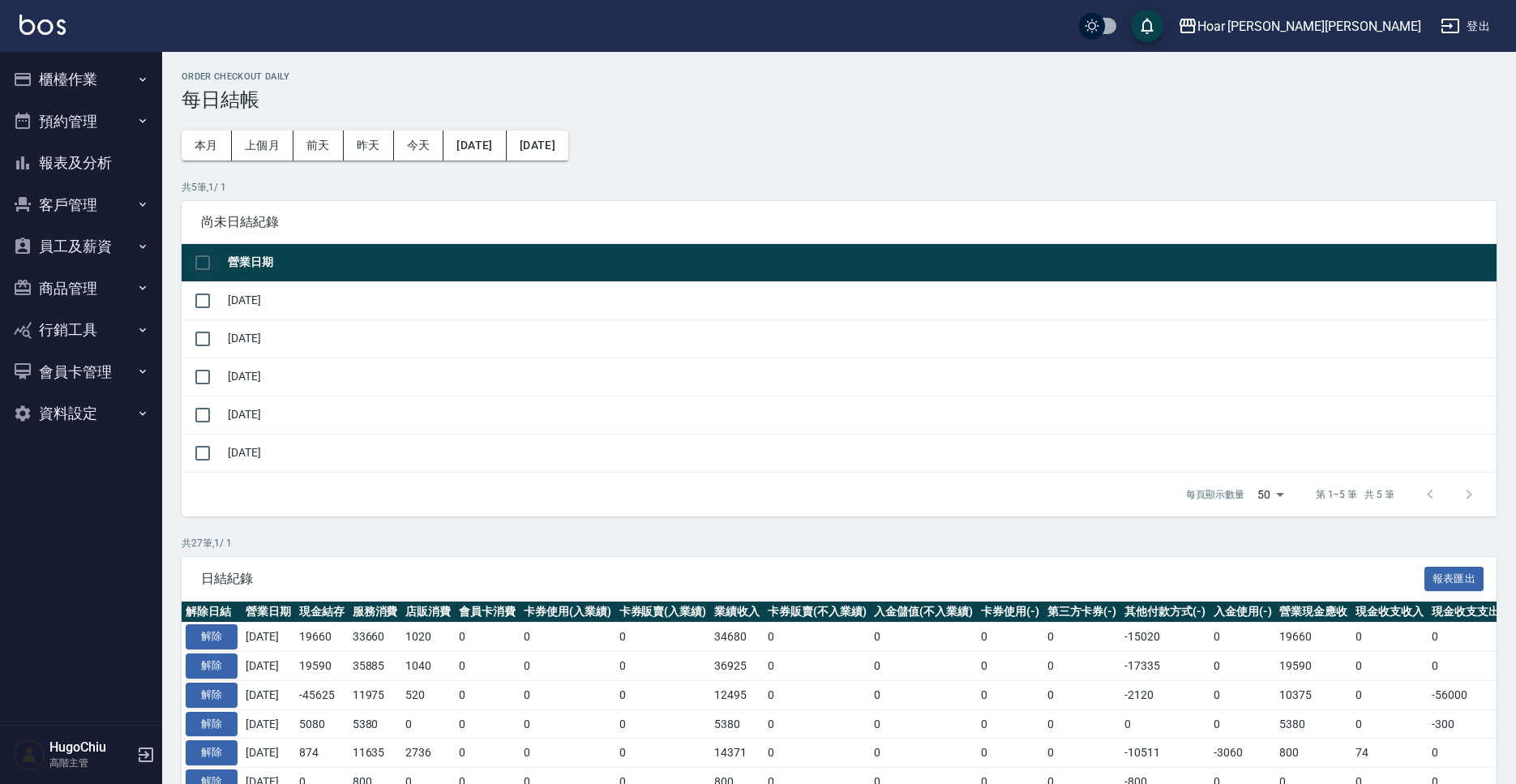
checkbox input "true"
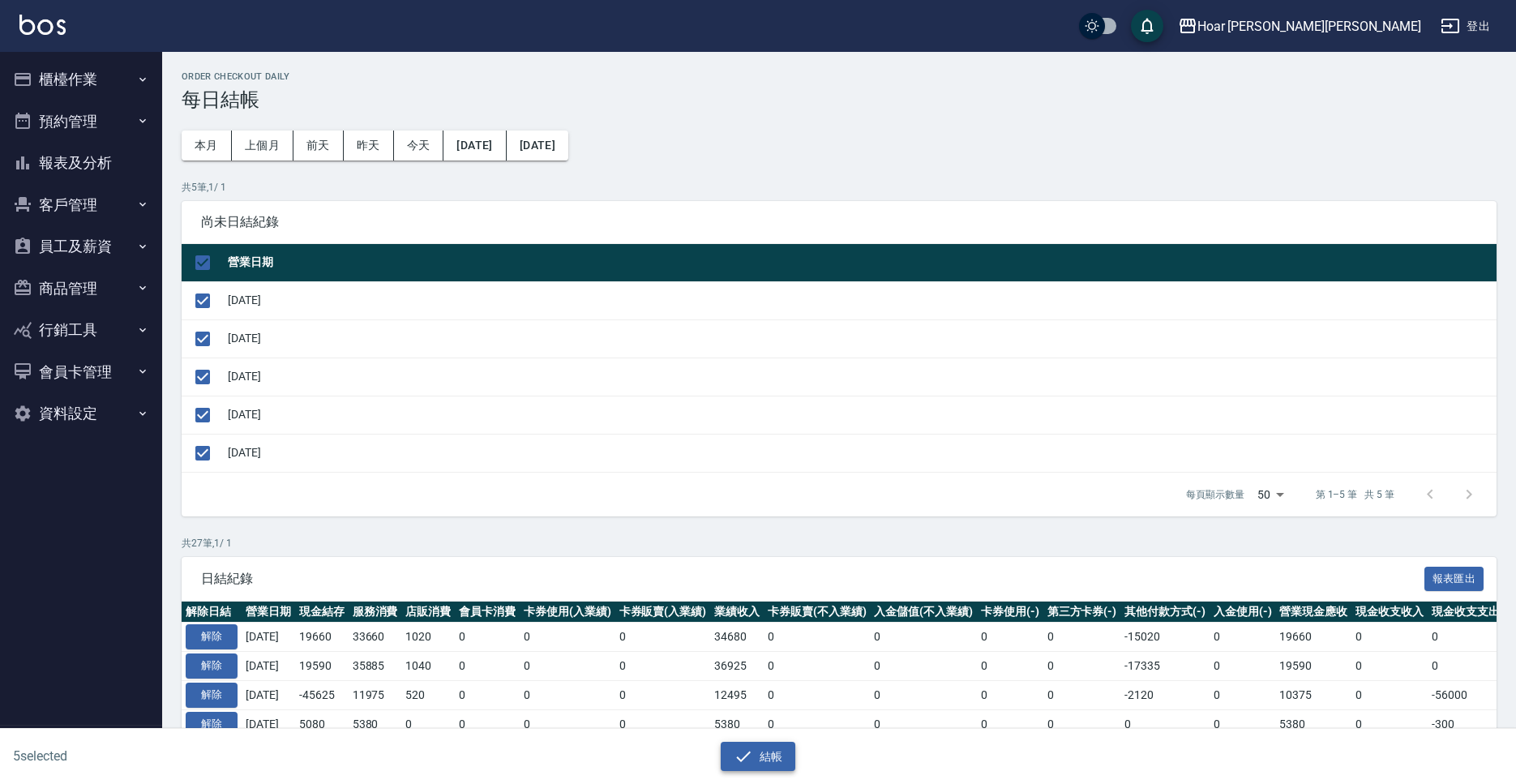
click at [766, 746] on button "結帳" at bounding box center [758, 756] width 75 height 30
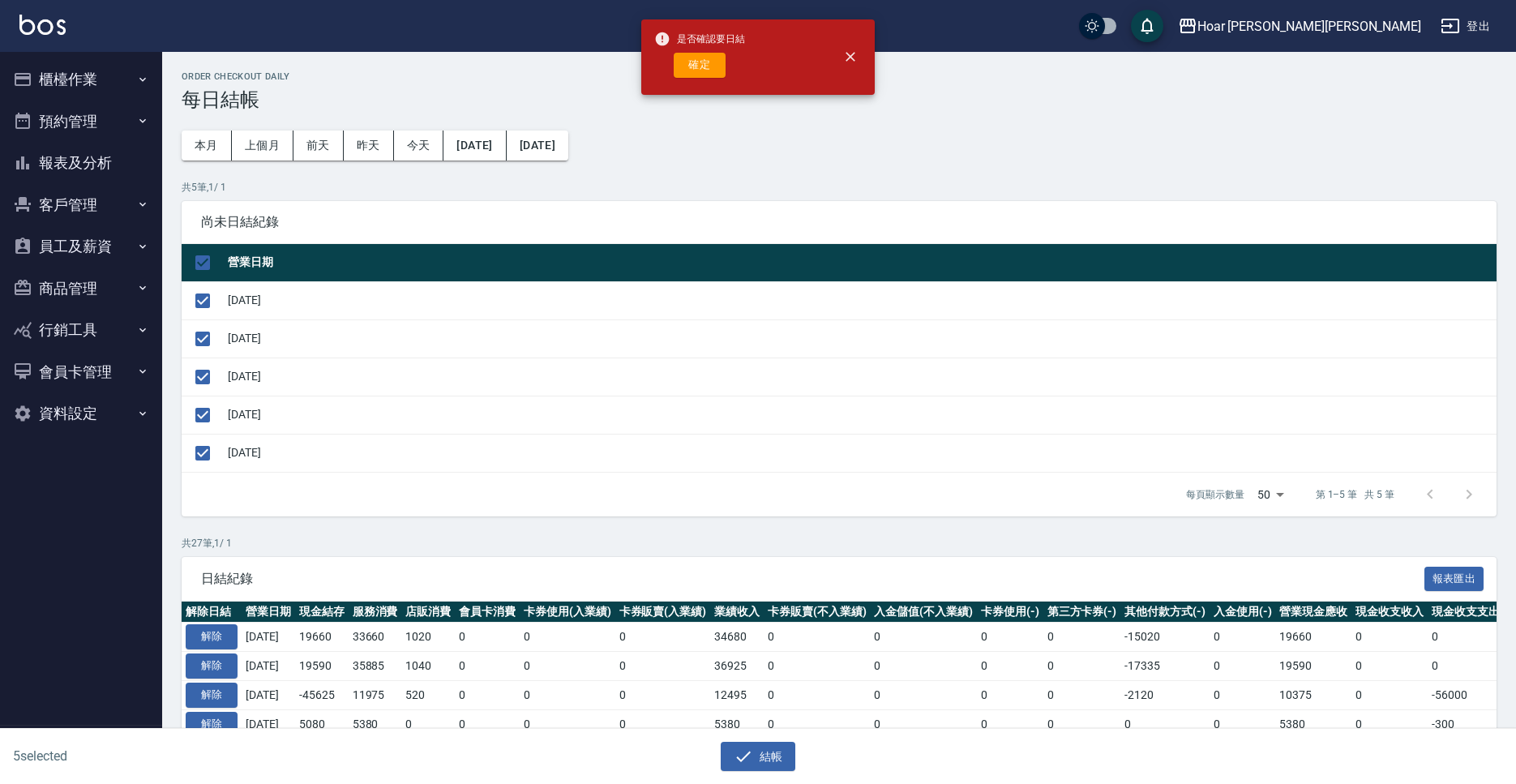
click at [729, 68] on div "確定" at bounding box center [699, 65] width 91 height 25
click at [717, 72] on button "確定" at bounding box center [699, 65] width 52 height 25
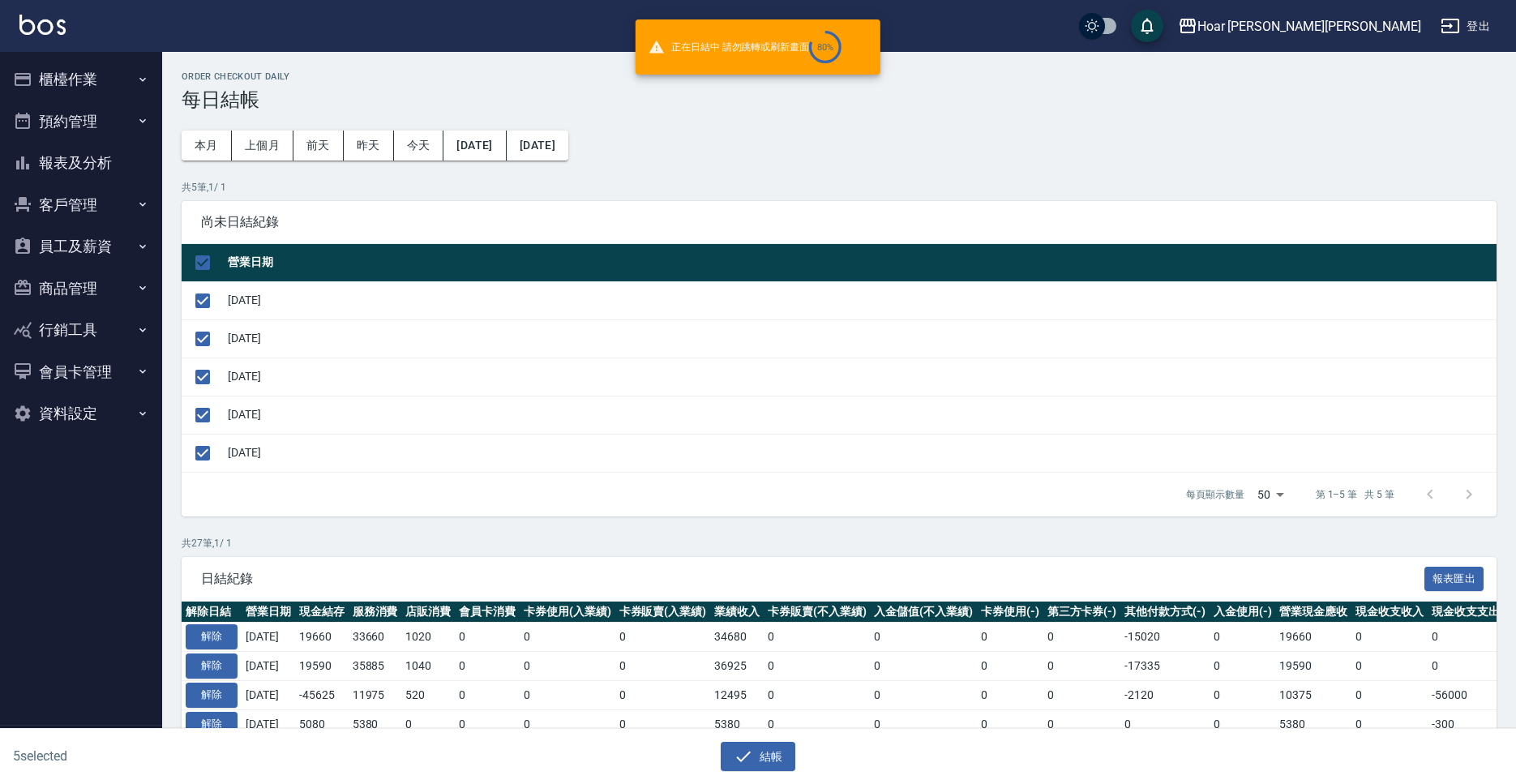
checkbox input "false"
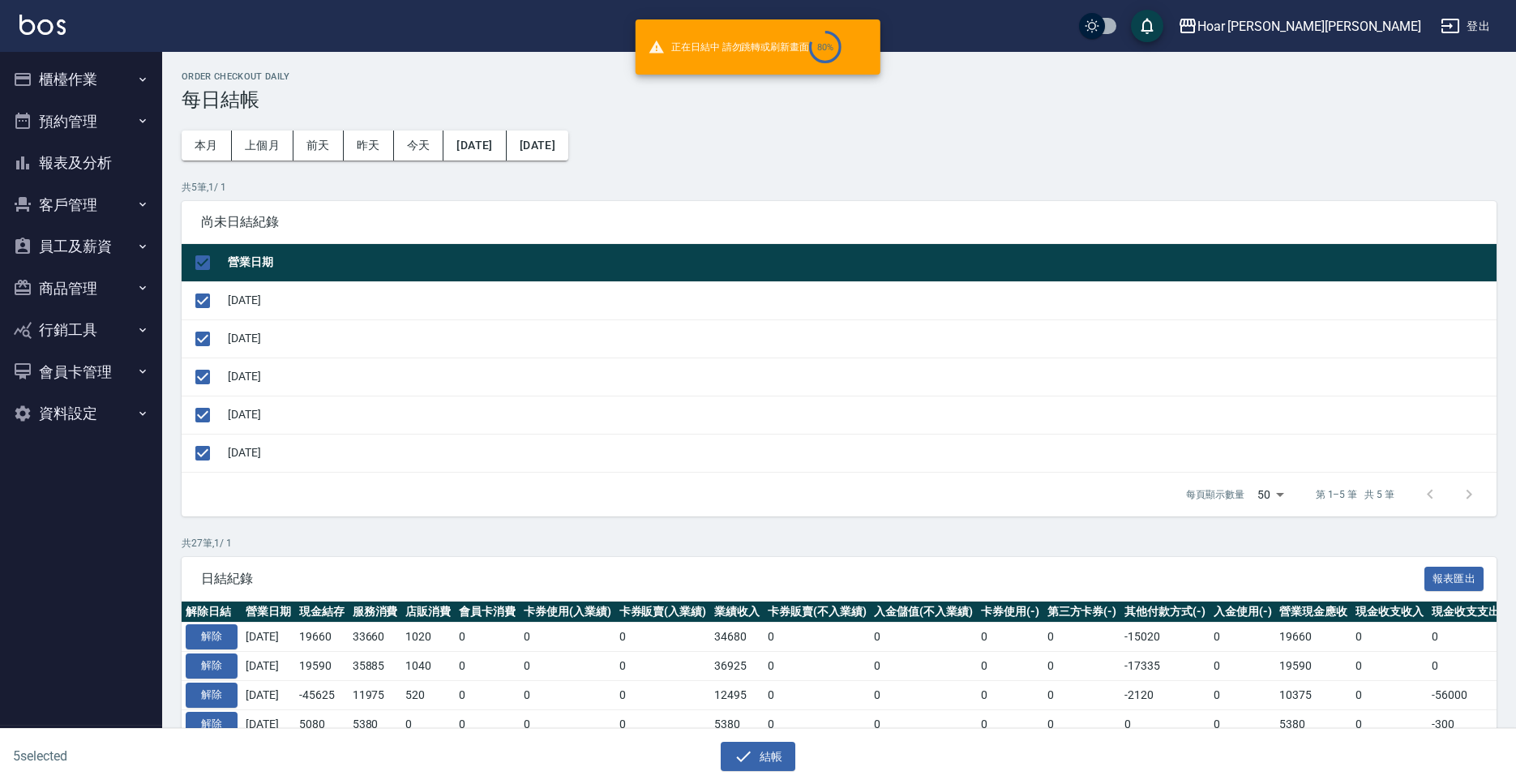
checkbox input "false"
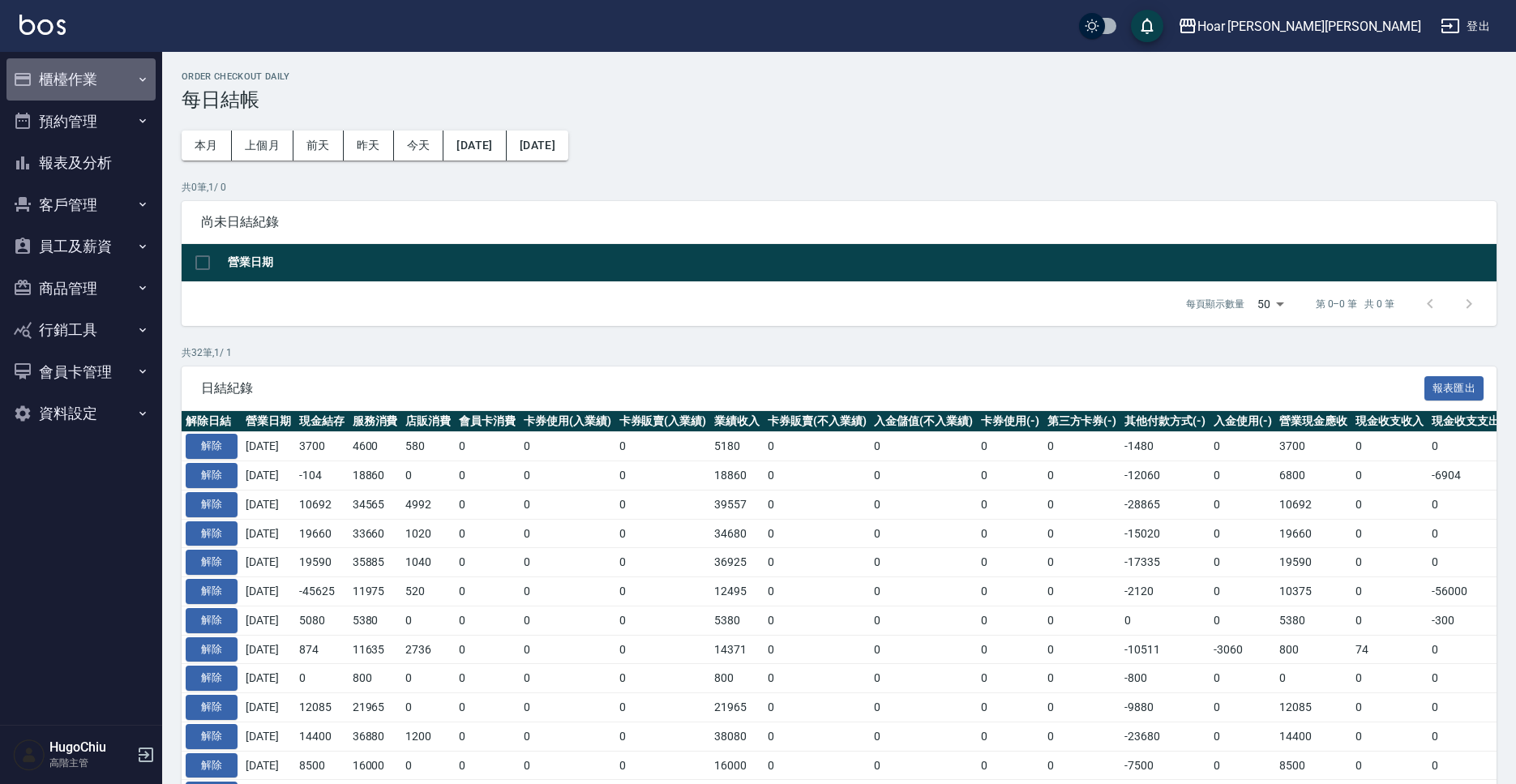
click at [123, 78] on button "櫃檯作業" at bounding box center [81, 79] width 149 height 43
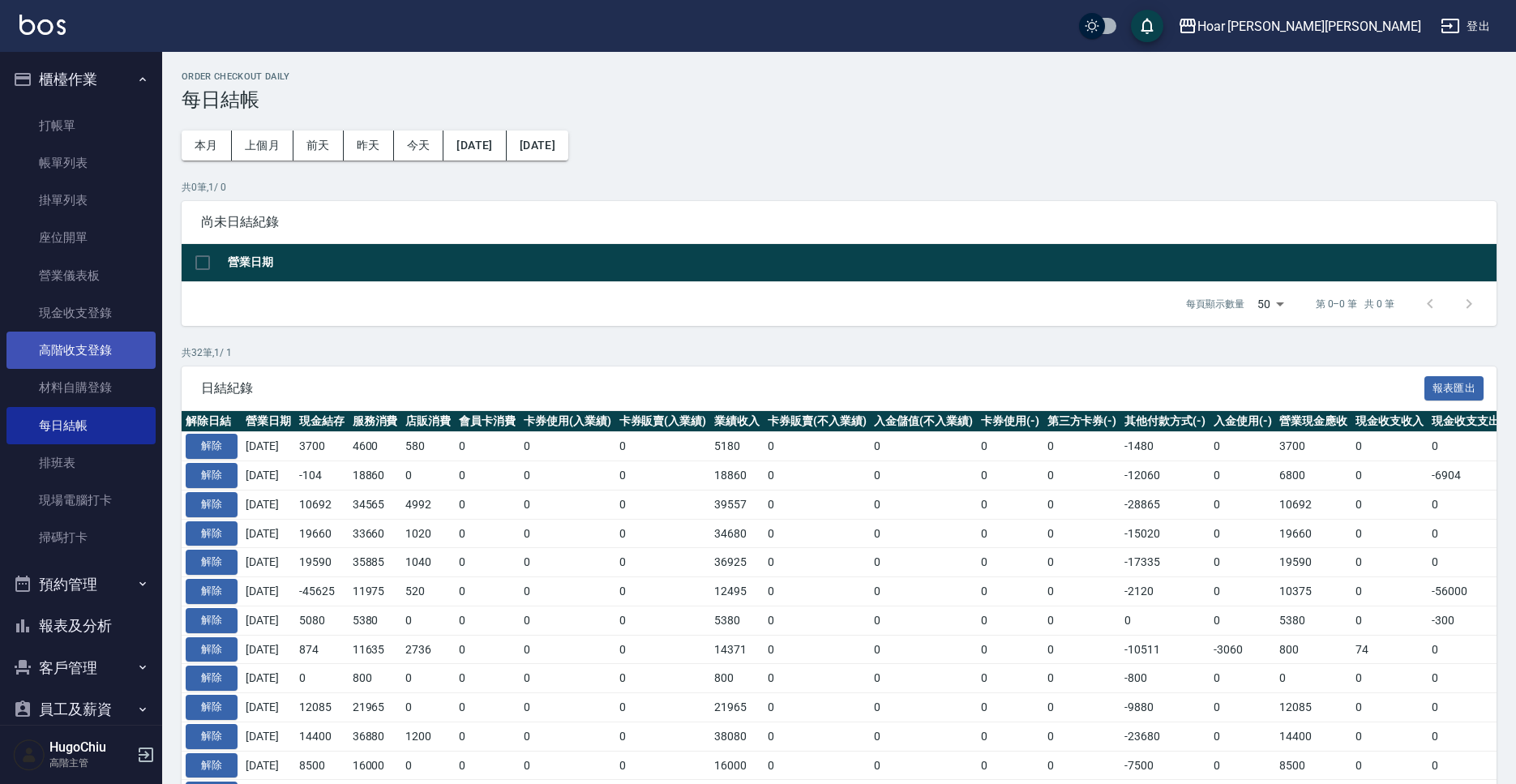
click at [92, 349] on link "高階收支登錄" at bounding box center [81, 349] width 149 height 38
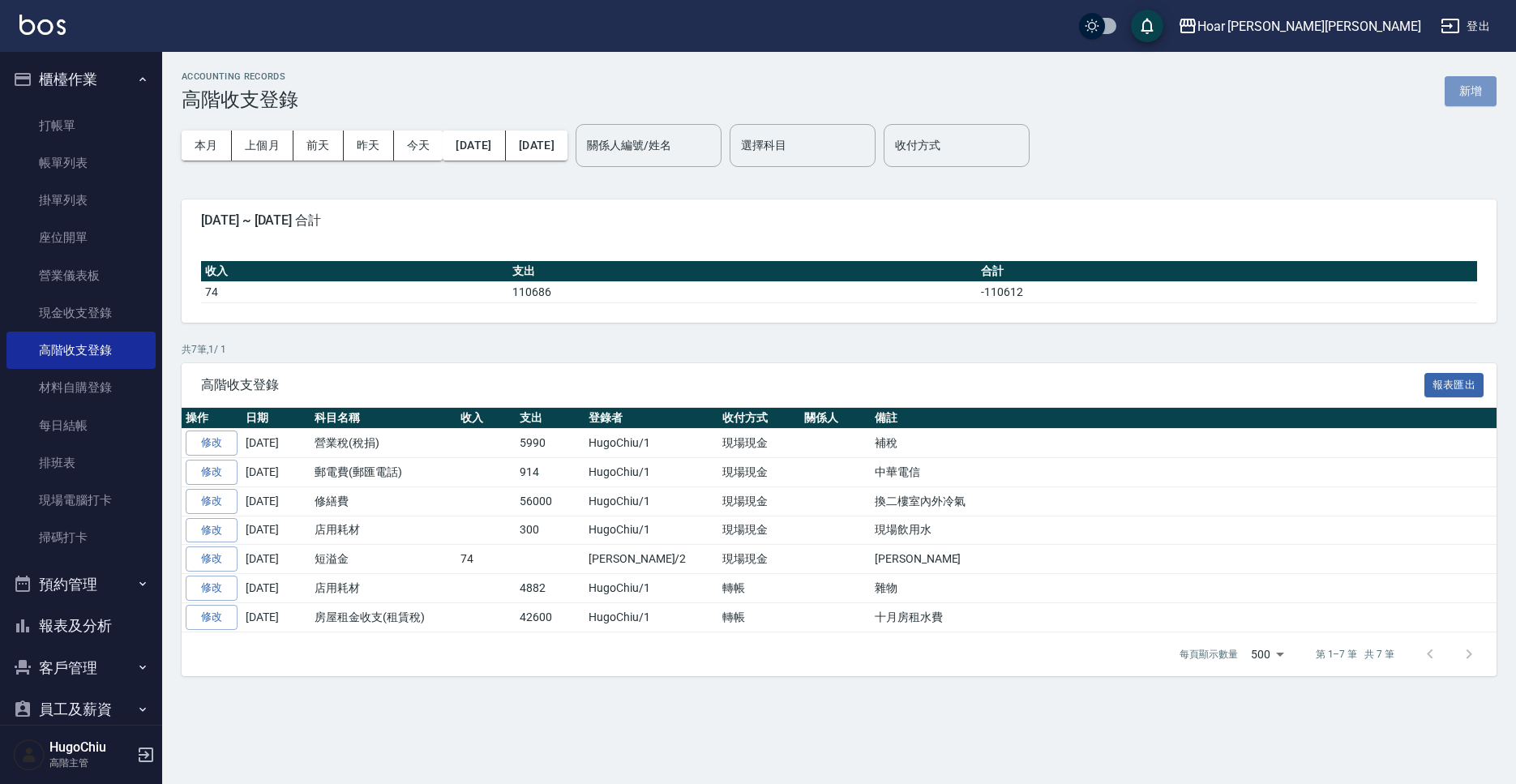
drag, startPoint x: 1470, startPoint y: 79, endPoint x: 1360, endPoint y: 117, distance: 116.4
click at [1469, 79] on button "新增" at bounding box center [1471, 91] width 52 height 30
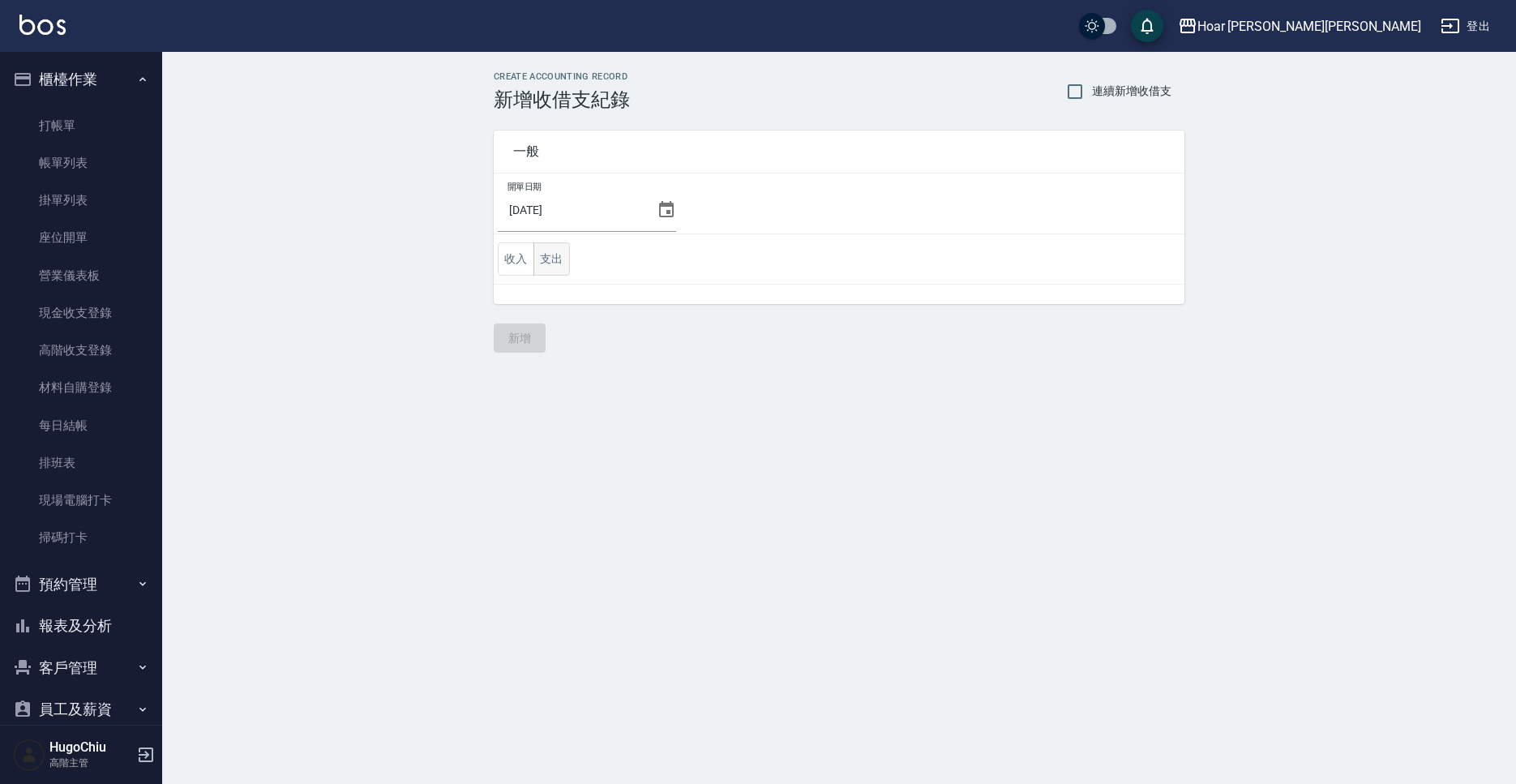
click at [543, 267] on button "支出" at bounding box center [552, 259] width 37 height 33
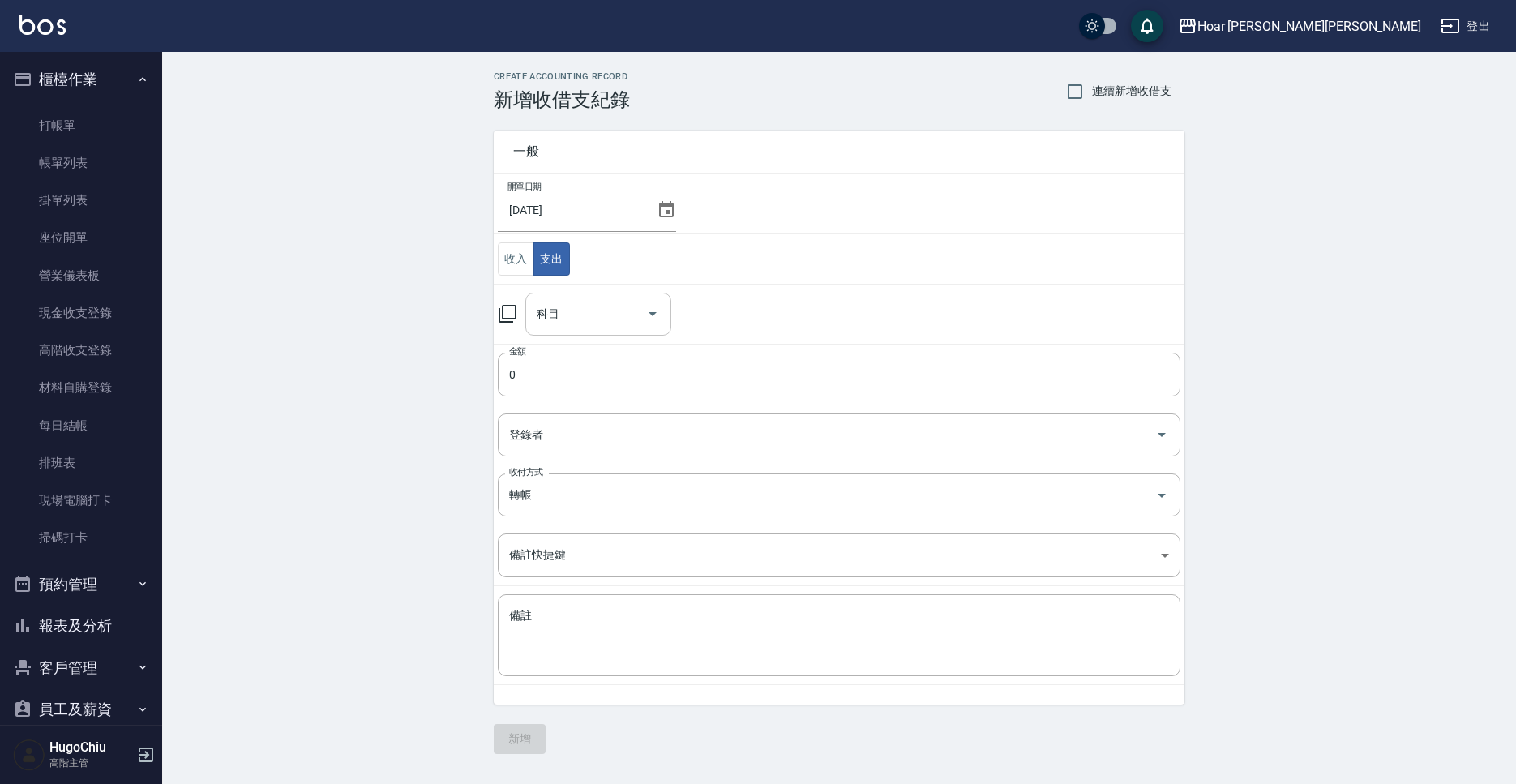
click at [571, 319] on input "科目" at bounding box center [586, 314] width 107 height 28
type input "16 店用耗材"
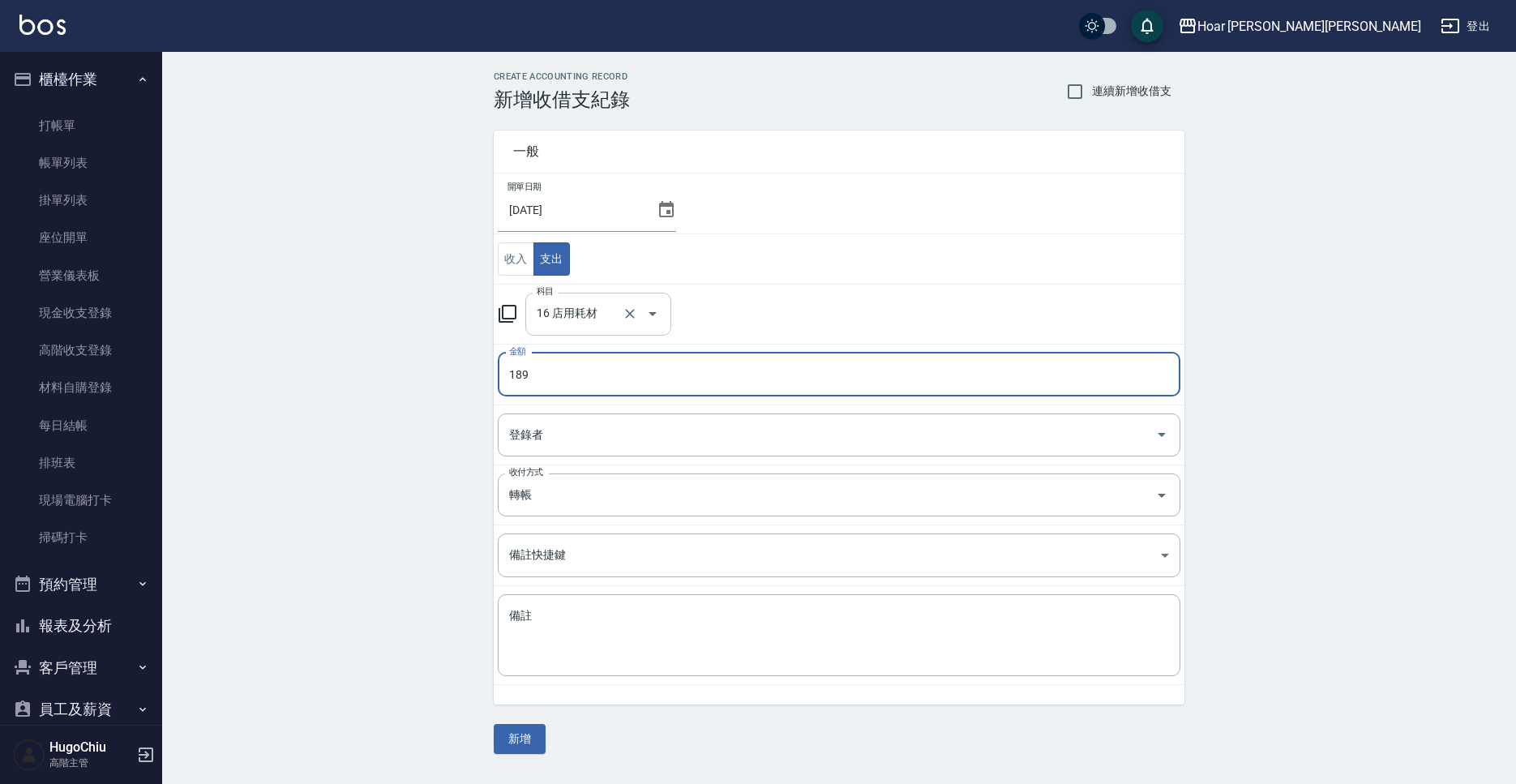
type input "189"
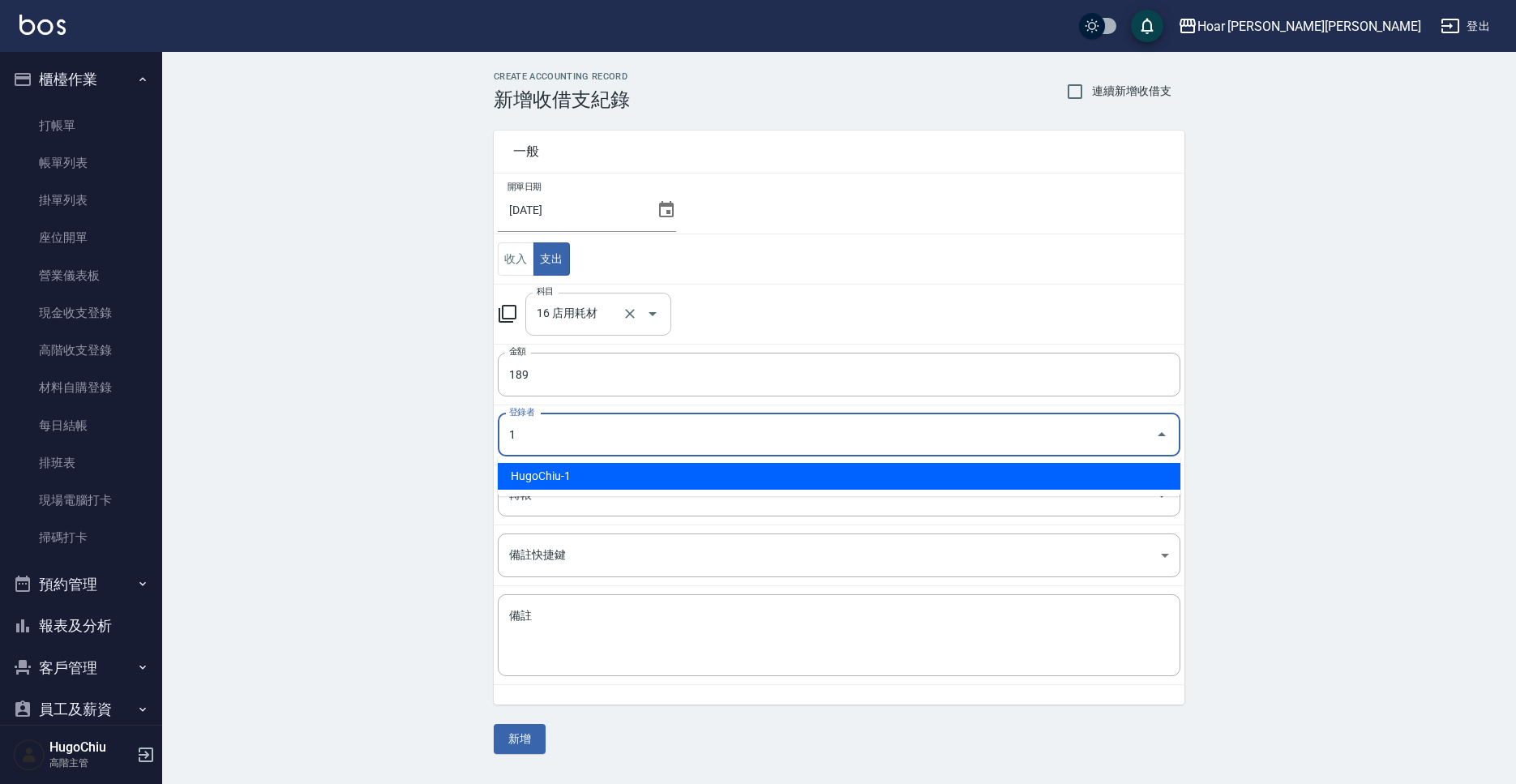
type input "HugoChiu-1"
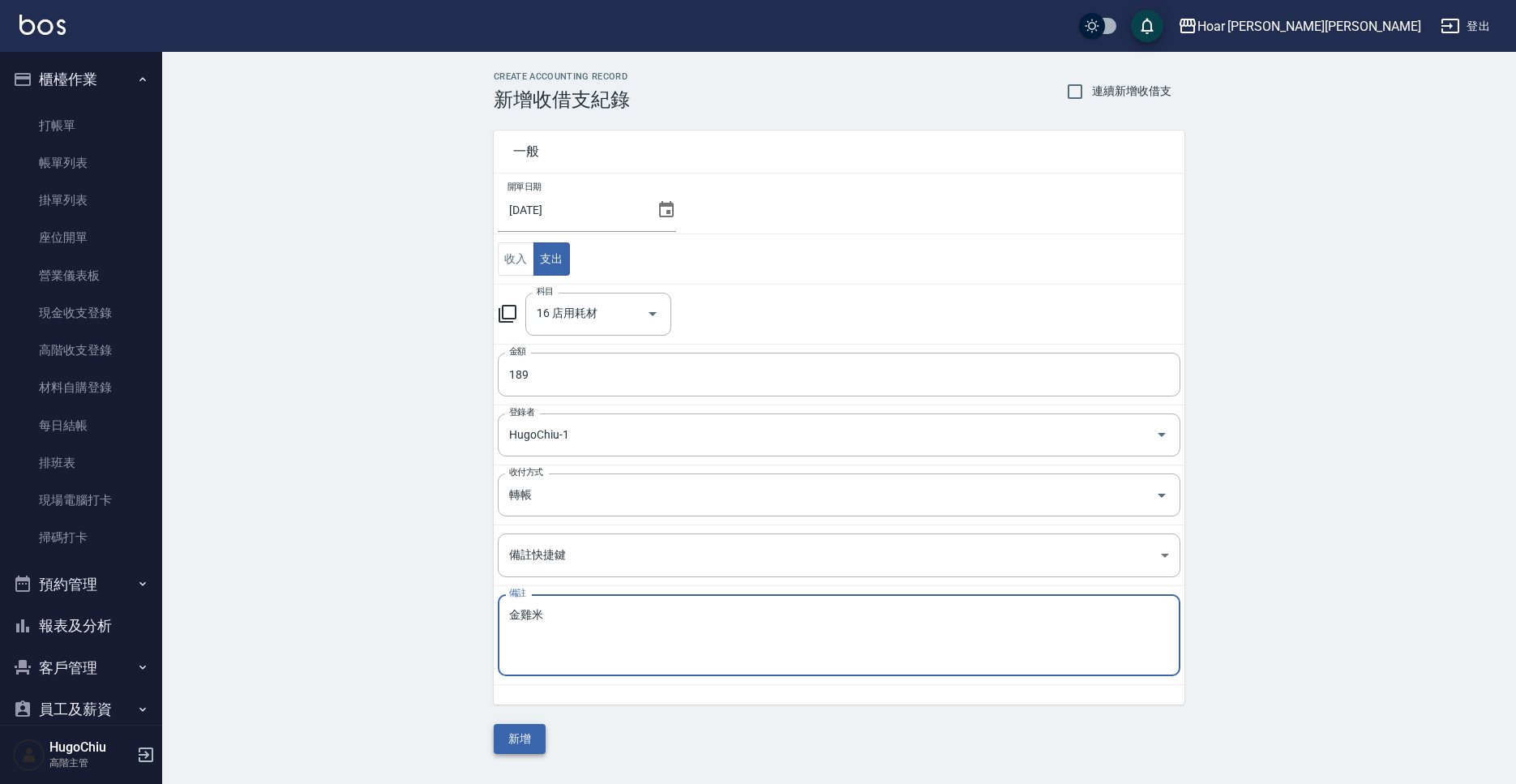
type textarea "金雞米"
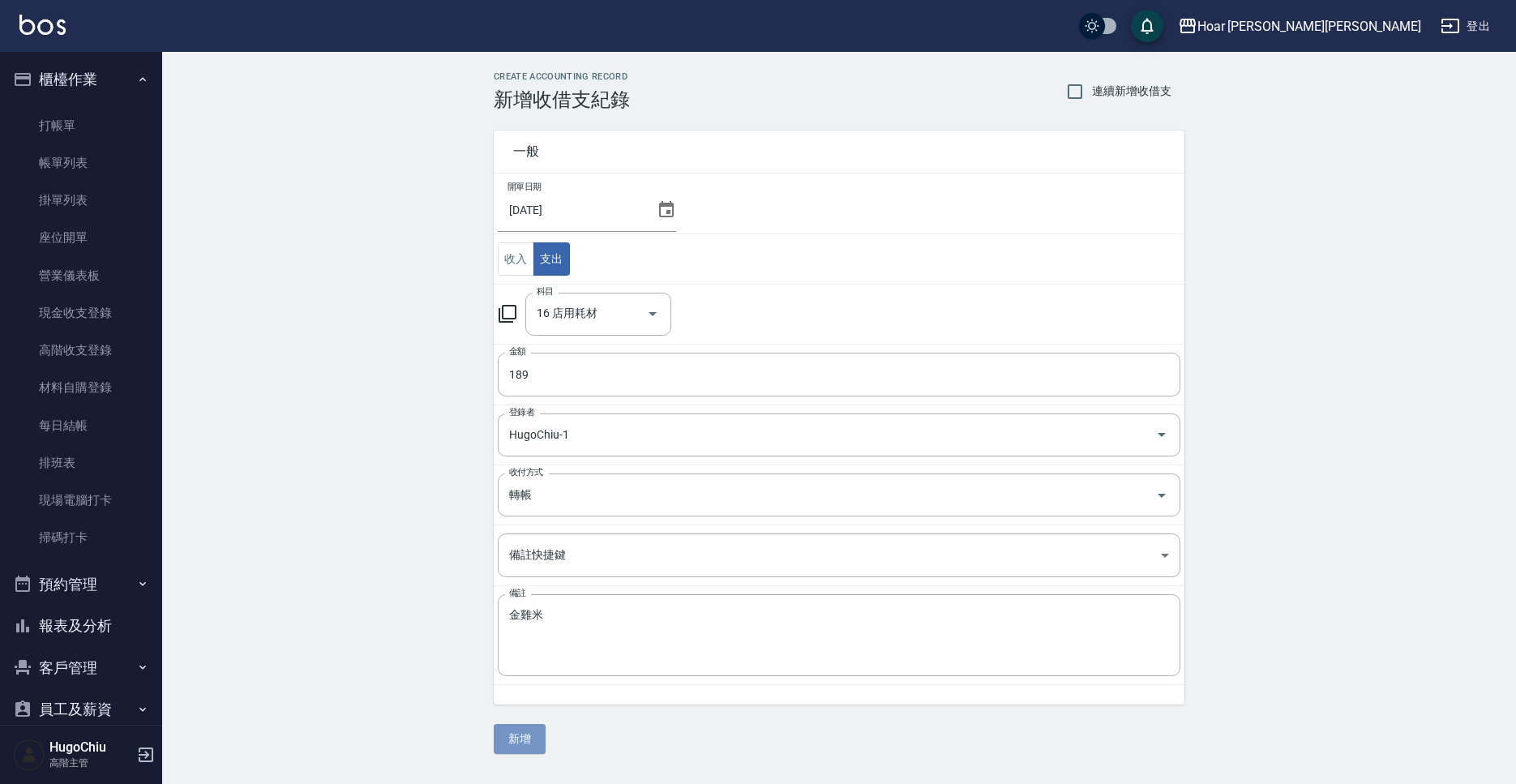
drag, startPoint x: 525, startPoint y: 736, endPoint x: 530, endPoint y: 728, distance: 9.4
click at [525, 736] on button "新增" at bounding box center [520, 739] width 52 height 30
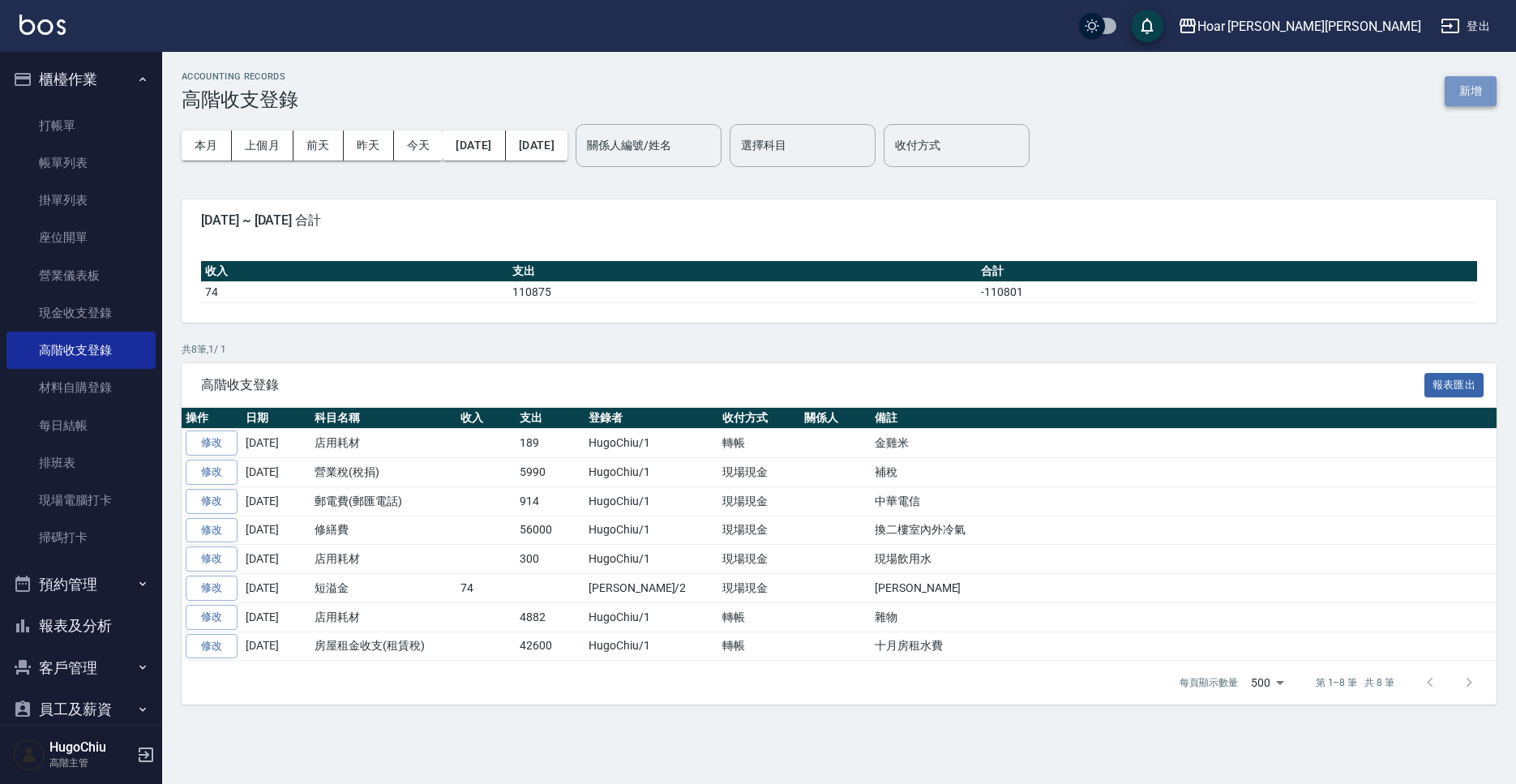
click at [1476, 95] on button "新增" at bounding box center [1471, 91] width 52 height 30
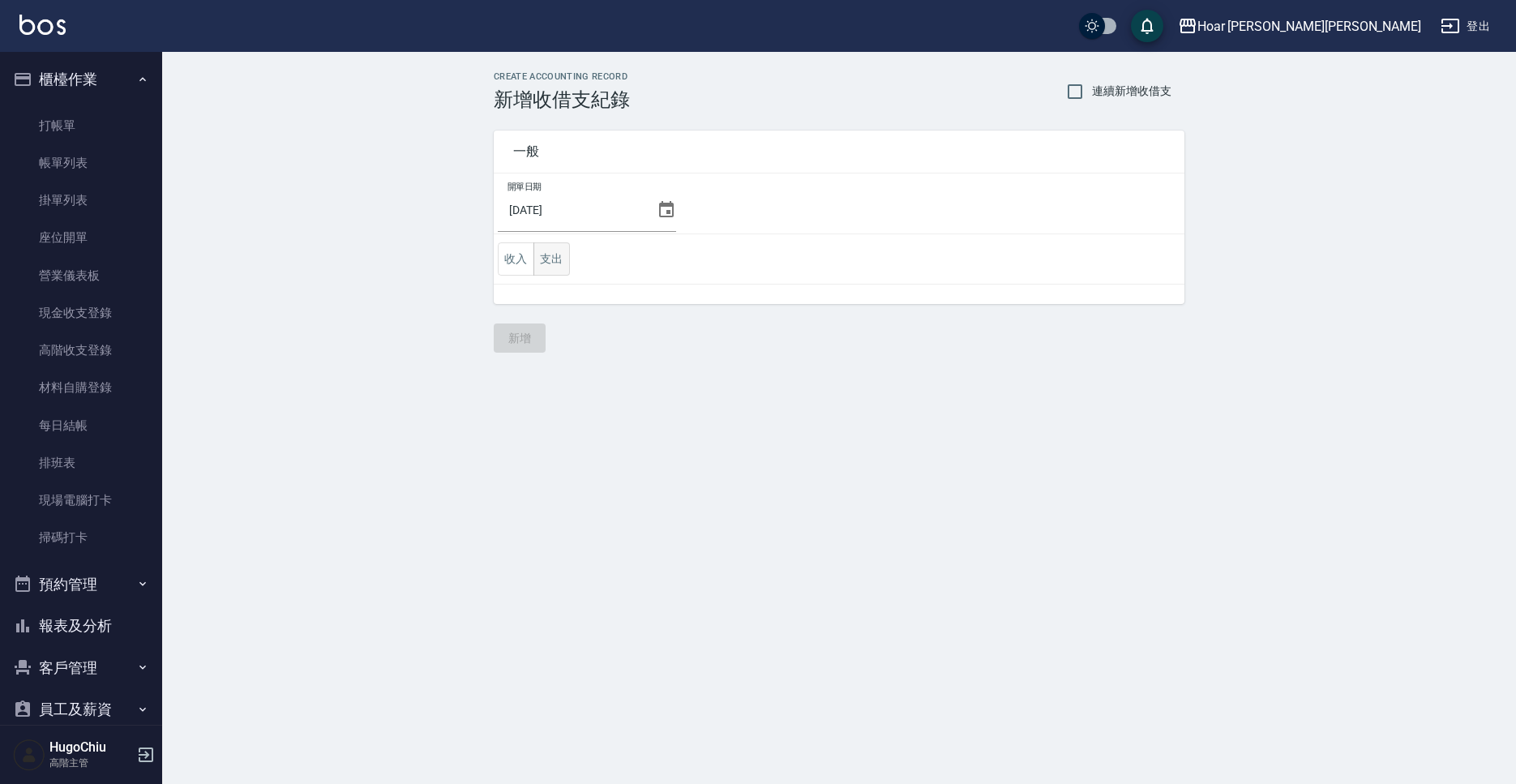
click at [546, 265] on button "支出" at bounding box center [552, 259] width 37 height 33
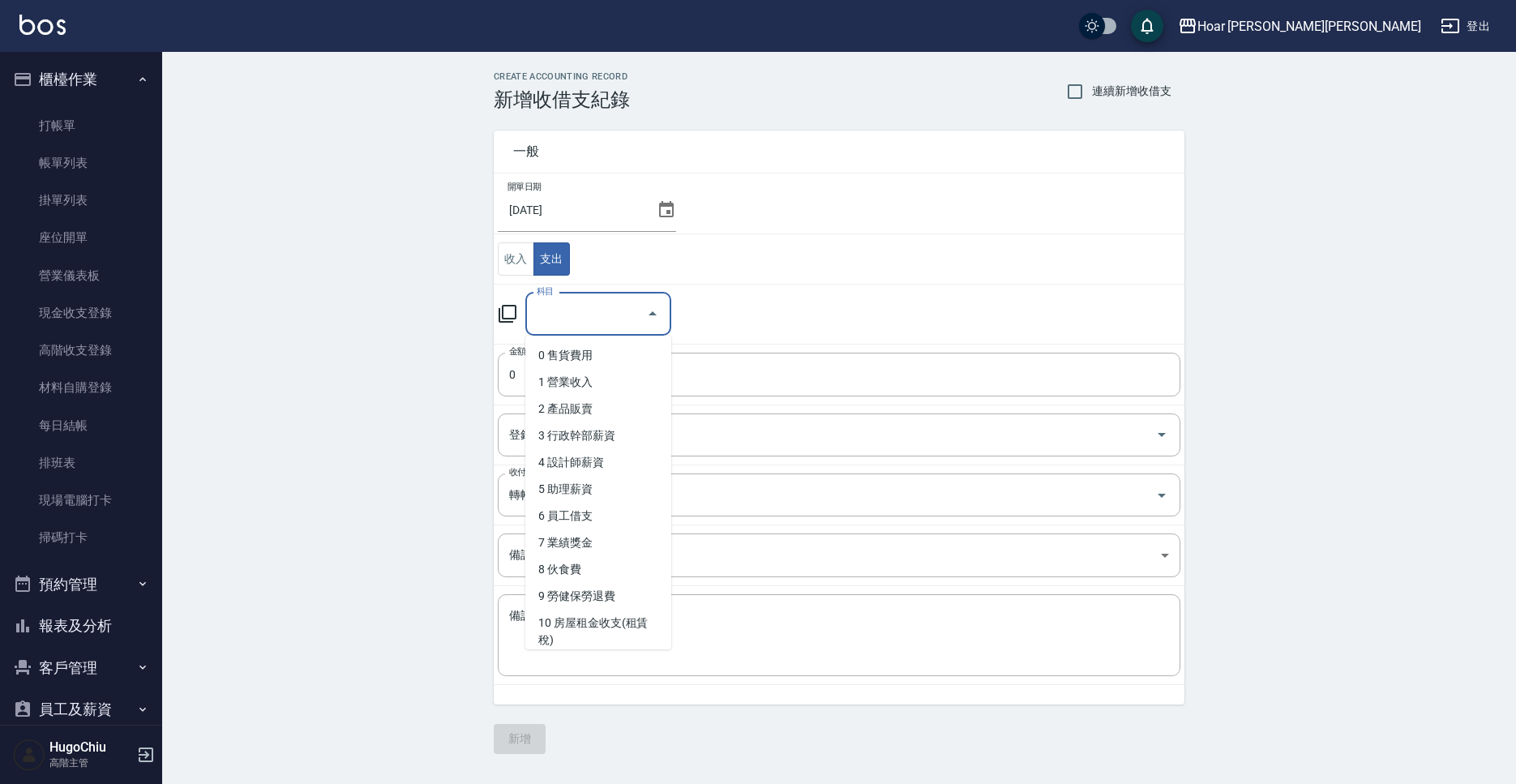
click at [581, 307] on input "科目" at bounding box center [586, 314] width 107 height 28
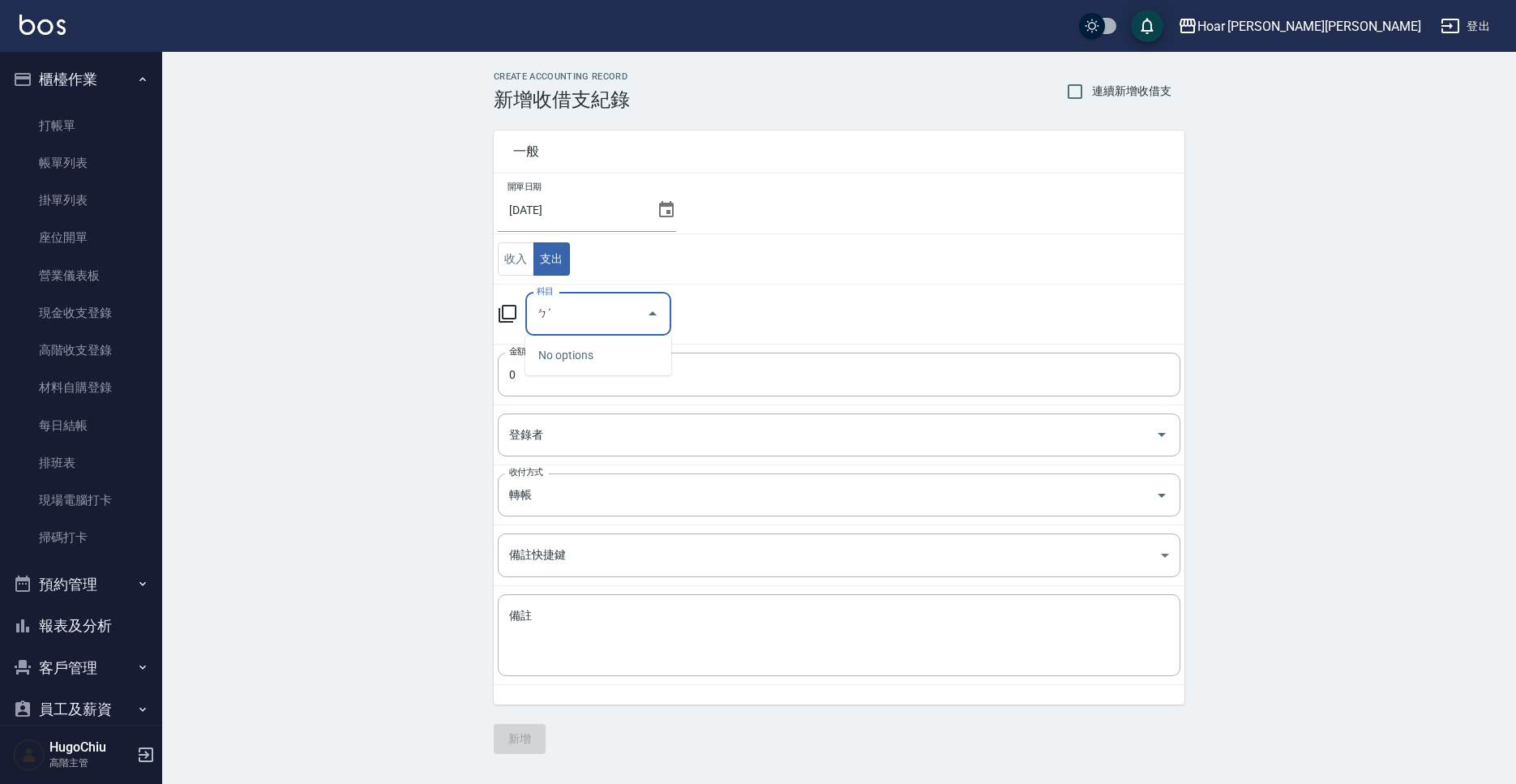
type input "ㄅ"
type input "16 店用耗材"
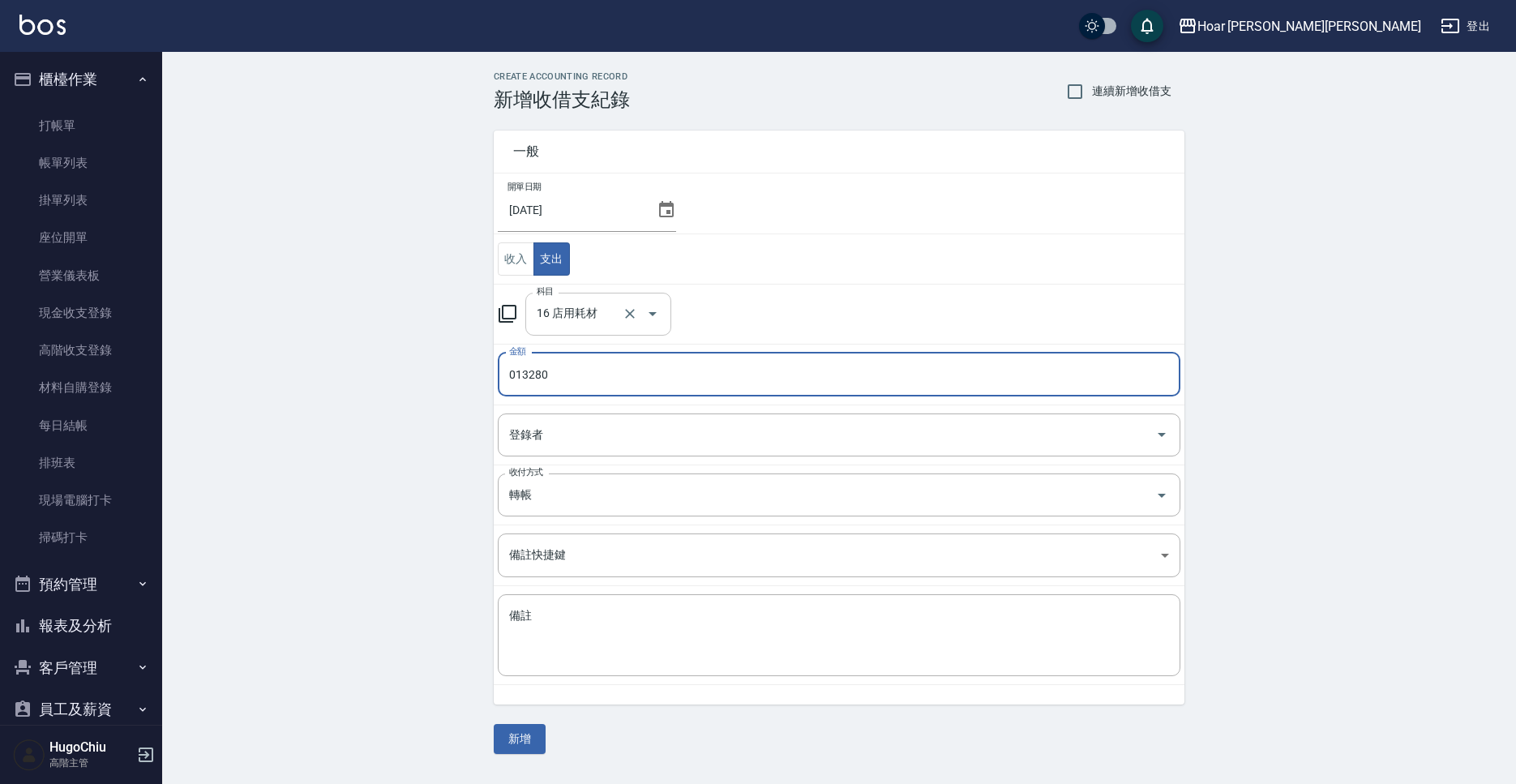
type input "013280"
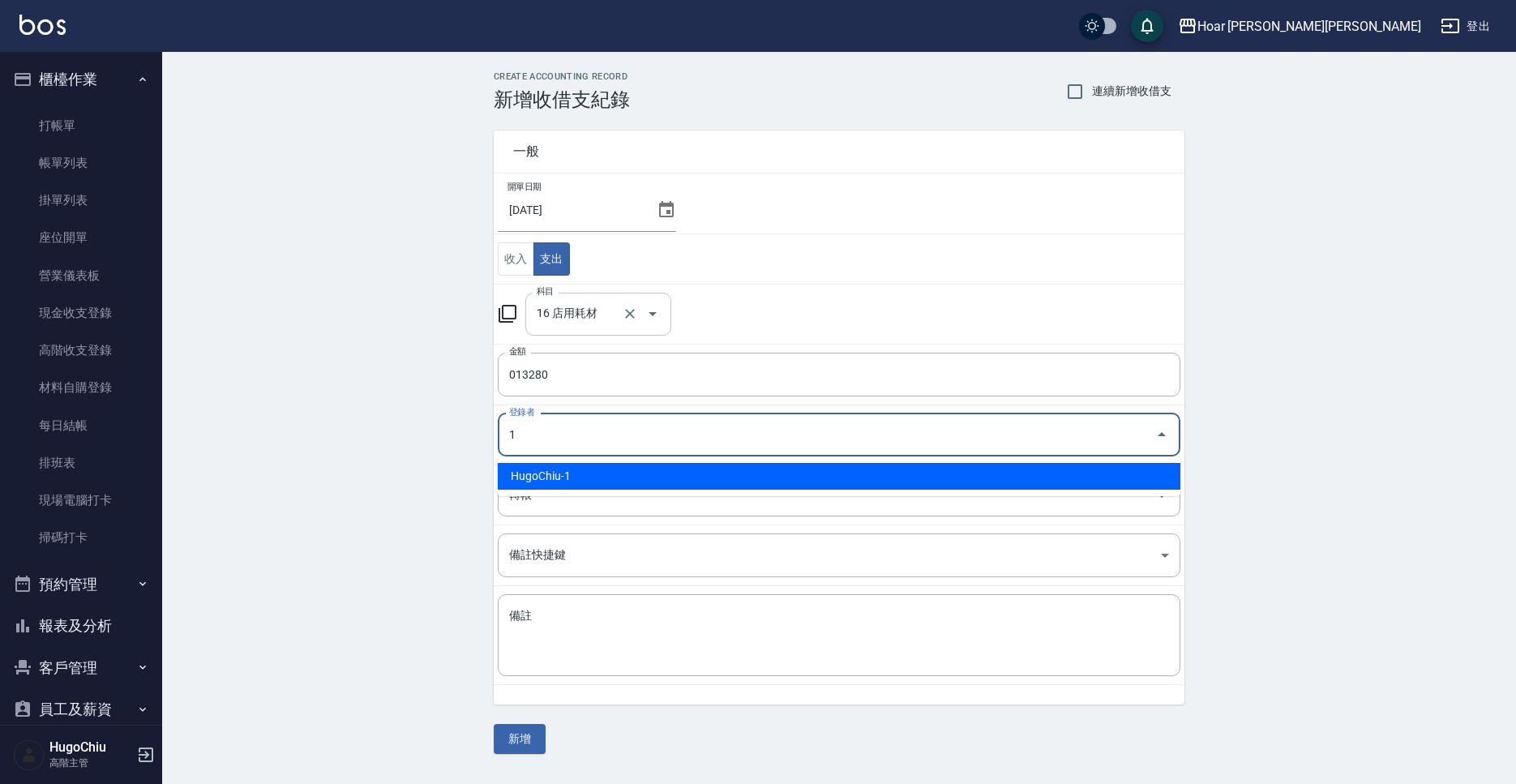
type input "HugoChiu-1"
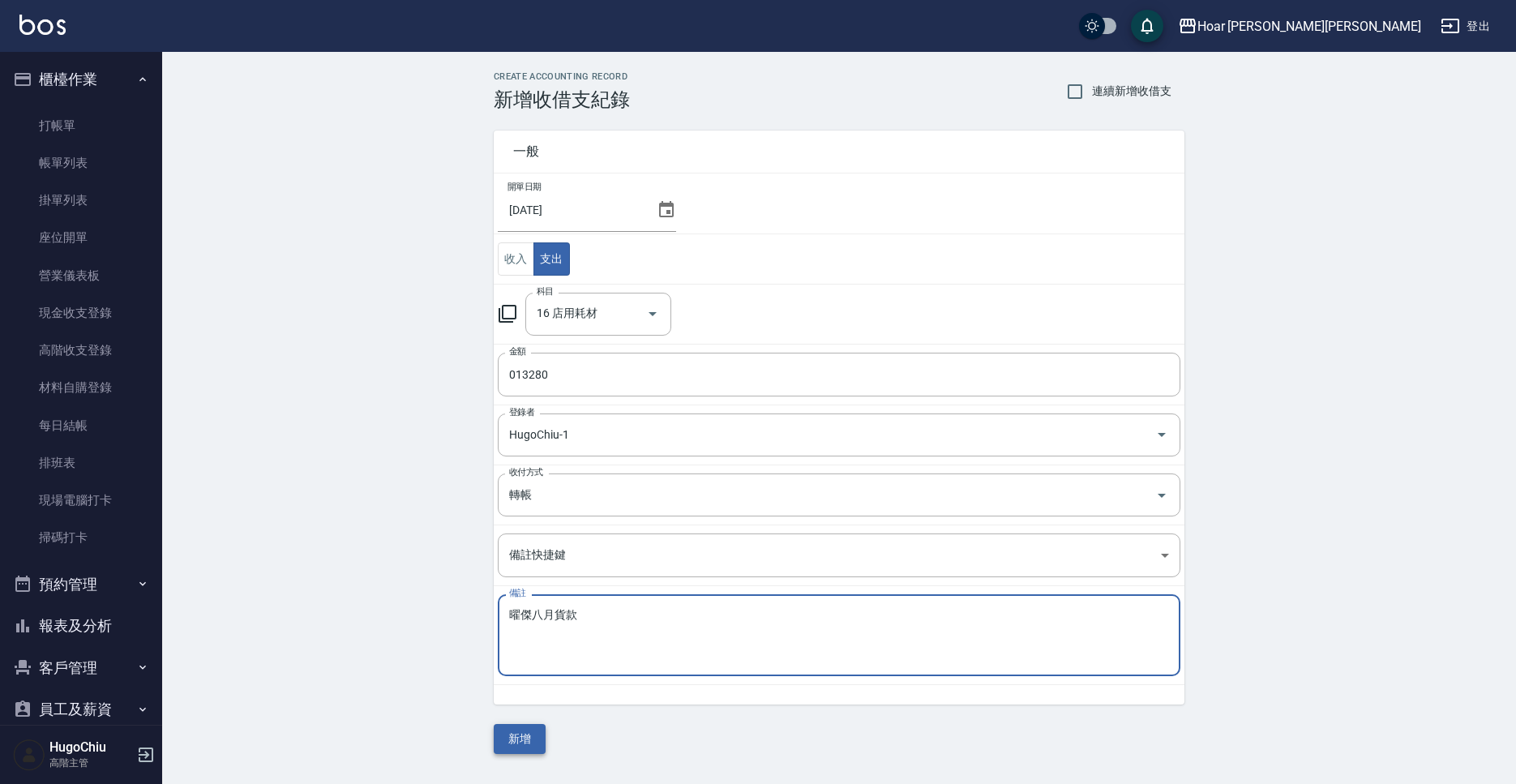
type textarea "曜傑八月貨款"
click at [508, 739] on button "新增" at bounding box center [520, 739] width 52 height 30
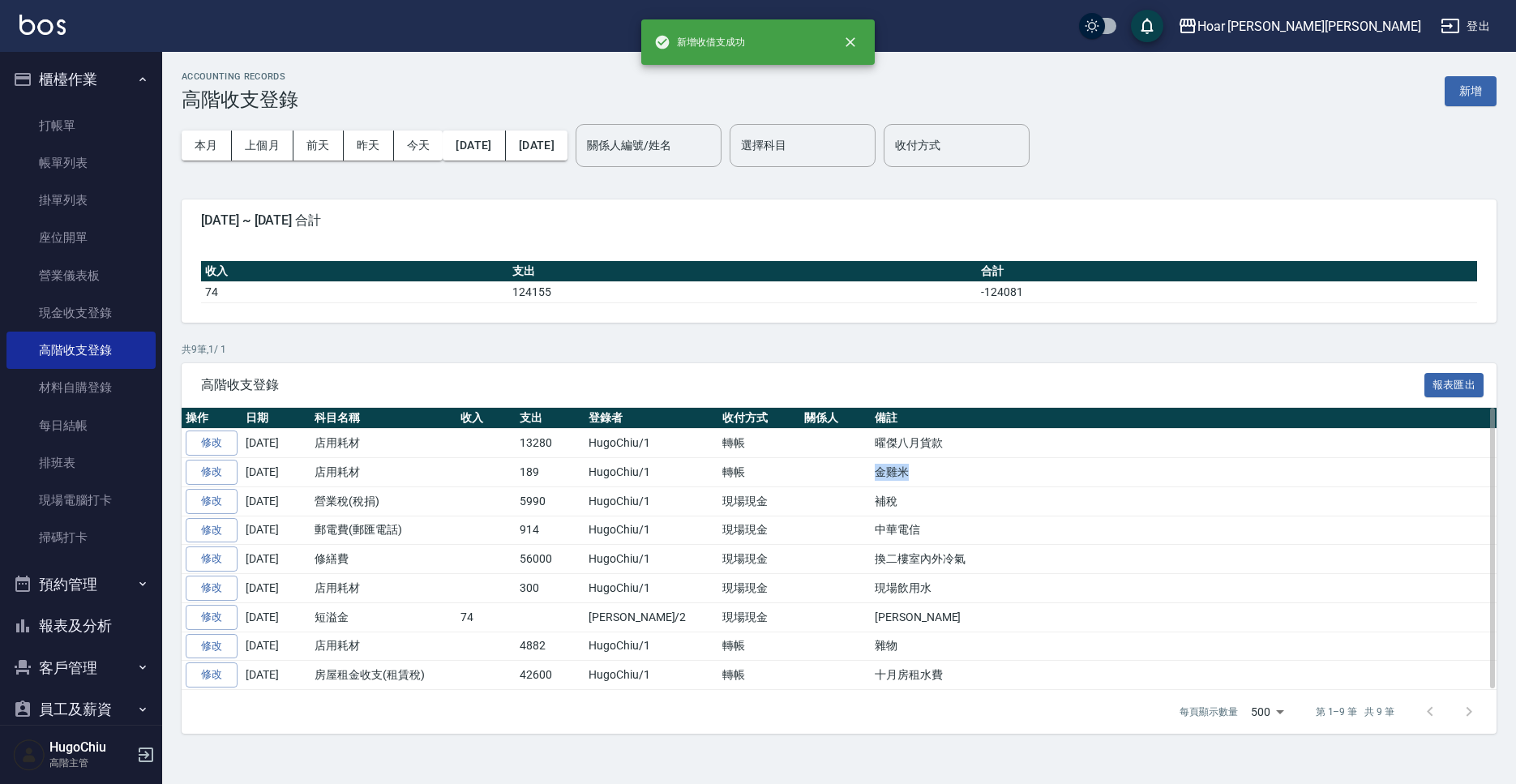
drag, startPoint x: 873, startPoint y: 470, endPoint x: 816, endPoint y: 470, distance: 57.0
click at [816, 470] on tr "修改 [DATE] 店用耗材 189 HugoChiu/1 轉帳 金雞米" at bounding box center [839, 472] width 1315 height 29
copy tr "金雞米"
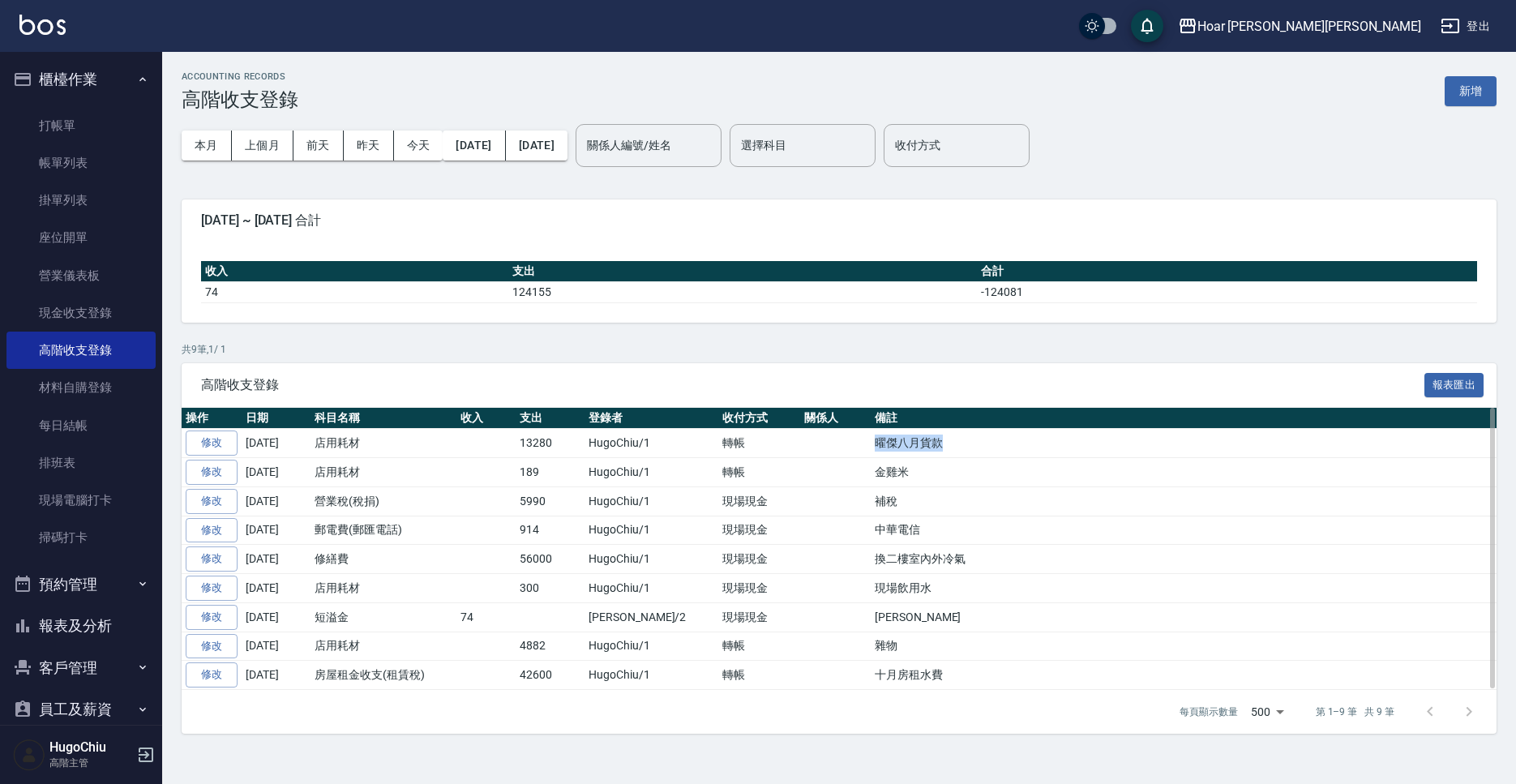
drag, startPoint x: 882, startPoint y: 441, endPoint x: 833, endPoint y: 444, distance: 49.1
click at [833, 444] on tr "修改 [DATE] 店用耗材 13280 HugoChiu/1 轉帳 曜傑八月貨款" at bounding box center [839, 443] width 1315 height 29
copy tr "曜傑八月貨款"
click at [1463, 100] on button "新增" at bounding box center [1471, 91] width 52 height 30
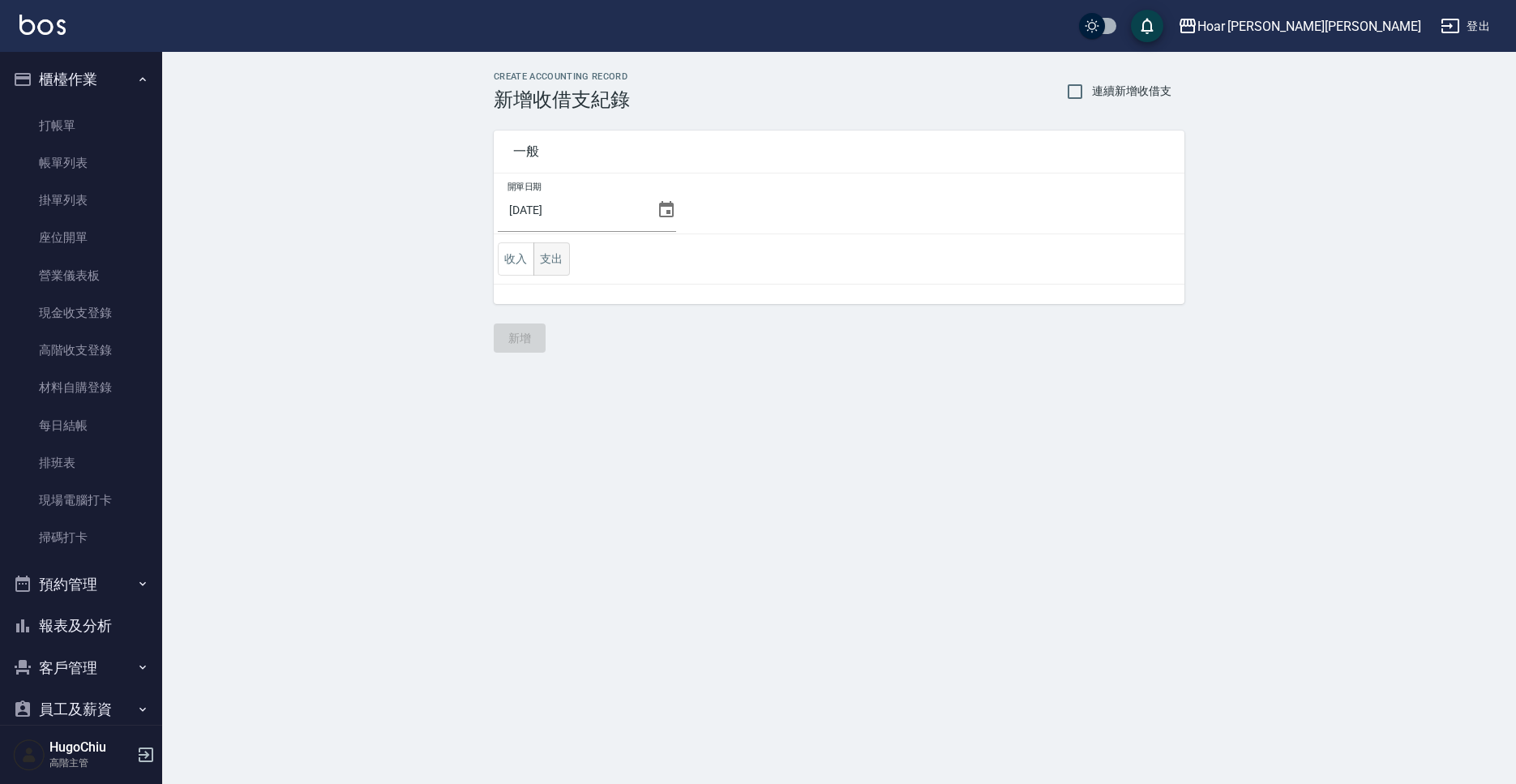
click at [567, 271] on button "支出" at bounding box center [552, 259] width 37 height 33
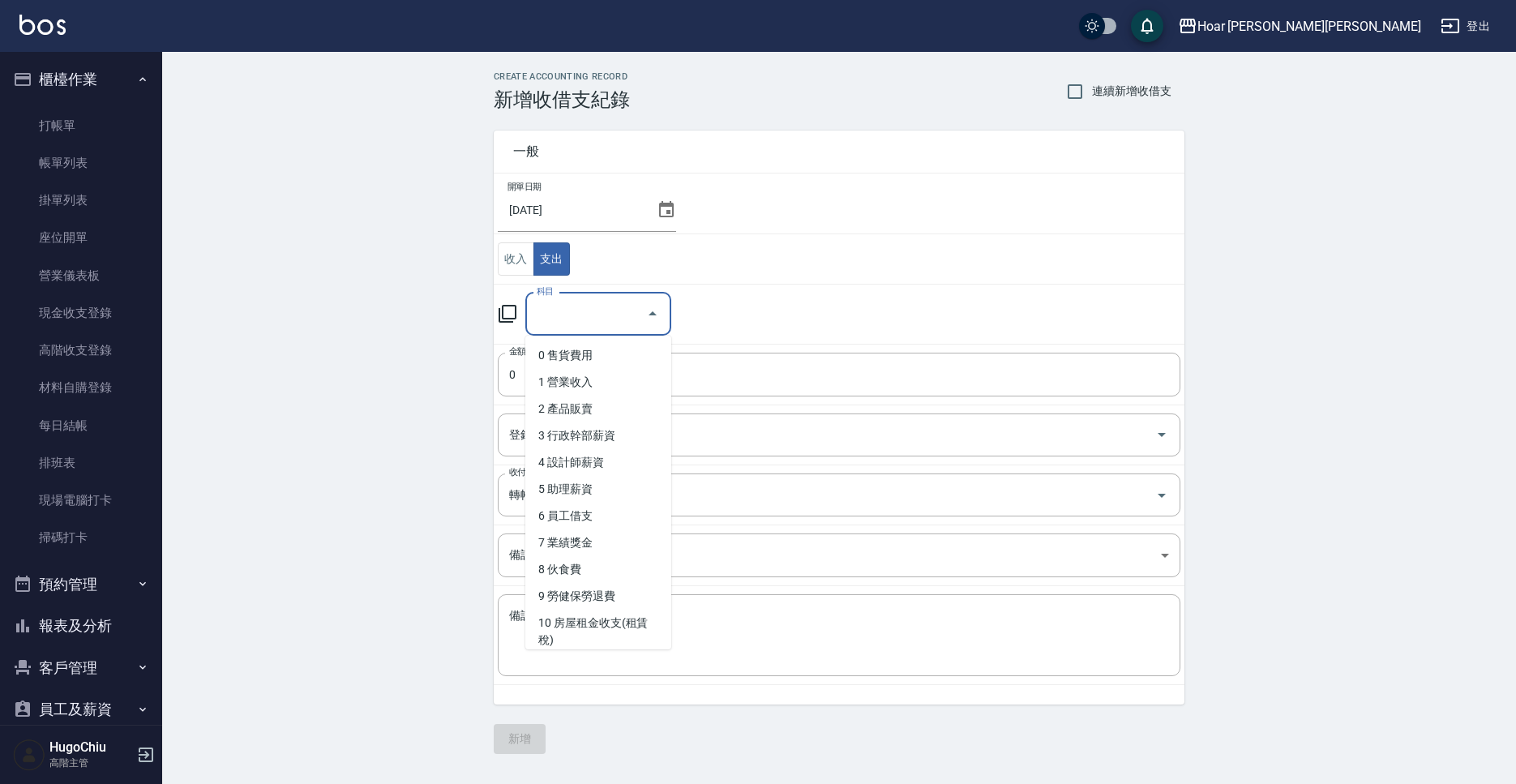
click at [578, 302] on input "科目" at bounding box center [586, 314] width 107 height 28
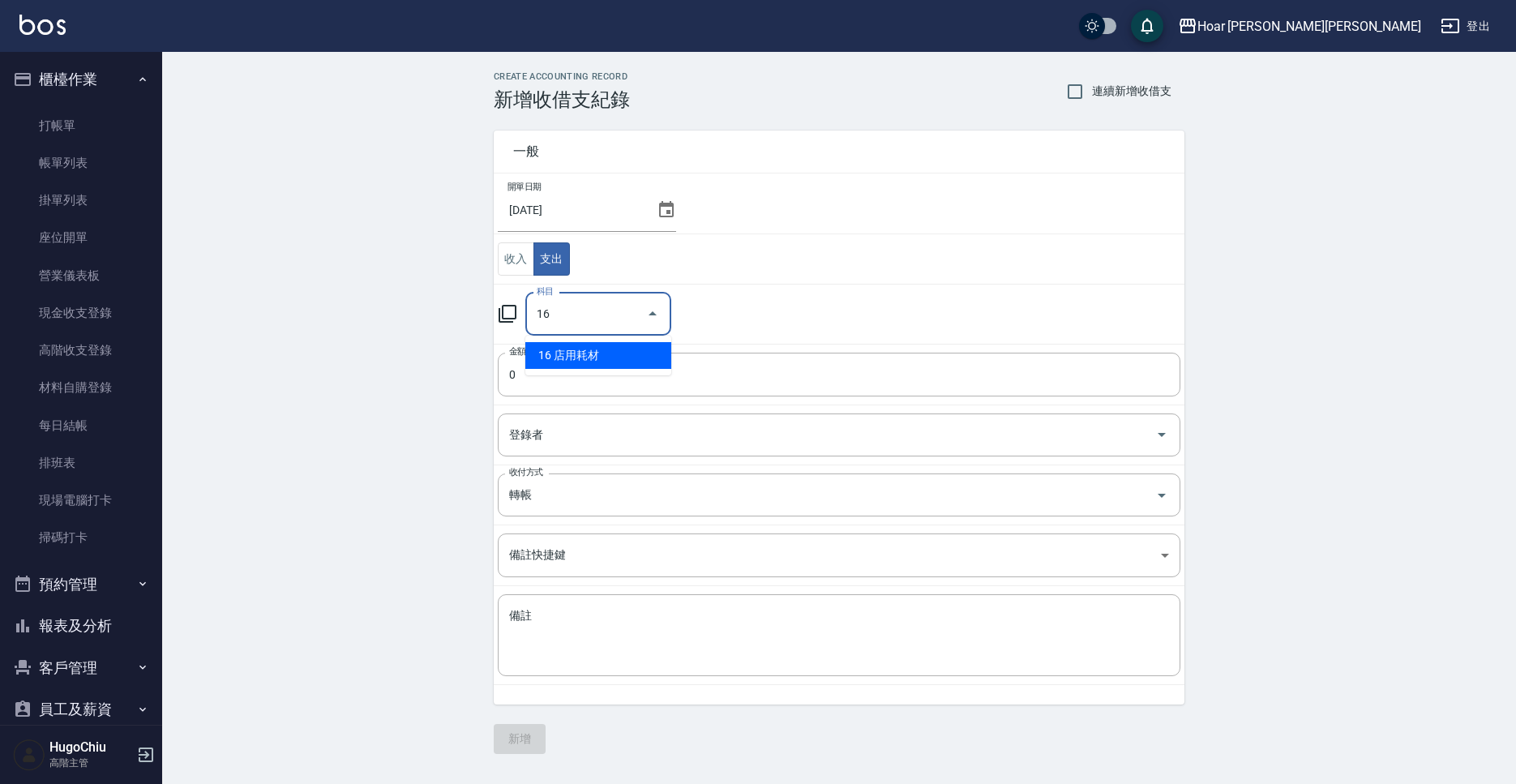
type input "16 店用耗材"
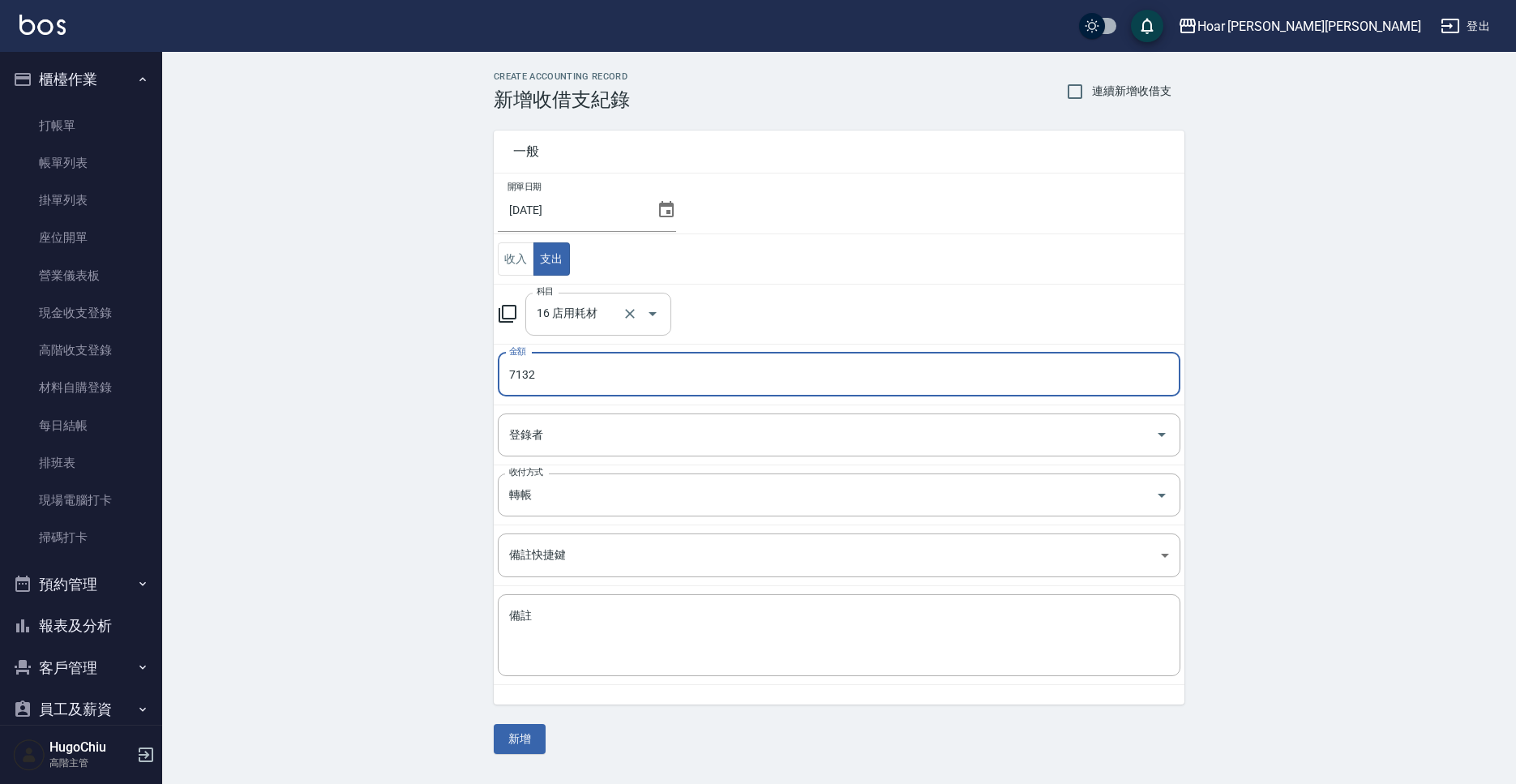
type input "7132"
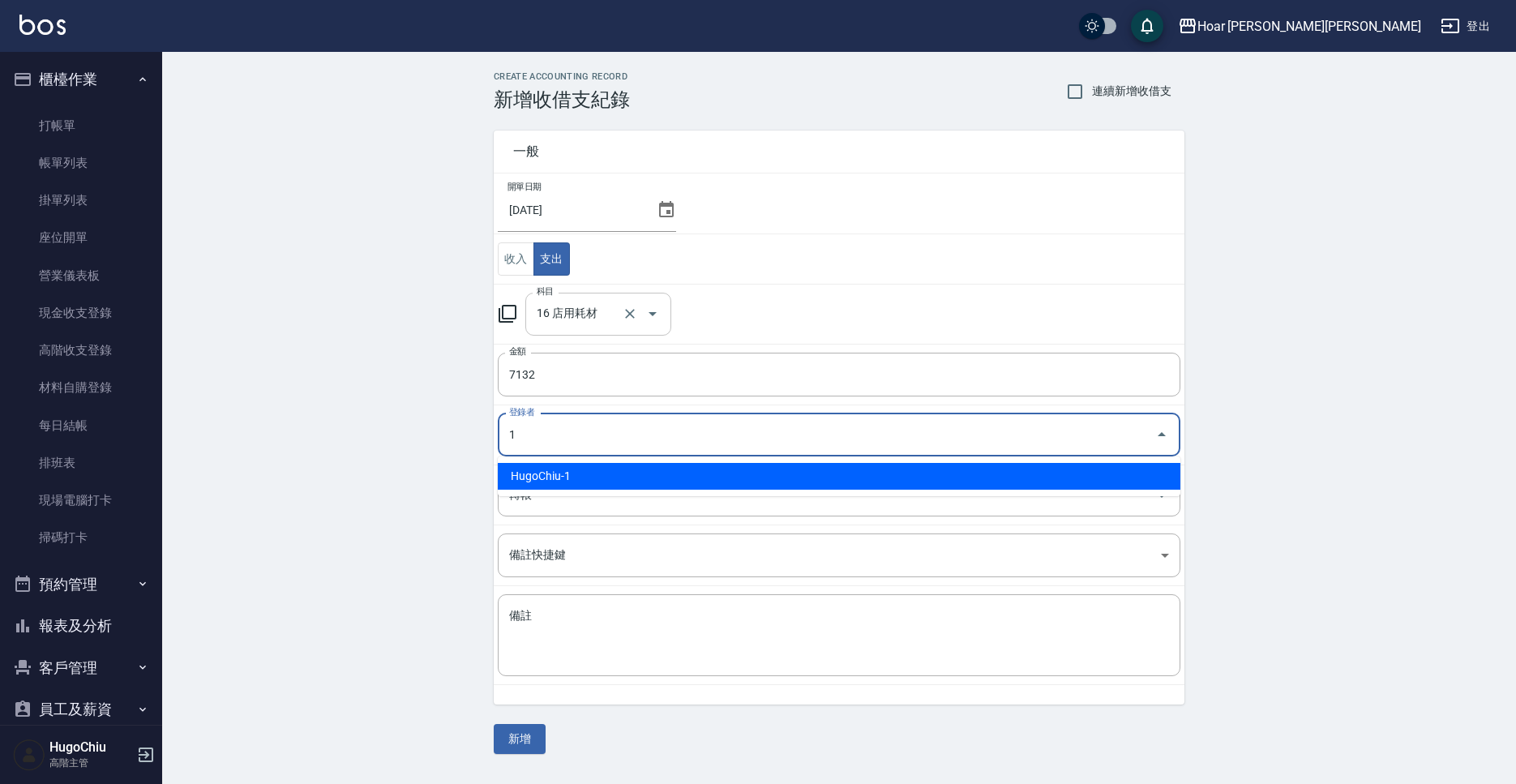
type input "HugoChiu-1"
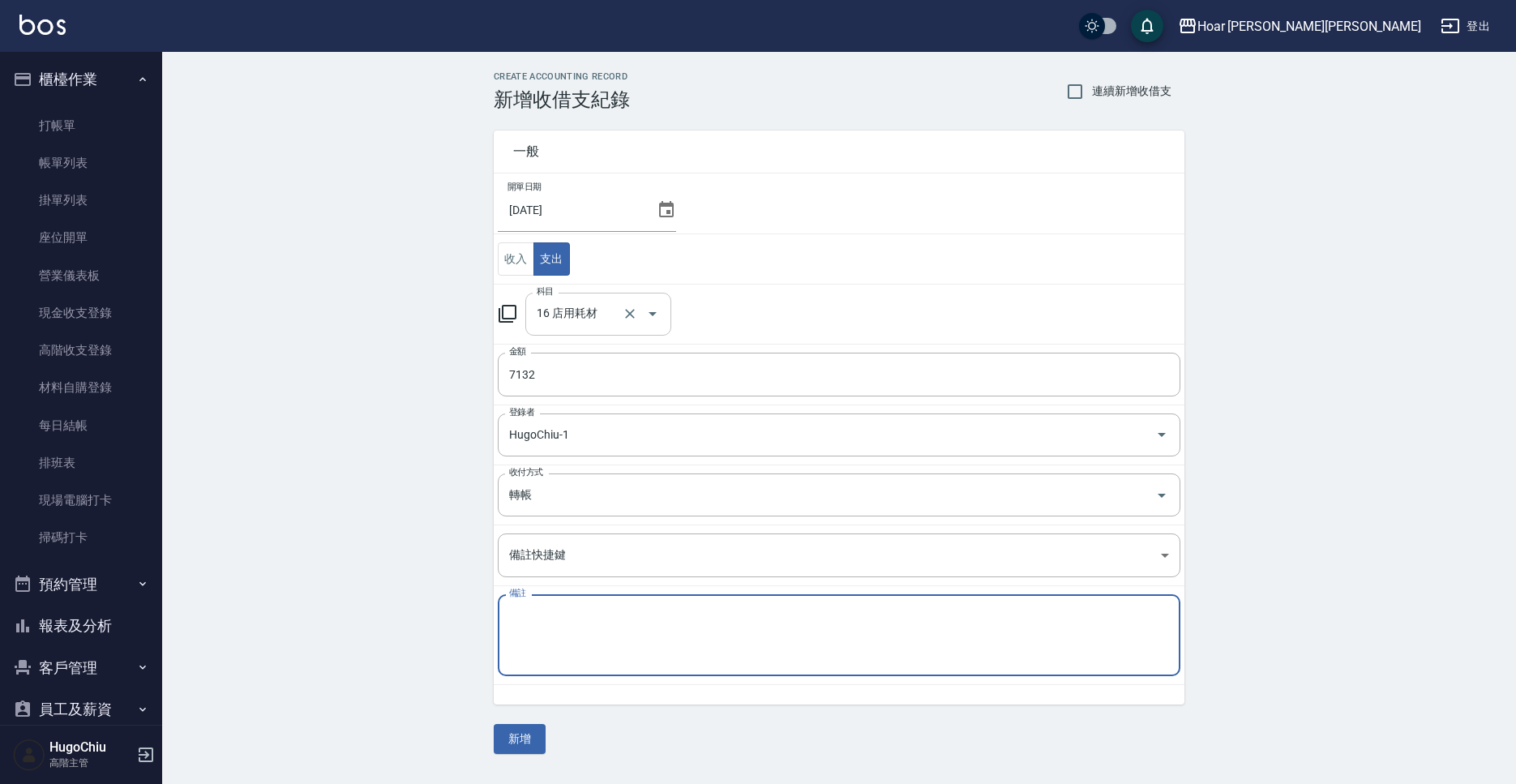
paste textarea "瀧川九月貨款"
type textarea "瀧川九月貨款"
click at [534, 741] on button "新增" at bounding box center [520, 739] width 52 height 30
